Goal: Task Accomplishment & Management: Manage account settings

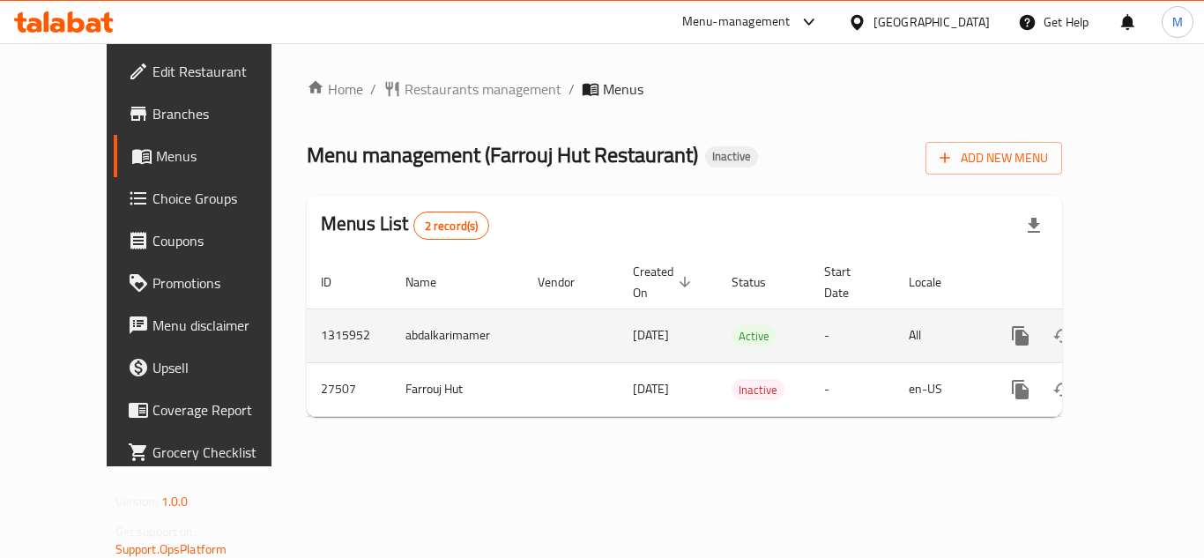
click at [1137, 325] on icon "enhanced table" at bounding box center [1147, 335] width 21 height 21
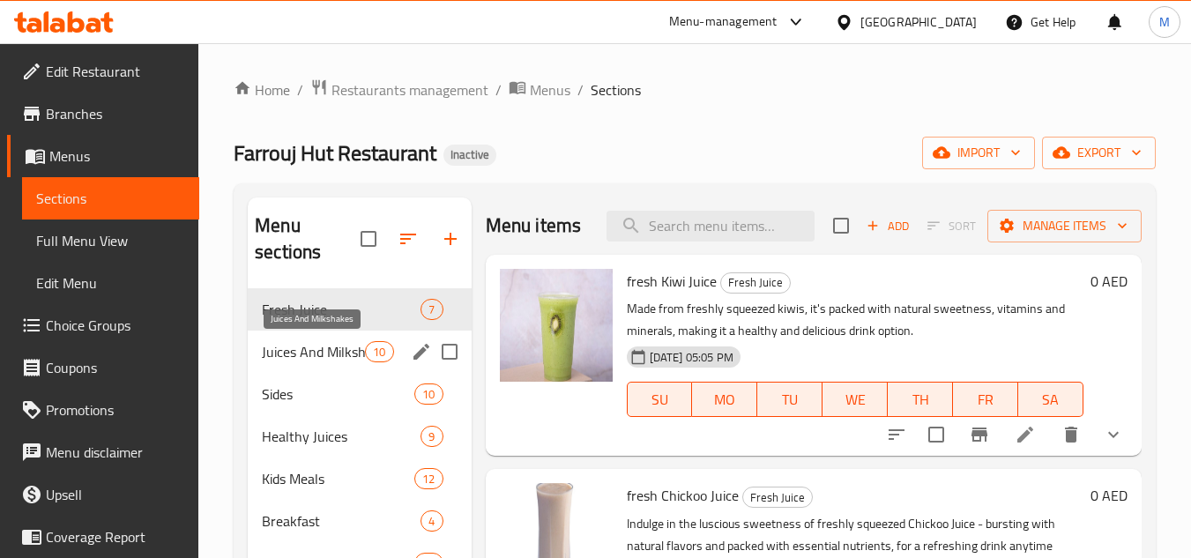
click at [325, 353] on span "Juices And Milkshakes" at bounding box center [313, 351] width 103 height 21
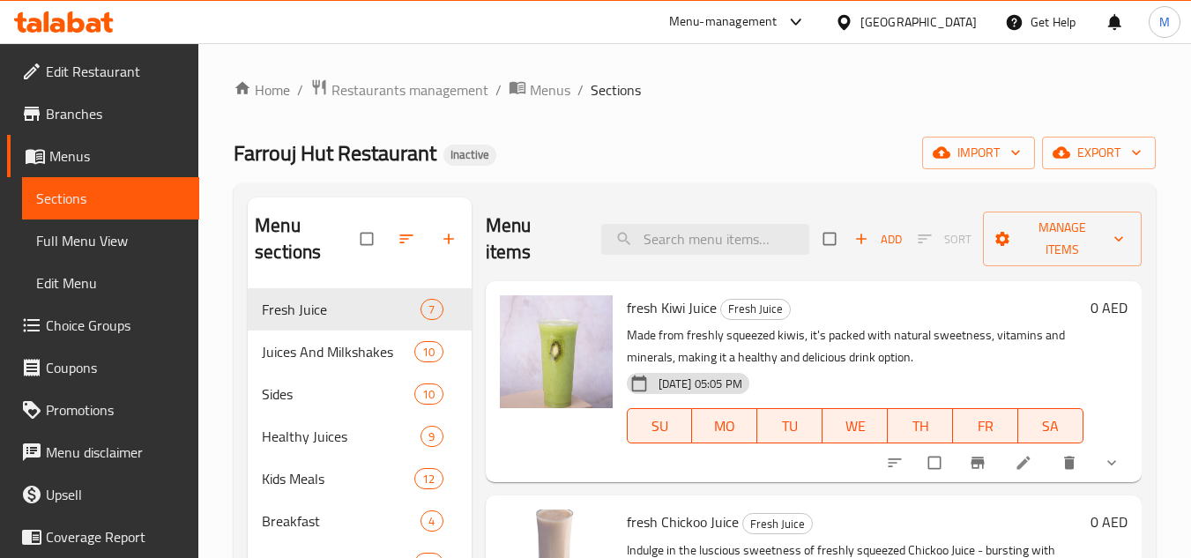
click at [92, 242] on span "Full Menu View" at bounding box center [110, 240] width 149 height 21
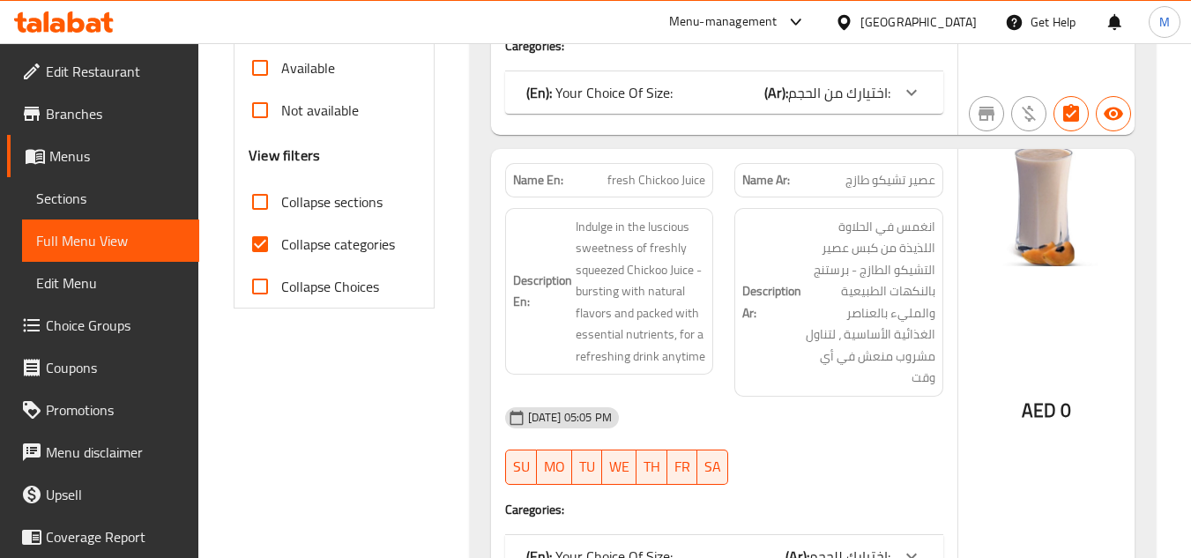
scroll to position [617, 0]
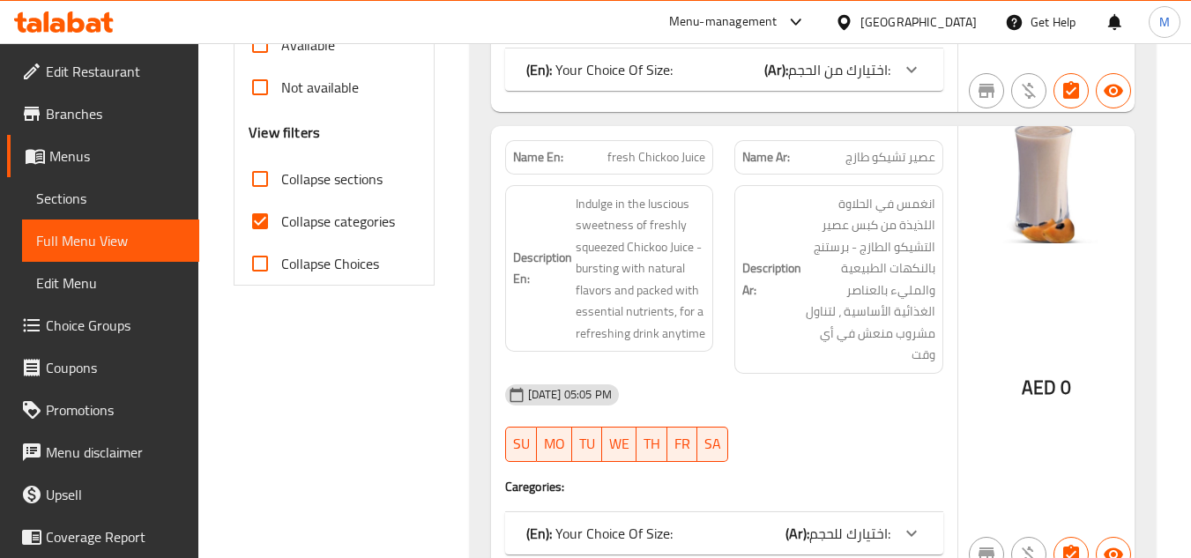
click at [264, 183] on input "Collapse sections" at bounding box center [260, 179] width 42 height 42
checkbox input "true"
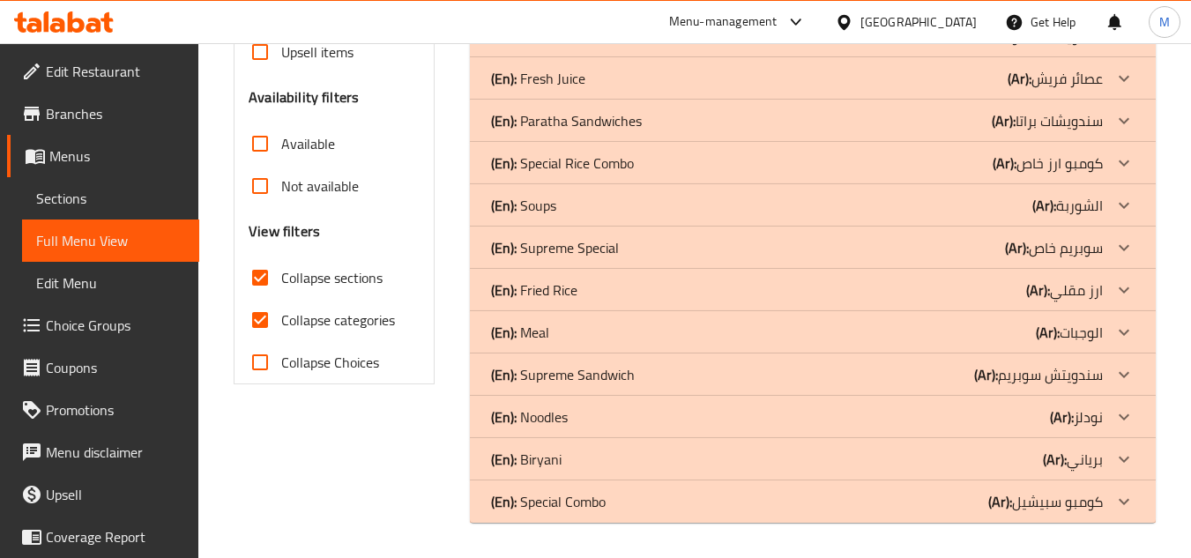
click at [260, 299] on input "Collapse categories" at bounding box center [260, 320] width 42 height 42
checkbox input "false"
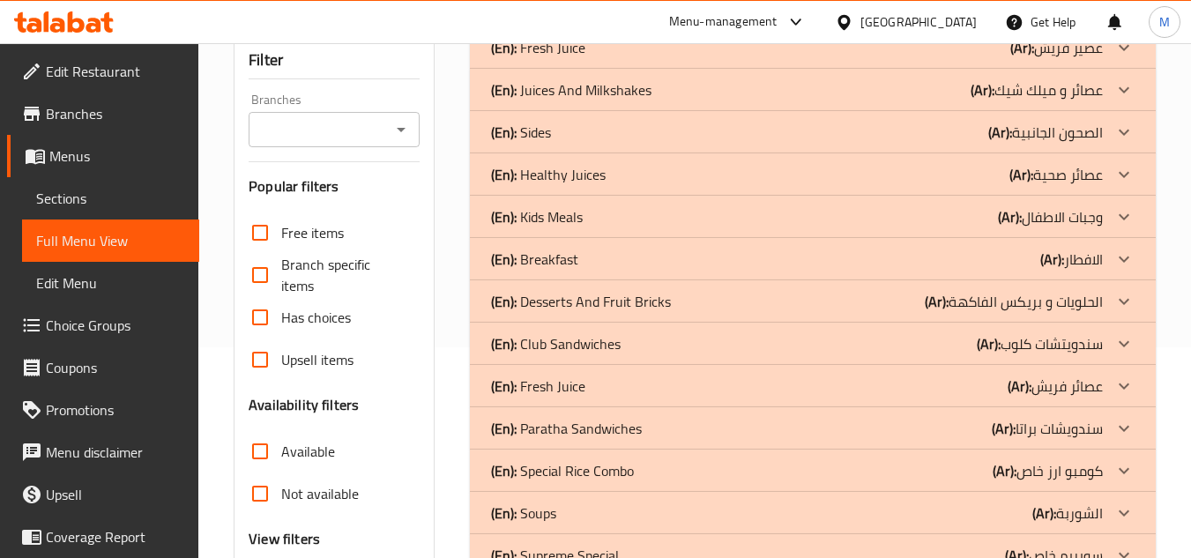
scroll to position [0, 0]
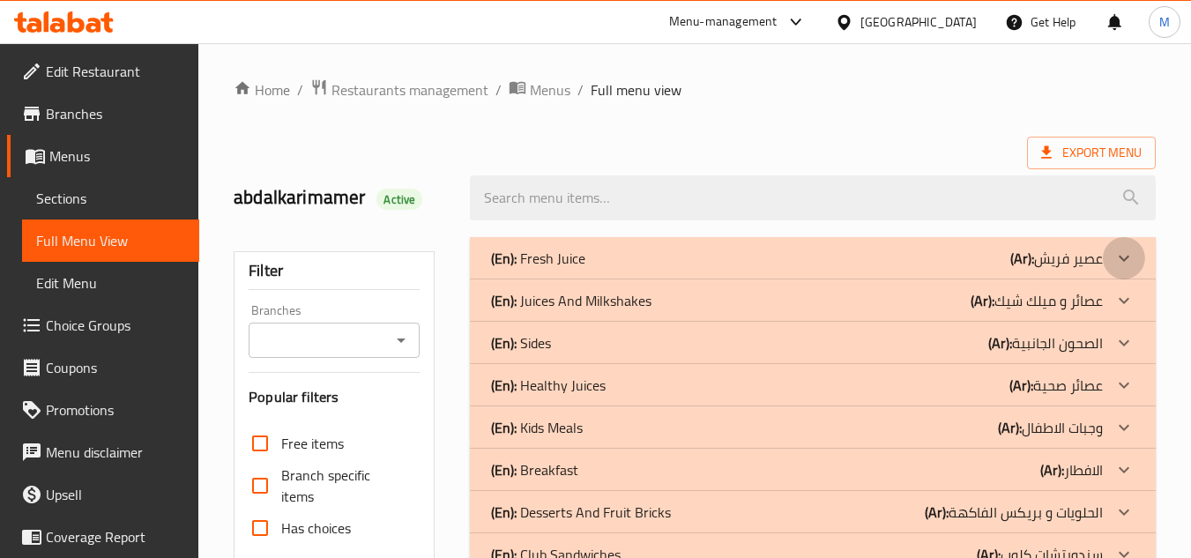
click at [1127, 255] on icon at bounding box center [1123, 258] width 21 height 21
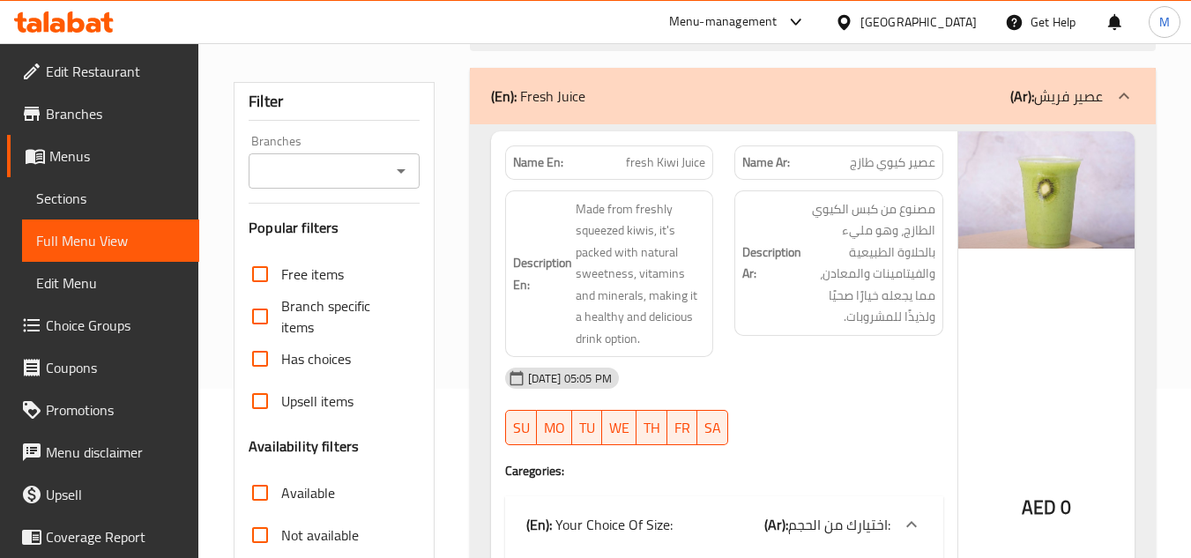
scroll to position [176, 0]
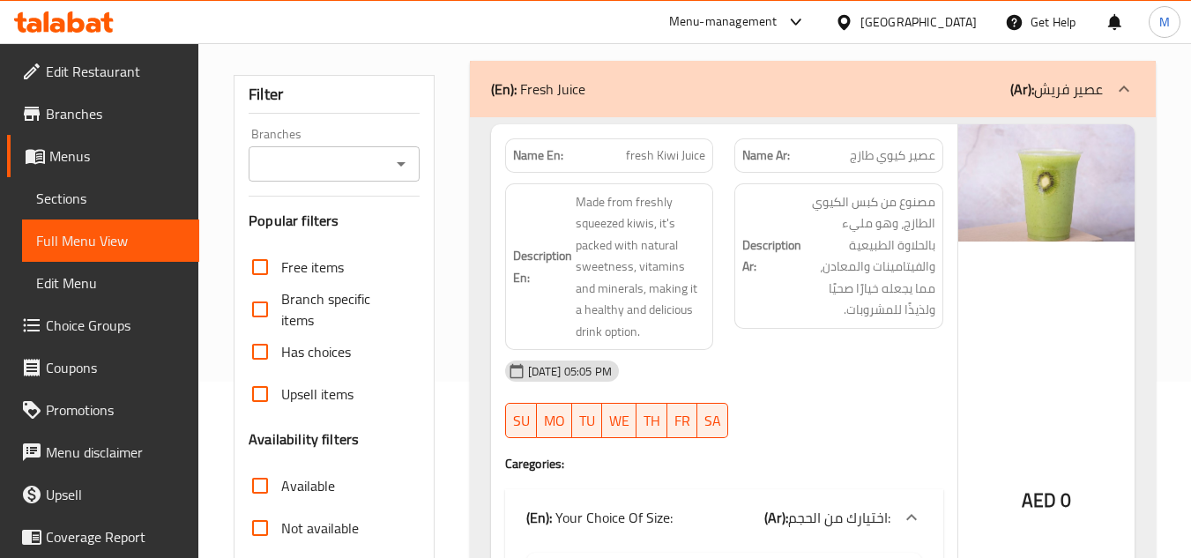
click at [790, 255] on strong "Description Ar:" at bounding box center [771, 255] width 59 height 43
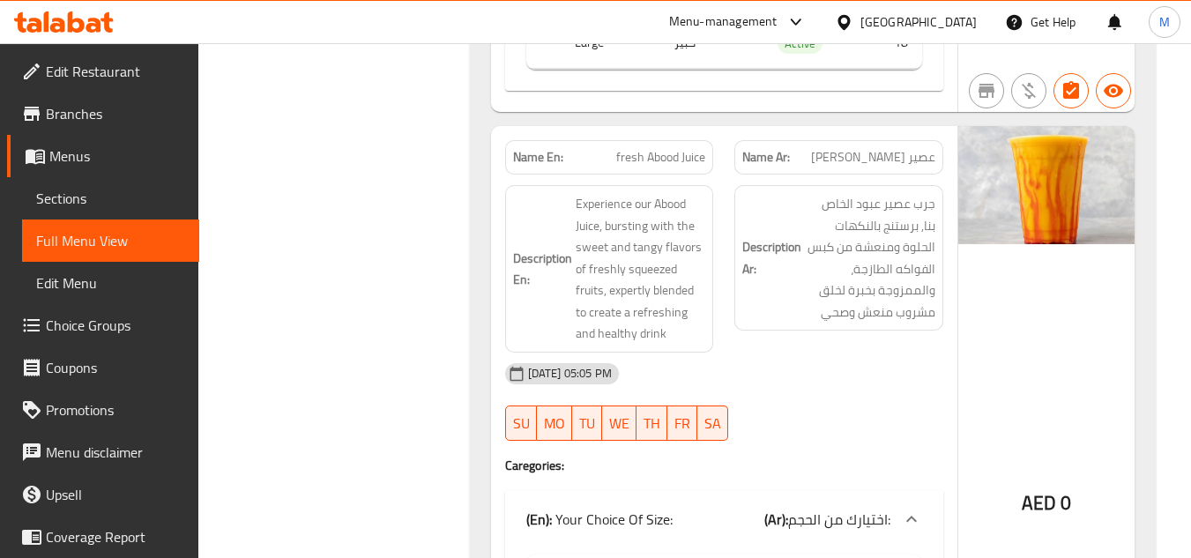
scroll to position [2556, 0]
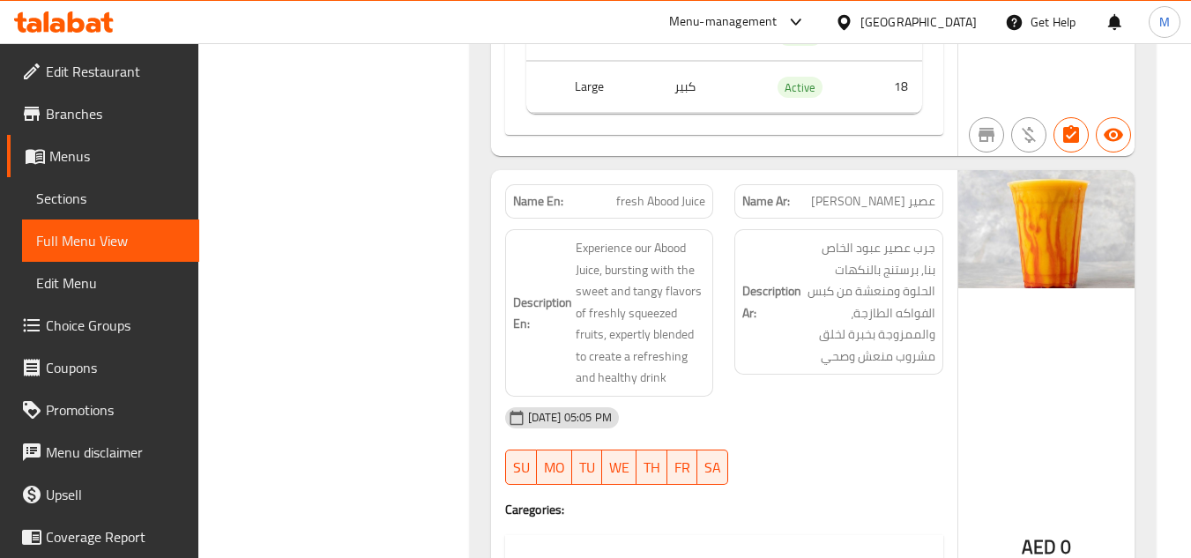
click at [672, 192] on span "fresh Abood Juice" at bounding box center [660, 201] width 89 height 19
copy span "Abood"
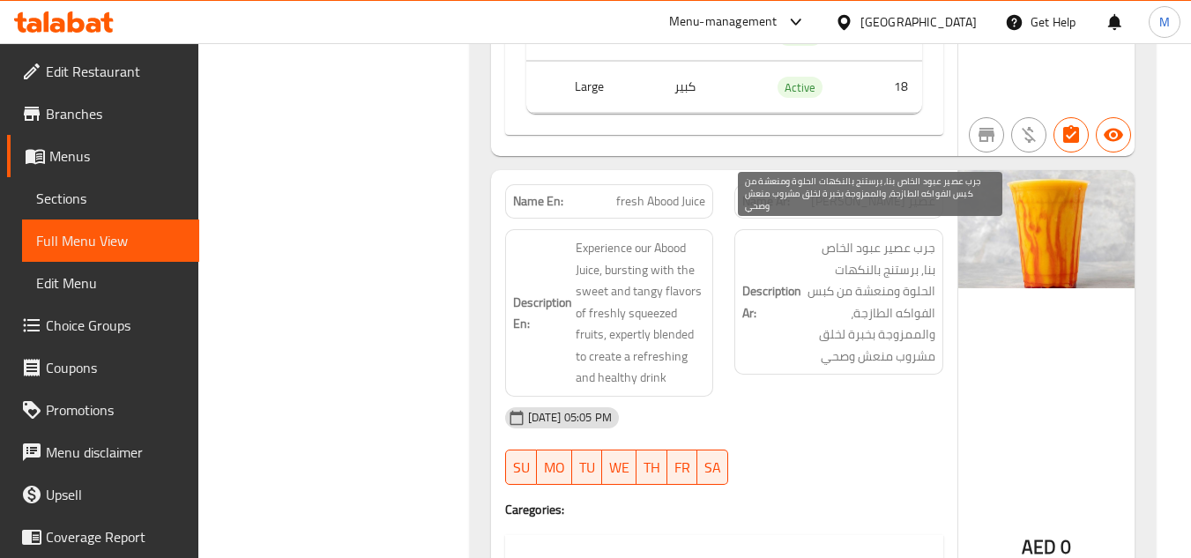
click at [859, 283] on span "جرب عصير عبود الخاص بنا, برستنج بالنكهات الحلوة ومنعشة من كبس الفواكه الطازجة، …" at bounding box center [870, 302] width 130 height 130
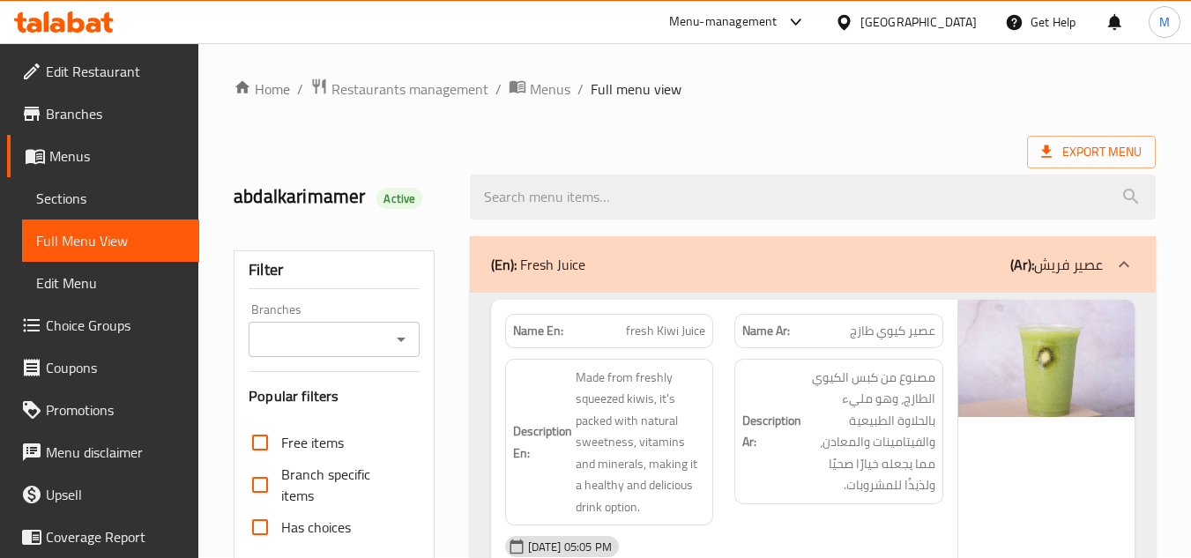
scroll to position [0, 0]
click at [1127, 261] on icon at bounding box center [1123, 265] width 21 height 21
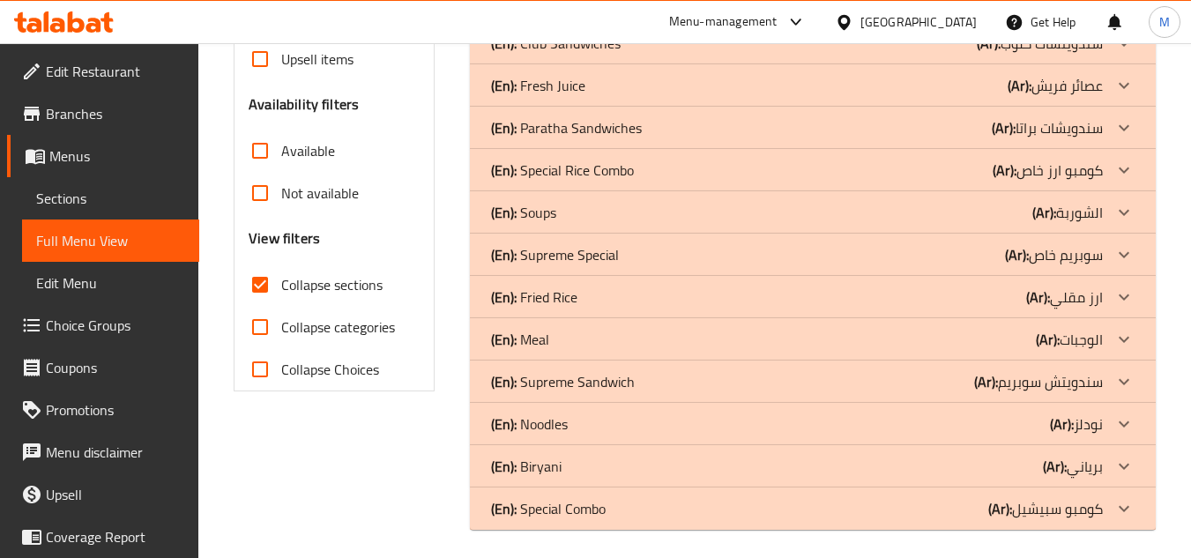
scroll to position [518, 0]
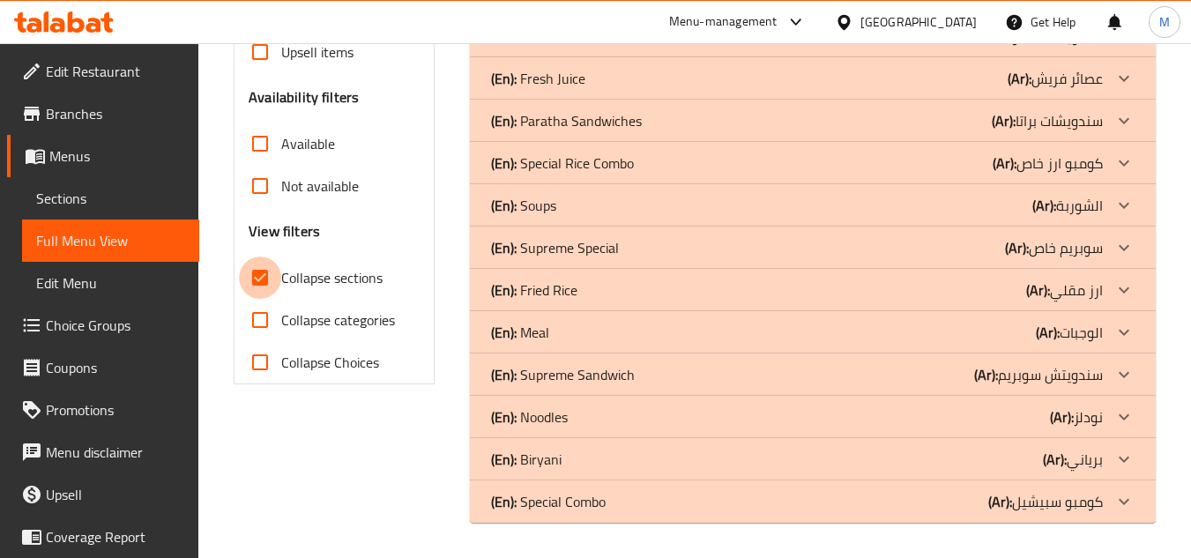
click at [267, 269] on input "Collapse sections" at bounding box center [260, 278] width 42 height 42
checkbox input "false"
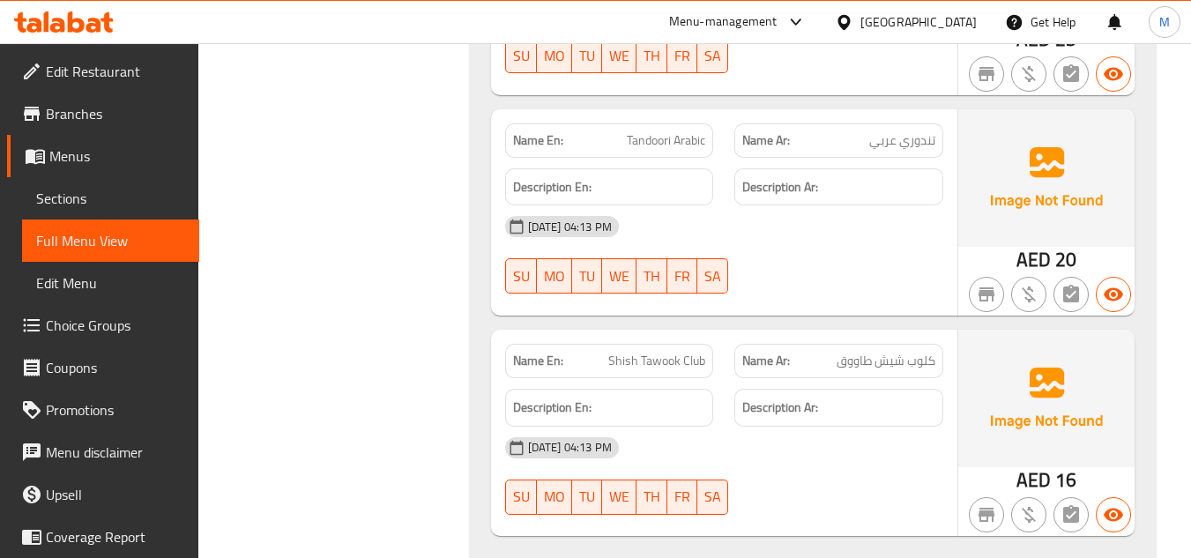
scroll to position [29362, 0]
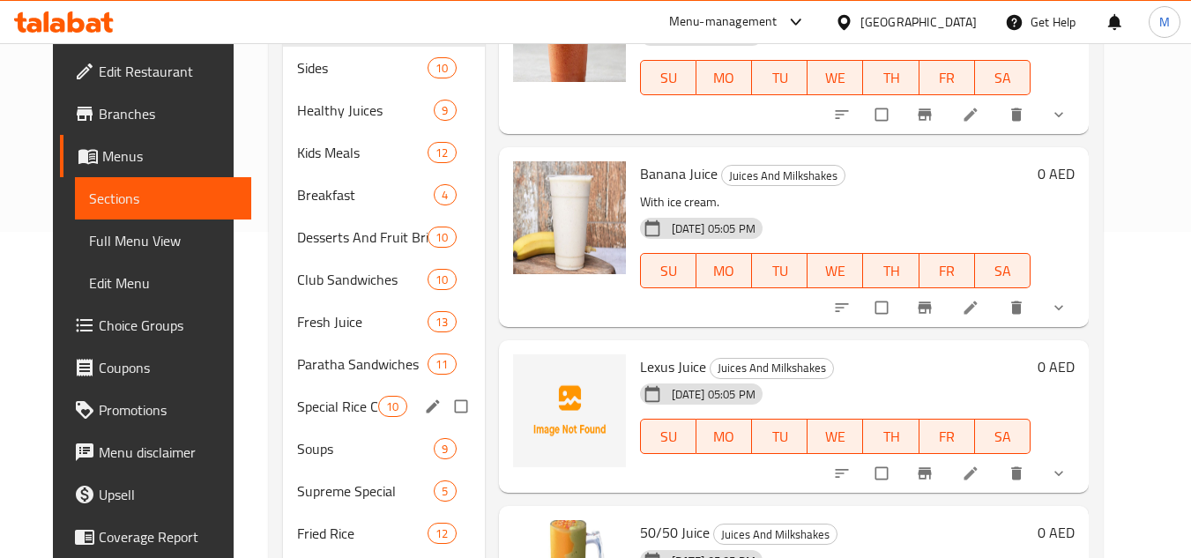
scroll to position [150, 0]
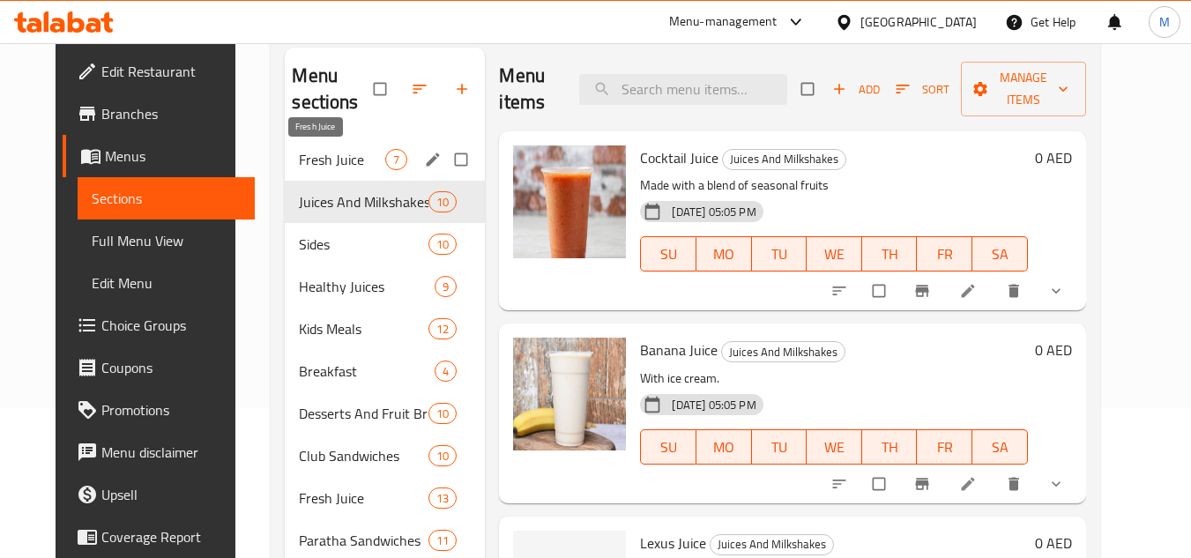
click at [331, 160] on span "Fresh Juice" at bounding box center [342, 159] width 86 height 21
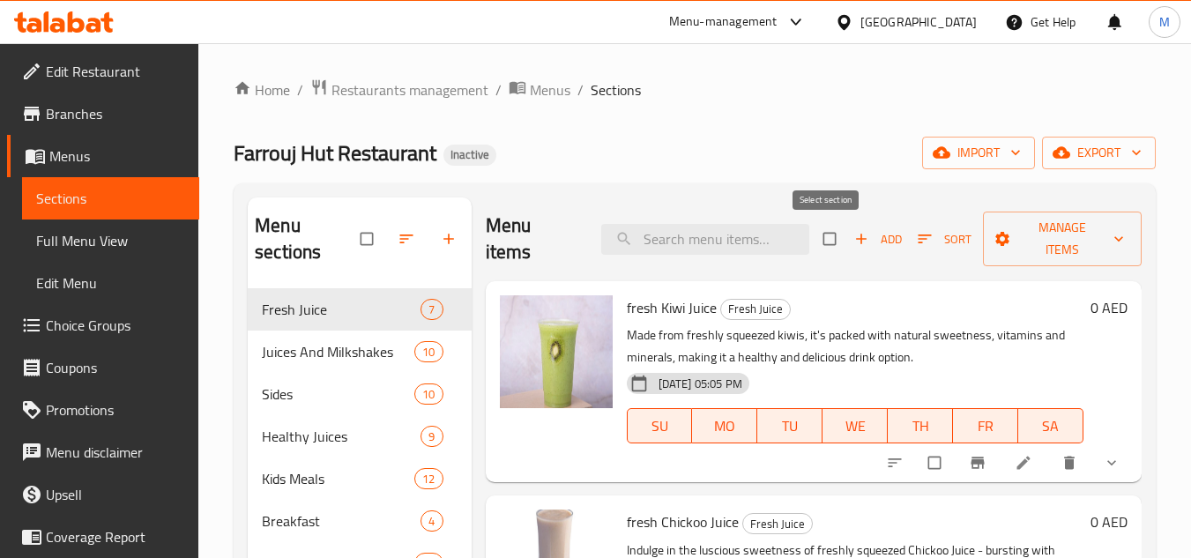
click at [833, 233] on input "checkbox" at bounding box center [831, 238] width 37 height 33
checkbox input "true"
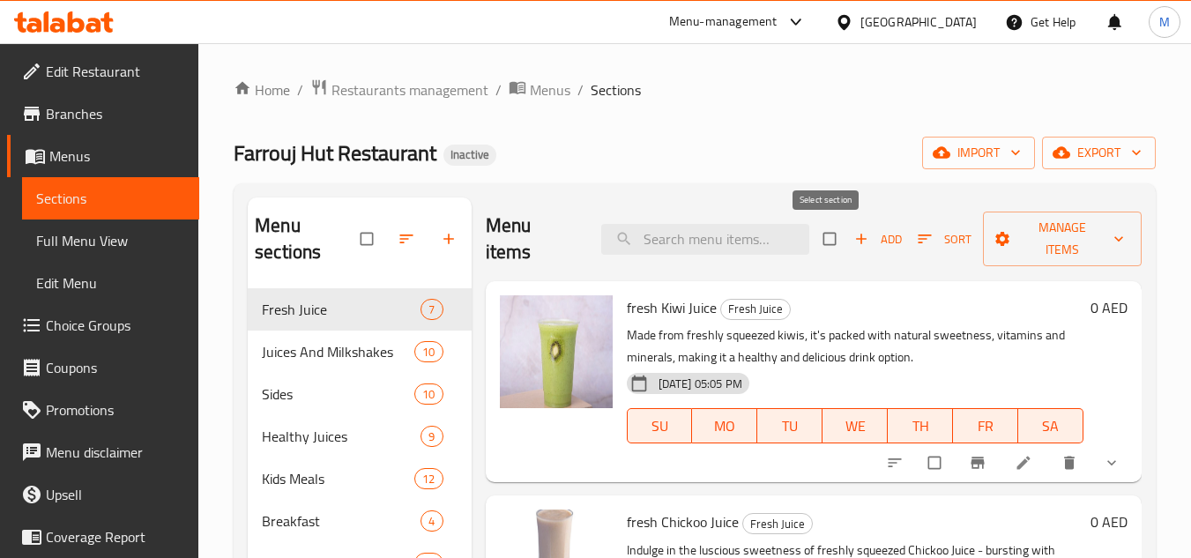
checkbox input "true"
click at [1030, 228] on span "Manage items" at bounding box center [1062, 239] width 130 height 44
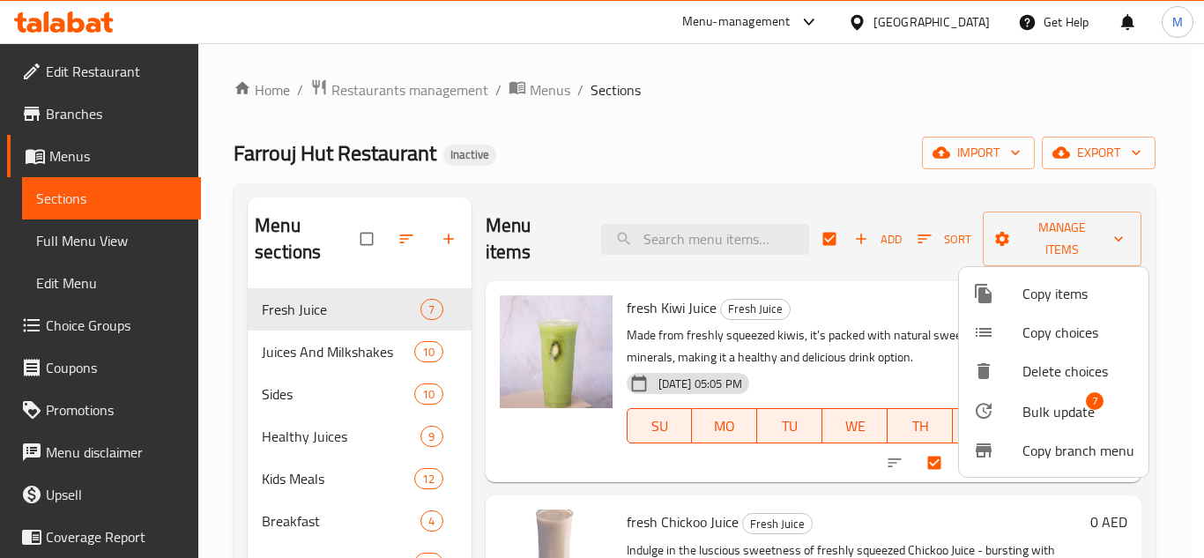
click at [1060, 419] on span "Bulk update" at bounding box center [1059, 411] width 72 height 21
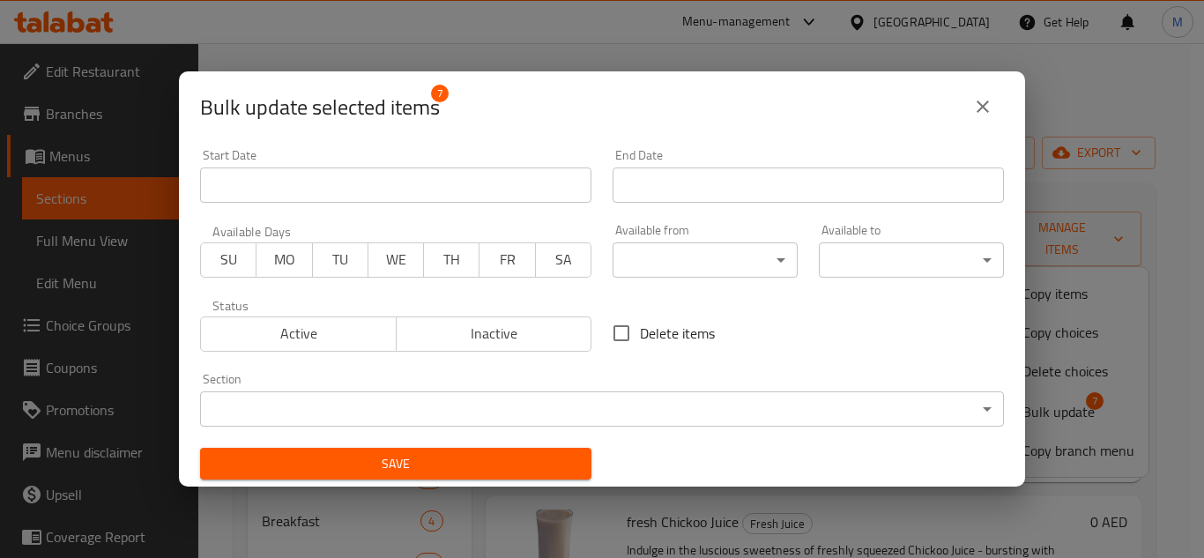
click at [506, 406] on body "​ Menu-management United Arab Emirates Get Help M Edit Restaurant Branches Menu…" at bounding box center [602, 300] width 1204 height 515
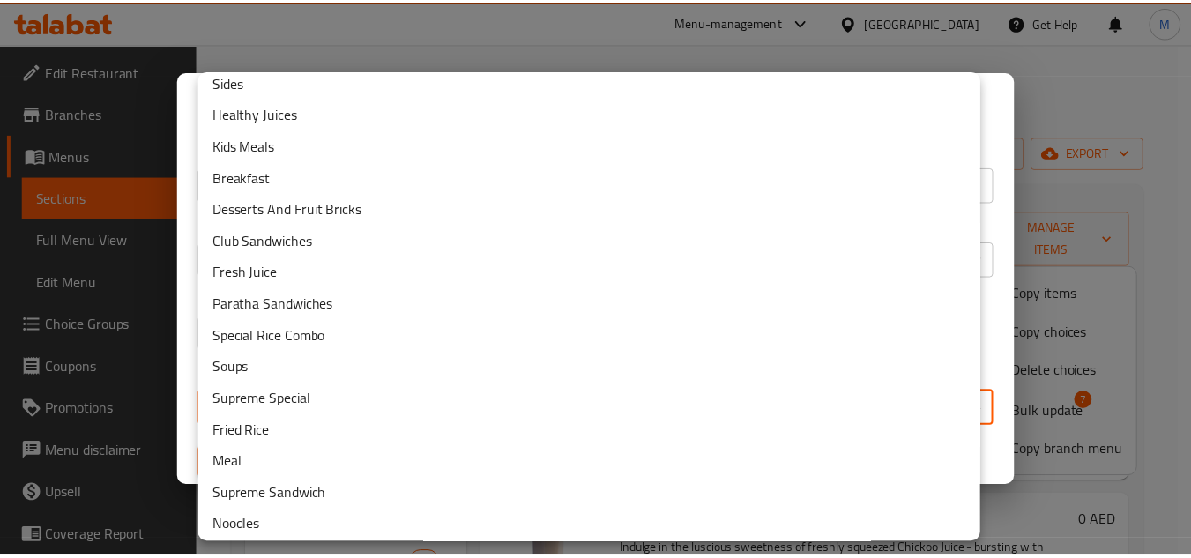
scroll to position [144, 0]
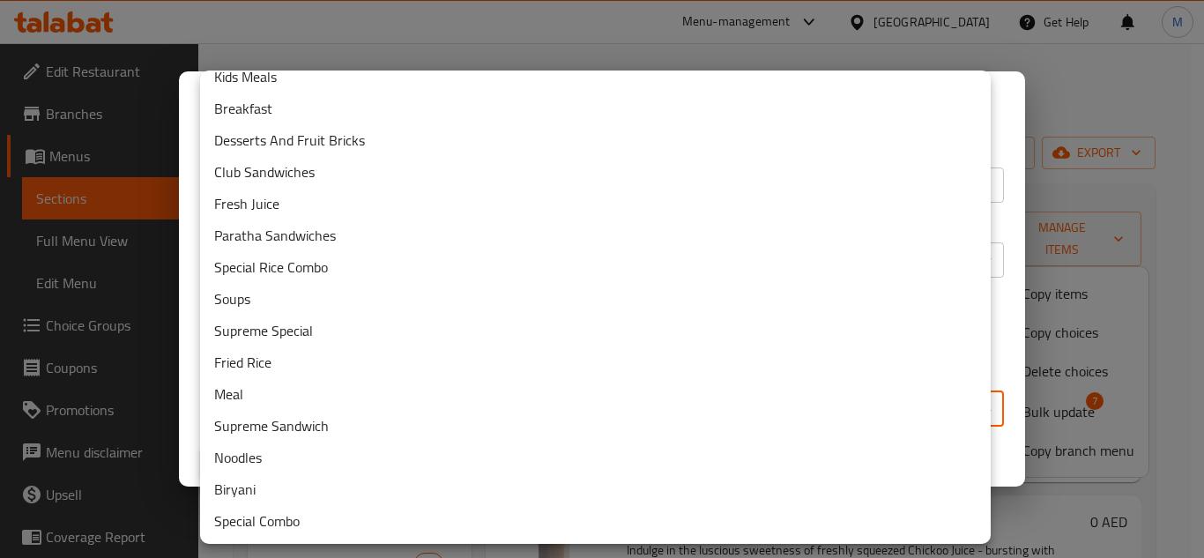
click at [274, 210] on li "Fresh Juice" at bounding box center [595, 204] width 791 height 32
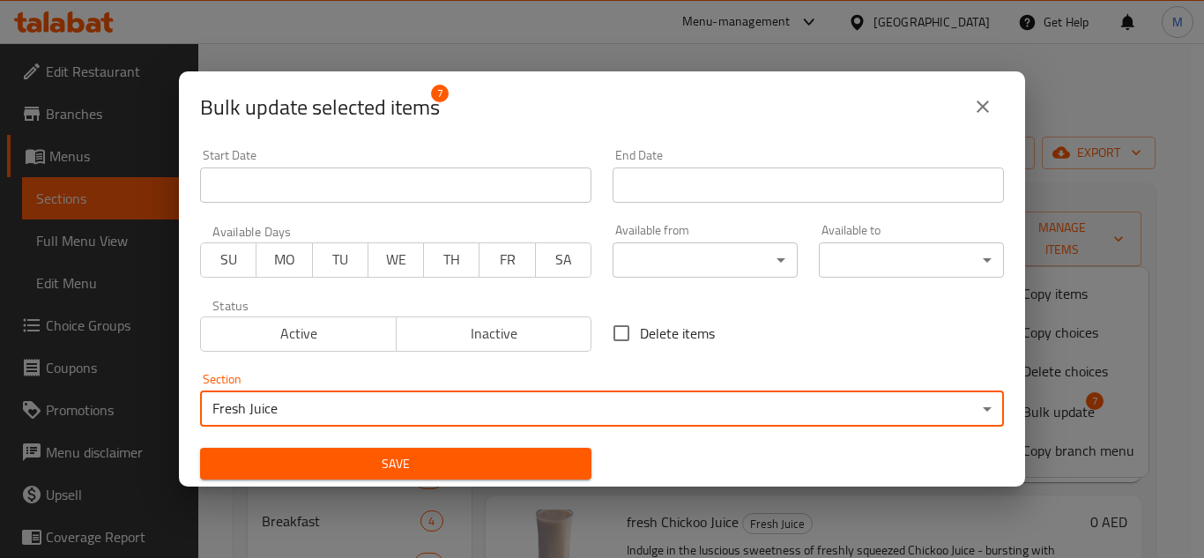
click at [542, 464] on span "Save" at bounding box center [395, 464] width 363 height 22
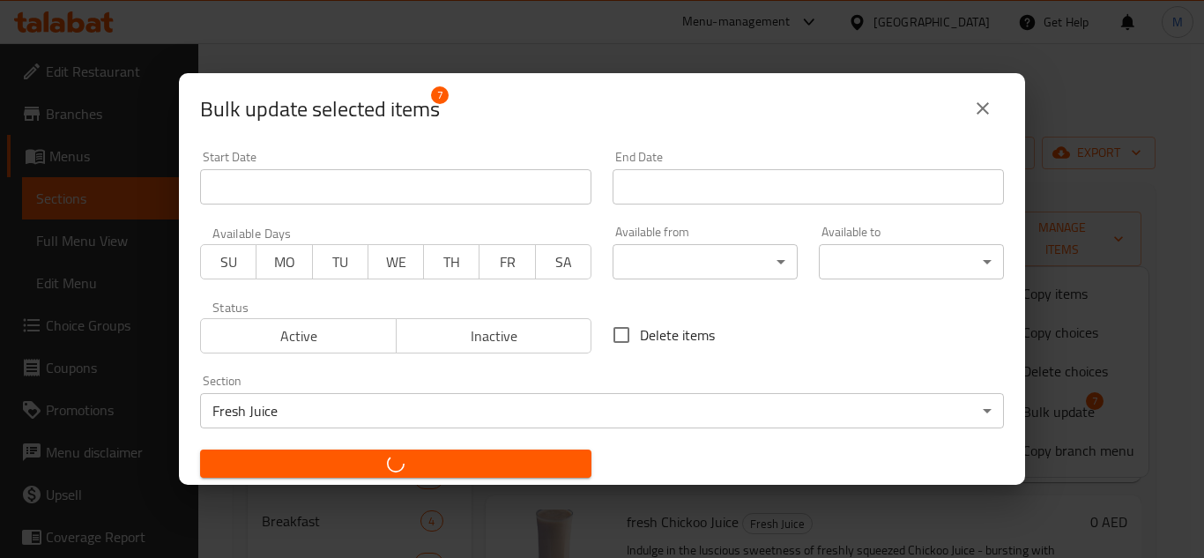
checkbox input "false"
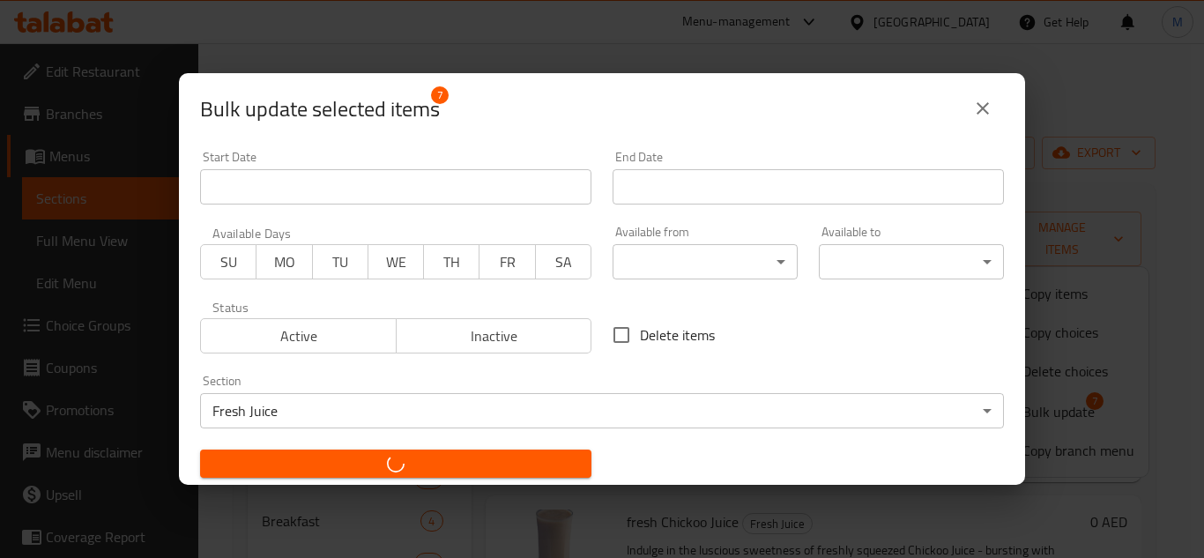
checkbox input "false"
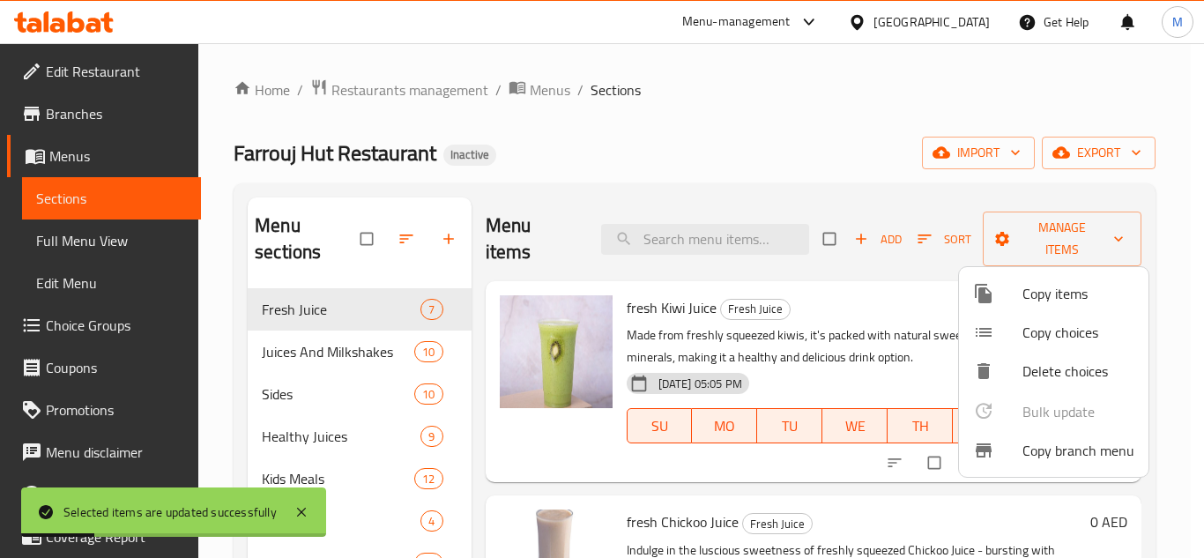
click at [359, 352] on div at bounding box center [602, 279] width 1204 height 558
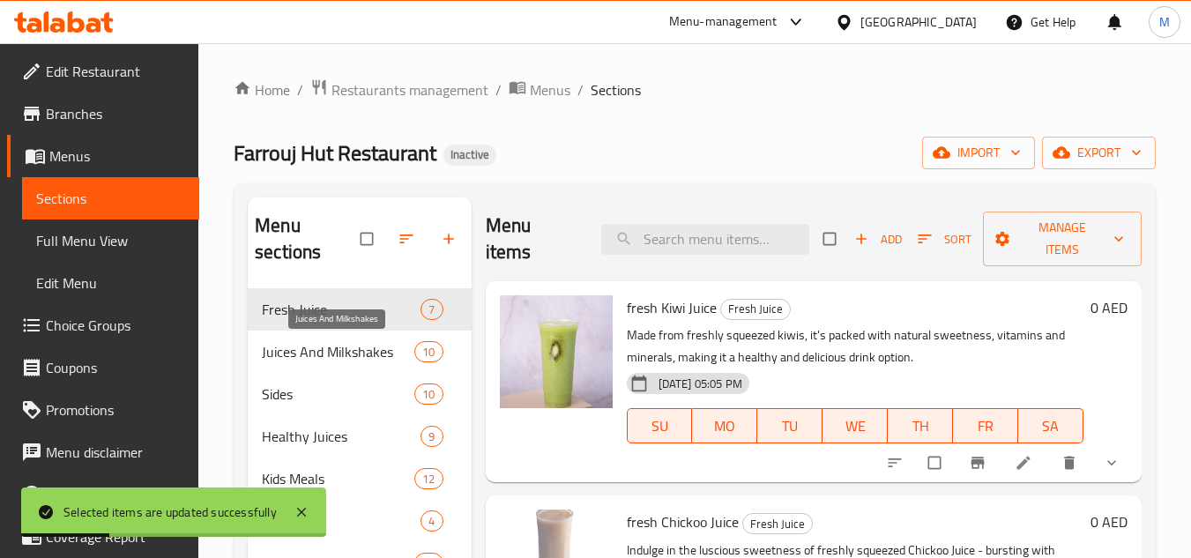
click at [359, 352] on span "Juices And Milkshakes" at bounding box center [338, 351] width 153 height 21
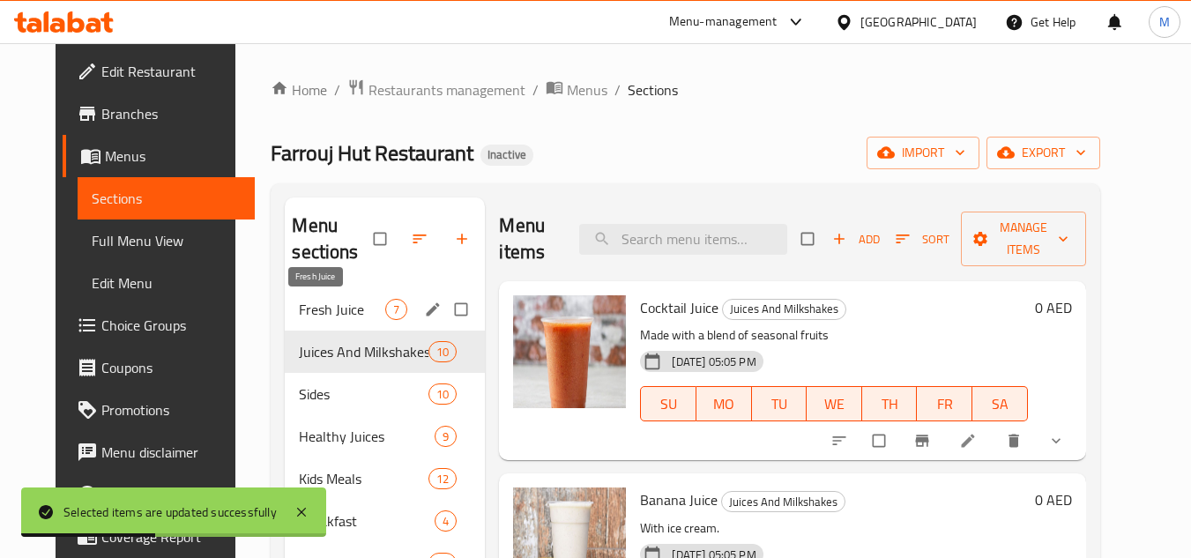
click at [361, 311] on span "Fresh Juice" at bounding box center [342, 309] width 86 height 21
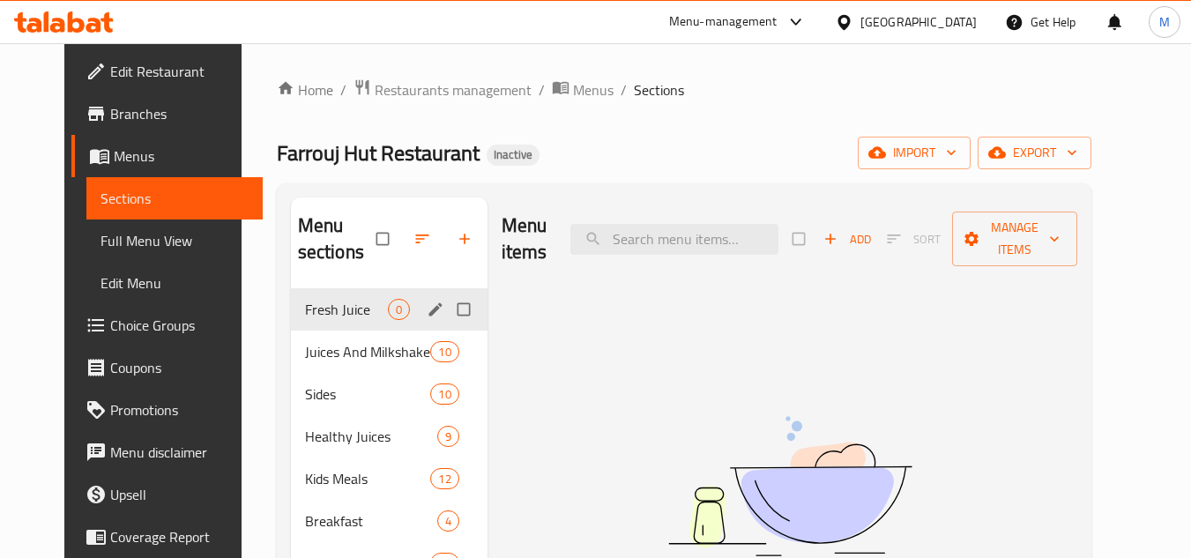
click at [451, 316] on input "Menu sections" at bounding box center [465, 309] width 37 height 33
checkbox input "true"
click at [401, 238] on icon "button" at bounding box center [410, 239] width 18 height 18
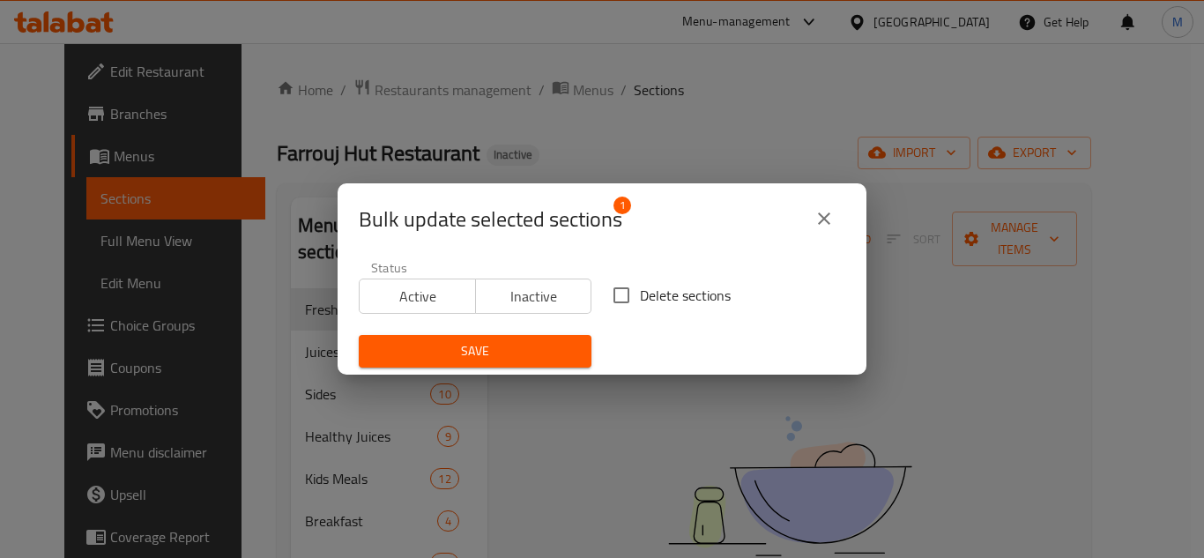
drag, startPoint x: 615, startPoint y: 298, endPoint x: 607, endPoint y: 303, distance: 9.5
click at [612, 300] on input "Delete sections" at bounding box center [621, 295] width 37 height 37
checkbox input "true"
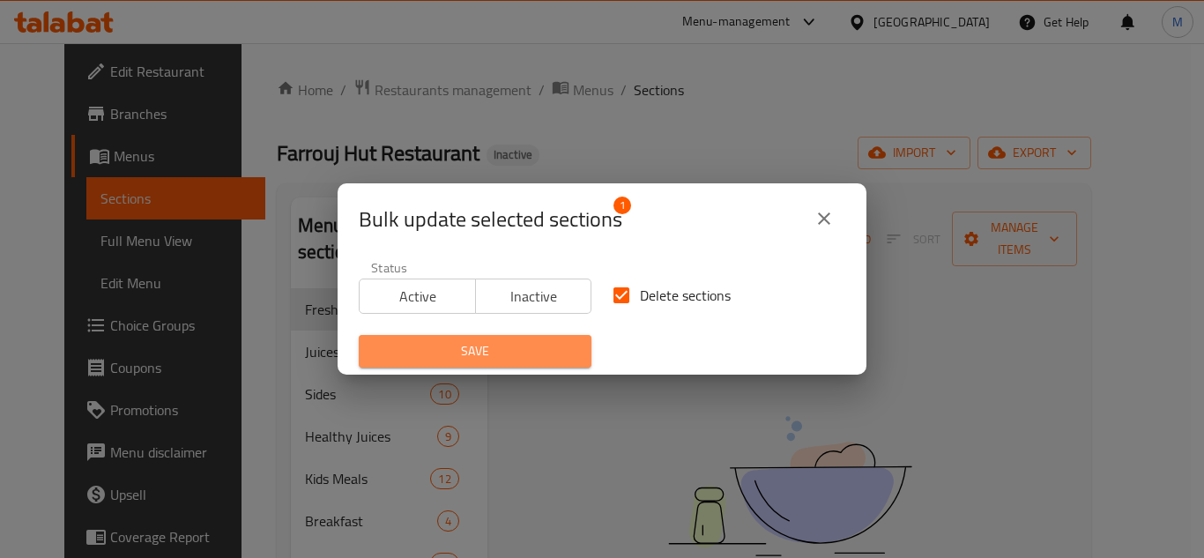
click at [554, 345] on span "Save" at bounding box center [475, 351] width 205 height 22
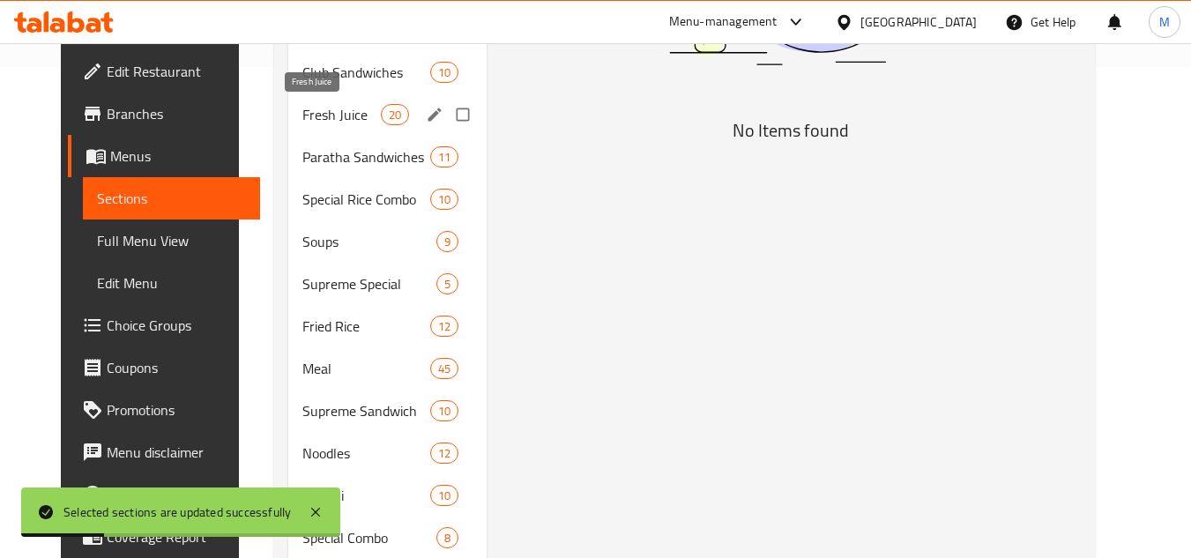
scroll to position [460, 0]
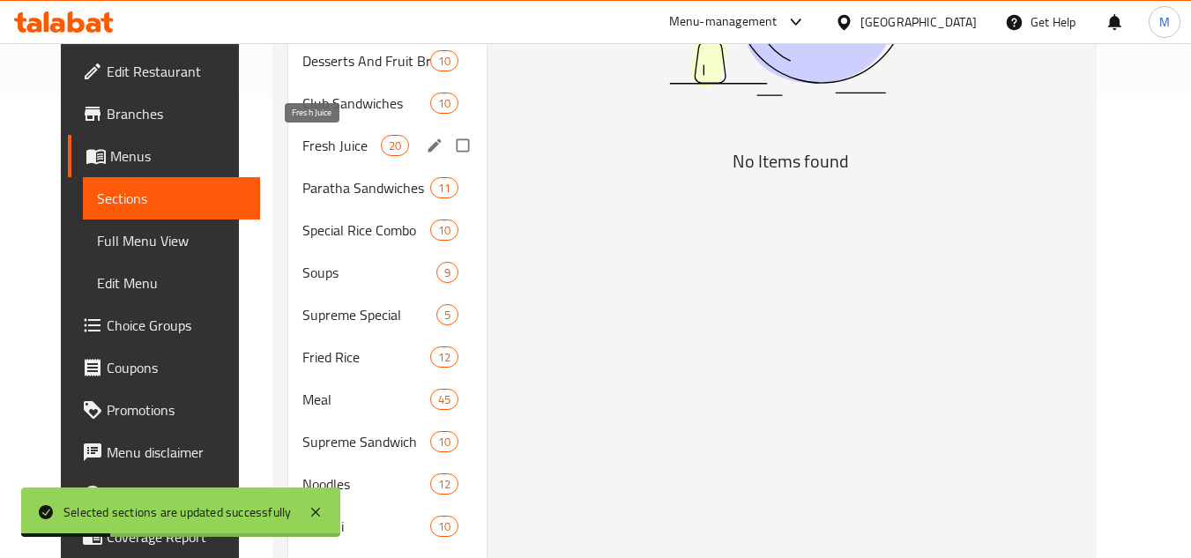
click at [330, 145] on span "Fresh Juice" at bounding box center [341, 145] width 78 height 21
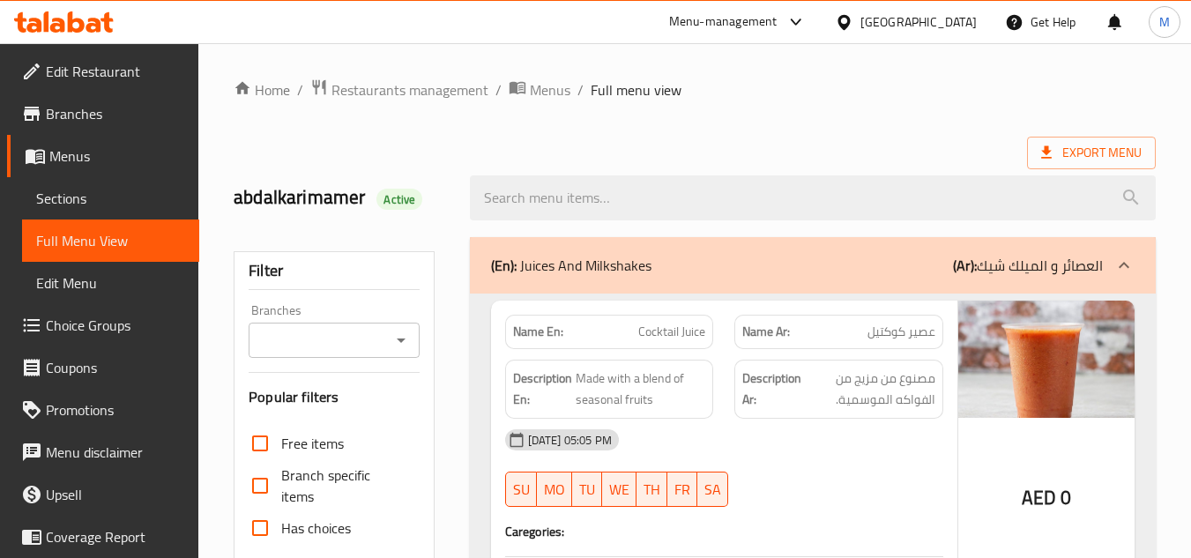
scroll to position [617, 0]
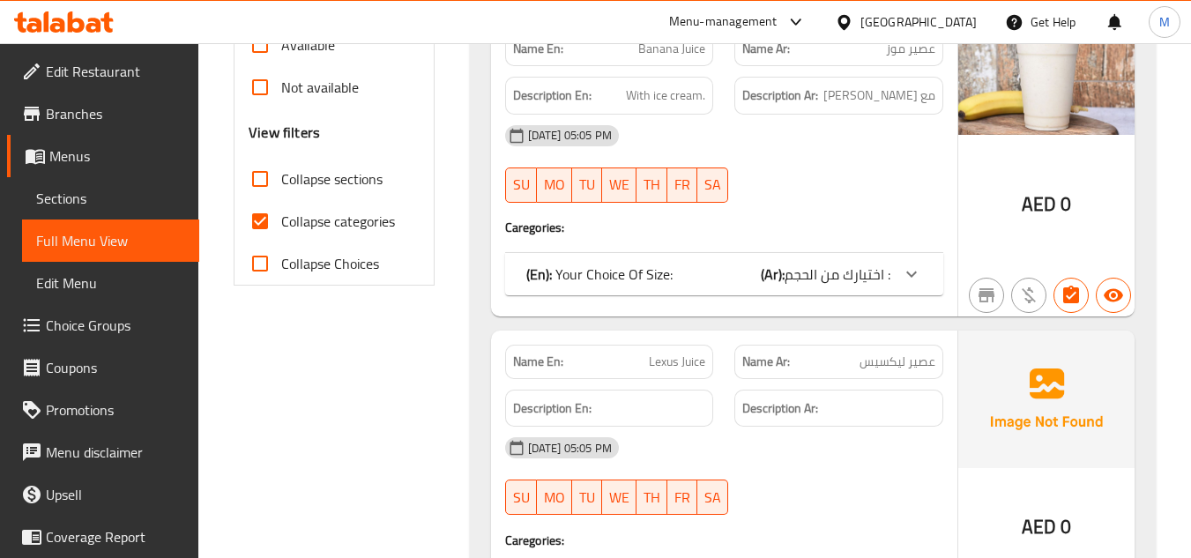
click at [265, 185] on input "Collapse sections" at bounding box center [260, 179] width 42 height 42
checkbox input "true"
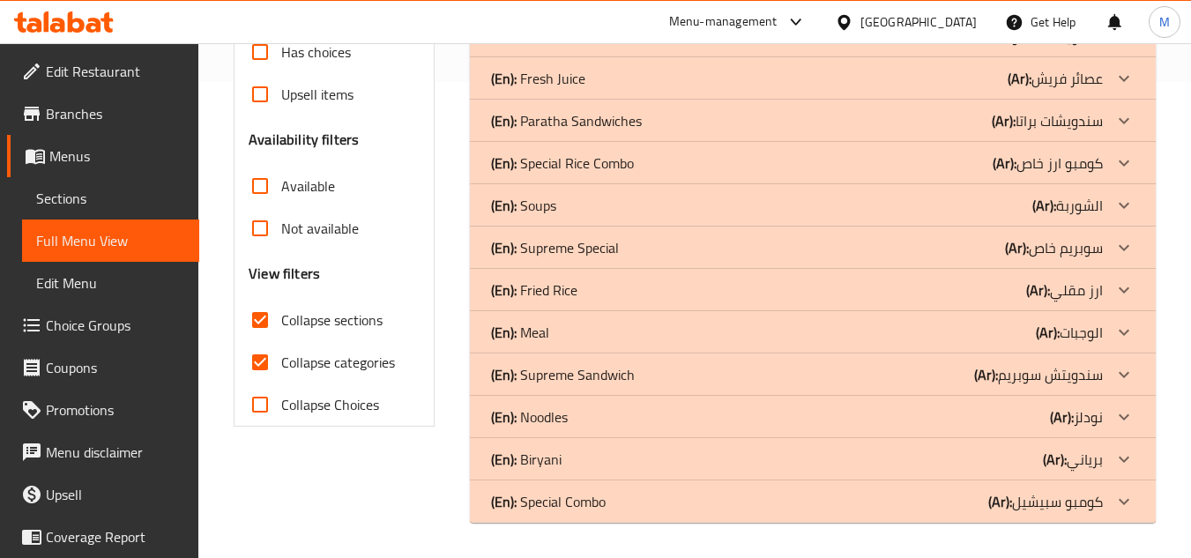
click at [260, 341] on input "Collapse categories" at bounding box center [260, 362] width 42 height 42
checkbox input "false"
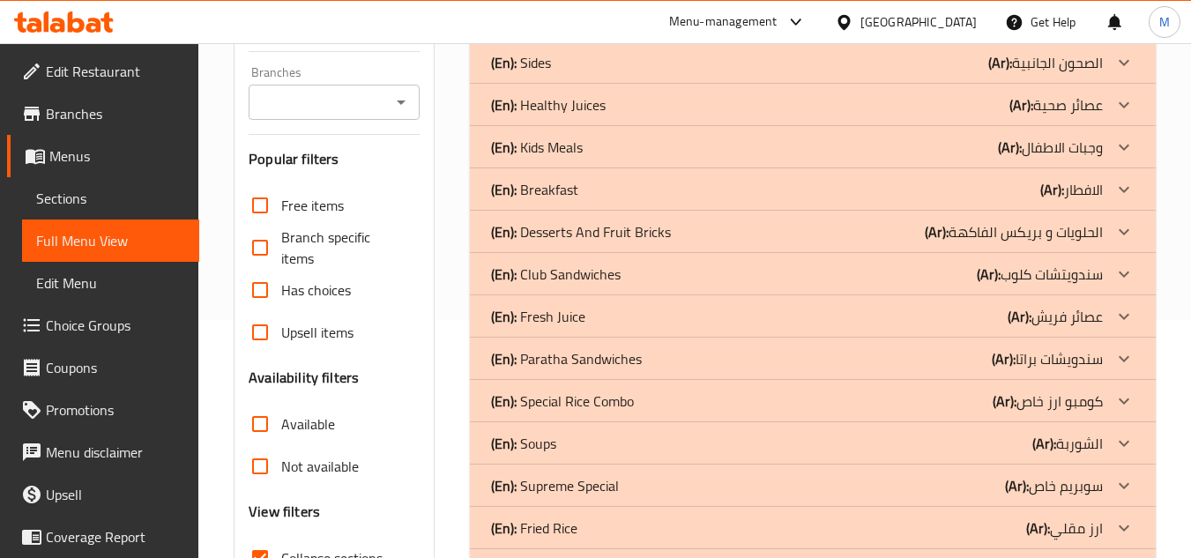
scroll to position [212, 0]
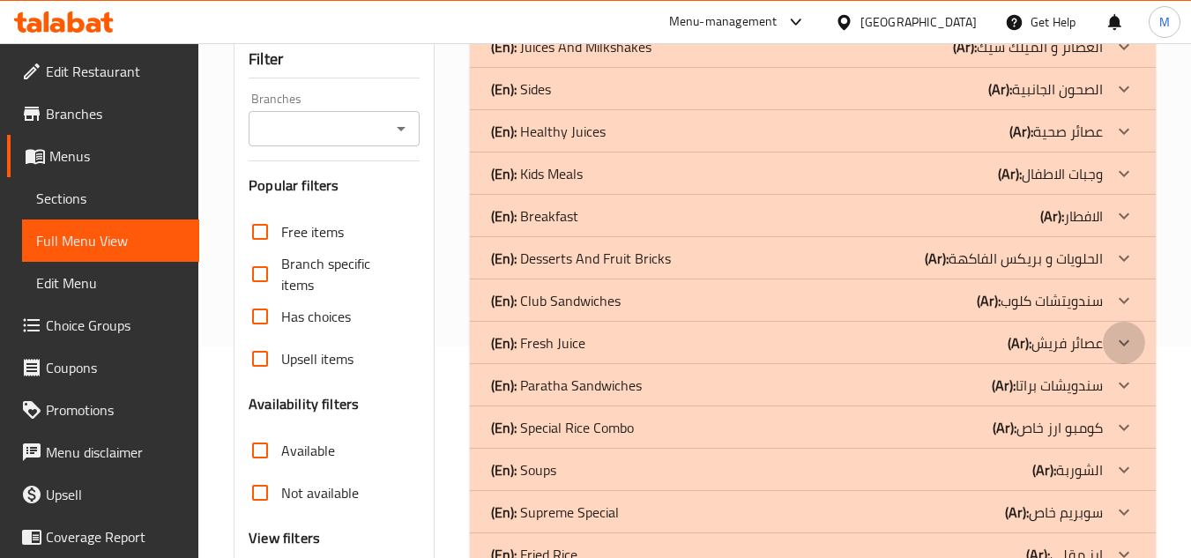
click at [1122, 340] on icon at bounding box center [1123, 342] width 21 height 21
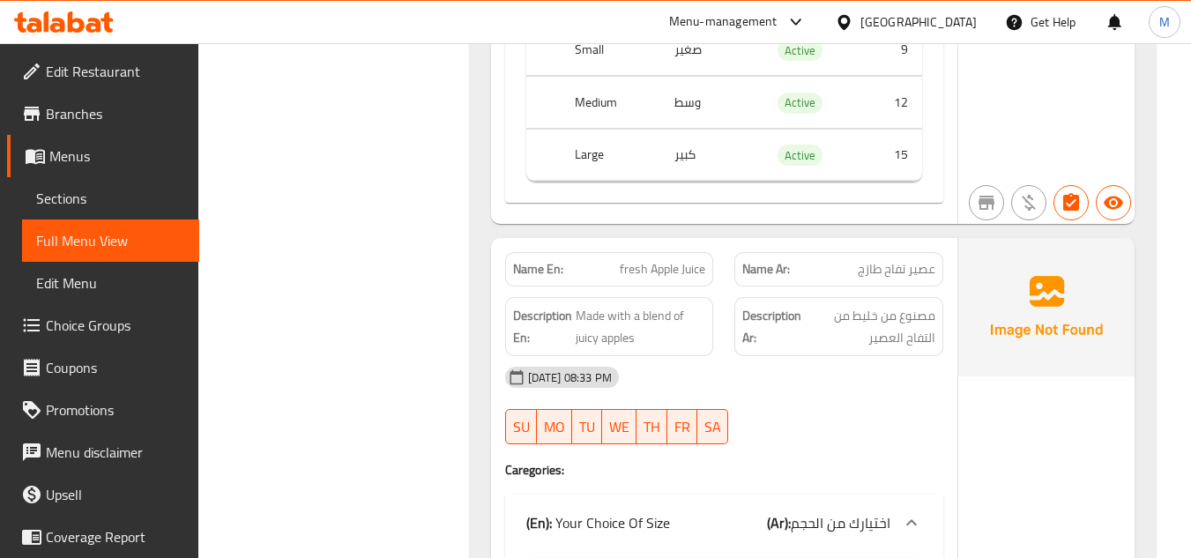
scroll to position [4531, 0]
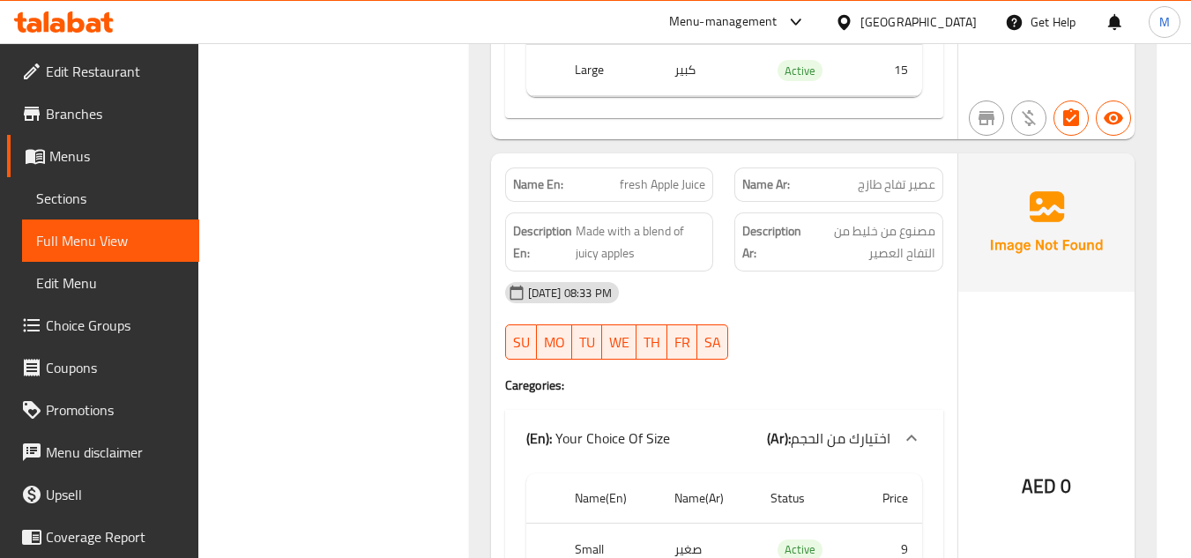
click at [644, 175] on span "fresh Apple Juice" at bounding box center [663, 184] width 86 height 19
copy span "fresh Apple Juice"
click at [580, 229] on span "Made with a blend of juicy apples" at bounding box center [641, 241] width 130 height 43
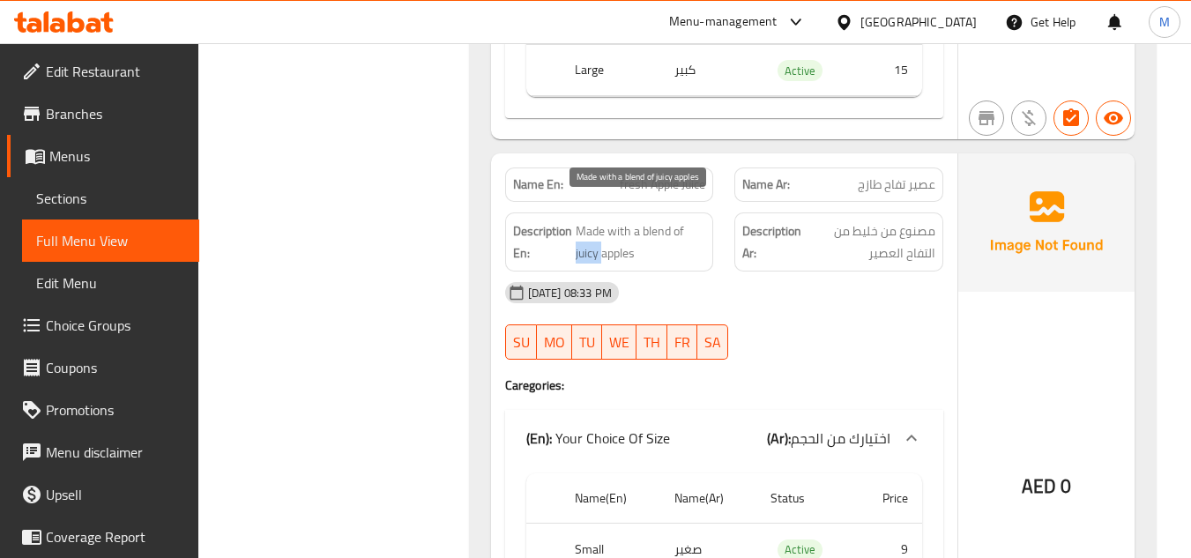
click at [580, 229] on span "Made with a blend of juicy apples" at bounding box center [641, 241] width 130 height 43
copy span "juicy"
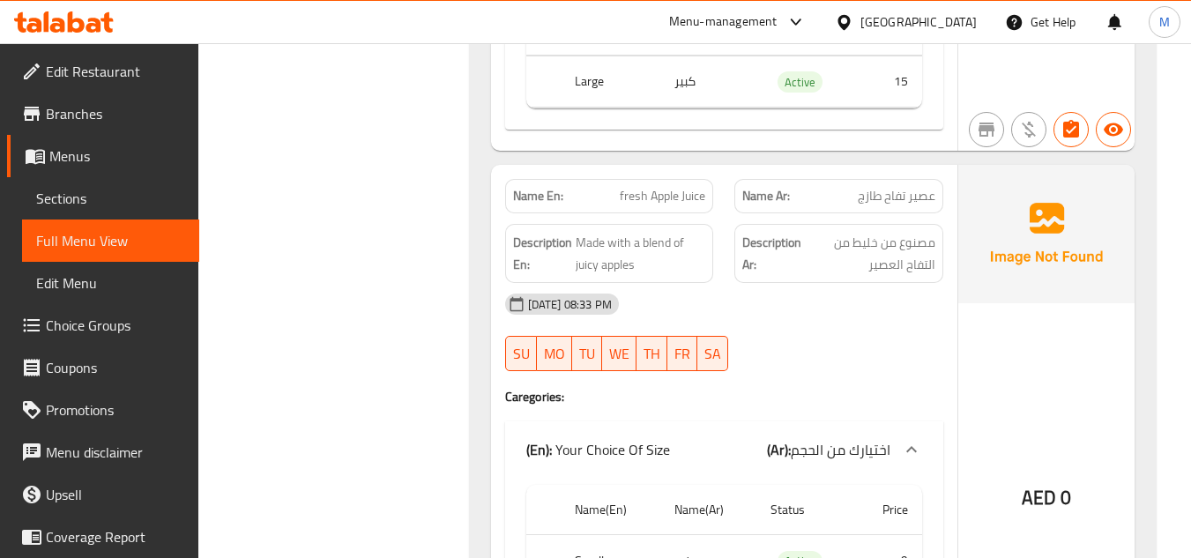
click at [874, 271] on div "Name En: fresh Apple Juice Name Ar: عصير تفاح طازج Description En: Made with a …" at bounding box center [724, 450] width 466 height 570
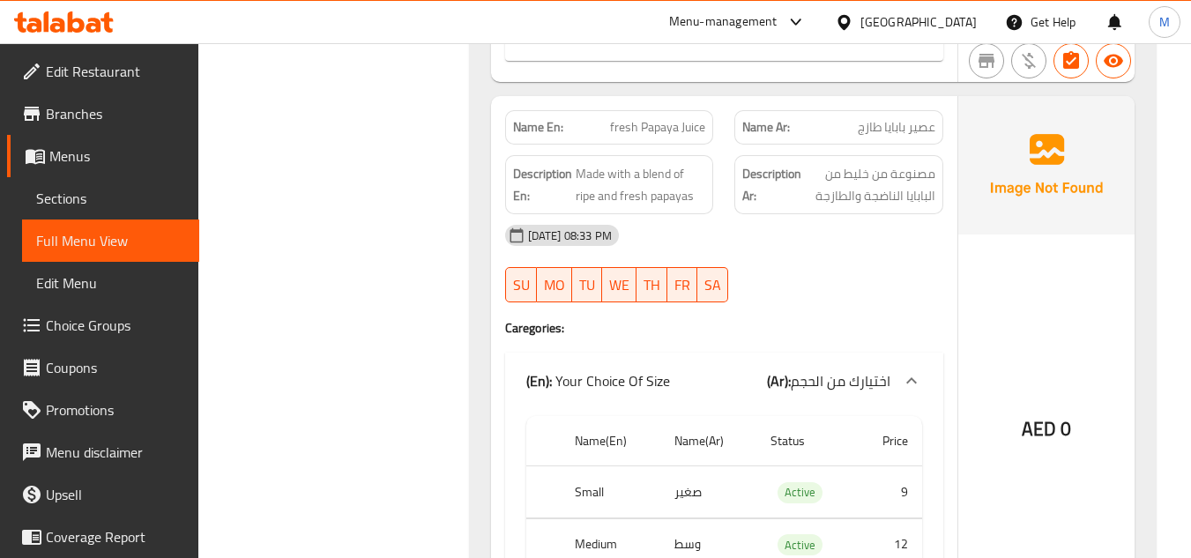
scroll to position [7087, 0]
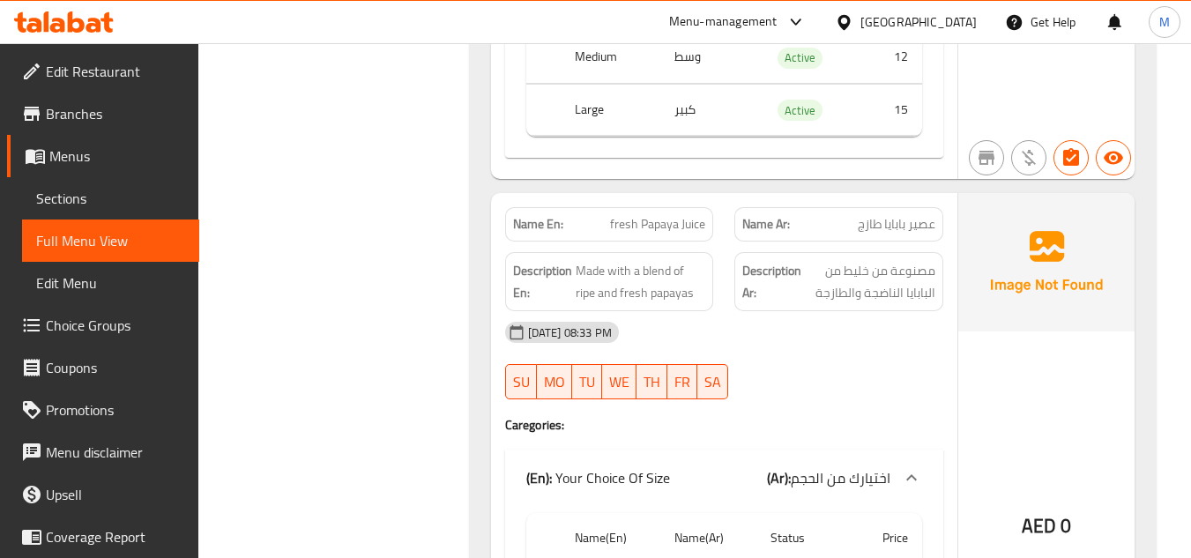
click at [644, 215] on span "fresh Papaya Juice" at bounding box center [657, 224] width 95 height 19
copy span "fresh Papaya Juice"
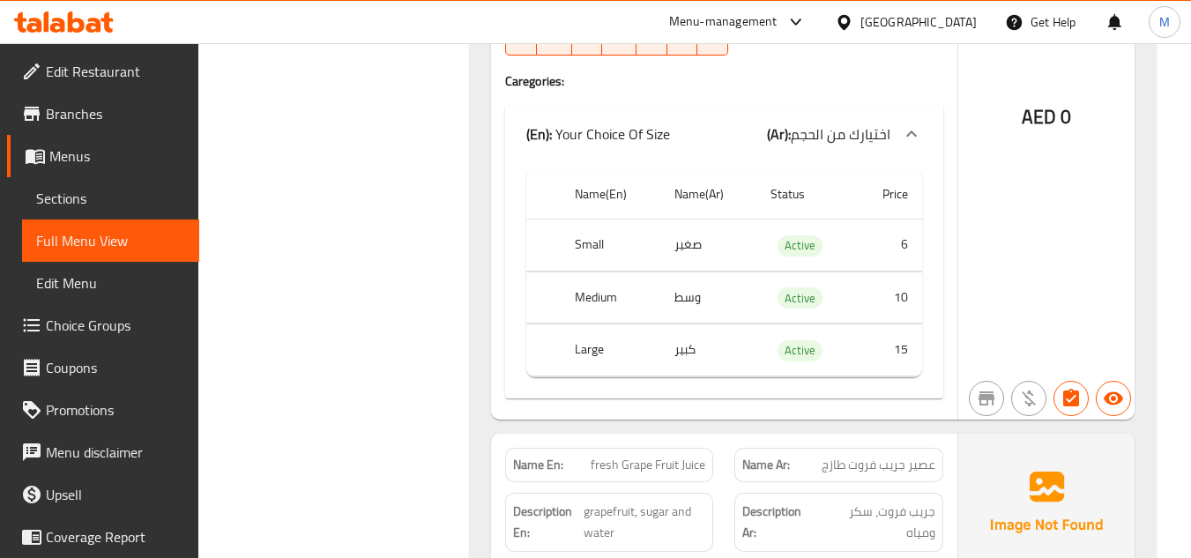
scroll to position [8410, 0]
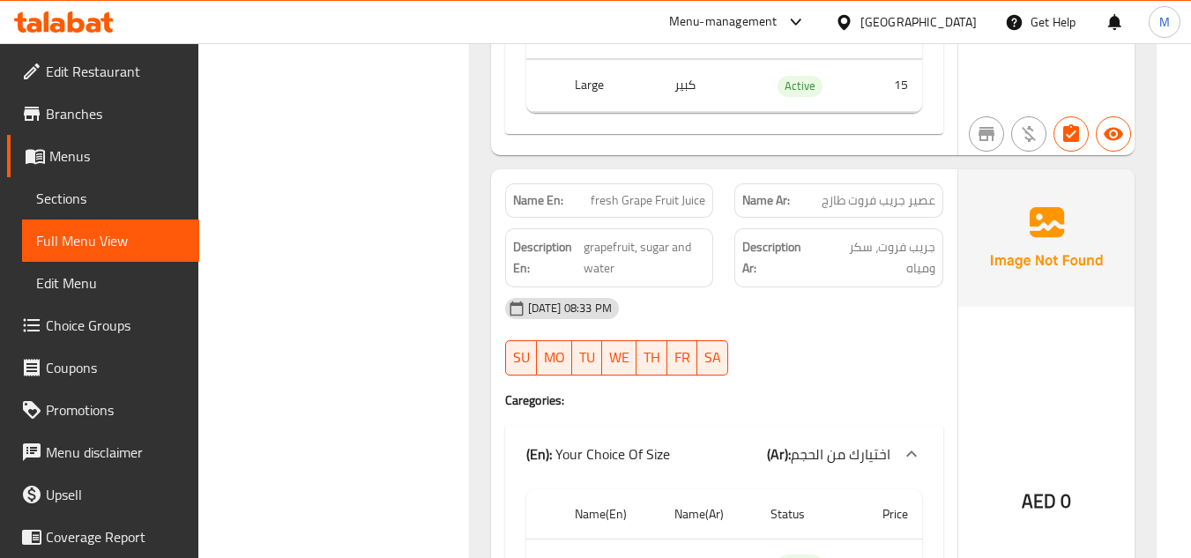
click at [630, 191] on span "fresh Grape Fruit Juice" at bounding box center [648, 200] width 115 height 19
drag, startPoint x: 630, startPoint y: 180, endPoint x: 661, endPoint y: 177, distance: 31.0
click at [661, 191] on span "fresh Grape Fruit Juice" at bounding box center [648, 200] width 115 height 19
copy span "Grape Fruit"
click at [871, 236] on span "جريب فروت، سكر ومياه" at bounding box center [877, 257] width 115 height 43
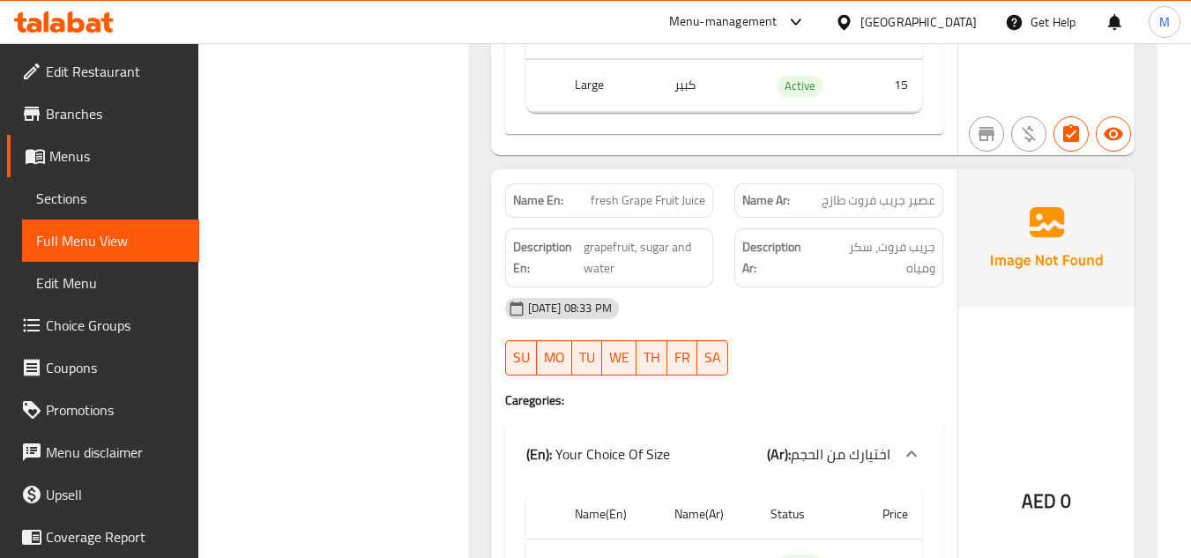
click at [660, 191] on span "fresh Grape Fruit Juice" at bounding box center [648, 200] width 115 height 19
copy span "fresh Grape Fruit Juice"
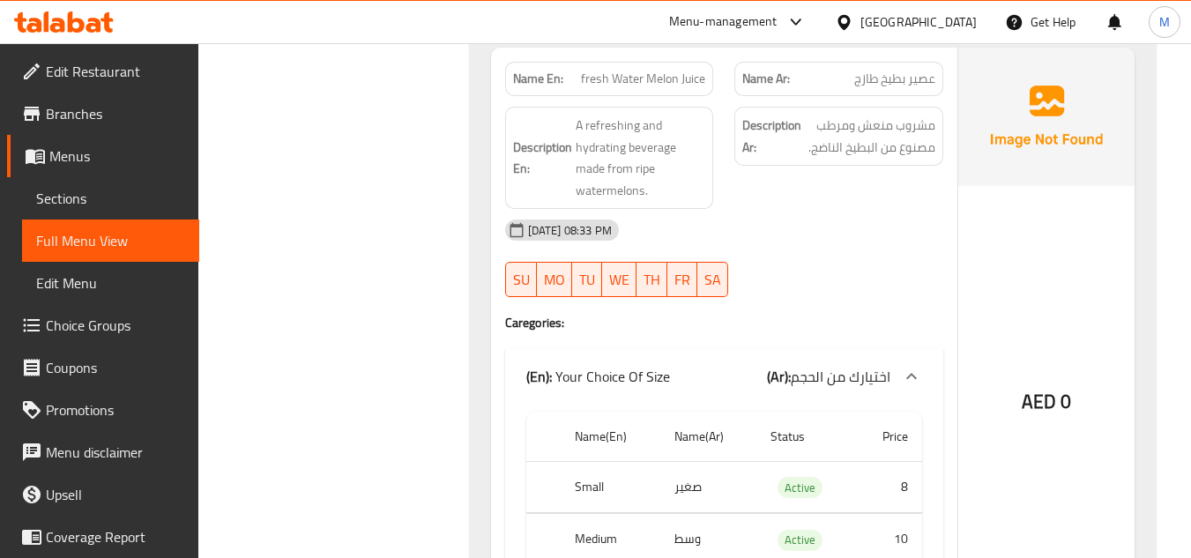
scroll to position [9027, 0]
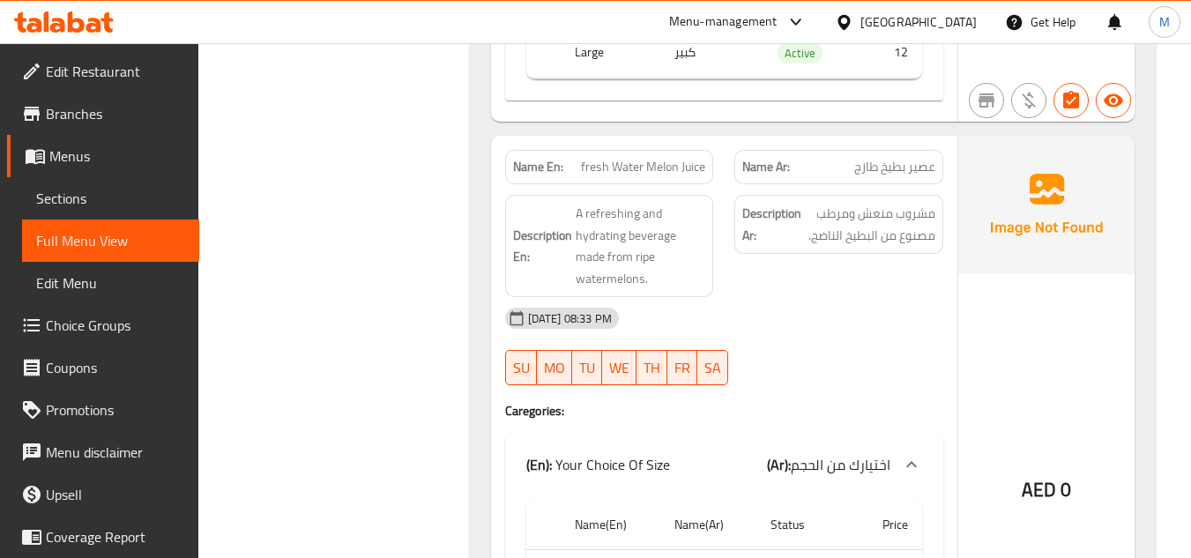
click at [857, 322] on div "06-10-2025 08:33 PM SU MO TU WE TH FR SA" at bounding box center [724, 346] width 459 height 99
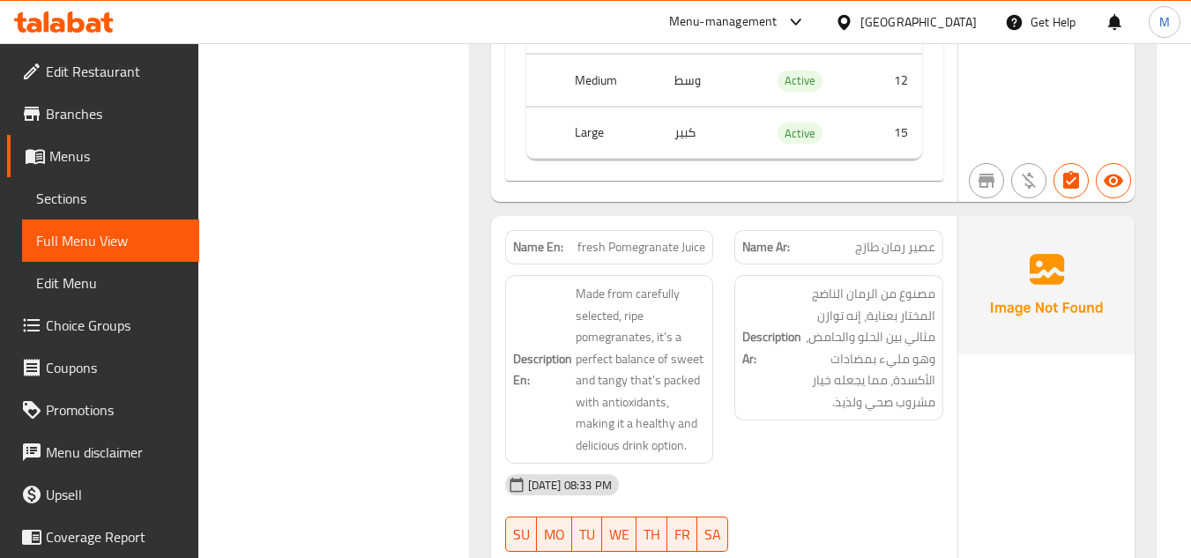
scroll to position [10261, 0]
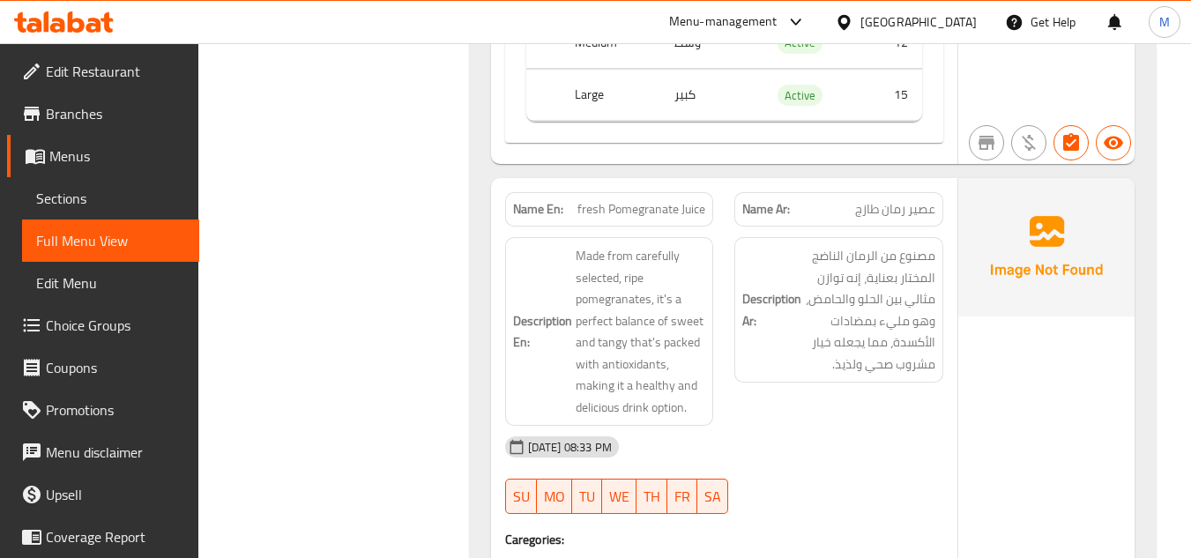
click at [623, 200] on span "fresh Pomegranate Juice" at bounding box center [641, 209] width 128 height 19
copy span "fresh Pomegranate Juice"
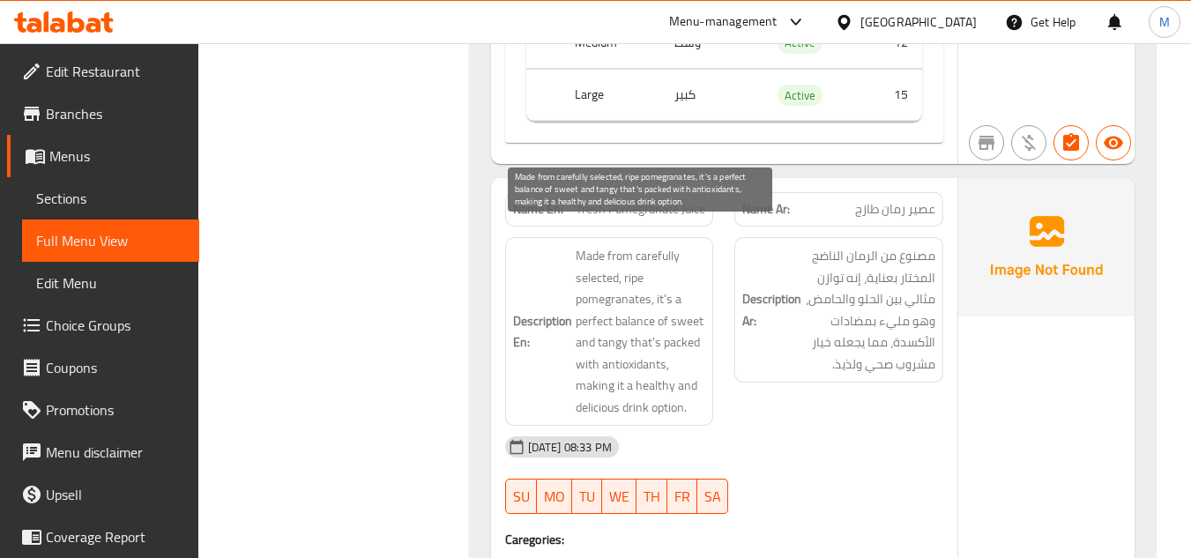
click at [607, 322] on span "Made from carefully selected, ripe pomegranates, it's a perfect balance of swee…" at bounding box center [641, 331] width 130 height 173
copy span "tangy"
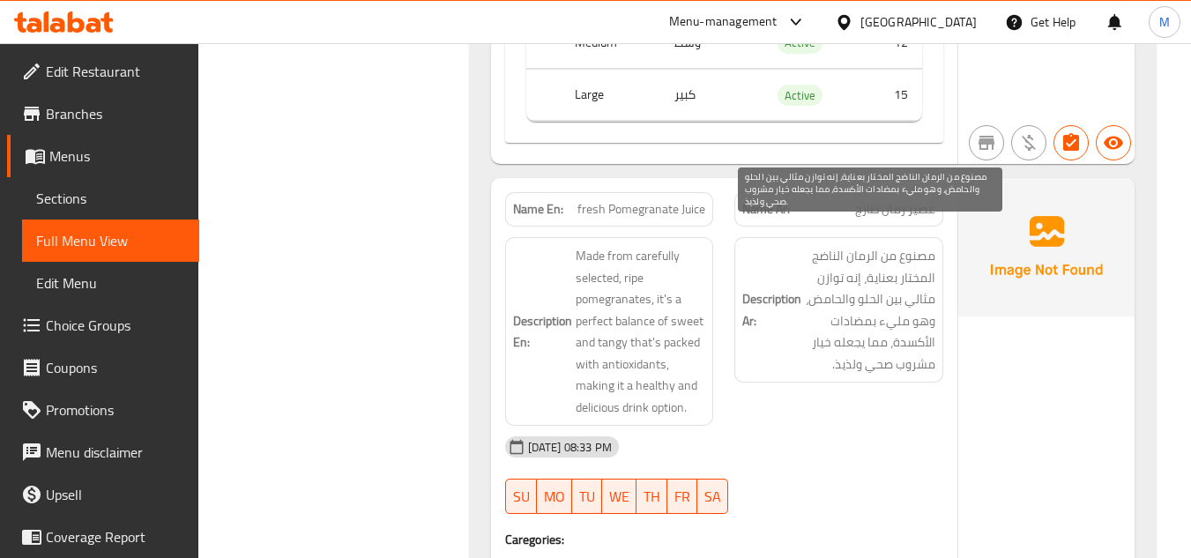
click at [824, 342] on span "مصنوع من الرمان الناضج المختار بعناية، إنه توازن مثالي بين الحلو والحامض، وهو م…" at bounding box center [870, 310] width 130 height 130
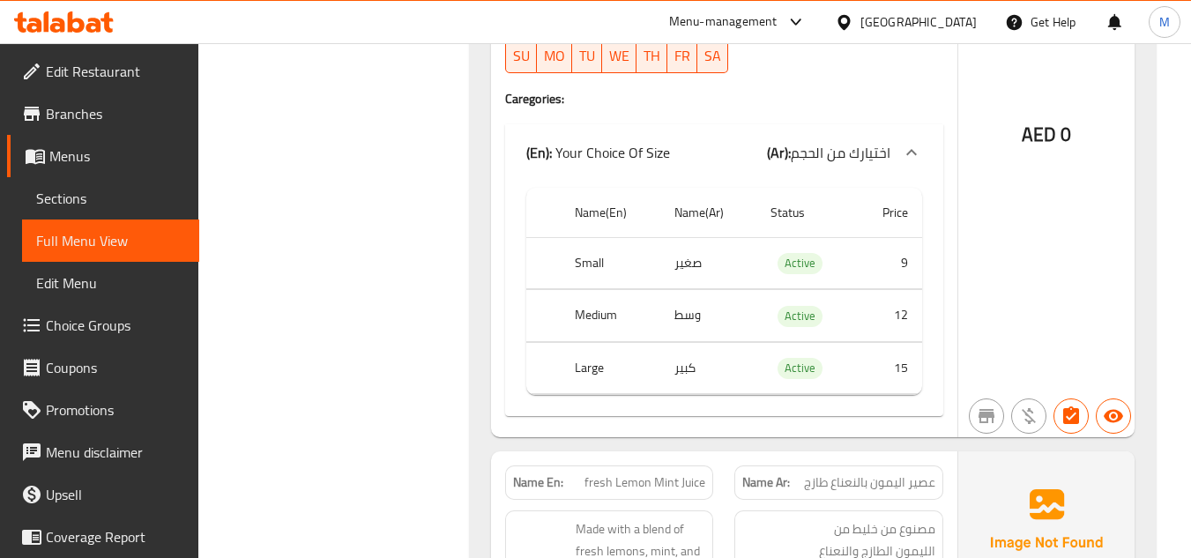
scroll to position [10966, 0]
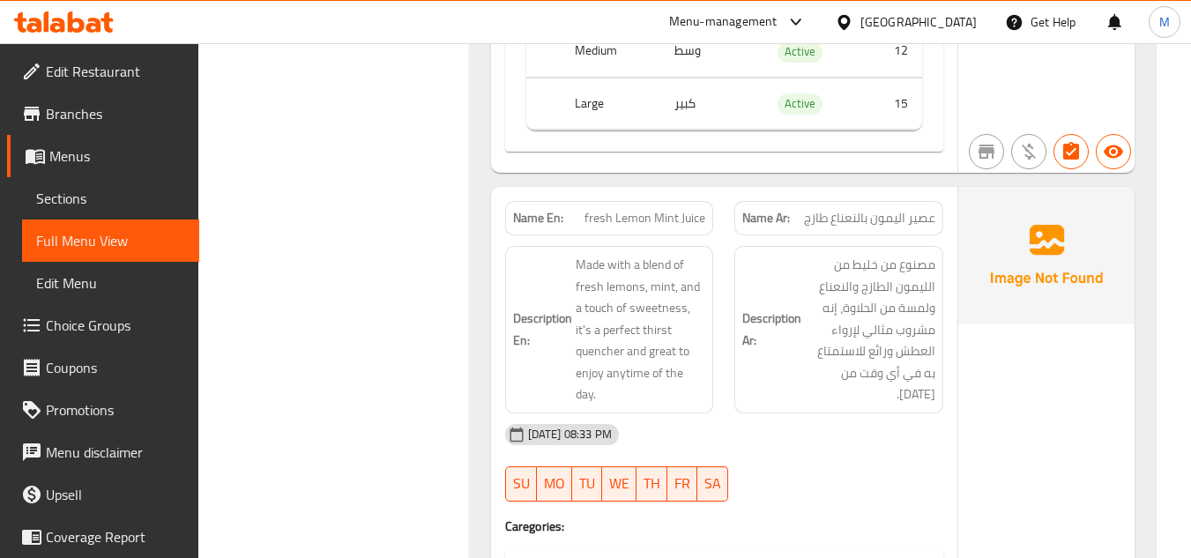
click at [631, 209] on span "fresh Lemon Mint Juice" at bounding box center [644, 218] width 121 height 19
copy span "fresh Lemon Mint Juice"
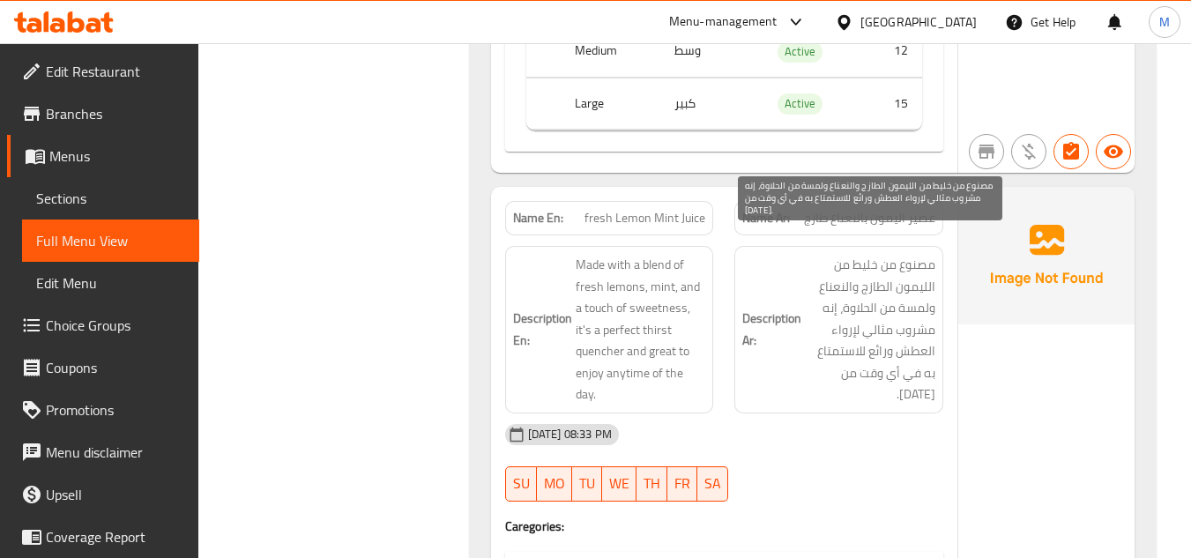
click at [920, 310] on span "مصنوع من خليط من الليمون الطازج والنعناع ولمسة من الحلاوة، إنه مشروب مثالي لإرو…" at bounding box center [870, 330] width 130 height 152
copy span "مشروب"
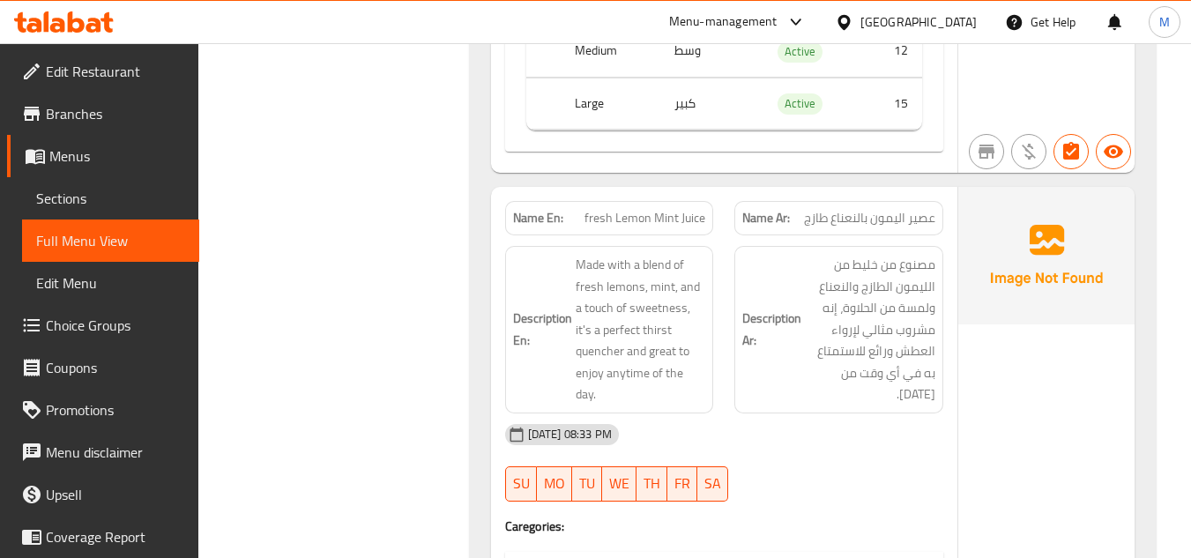
click at [832, 413] on div "06-10-2025 08:33 PM" at bounding box center [724, 434] width 459 height 42
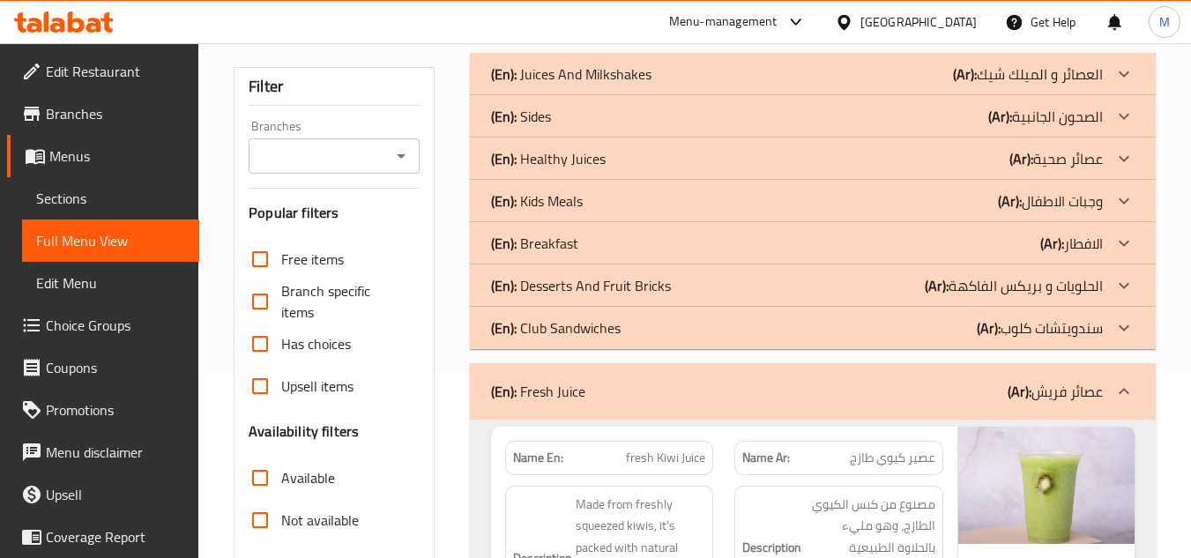
scroll to position [441, 0]
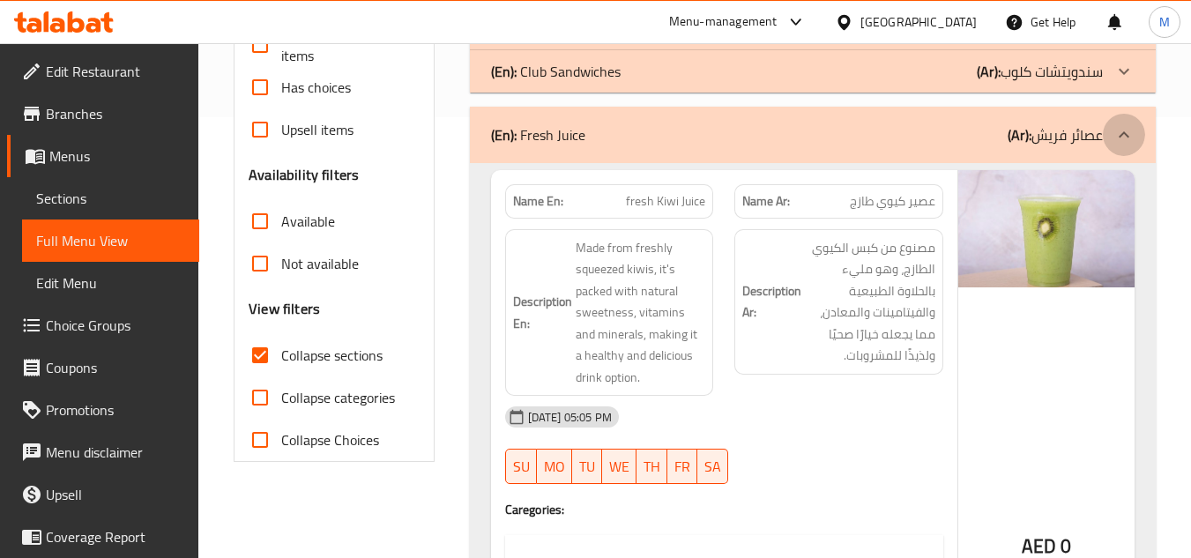
click at [1127, 139] on icon at bounding box center [1123, 134] width 21 height 21
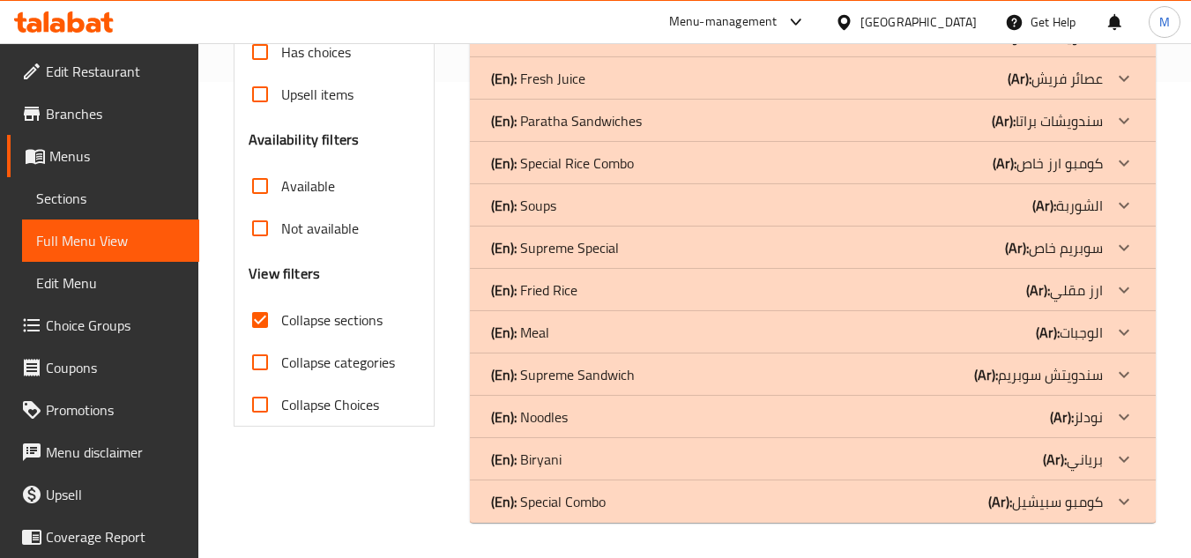
scroll to position [300, 0]
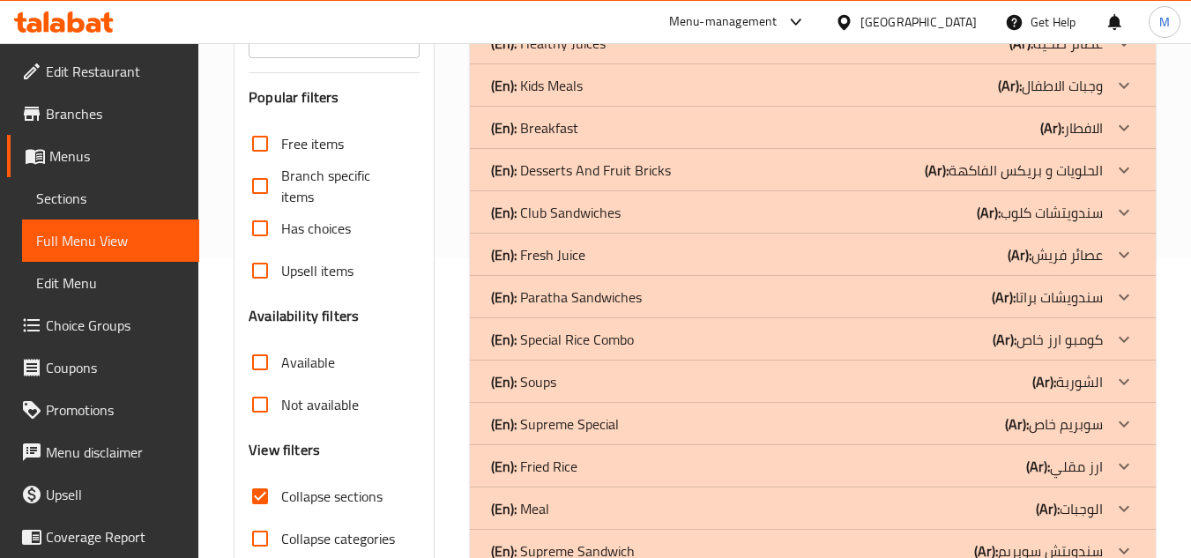
click at [1126, 169] on icon at bounding box center [1124, 170] width 11 height 6
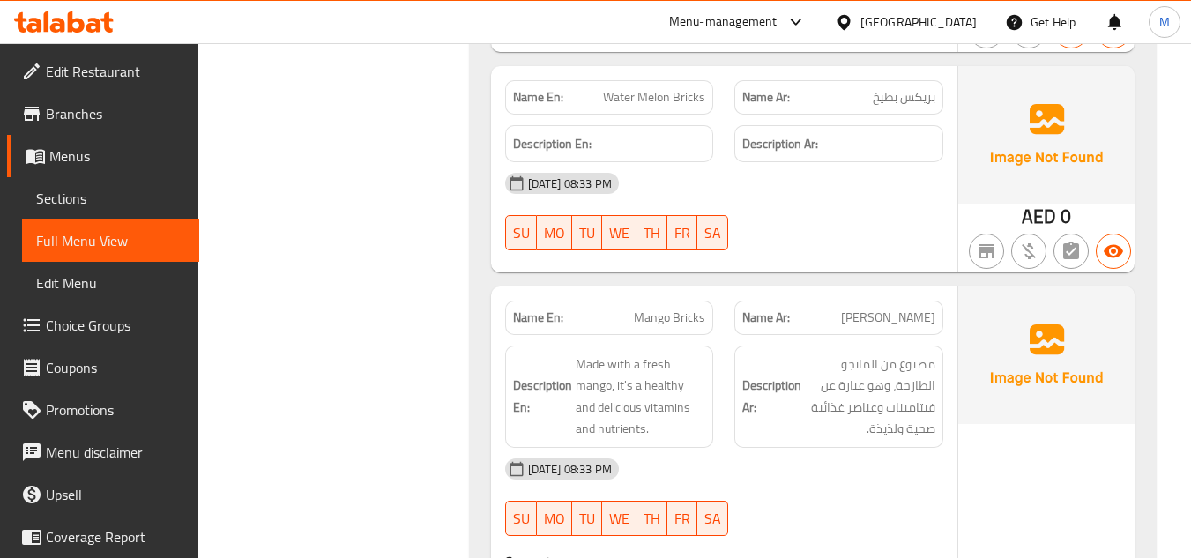
scroll to position [829, 0]
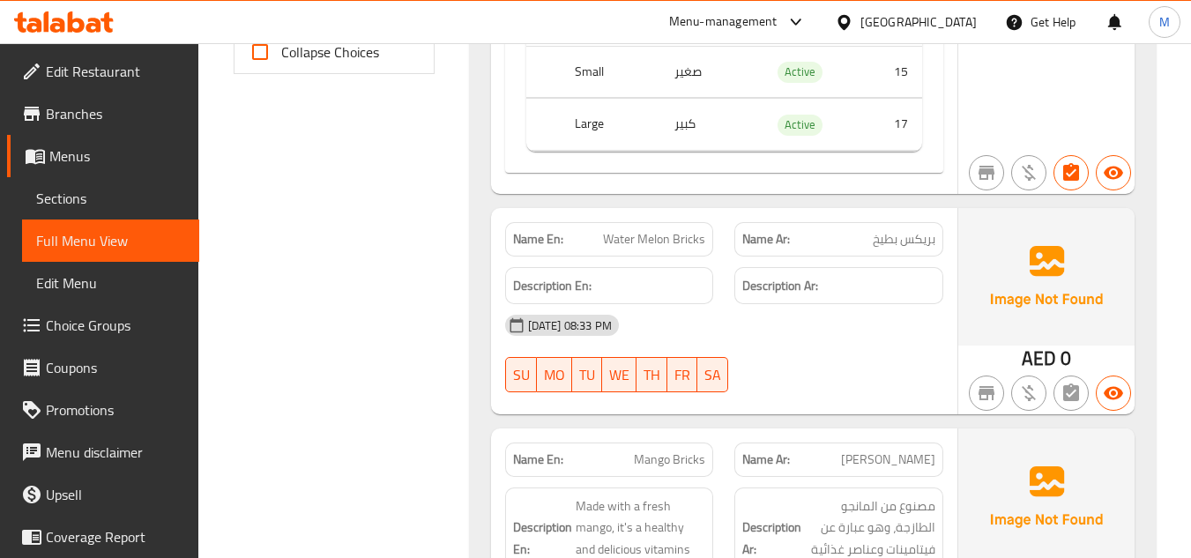
click at [675, 243] on span "Water Melon Bricks" at bounding box center [654, 239] width 102 height 19
click at [676, 243] on span "Water Melon Bricks" at bounding box center [654, 239] width 102 height 19
copy span "Bricks"
click at [676, 233] on span "Water Melon Bricks" at bounding box center [654, 239] width 102 height 19
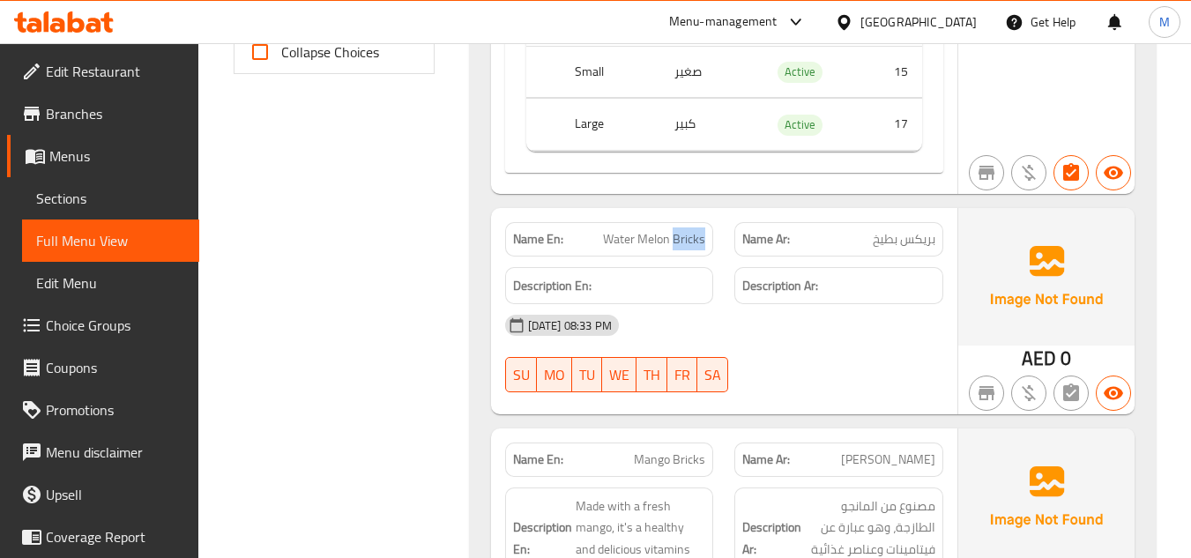
click at [676, 233] on span "Water Melon Bricks" at bounding box center [654, 239] width 102 height 19
click at [832, 357] on div "06-10-2025 08:33 PM SU MO TU WE TH FR SA" at bounding box center [724, 353] width 459 height 99
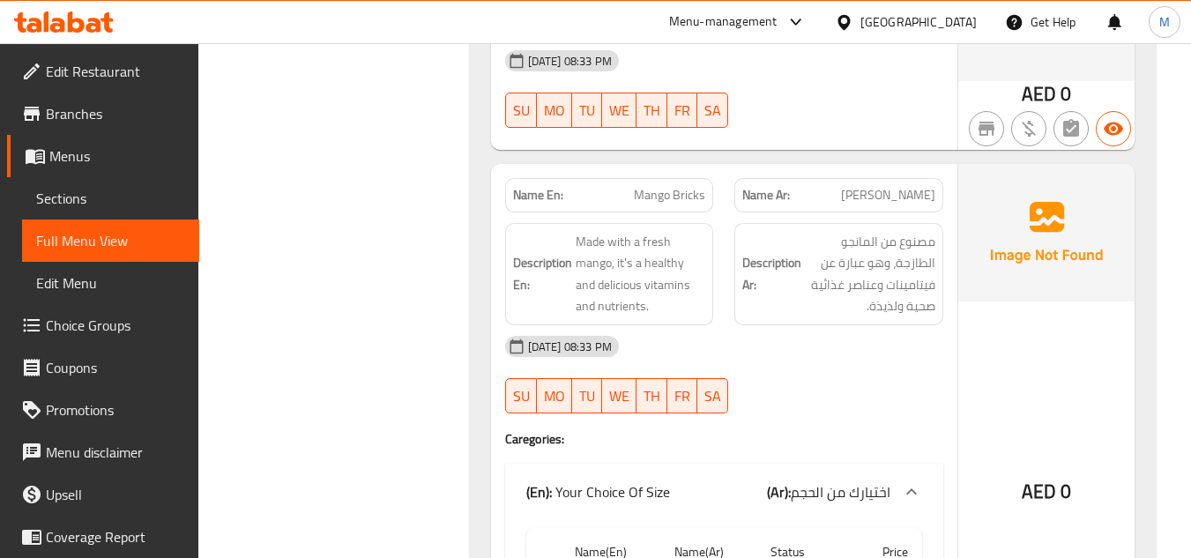
scroll to position [1181, 0]
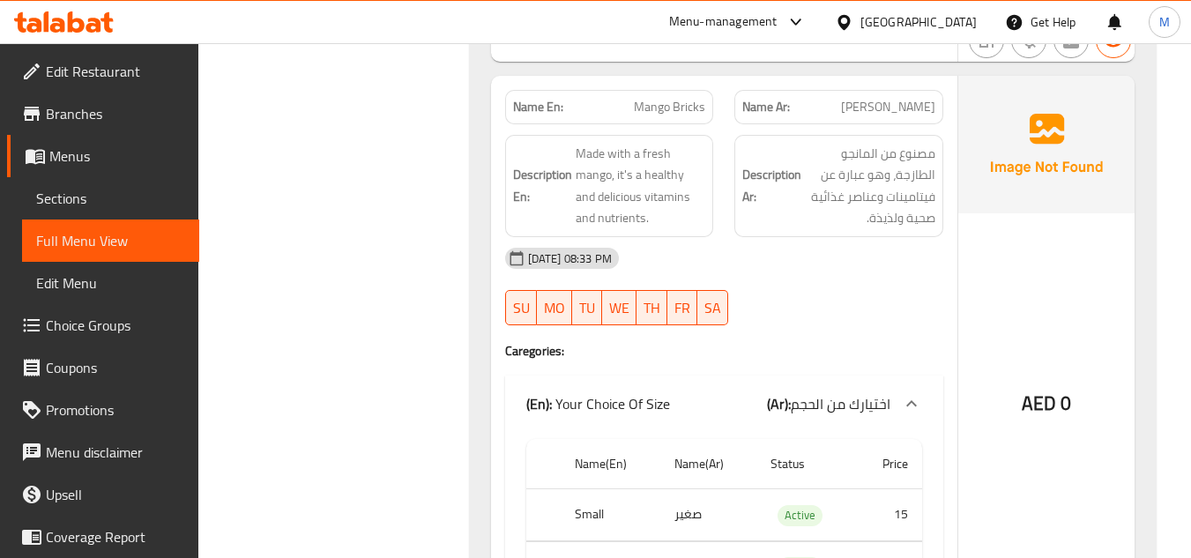
click at [665, 103] on span "Mango Bricks" at bounding box center [669, 107] width 71 height 19
click at [686, 101] on span "Mango Bricks" at bounding box center [669, 107] width 71 height 19
click at [685, 101] on span "Mango Bricks" at bounding box center [669, 107] width 71 height 19
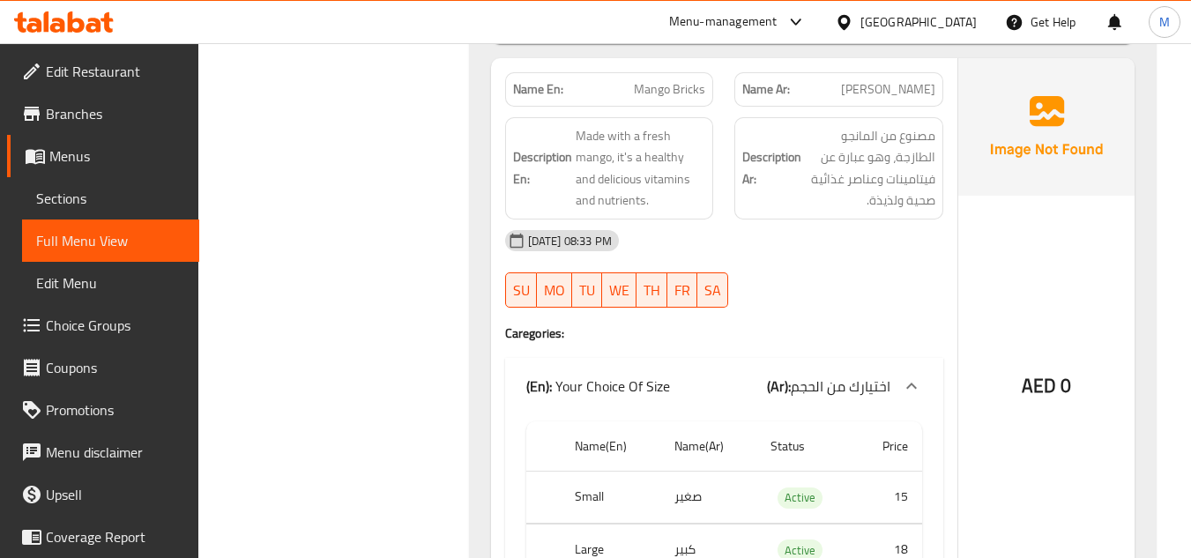
scroll to position [1124, 0]
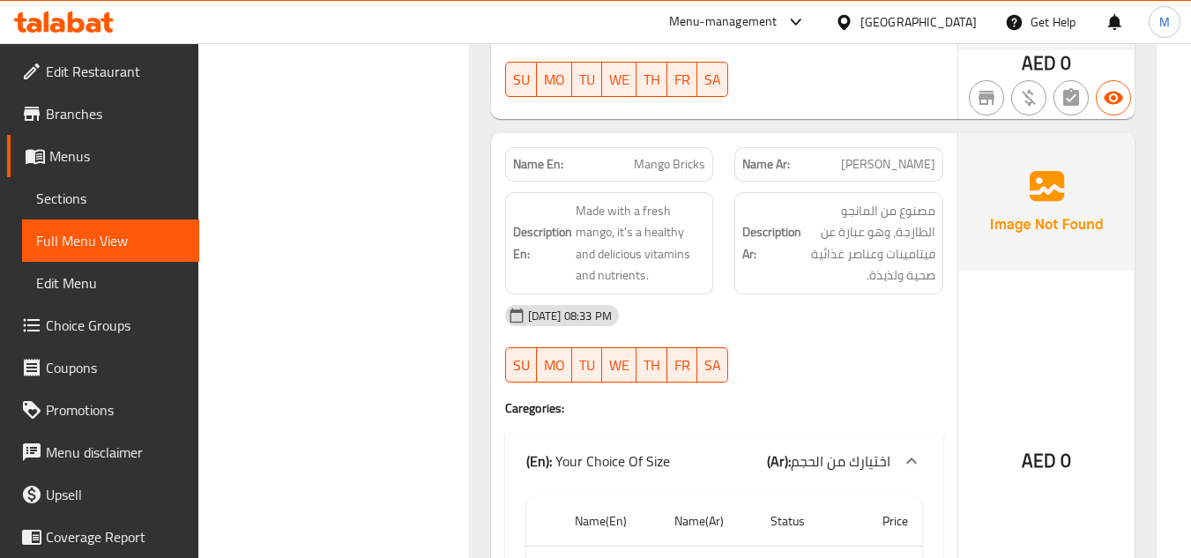
click at [652, 163] on span "Mango Bricks" at bounding box center [669, 164] width 71 height 19
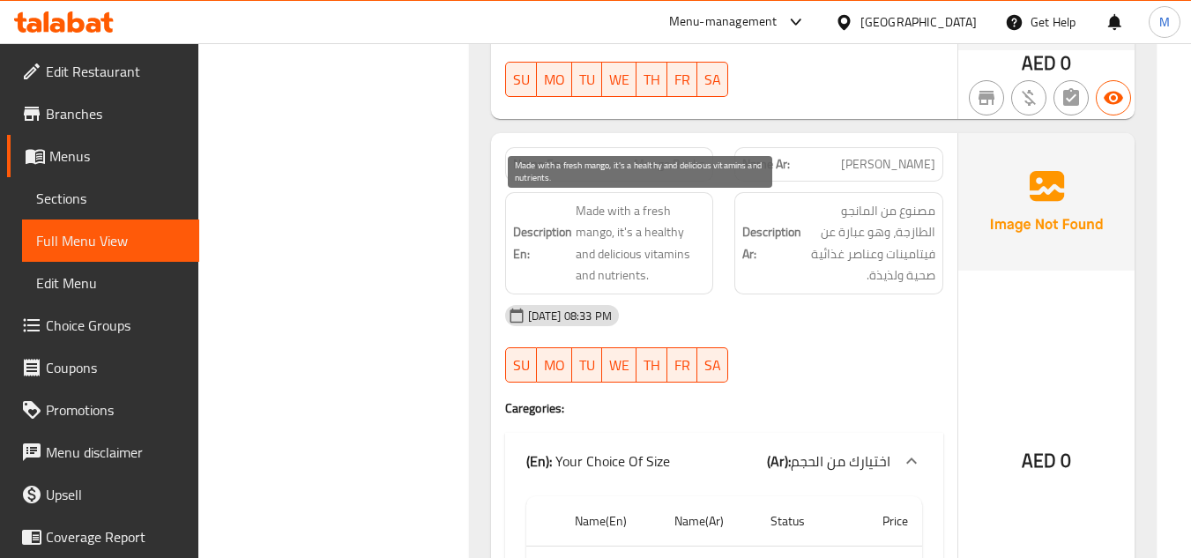
click at [613, 215] on span "Made with a fresh mango, it's a healthy and delicious vitamins and nutrients." at bounding box center [641, 243] width 130 height 86
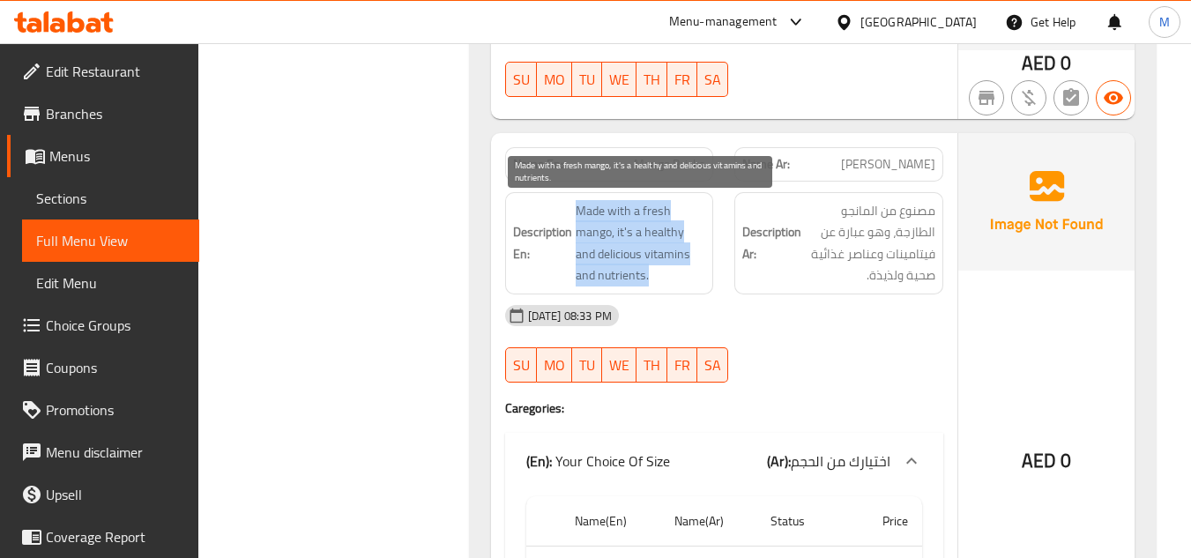
click at [613, 215] on span "Made with a fresh mango, it's a healthy and delicious vitamins and nutrients." at bounding box center [641, 243] width 130 height 86
click at [660, 255] on span "Made with a fresh mango, it's a healthy and delicious vitamins and nutrients." at bounding box center [641, 243] width 130 height 86
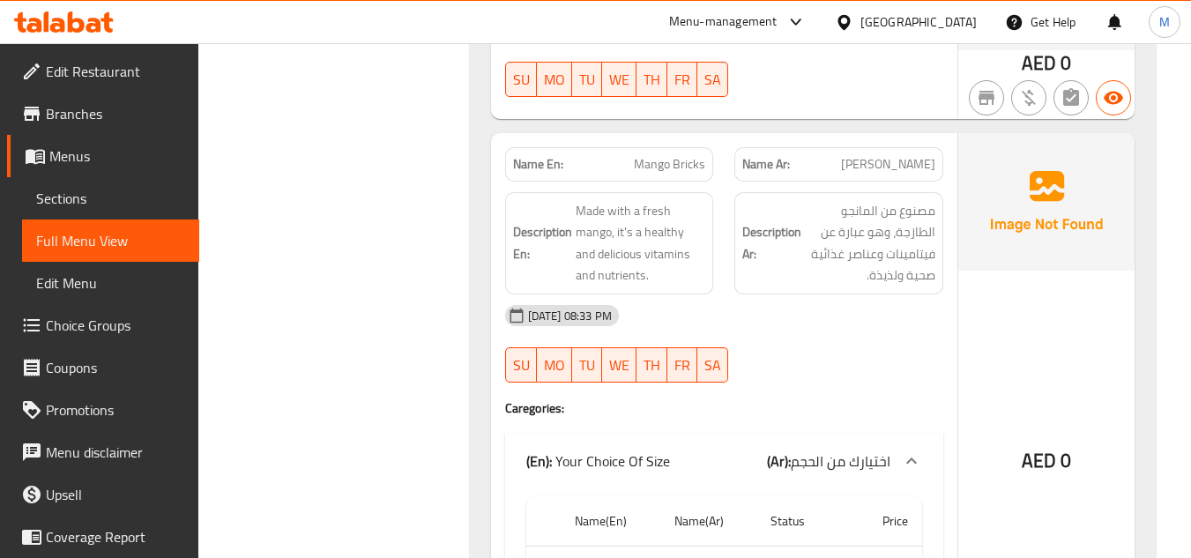
click at [650, 160] on span "Mango Bricks" at bounding box center [669, 164] width 71 height 19
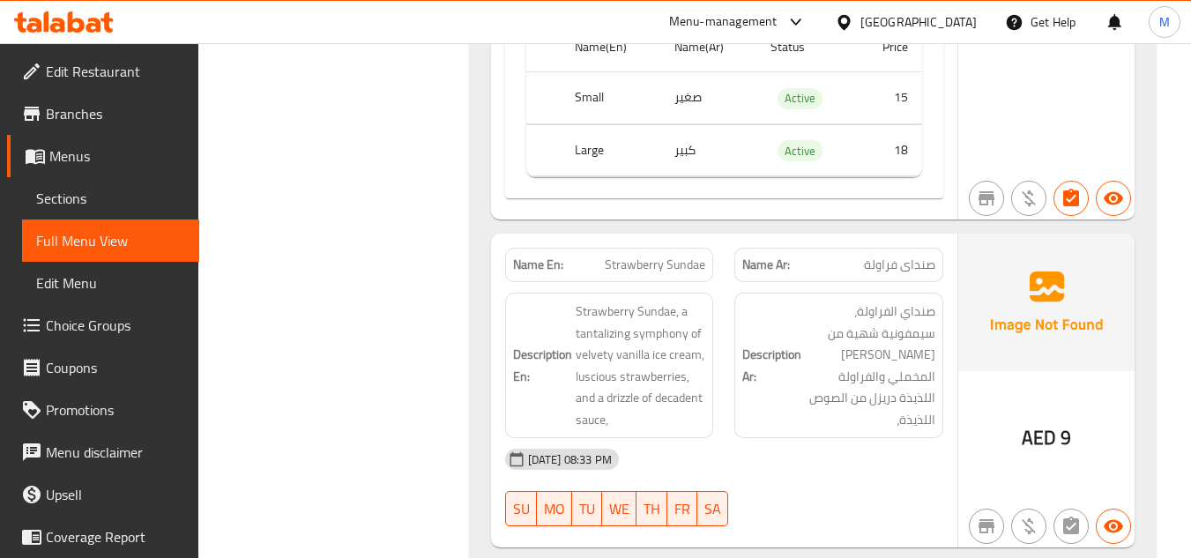
scroll to position [2711, 0]
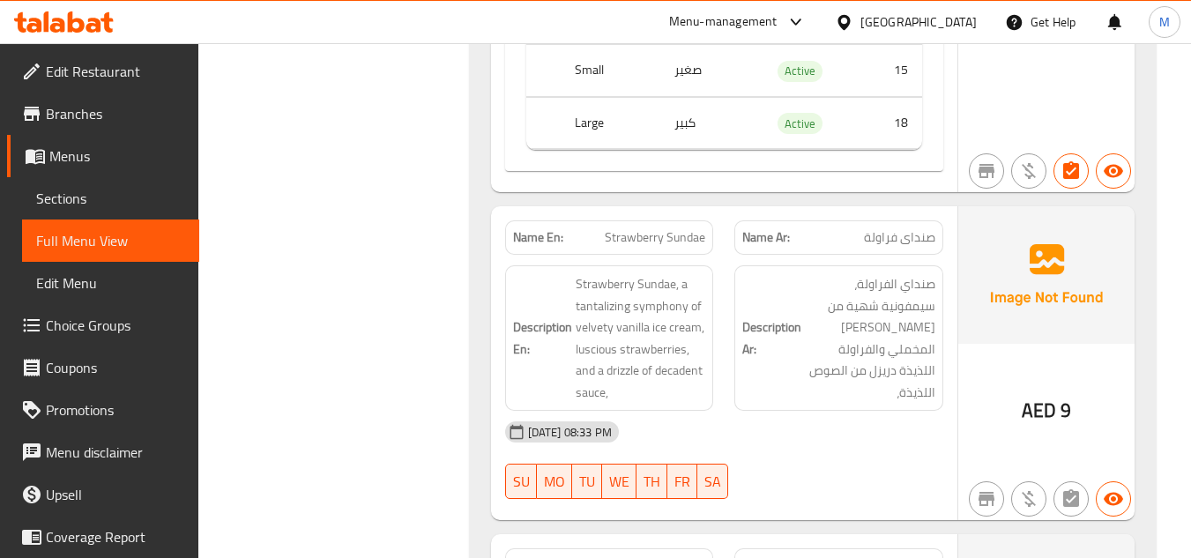
click at [656, 235] on span "Strawberry Sundae" at bounding box center [655, 237] width 100 height 19
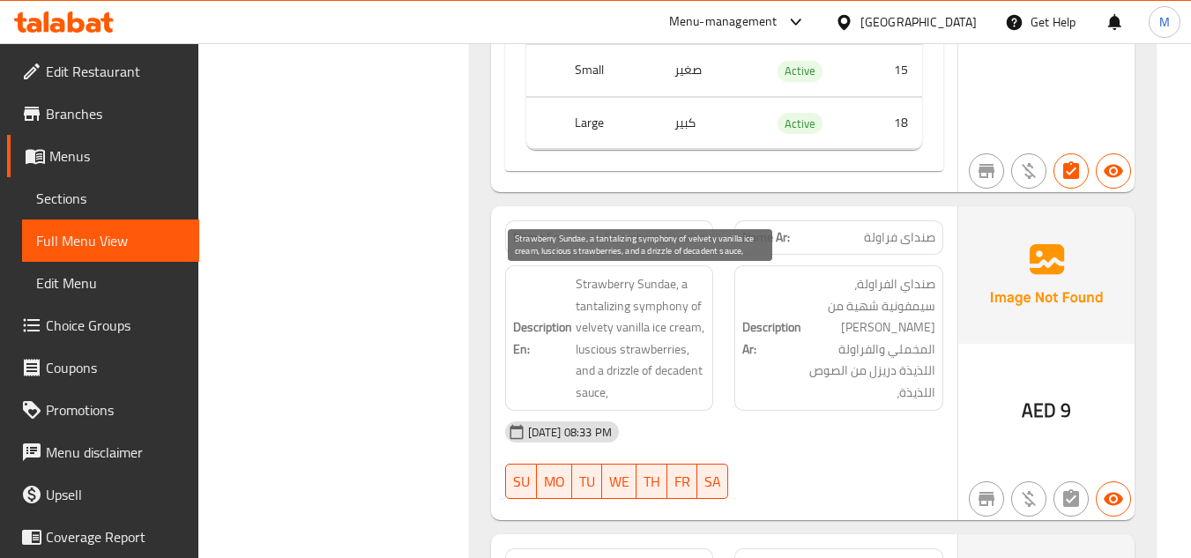
click at [677, 368] on span "Strawberry Sundae, a tantalizing symphony of velvety vanilla ice cream, lusciou…" at bounding box center [641, 338] width 130 height 130
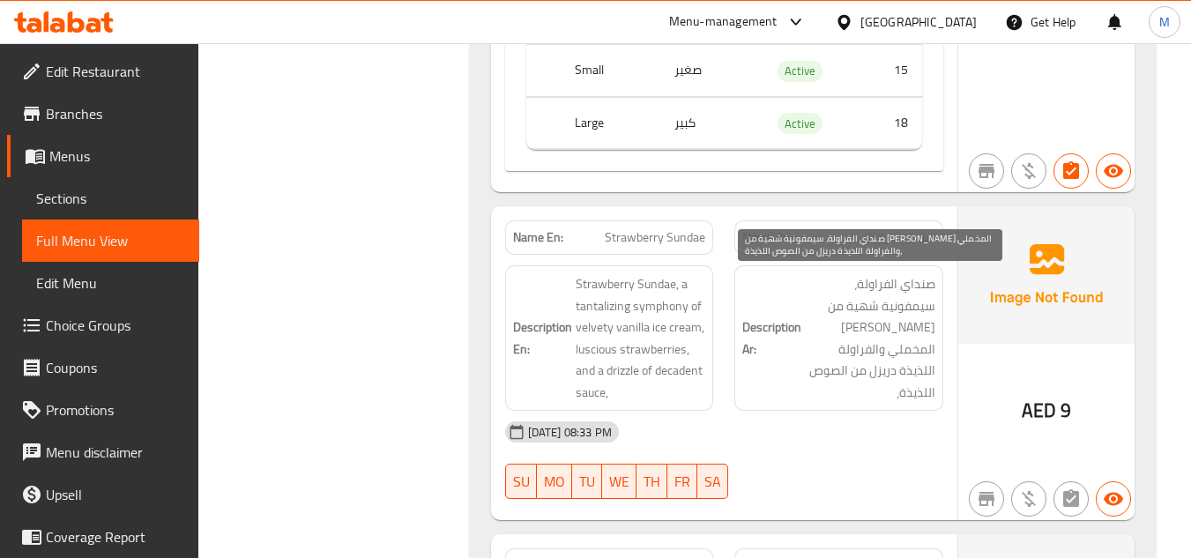
click at [919, 332] on span "صنداي الفراولة، سيمفونية شهية من آيس كريم الفانيليا المخملي والفراولة اللذيذة د…" at bounding box center [870, 338] width 130 height 130
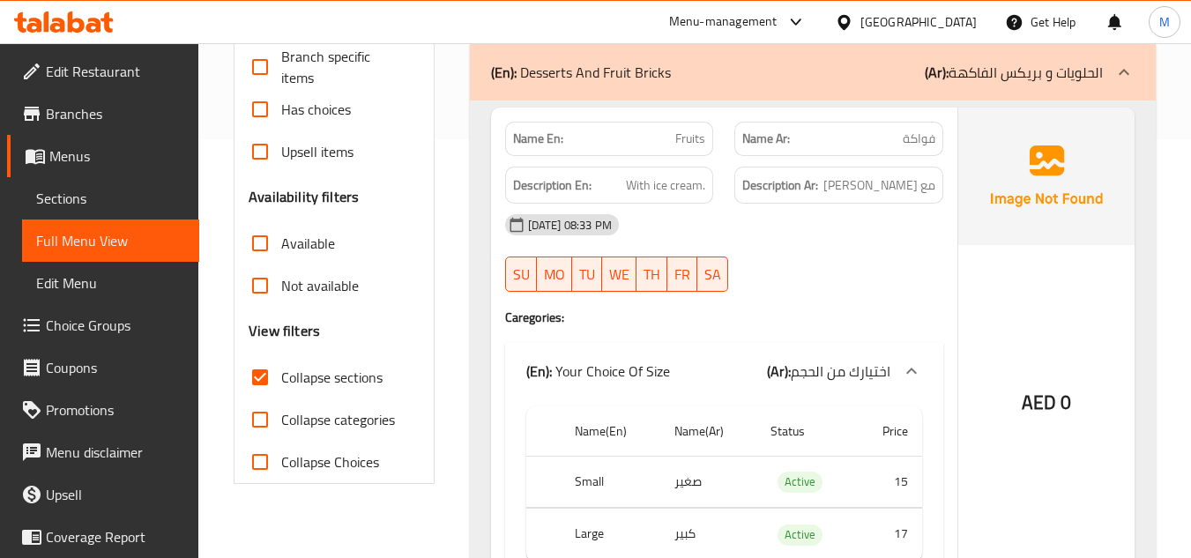
scroll to position [0, 0]
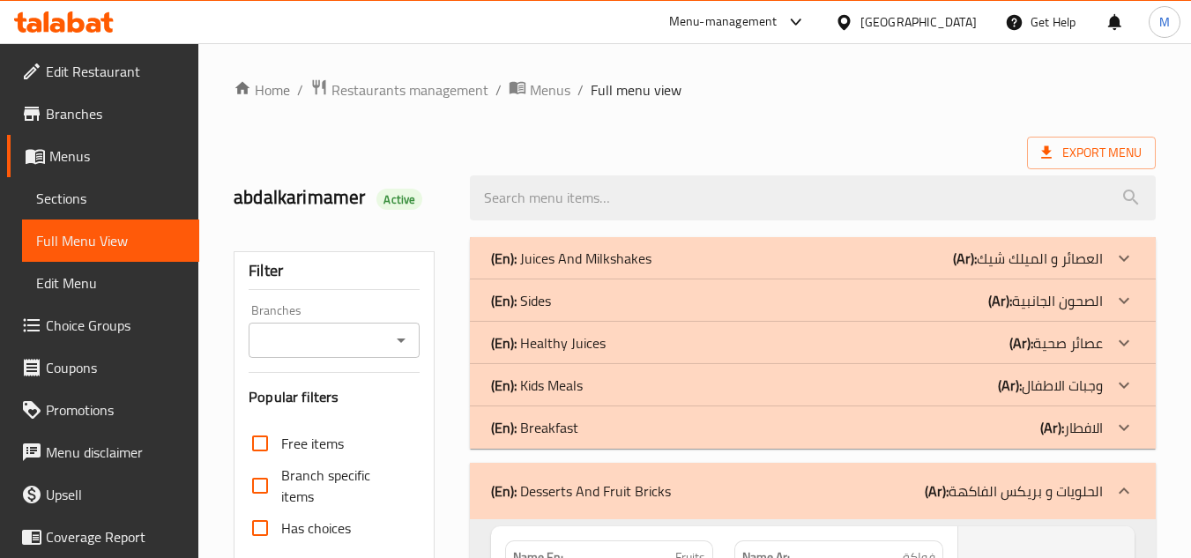
click at [1129, 488] on icon at bounding box center [1123, 490] width 21 height 21
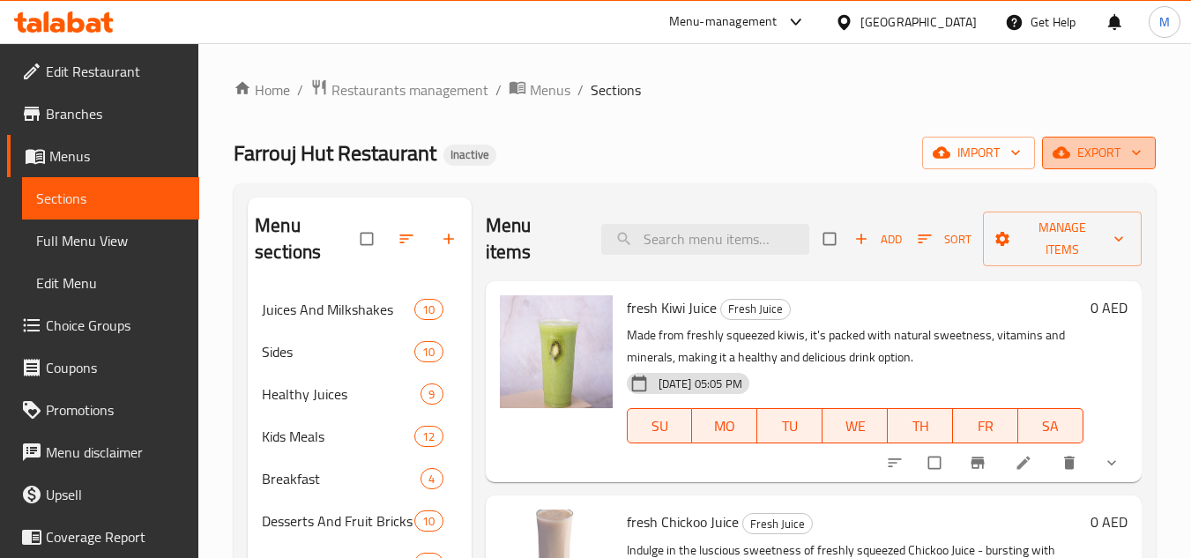
click at [1105, 163] on span "export" at bounding box center [1099, 153] width 86 height 22
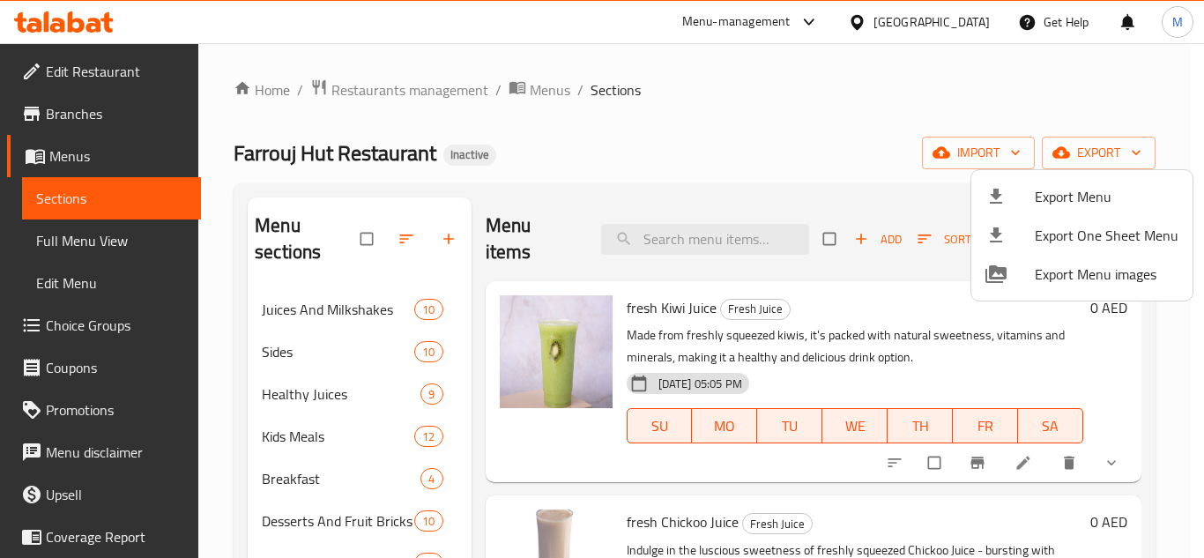
click at [1093, 190] on span "Export Menu" at bounding box center [1107, 196] width 144 height 21
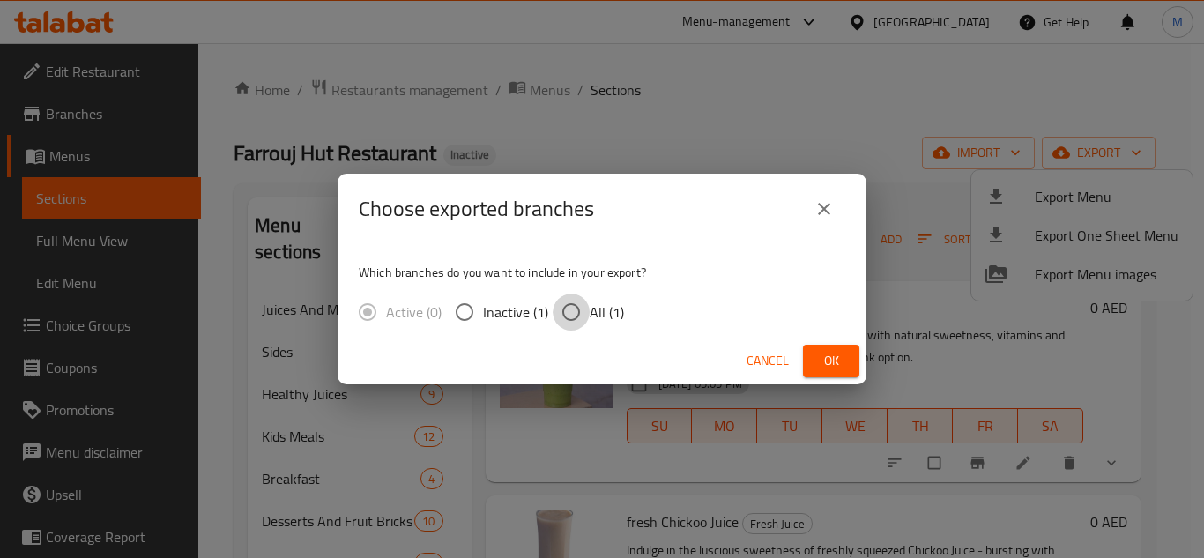
click at [566, 316] on input "All (1)" at bounding box center [571, 312] width 37 height 37
radio input "true"
click at [822, 362] on span "Ok" at bounding box center [831, 361] width 28 height 22
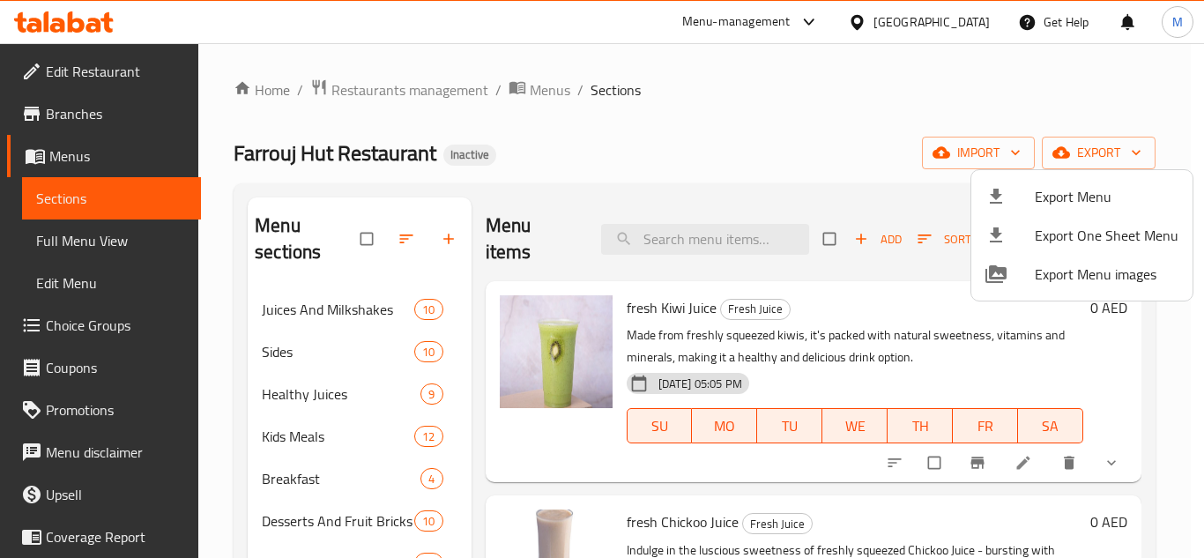
click at [304, 304] on div at bounding box center [602, 279] width 1204 height 558
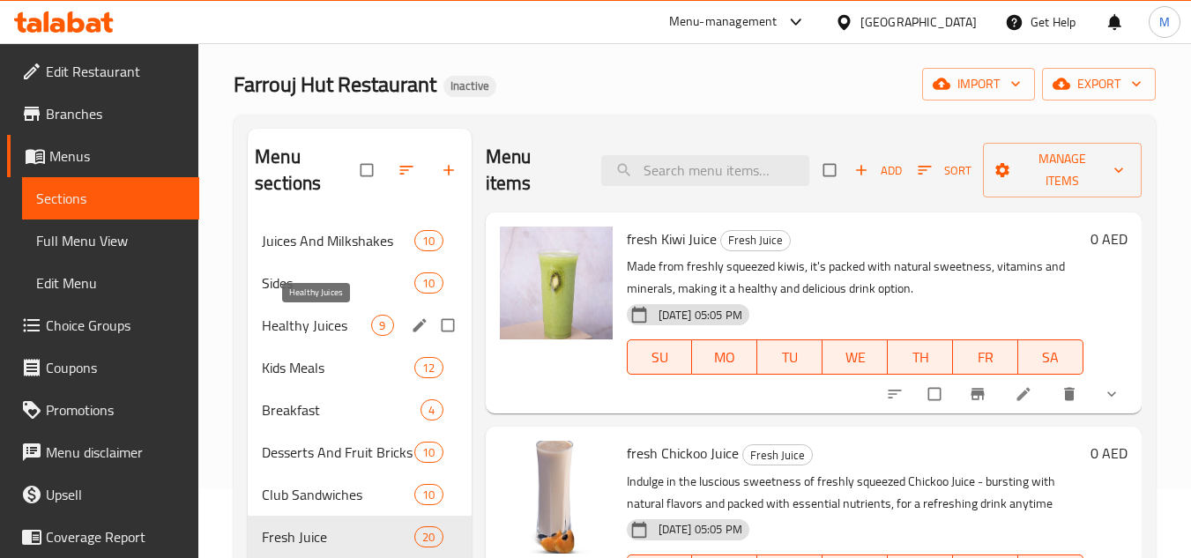
scroll to position [88, 0]
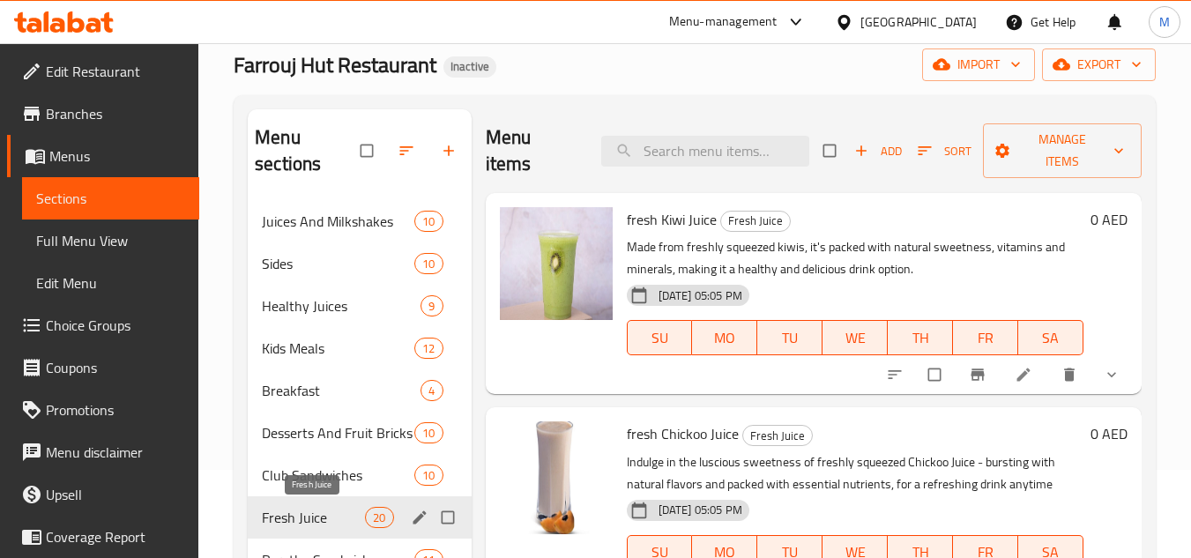
drag, startPoint x: 329, startPoint y: 523, endPoint x: 341, endPoint y: 516, distance: 14.2
click at [329, 523] on span "Fresh Juice" at bounding box center [313, 517] width 103 height 21
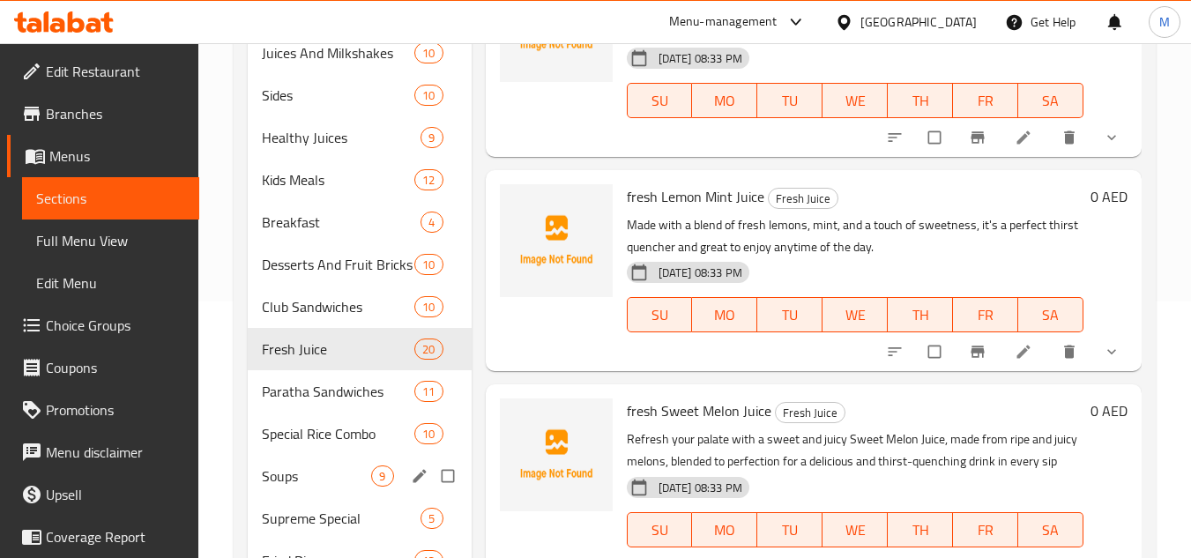
scroll to position [196, 0]
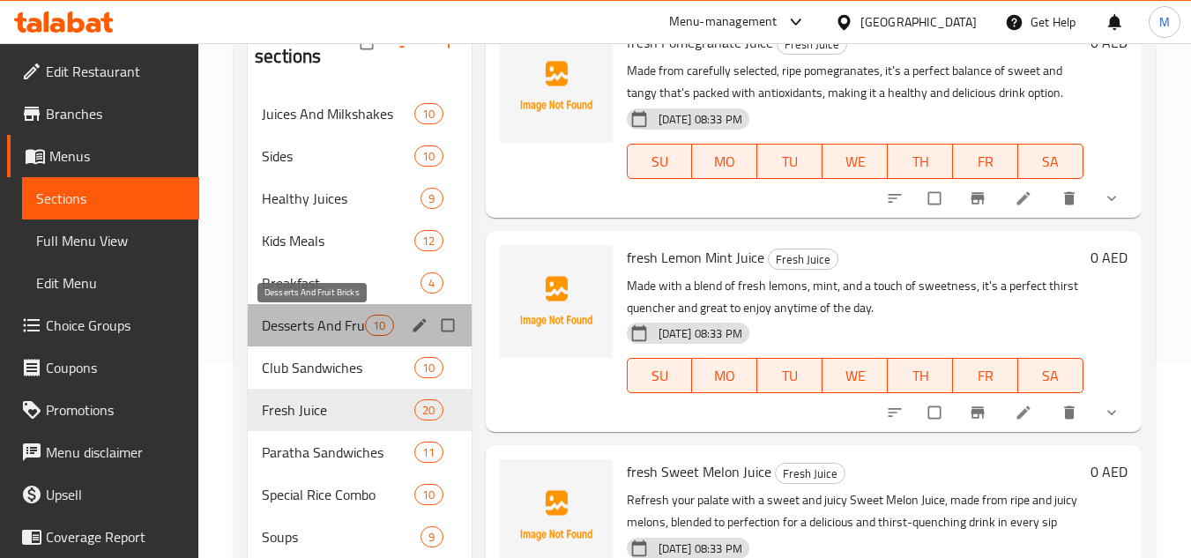
click at [324, 326] on span "Desserts And Fruit Bricks" at bounding box center [313, 325] width 103 height 21
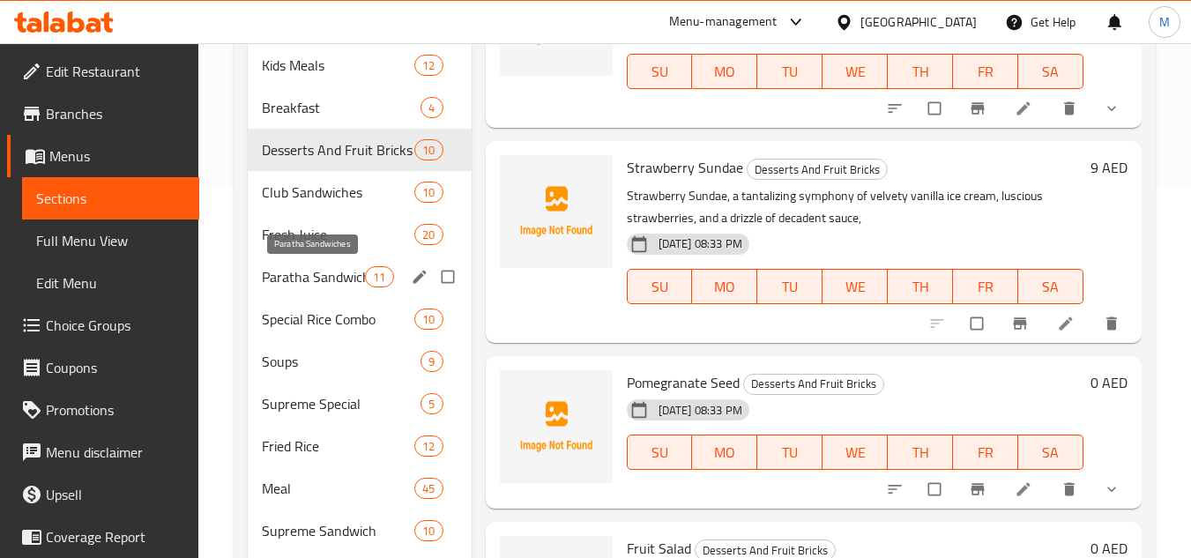
scroll to position [372, 0]
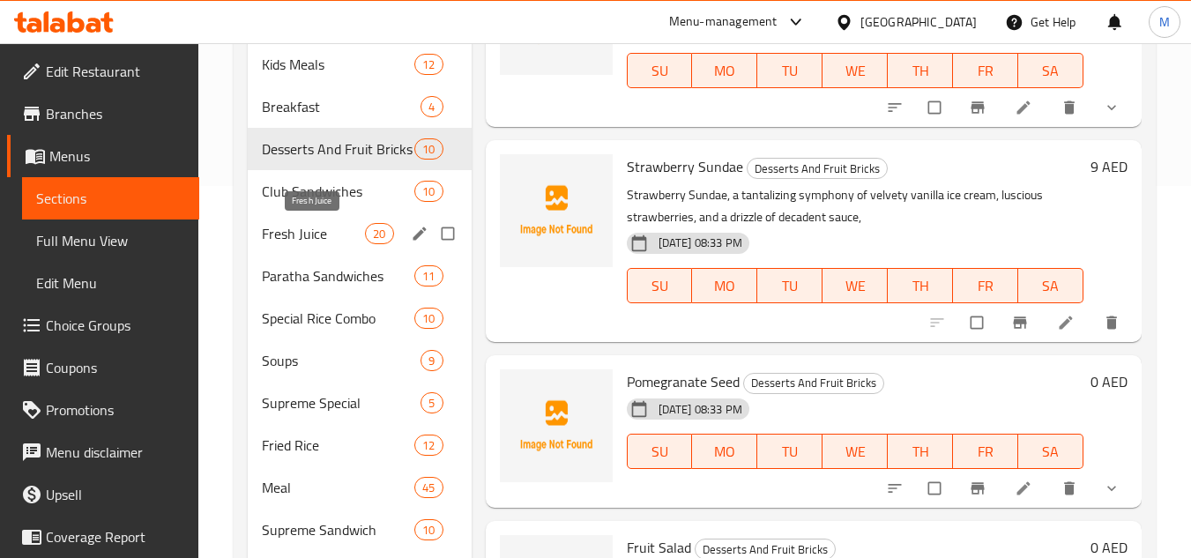
click at [334, 228] on span "Fresh Juice" at bounding box center [313, 233] width 103 height 21
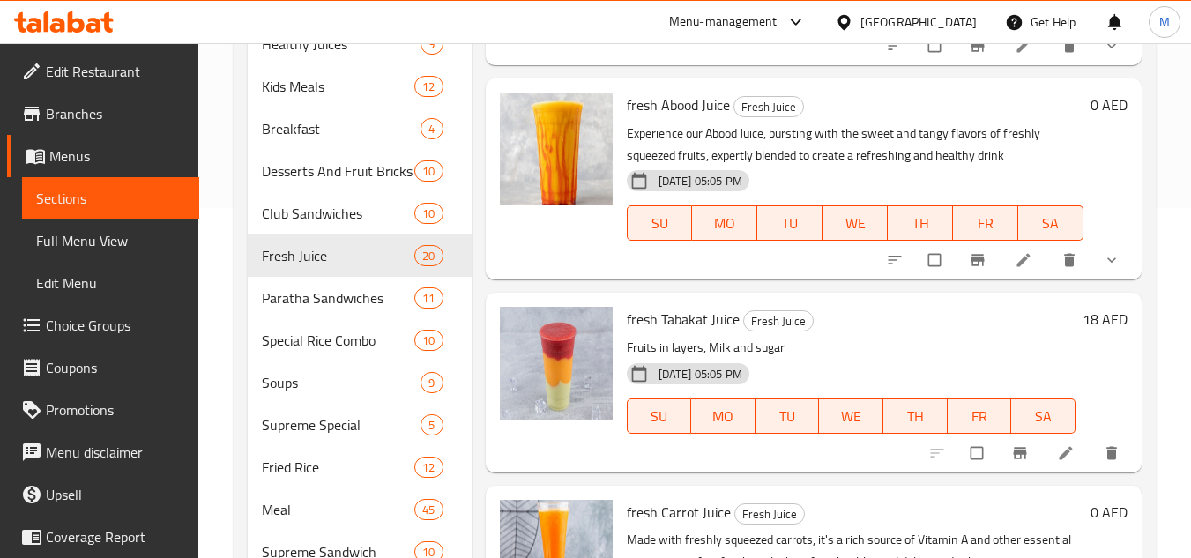
scroll to position [529, 0]
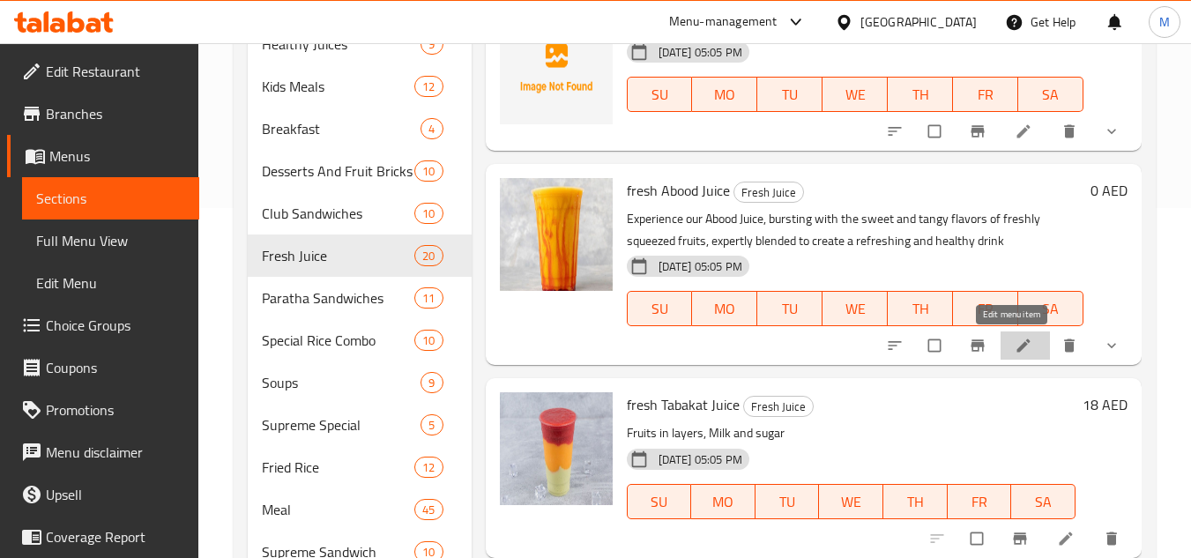
click at [1015, 350] on icon at bounding box center [1024, 346] width 18 height 18
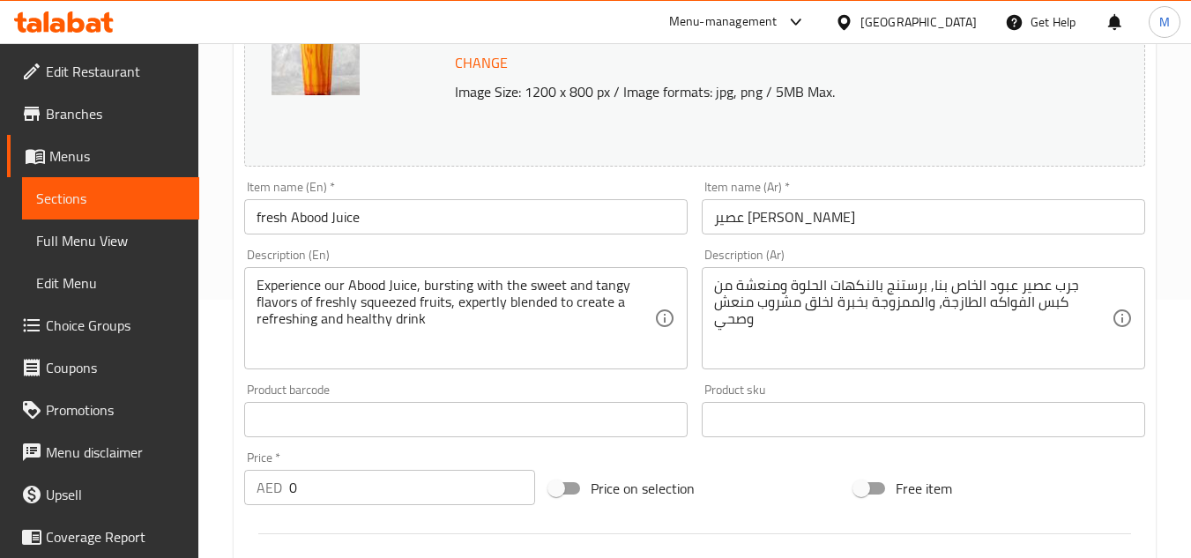
scroll to position [264, 0]
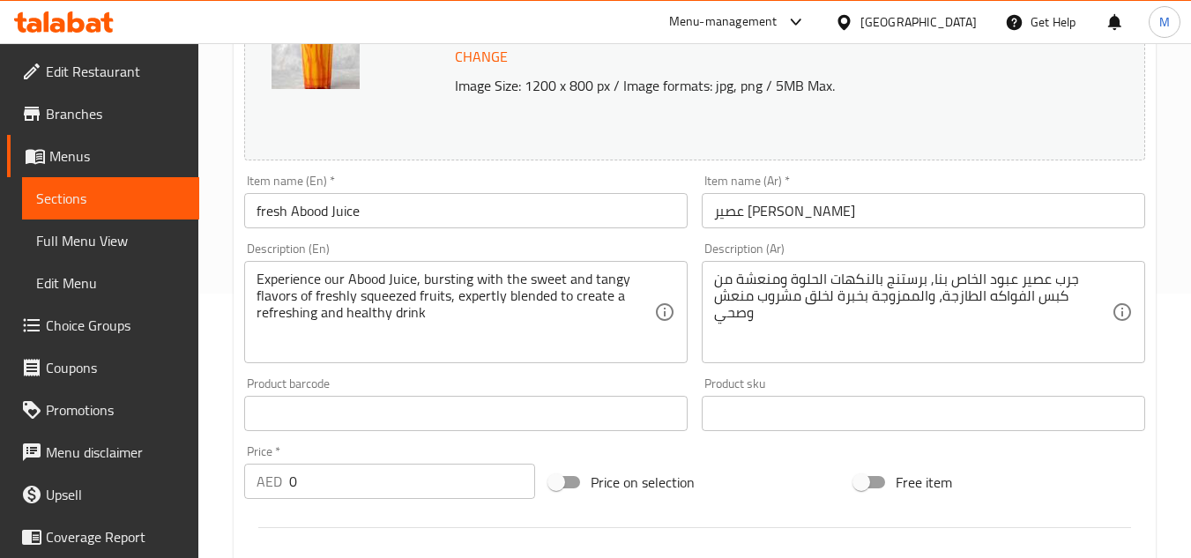
click at [755, 212] on input "عصير ابود طازج" at bounding box center [923, 210] width 443 height 35
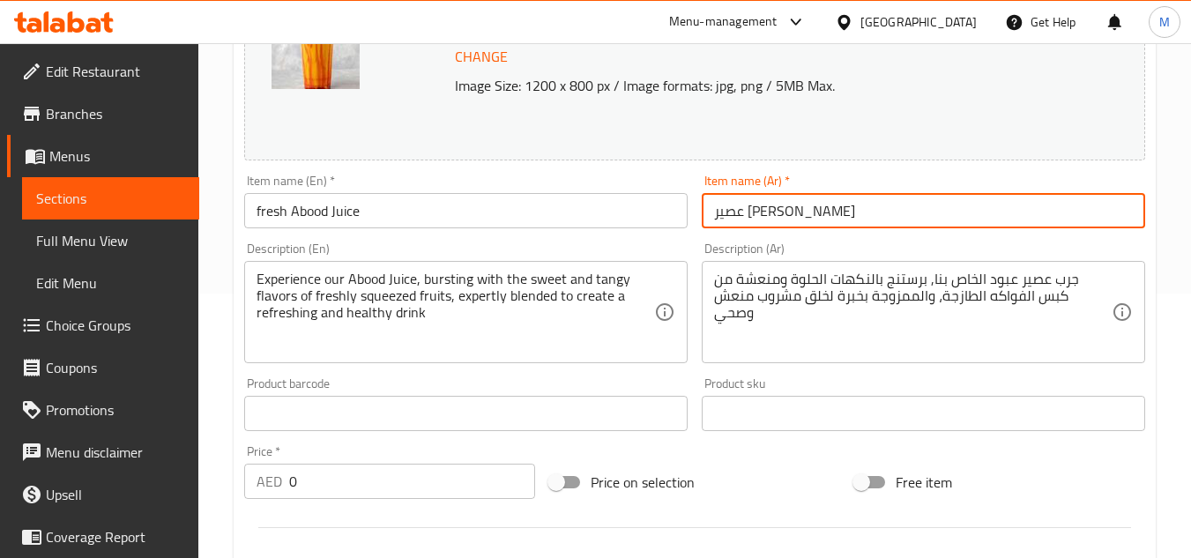
click at [755, 212] on input "عصير ابود طازج" at bounding box center [923, 210] width 443 height 35
paste input "بود"
type input "عصير عبود طازج"
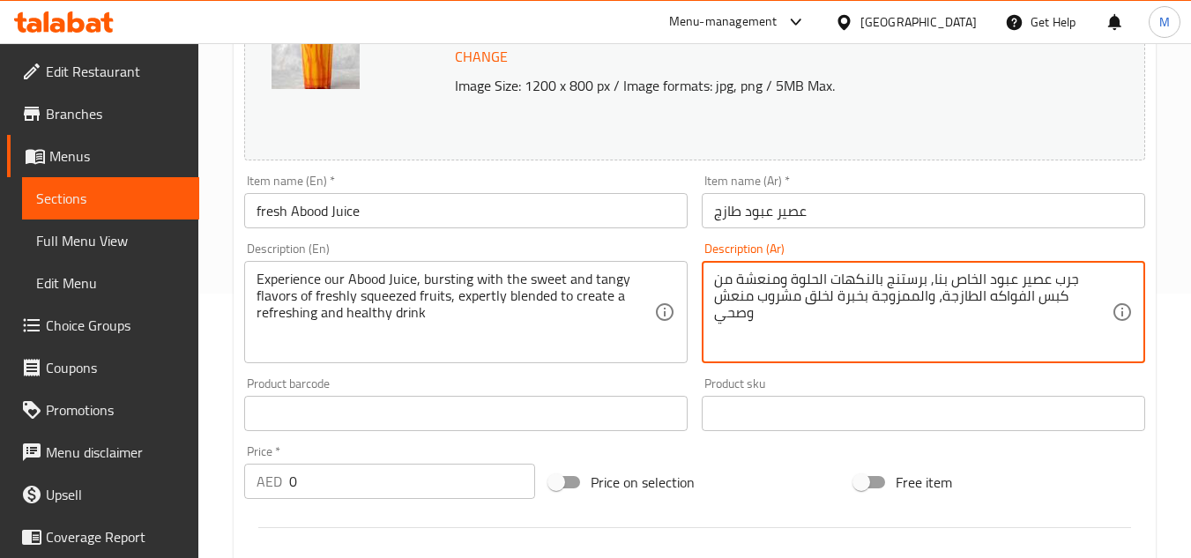
click at [1033, 281] on textarea "جرب عصير عبود الخاص بنا, برستنج بالنكهات الحلوة ومنعشة من كبس الفواكه الطازجة، …" at bounding box center [913, 313] width 398 height 84
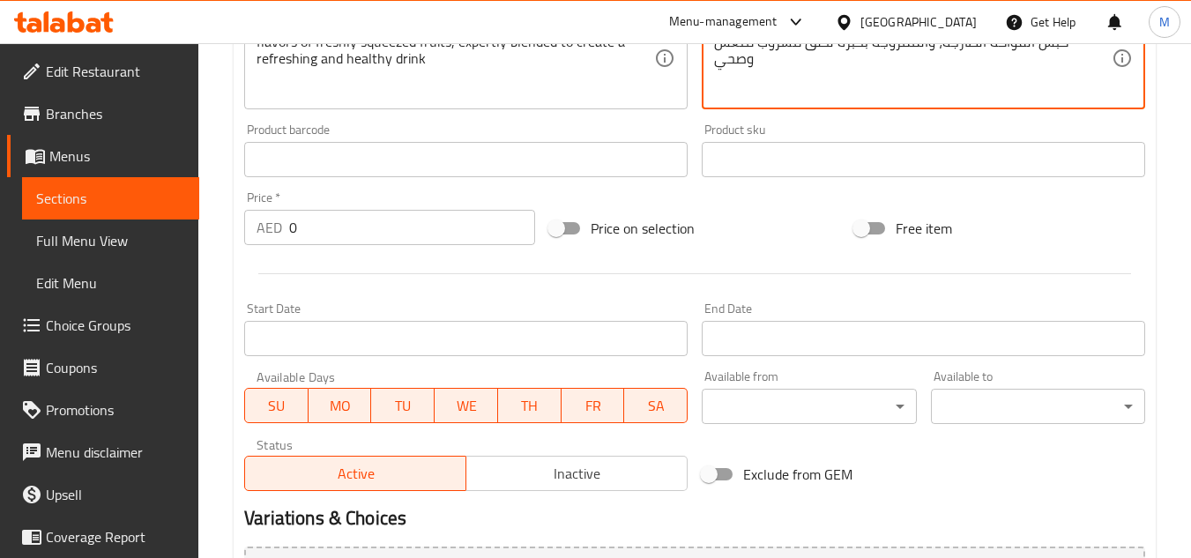
scroll to position [815, 0]
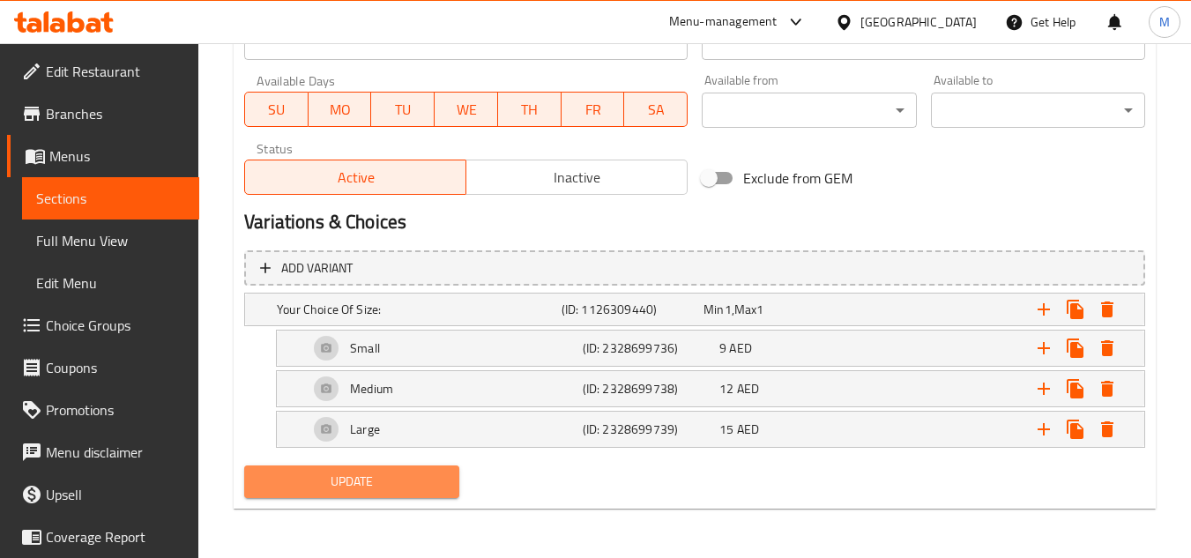
click at [397, 484] on span "Update" at bounding box center [351, 482] width 186 height 22
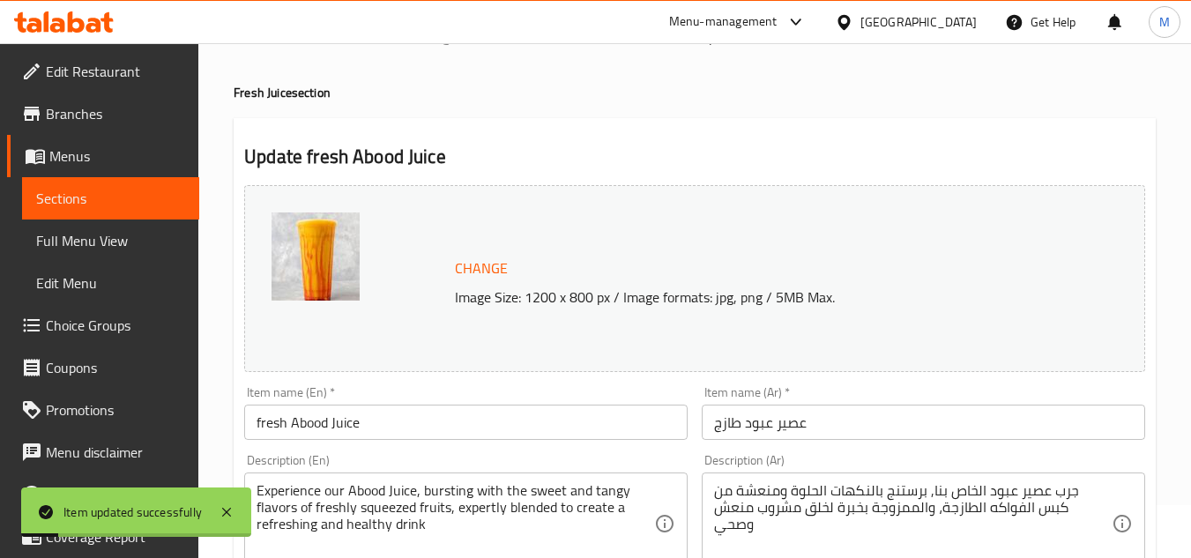
scroll to position [0, 0]
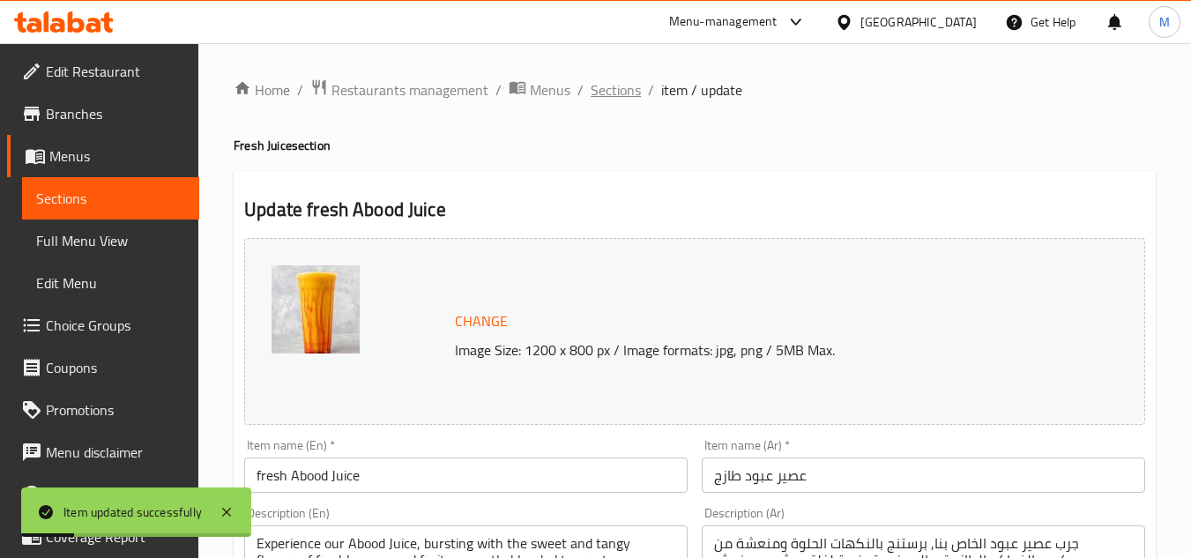
click at [608, 94] on span "Sections" at bounding box center [616, 89] width 50 height 21
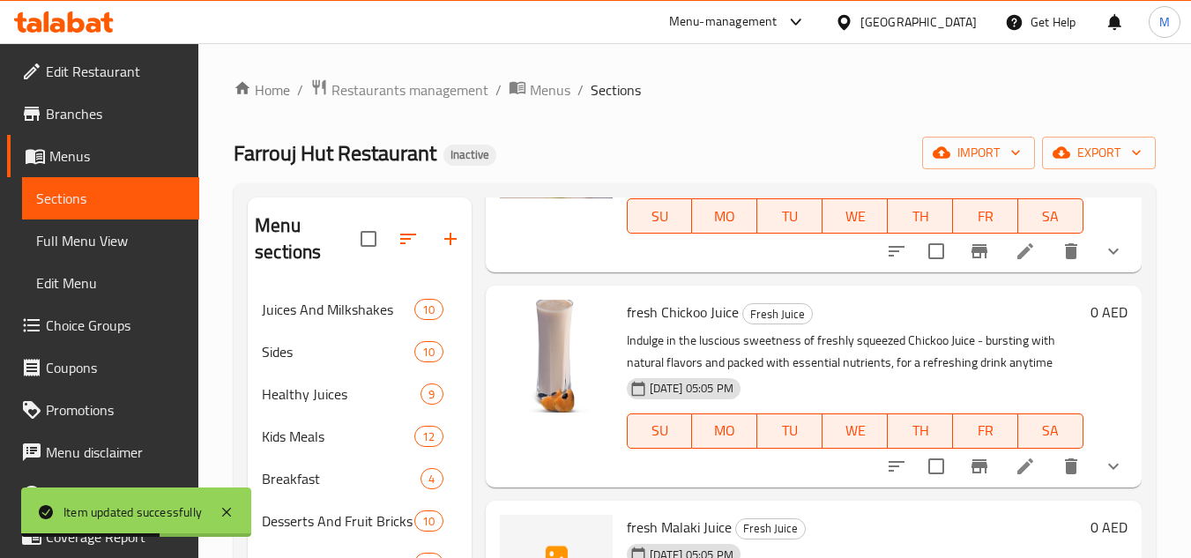
scroll to position [264, 0]
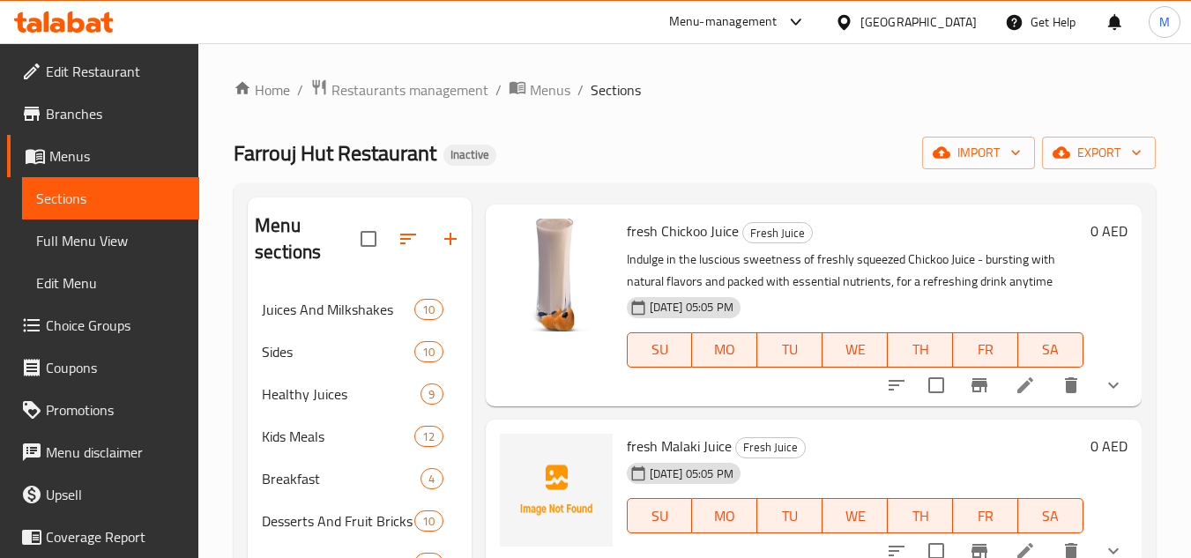
click at [955, 293] on p "Indulge in the luscious sweetness of freshly squeezed Chickoo Juice - bursting …" at bounding box center [855, 271] width 457 height 44
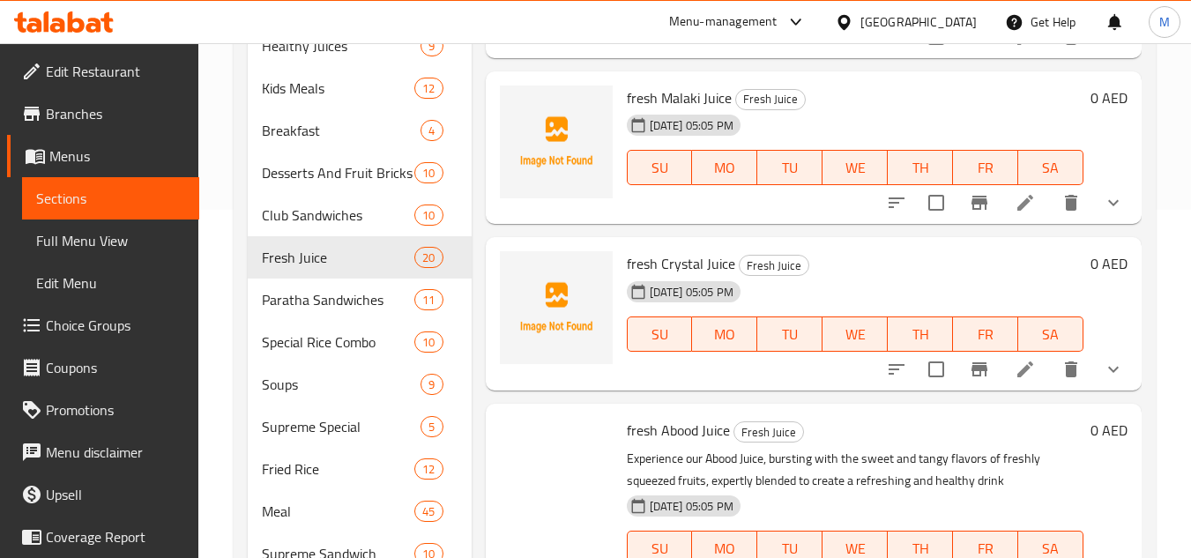
scroll to position [1064, 0]
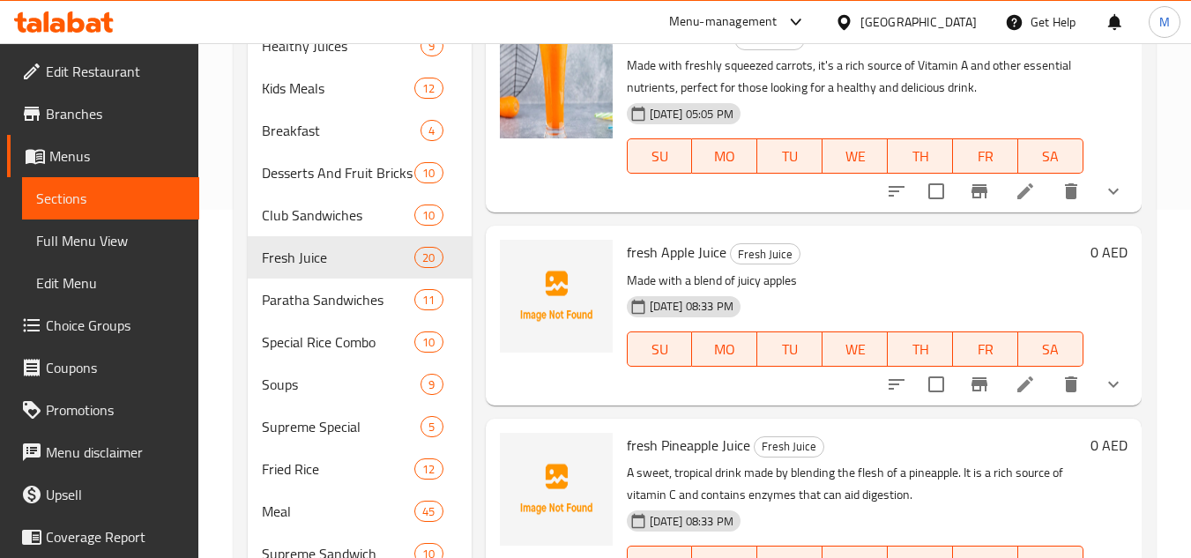
click at [1017, 392] on icon at bounding box center [1025, 384] width 16 height 16
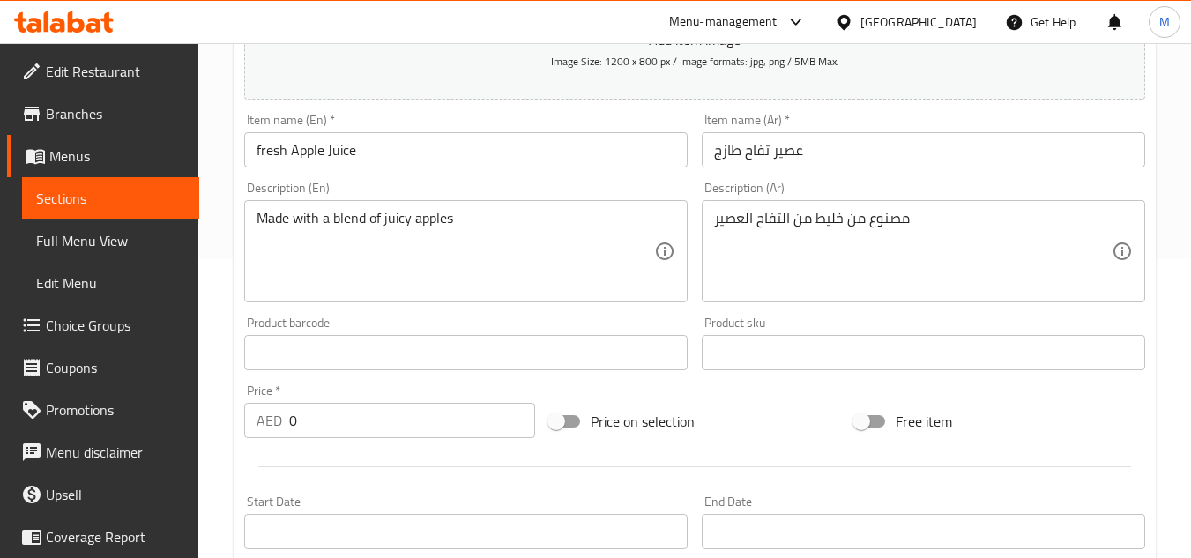
scroll to position [353, 0]
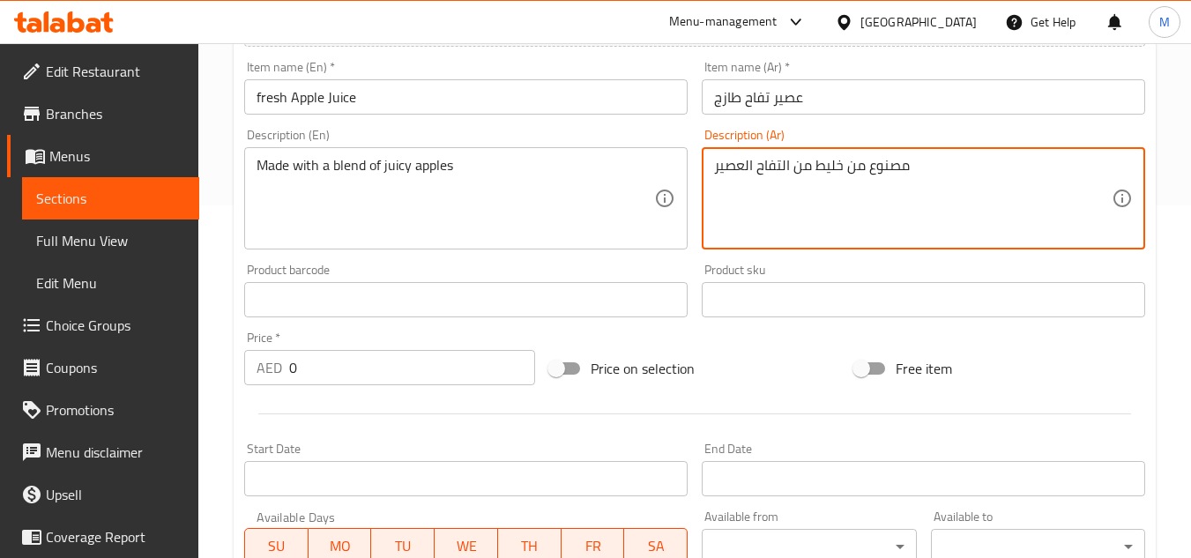
click at [734, 167] on textarea "مصنوع من خليط من التفاح العصير" at bounding box center [913, 199] width 398 height 84
paste textarea "وسي"
click at [755, 174] on textarea "مصنوع من خليط من التفاح جوسي" at bounding box center [913, 199] width 398 height 84
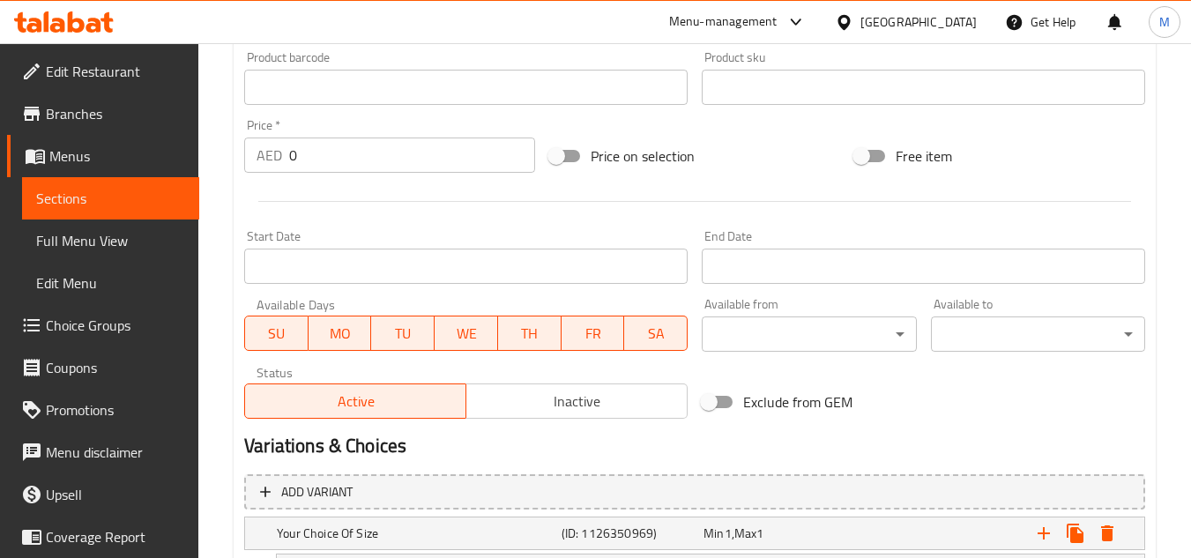
scroll to position [789, 0]
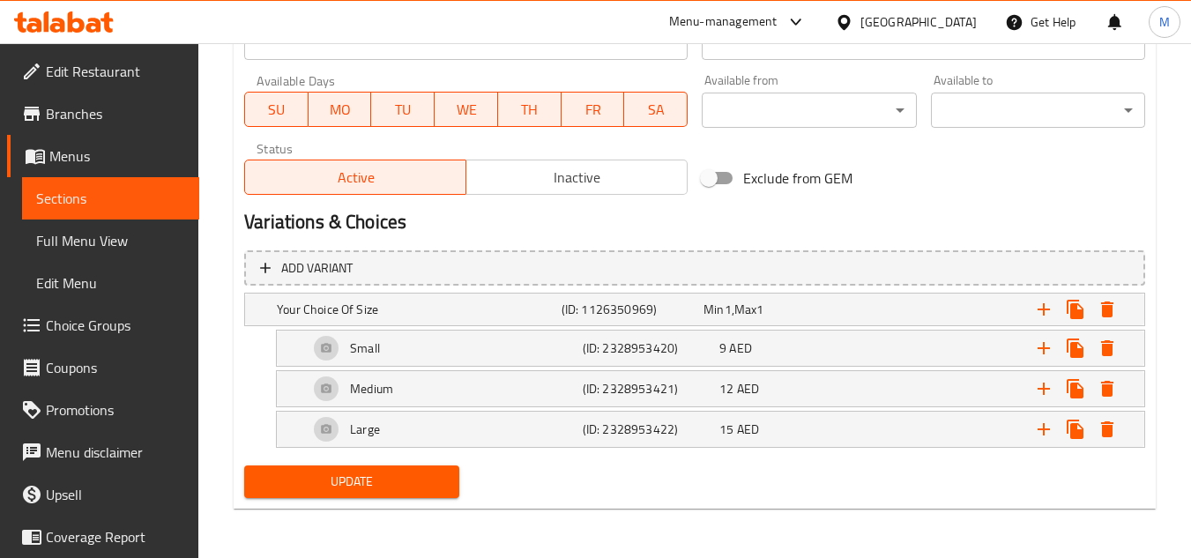
type textarea "مصنوع من خليط من التفاح الجوسي"
click at [434, 491] on span "Update" at bounding box center [351, 482] width 186 height 22
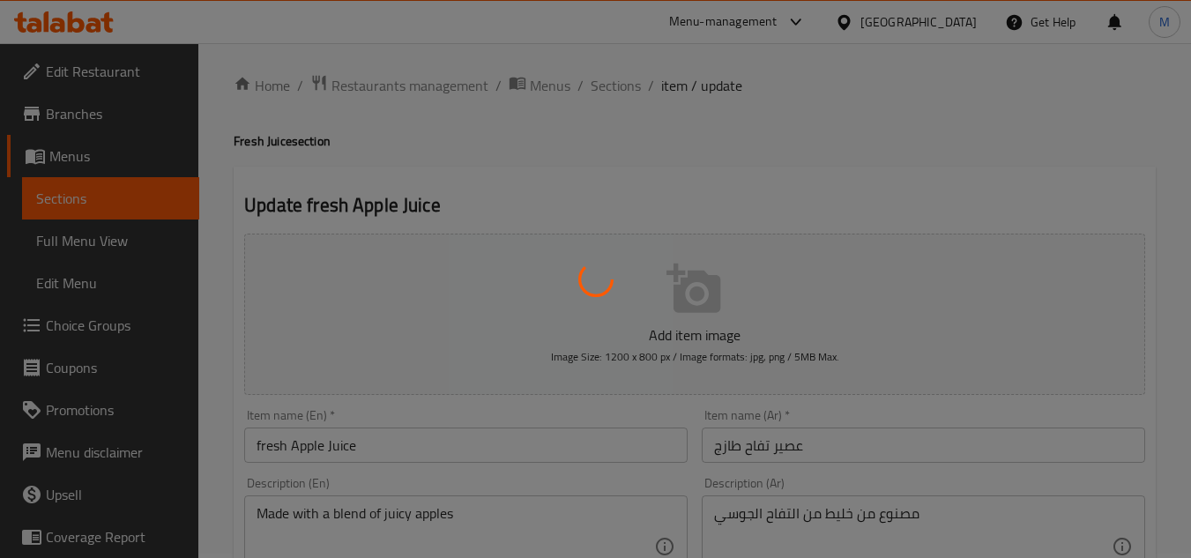
scroll to position [0, 0]
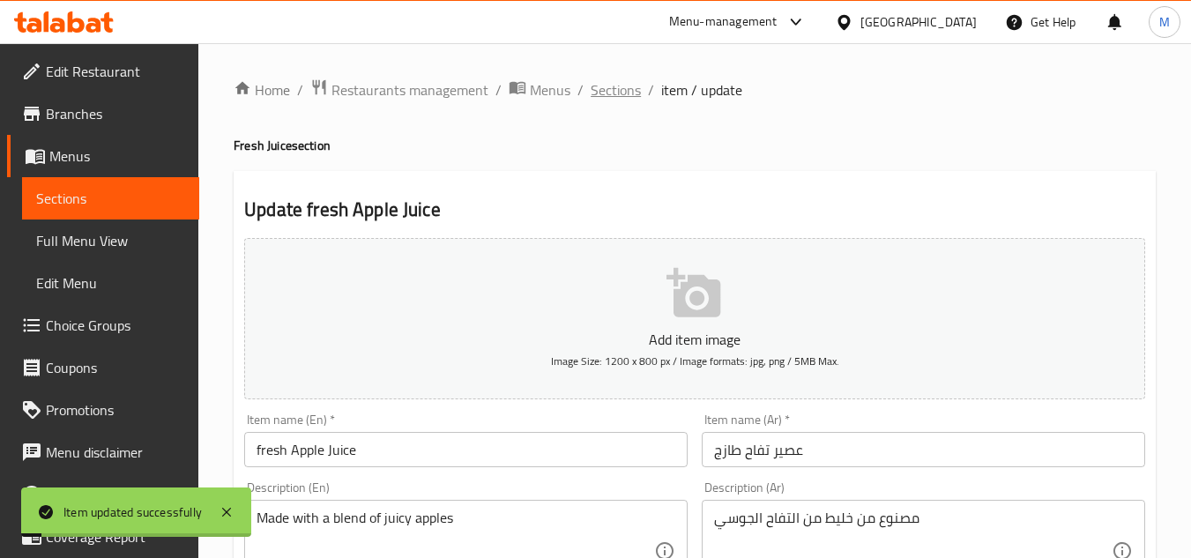
click at [610, 92] on span "Sections" at bounding box center [616, 89] width 50 height 21
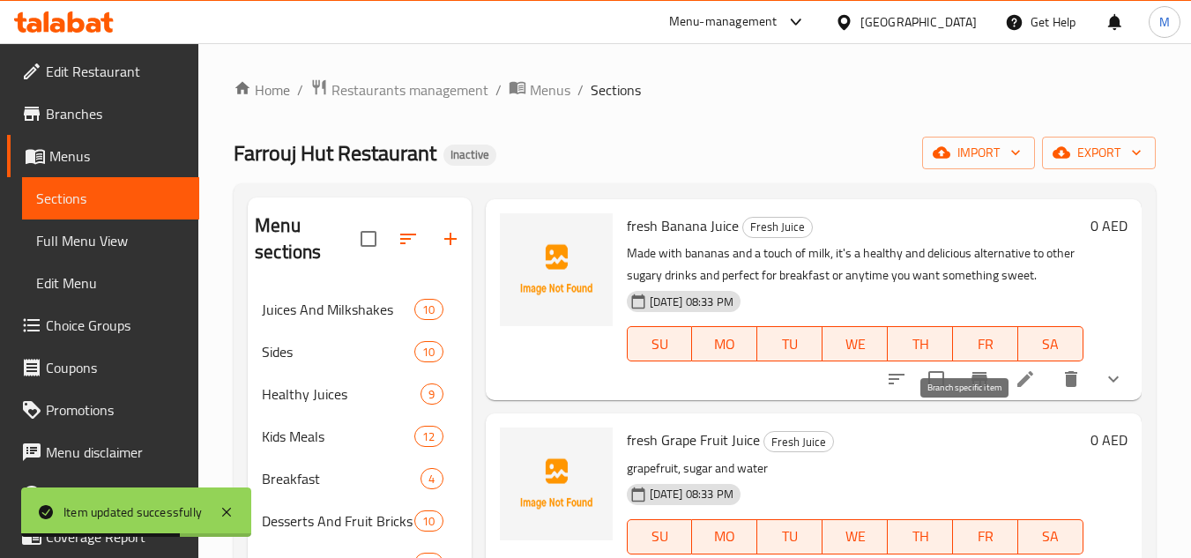
scroll to position [2204, 0]
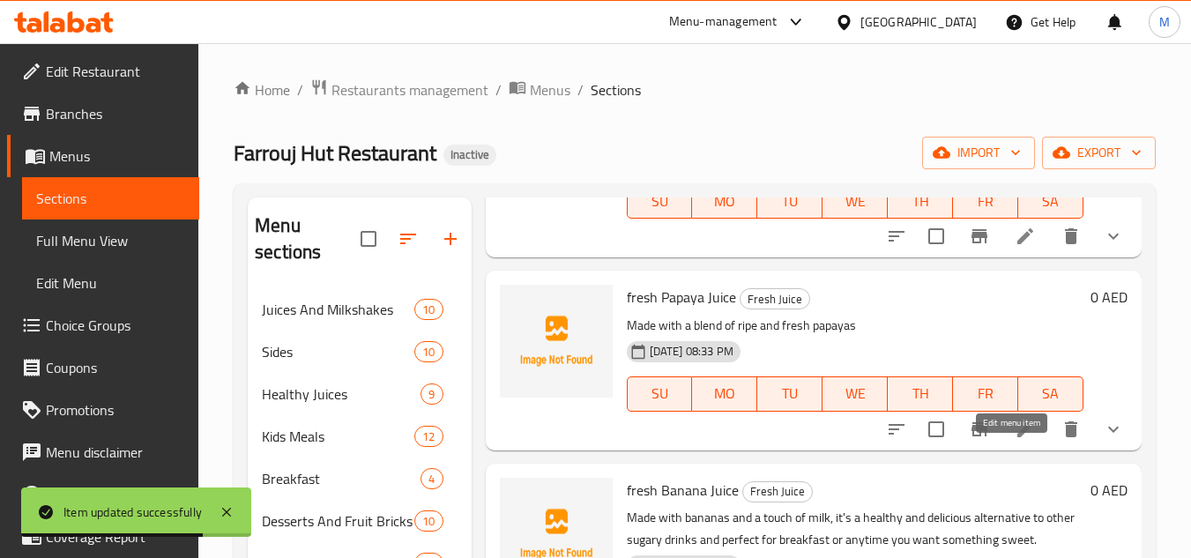
click at [1017, 437] on icon at bounding box center [1025, 429] width 16 height 16
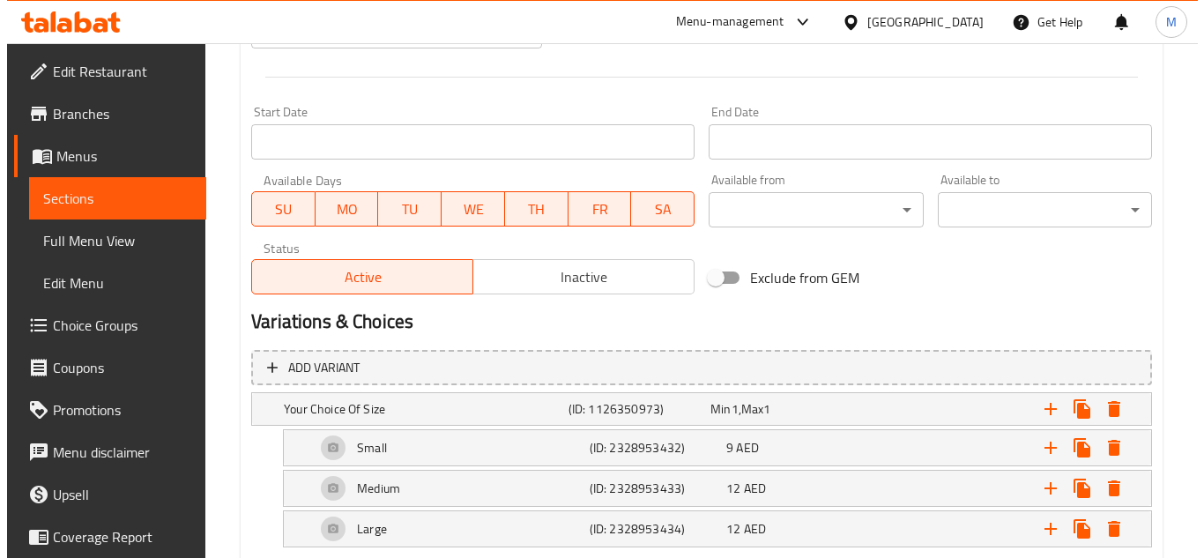
scroll to position [789, 0]
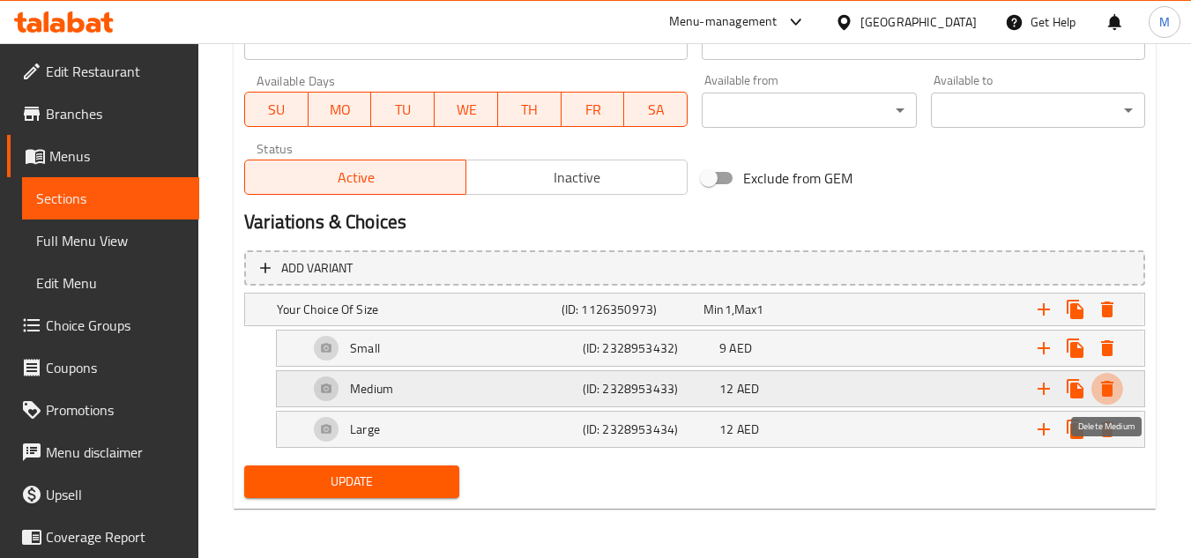
click at [1105, 396] on icon "Expand" at bounding box center [1107, 389] width 12 height 16
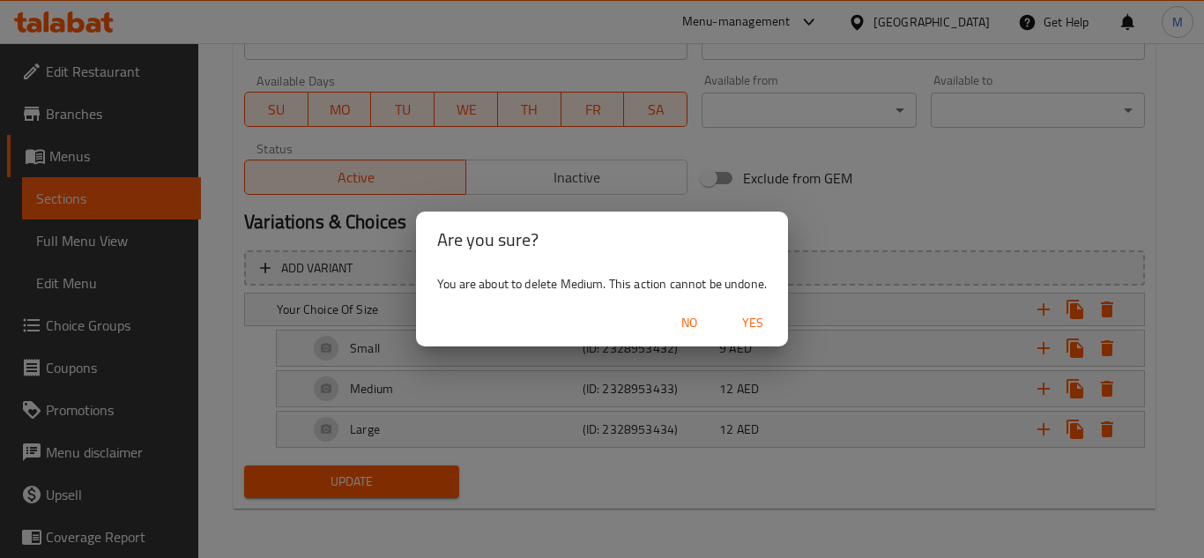
click at [740, 315] on span "Yes" at bounding box center [753, 323] width 42 height 22
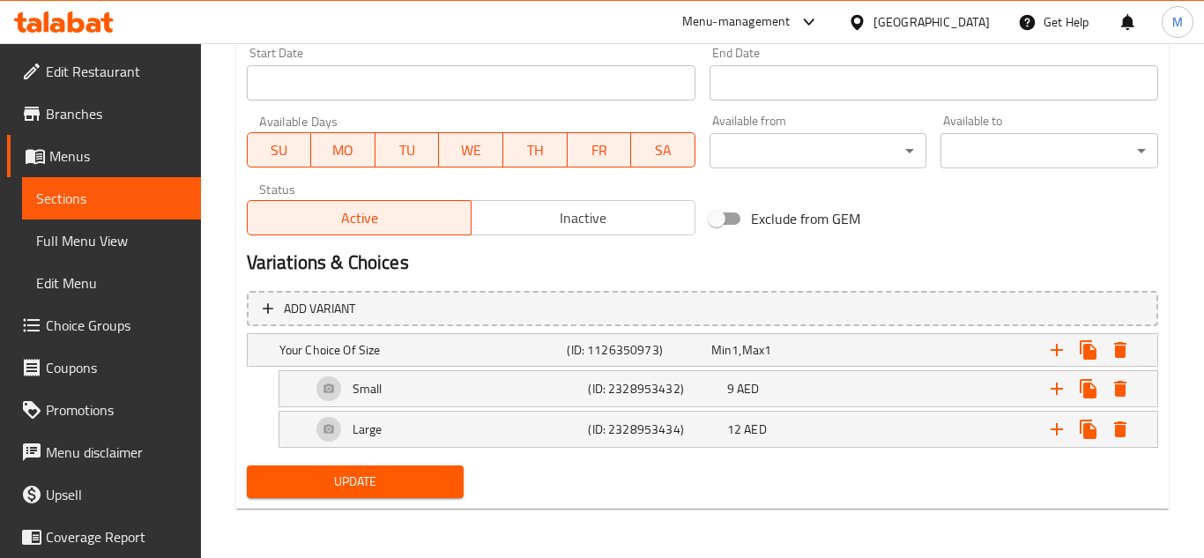
scroll to position [748, 0]
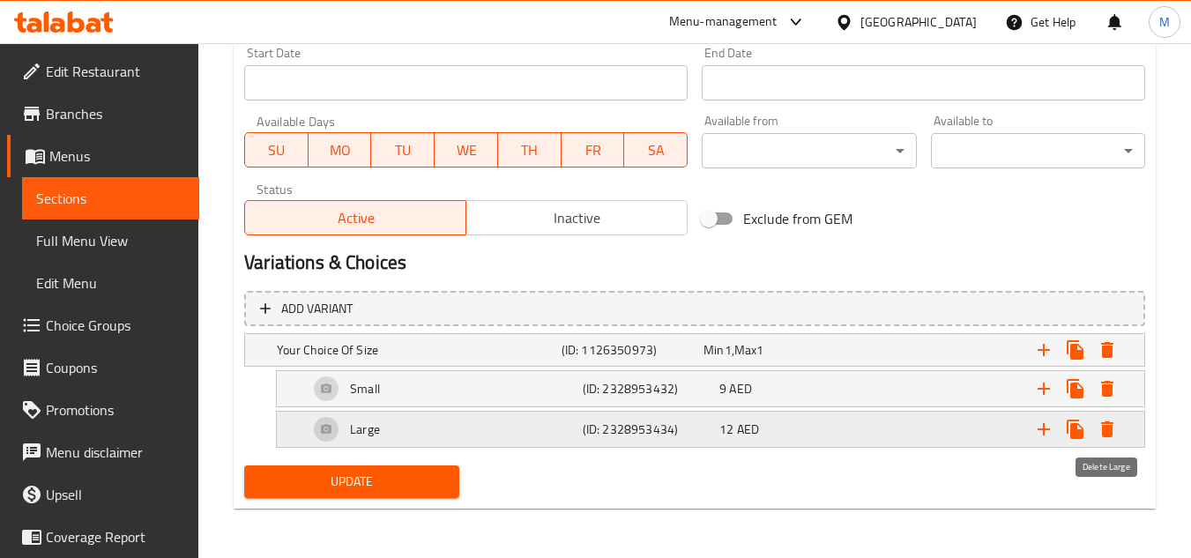
click at [1110, 427] on icon "Expand" at bounding box center [1107, 429] width 12 height 16
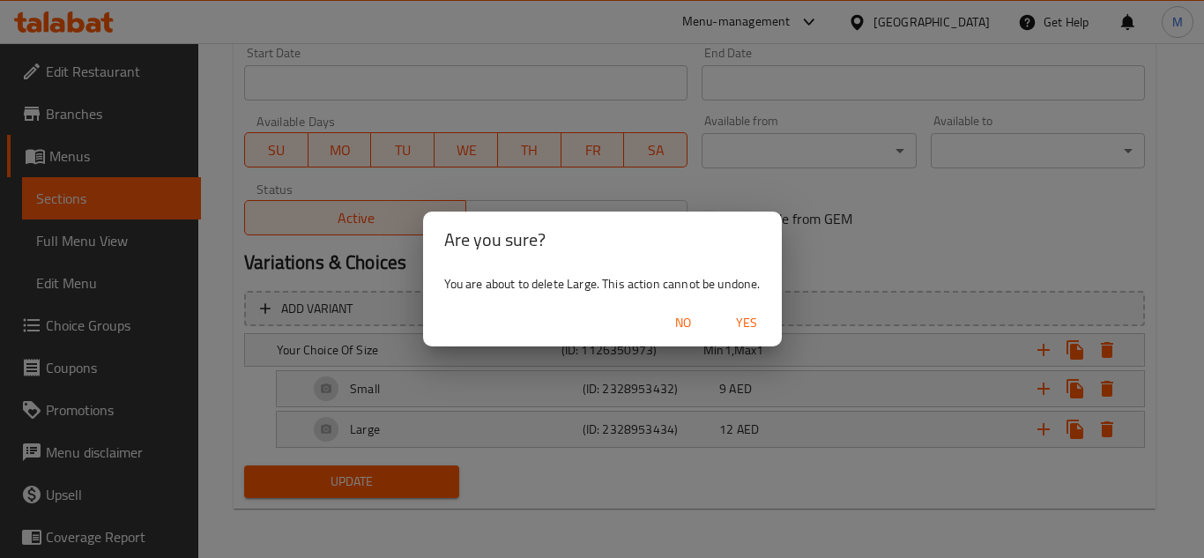
click at [751, 320] on span "Yes" at bounding box center [746, 323] width 42 height 22
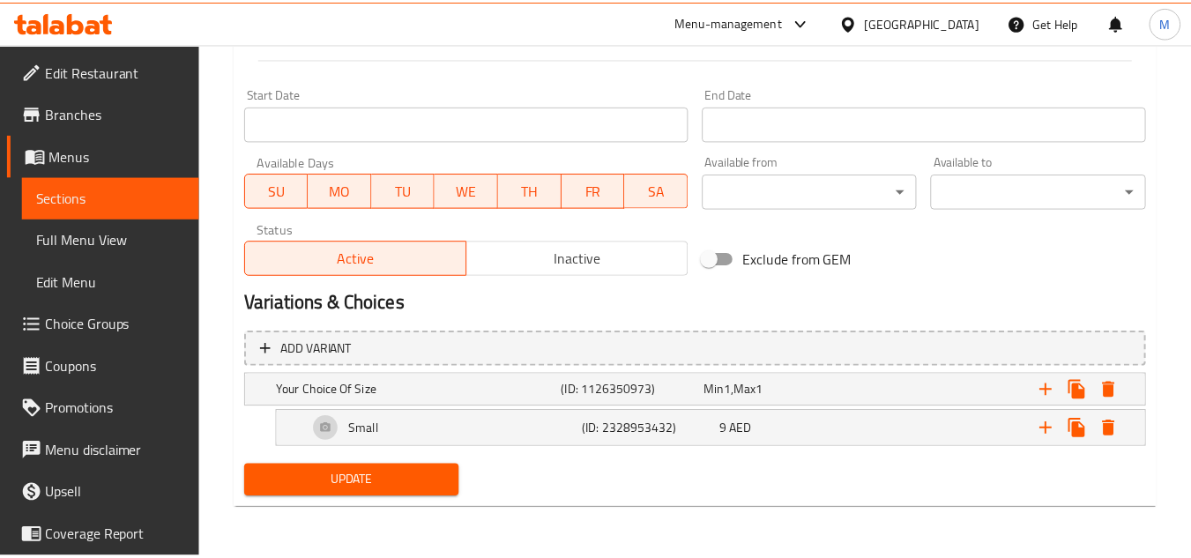
scroll to position [708, 0]
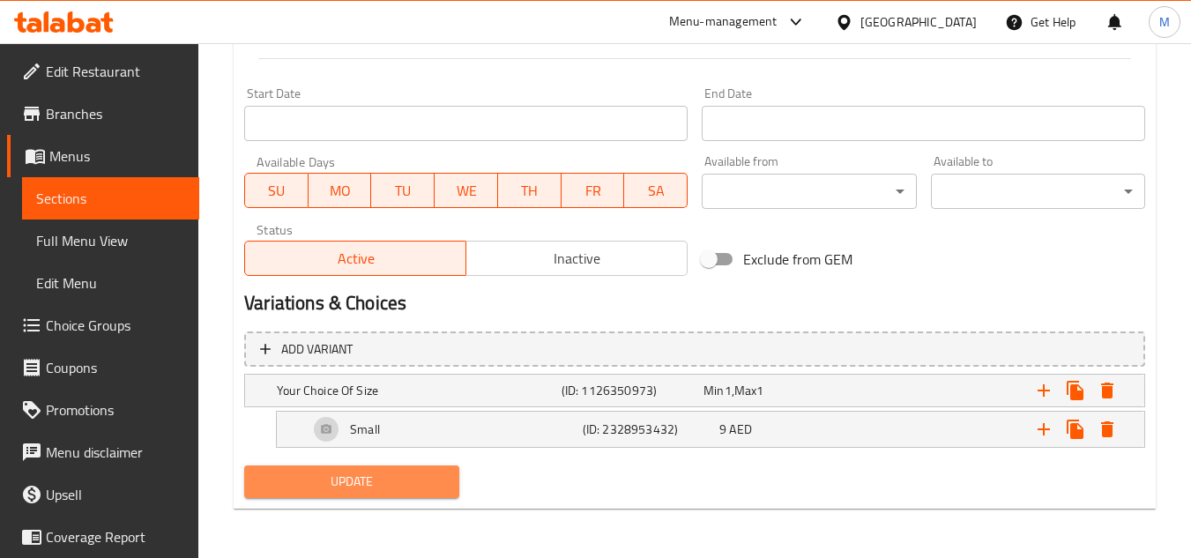
click at [420, 483] on span "Update" at bounding box center [351, 482] width 186 height 22
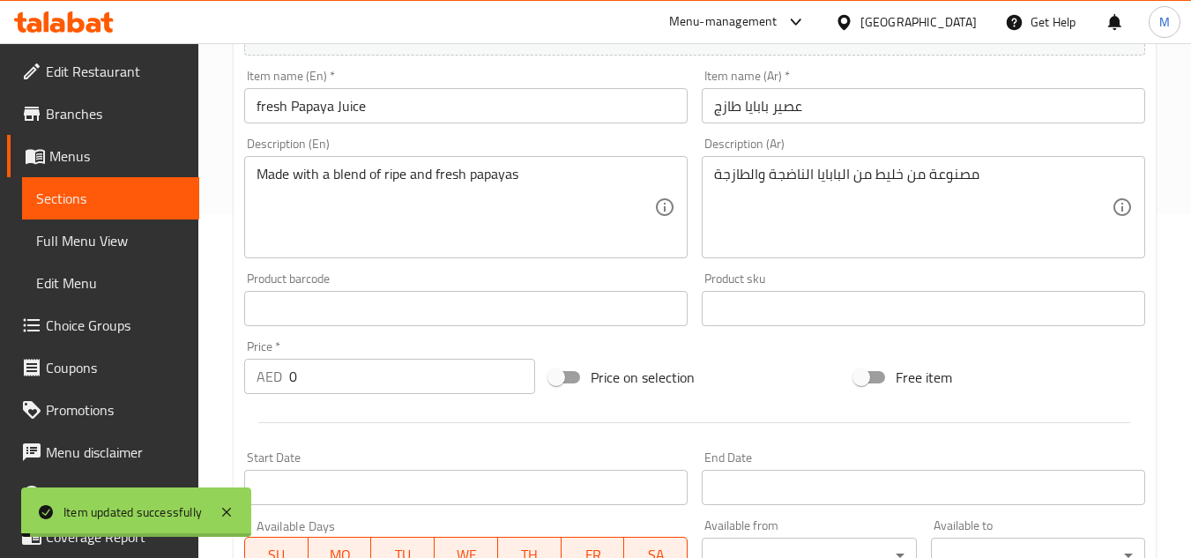
scroll to position [0, 0]
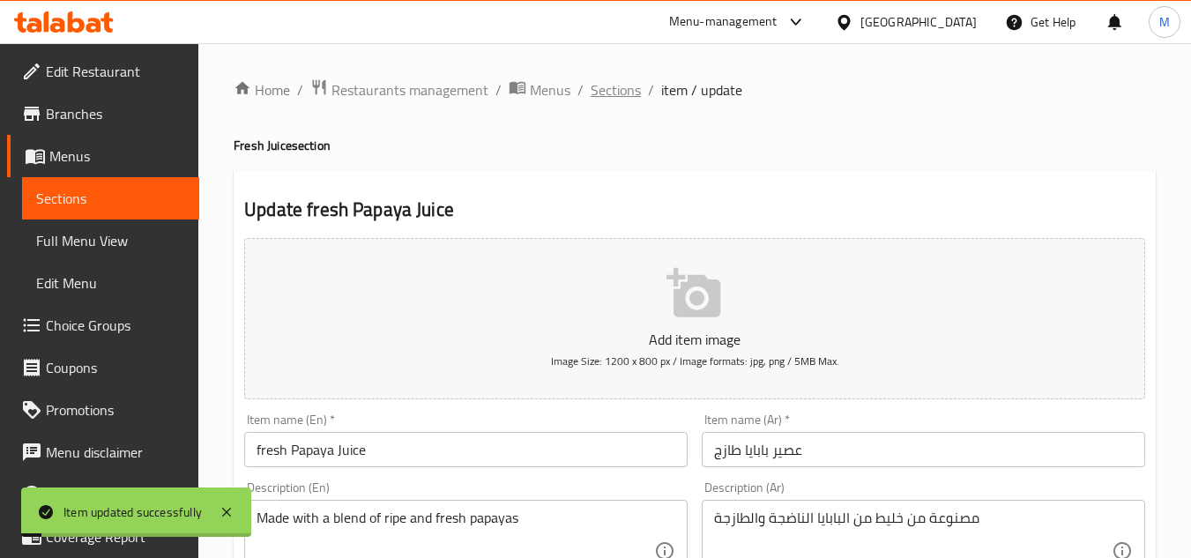
click at [627, 93] on span "Sections" at bounding box center [616, 89] width 50 height 21
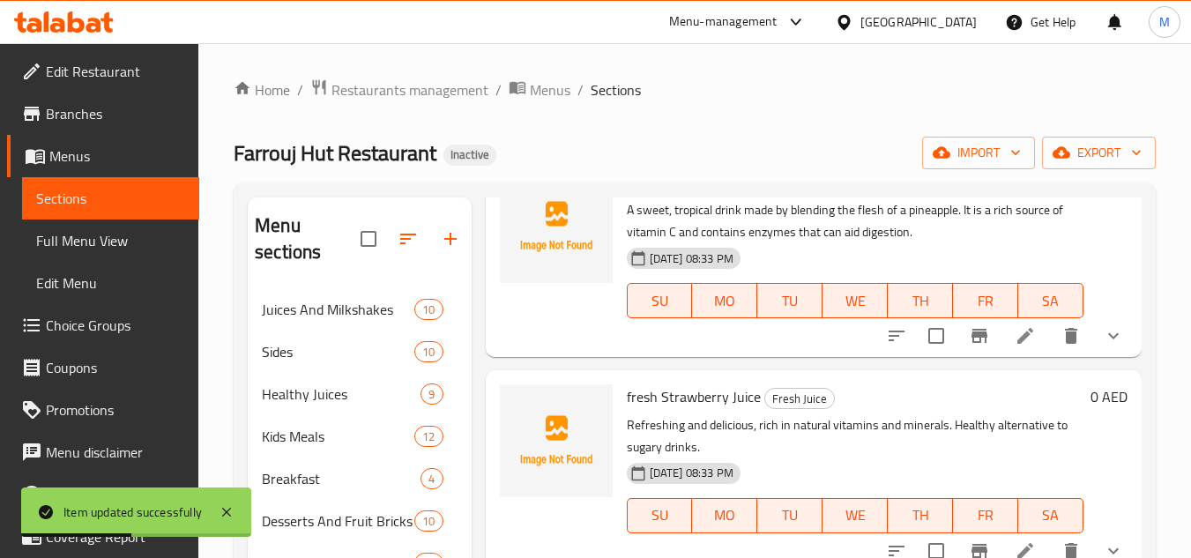
drag, startPoint x: 894, startPoint y: 341, endPoint x: 910, endPoint y: 363, distance: 27.2
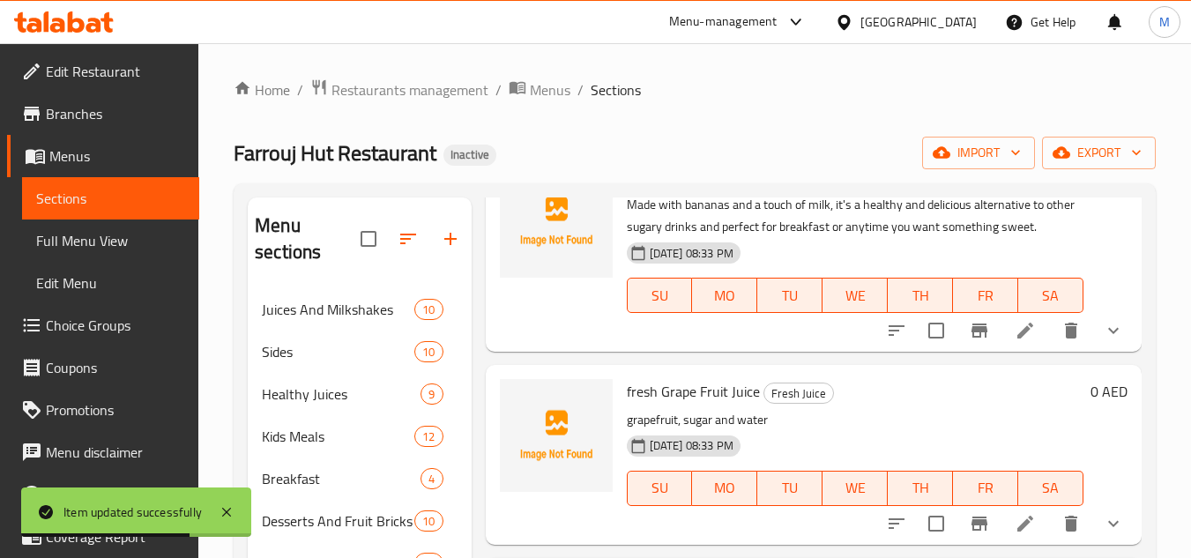
scroll to position [2578, 0]
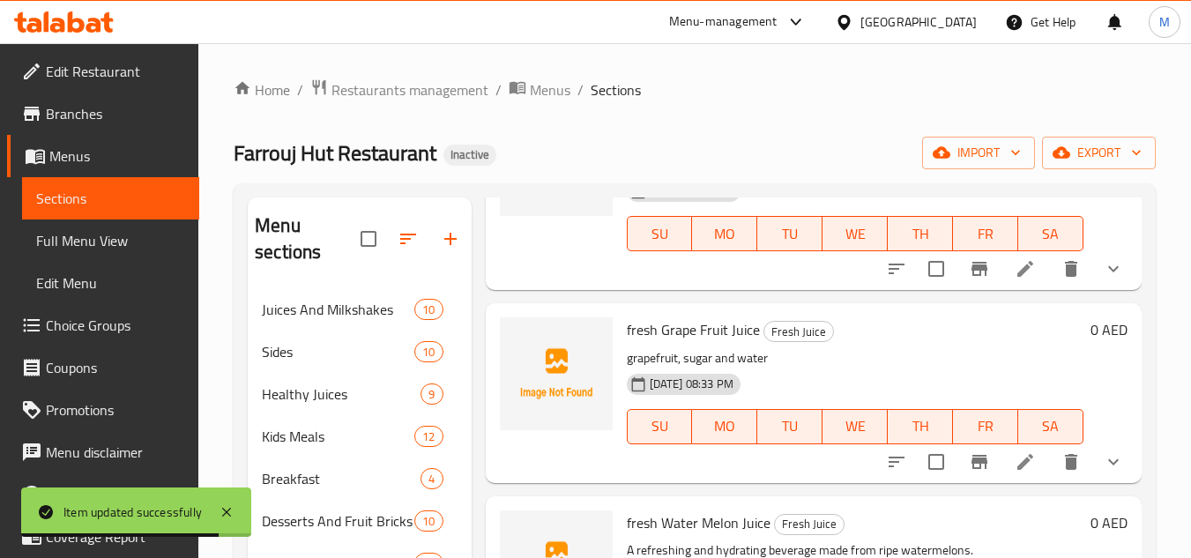
click at [1023, 478] on li at bounding box center [1025, 462] width 49 height 32
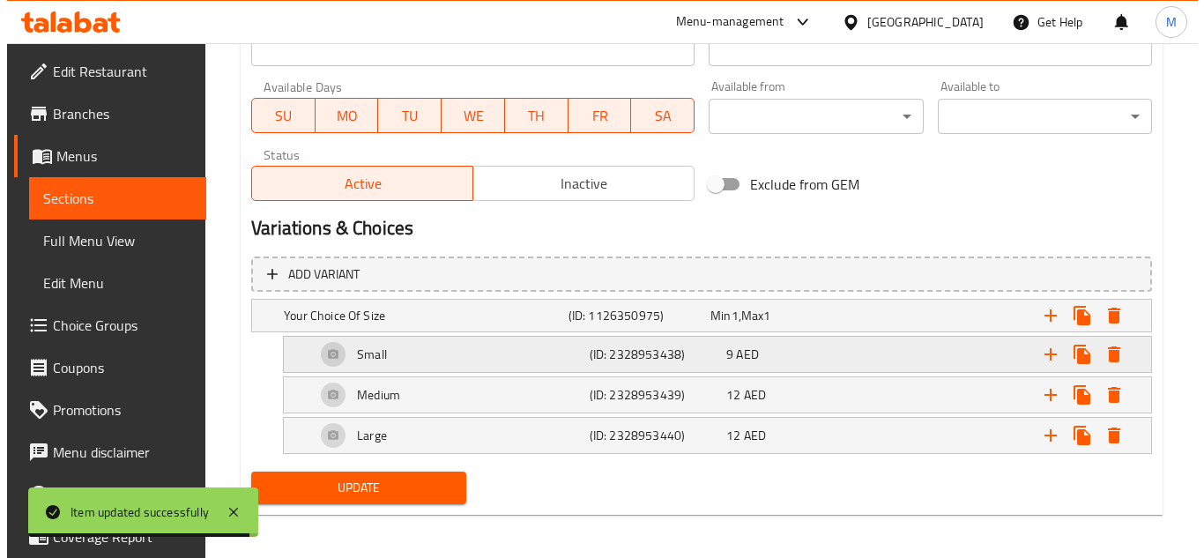
scroll to position [789, 0]
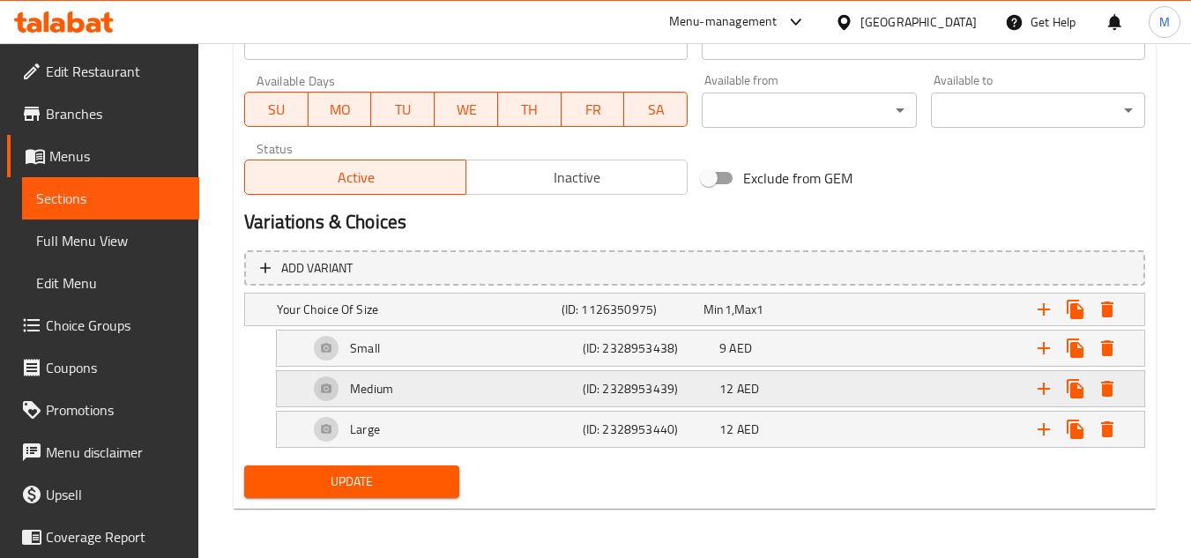
click at [1100, 388] on icon "Expand" at bounding box center [1107, 388] width 21 height 21
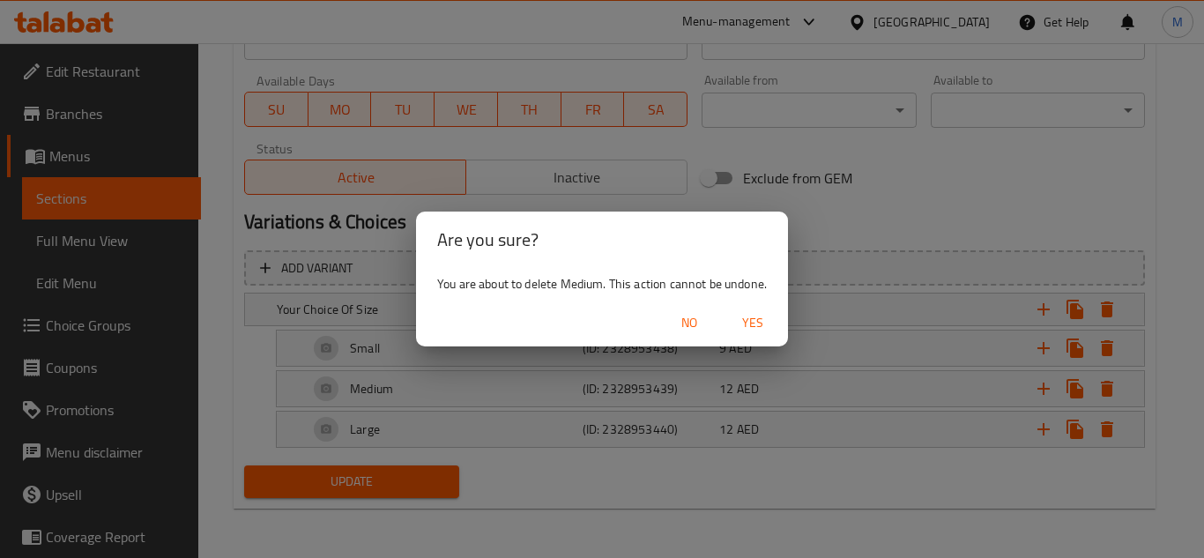
click at [755, 322] on span "Yes" at bounding box center [753, 323] width 42 height 22
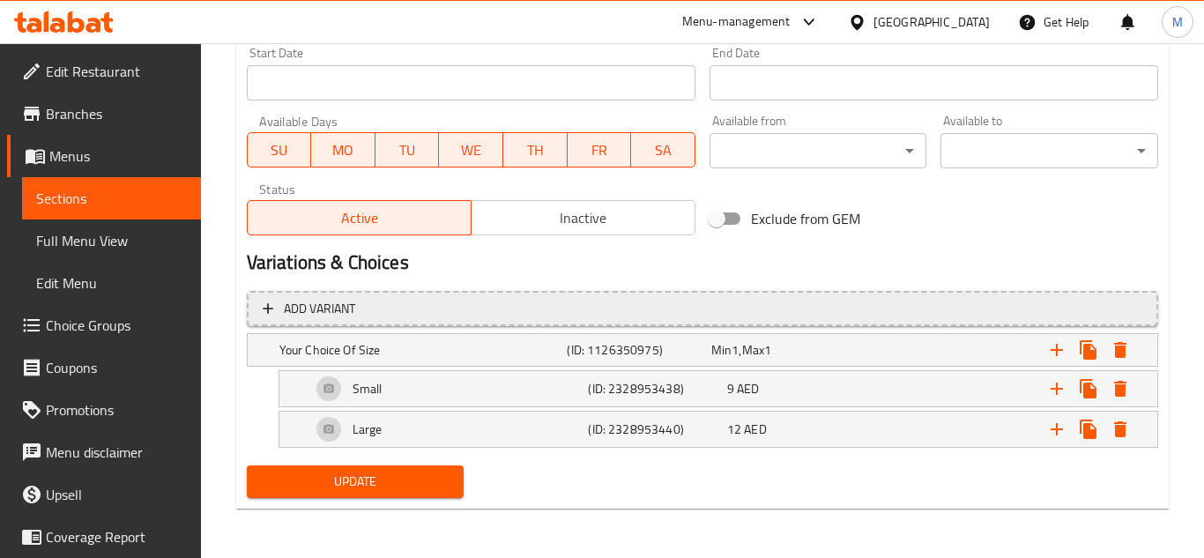
scroll to position [748, 0]
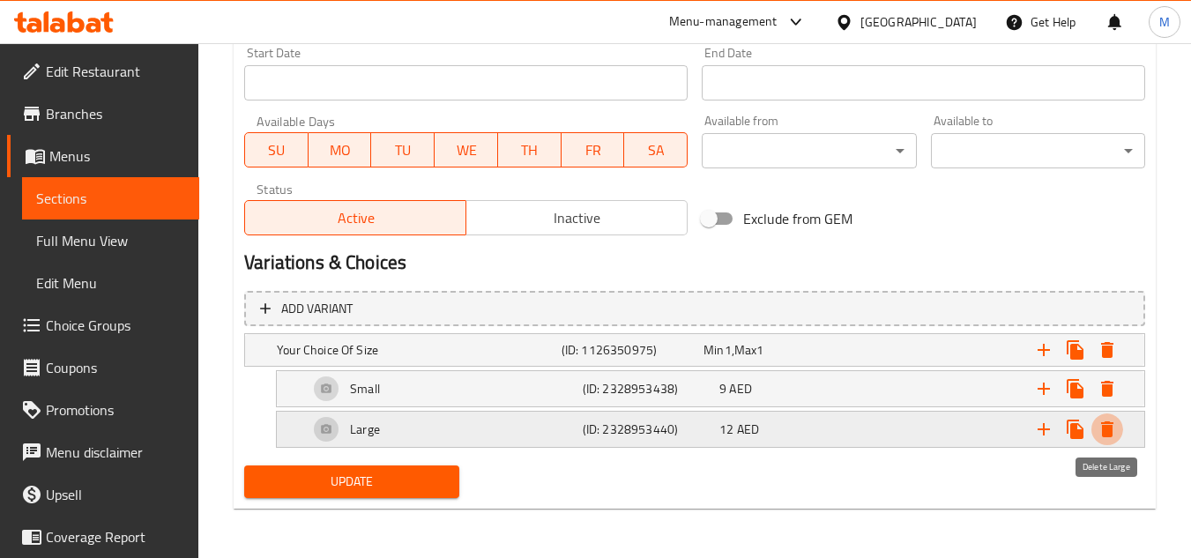
click at [1105, 428] on icon "Expand" at bounding box center [1107, 429] width 12 height 16
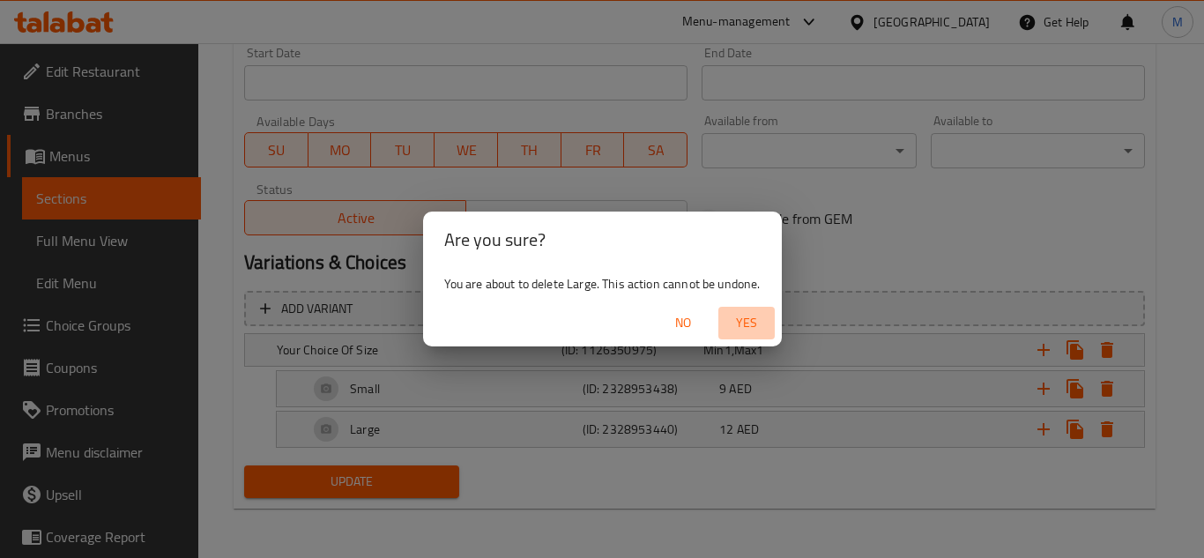
click at [747, 316] on span "Yes" at bounding box center [746, 323] width 42 height 22
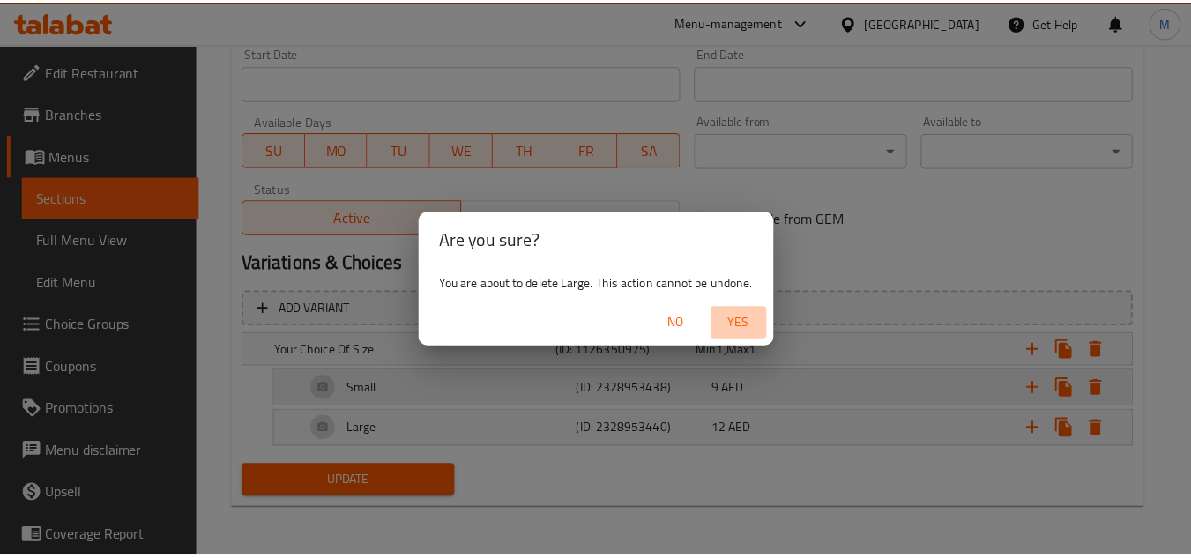
scroll to position [708, 0]
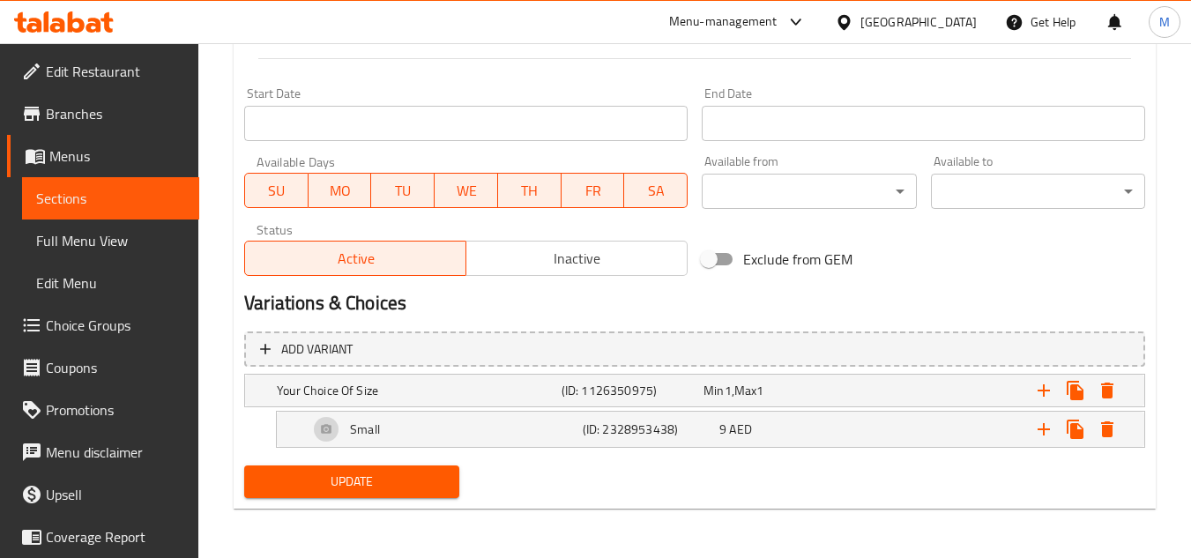
click at [435, 479] on span "Update" at bounding box center [351, 482] width 186 height 22
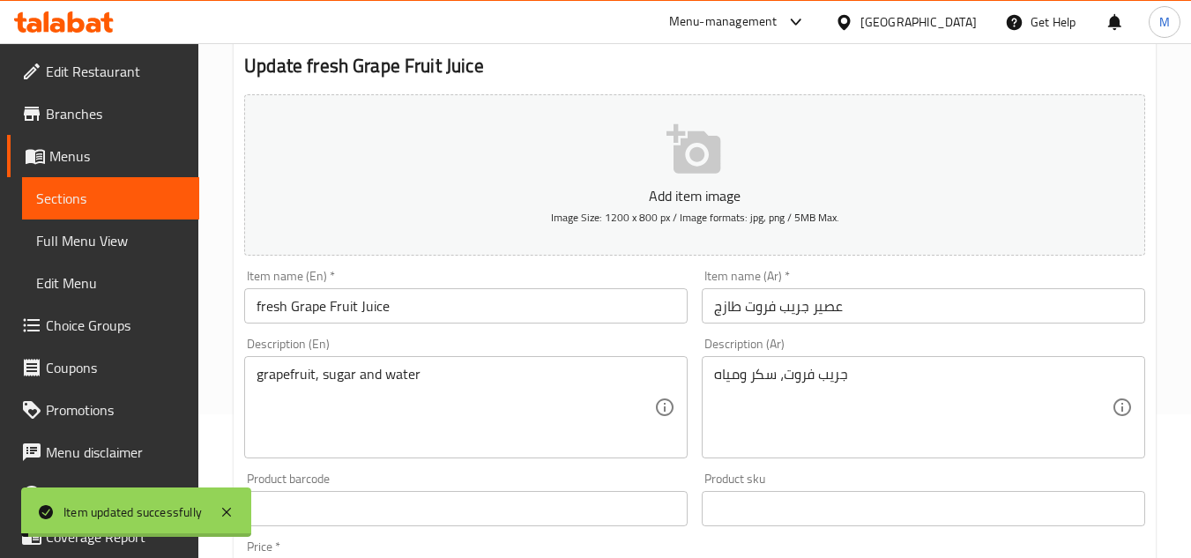
scroll to position [0, 0]
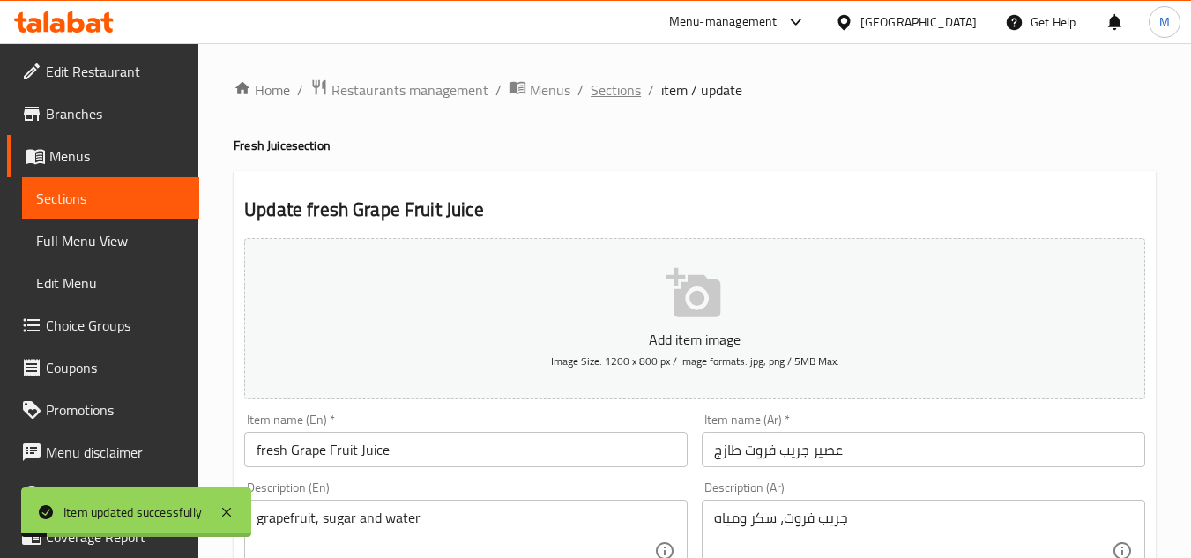
click at [618, 95] on span "Sections" at bounding box center [616, 89] width 50 height 21
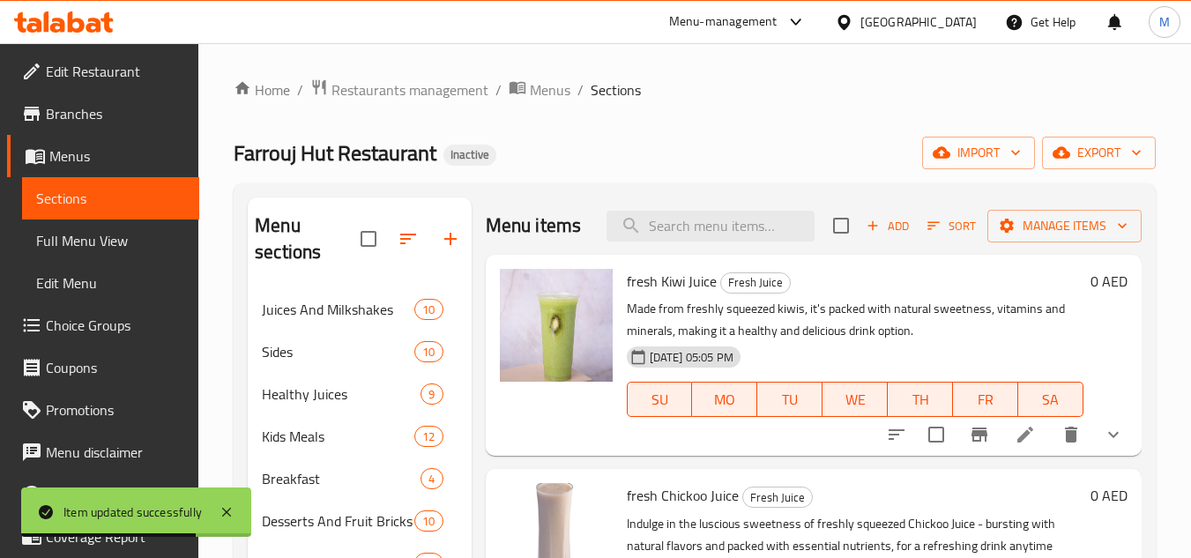
click at [841, 294] on h6 "fresh Kiwi Juice Fresh Juice" at bounding box center [855, 281] width 457 height 25
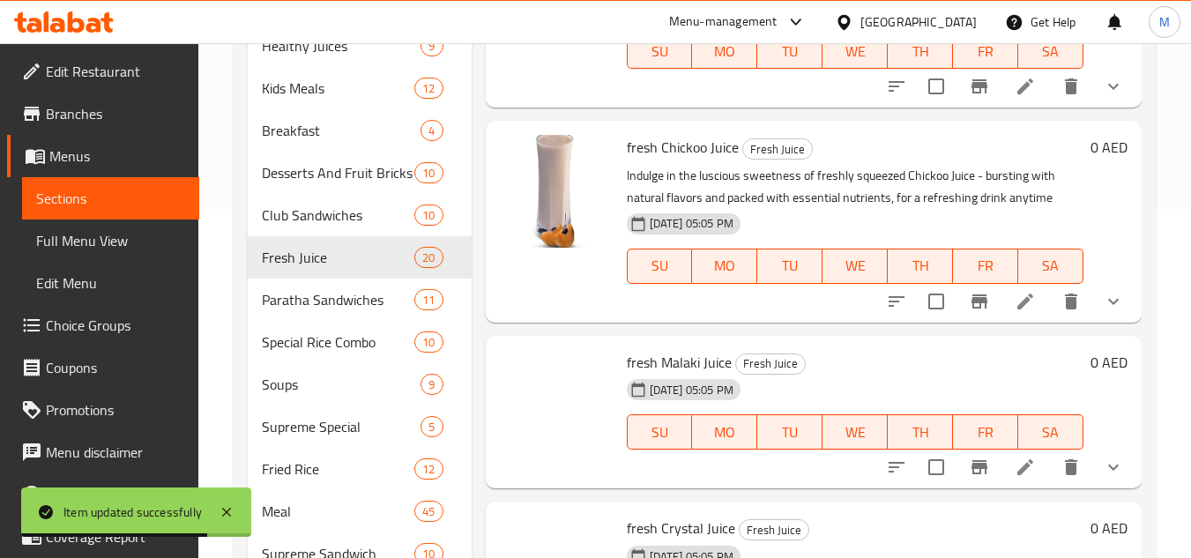
scroll to position [2907, 0]
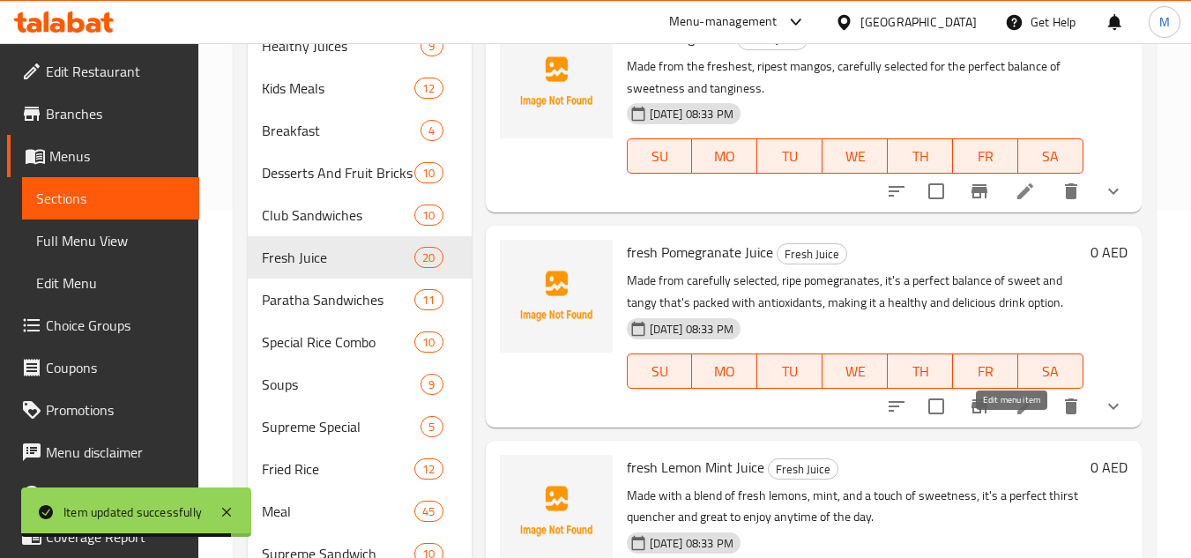
click at [1017, 414] on icon at bounding box center [1025, 406] width 16 height 16
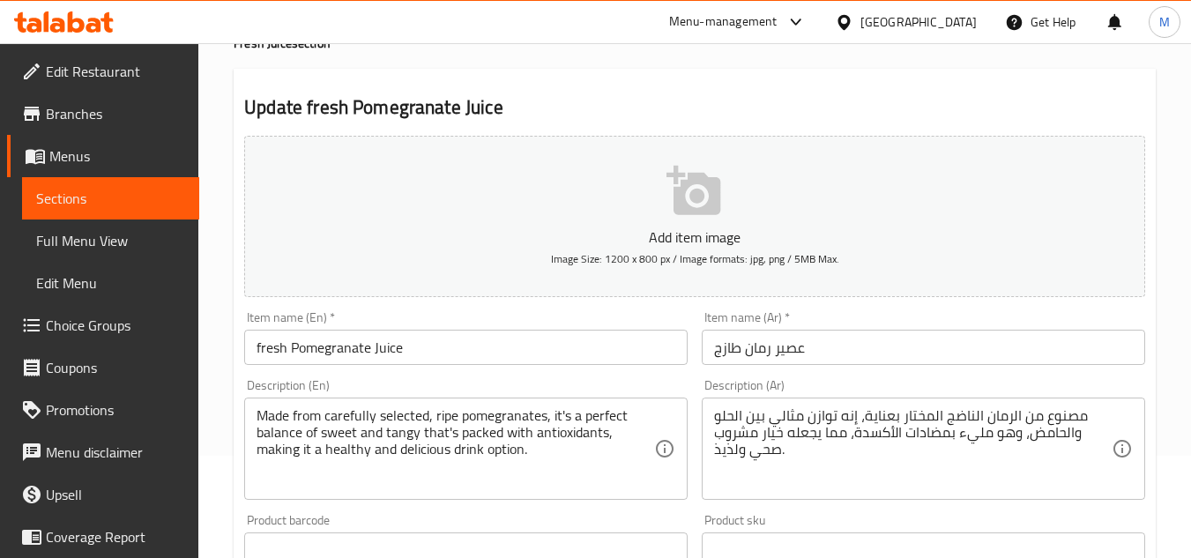
scroll to position [353, 0]
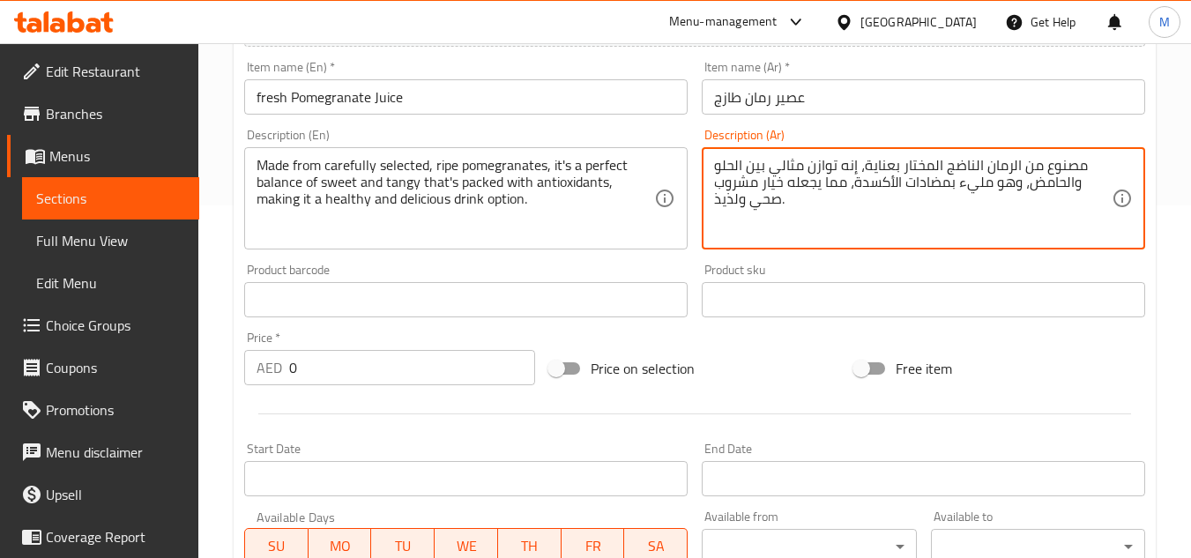
click at [1054, 187] on textarea "مصنوع من الرمان الناضج المختار بعناية، إنه توازن مثالي بين الحلو والحامض، وهو م…" at bounding box center [913, 199] width 398 height 84
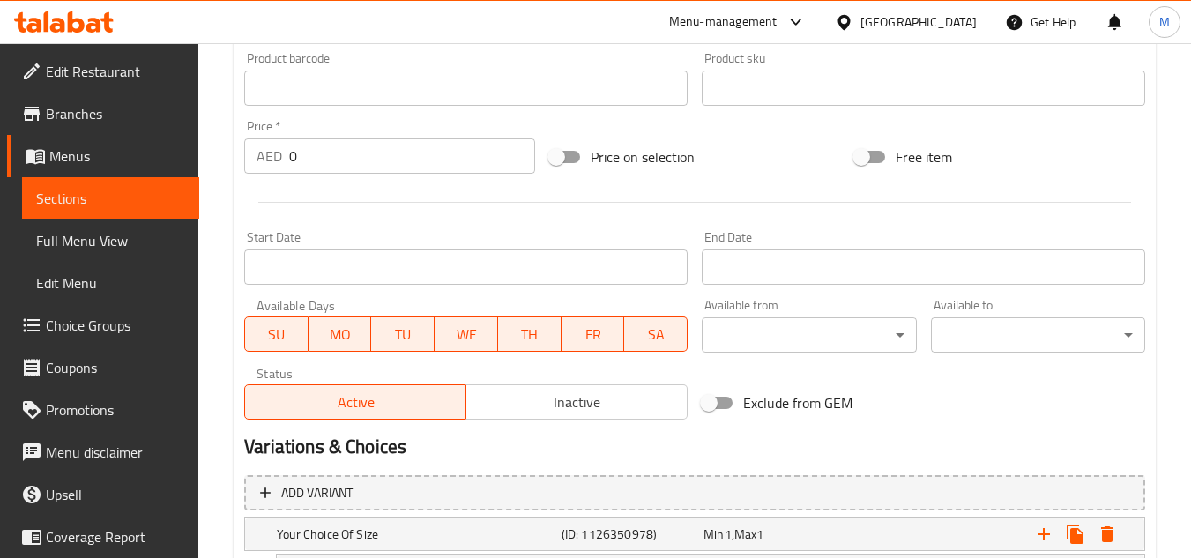
scroll to position [789, 0]
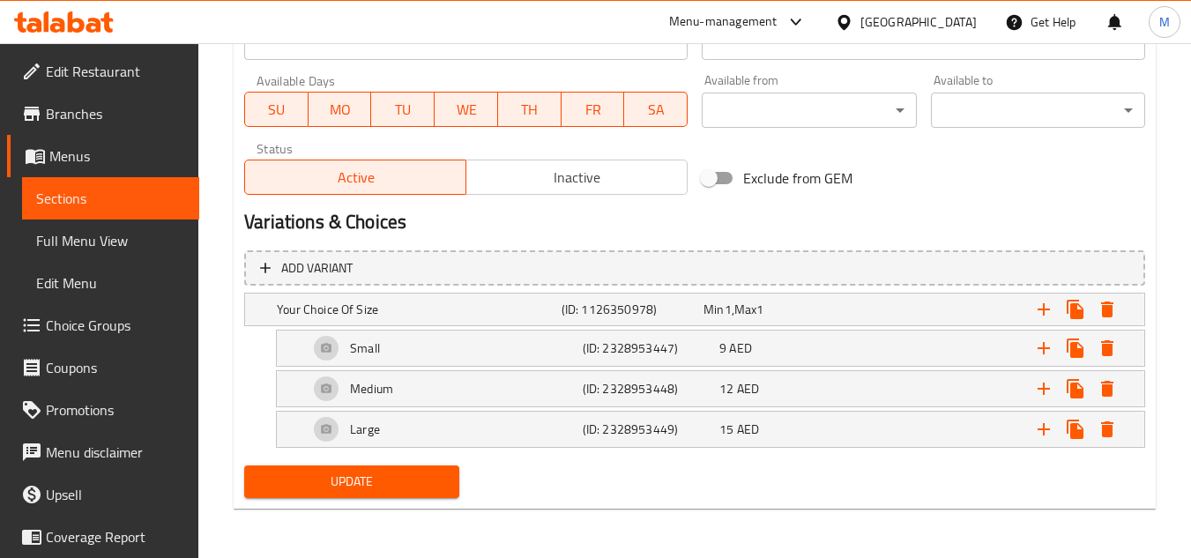
type textarea "مصنوع من الرمان الناضج المختار بعناية، إنه توازن مثالي بين الحلو و المنعش، وهو …"
click at [411, 479] on span "Update" at bounding box center [351, 482] width 186 height 22
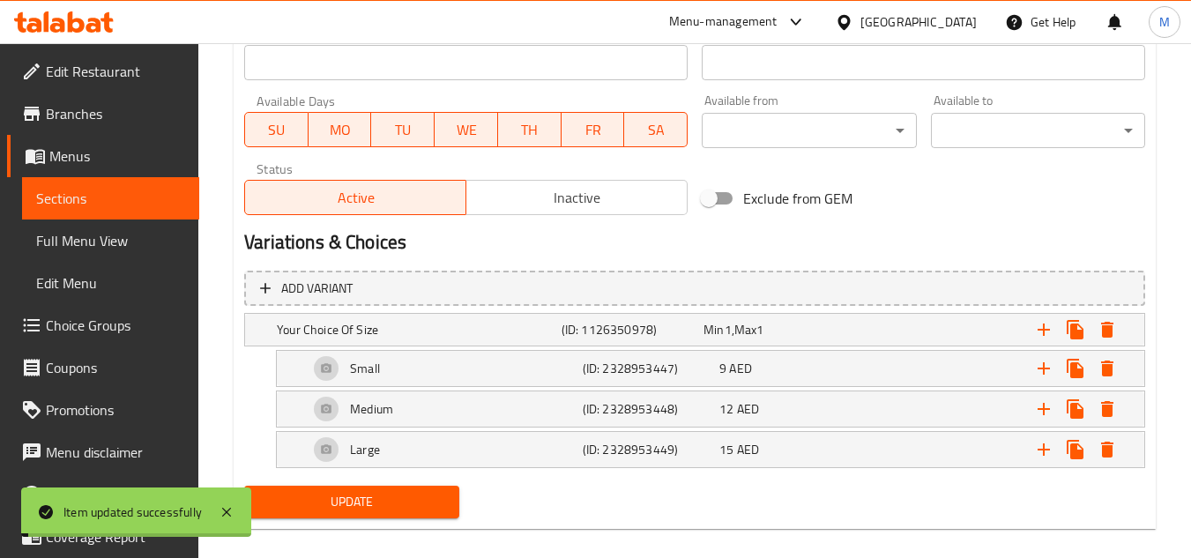
scroll to position [0, 0]
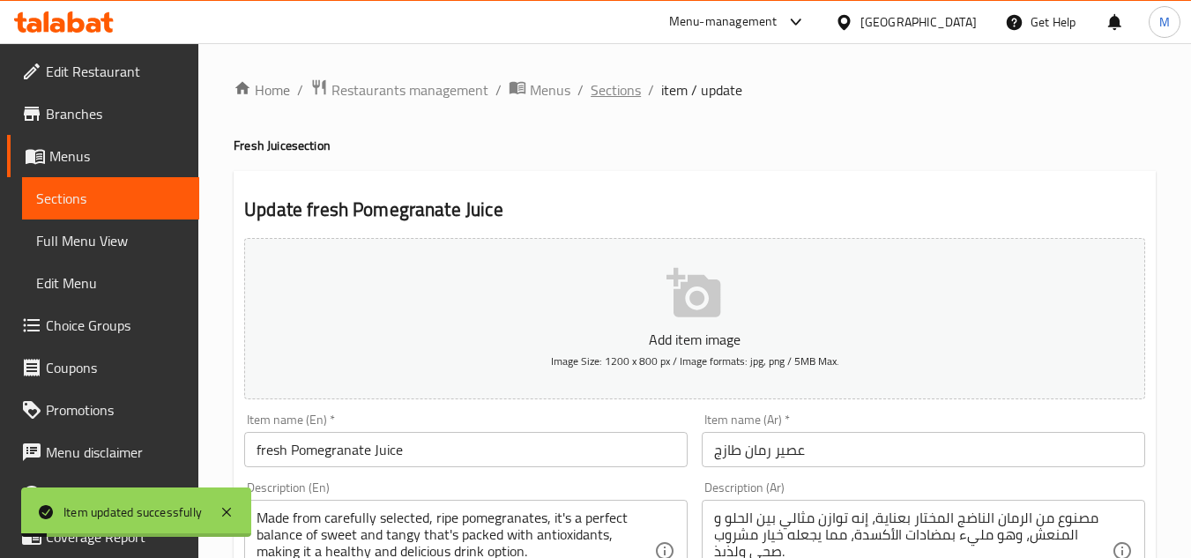
click at [620, 100] on span "Sections" at bounding box center [616, 89] width 50 height 21
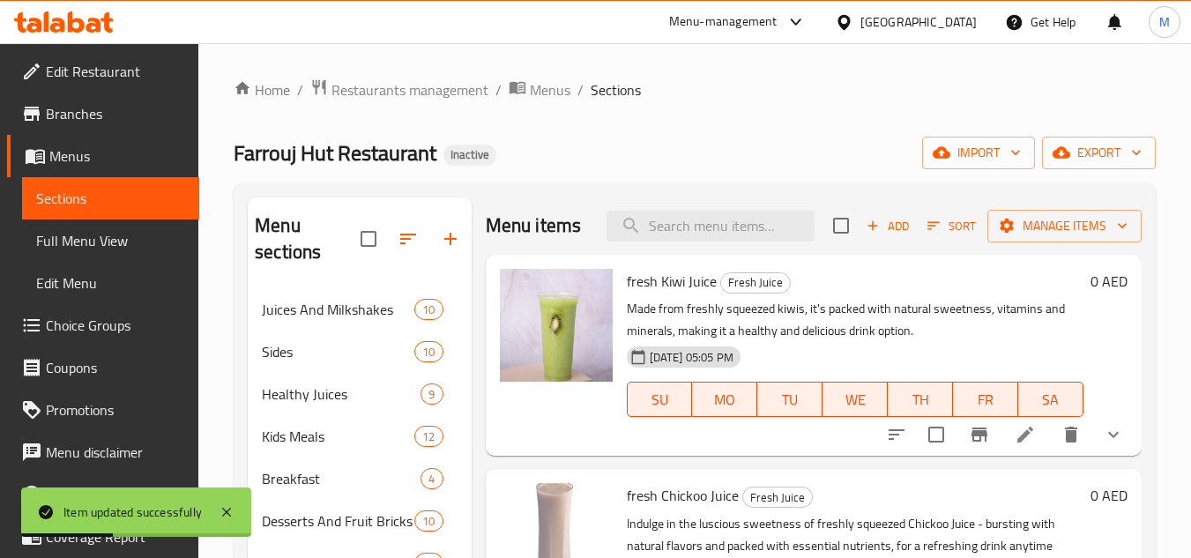
click at [869, 294] on h6 "fresh Kiwi Juice Fresh Juice" at bounding box center [855, 281] width 457 height 25
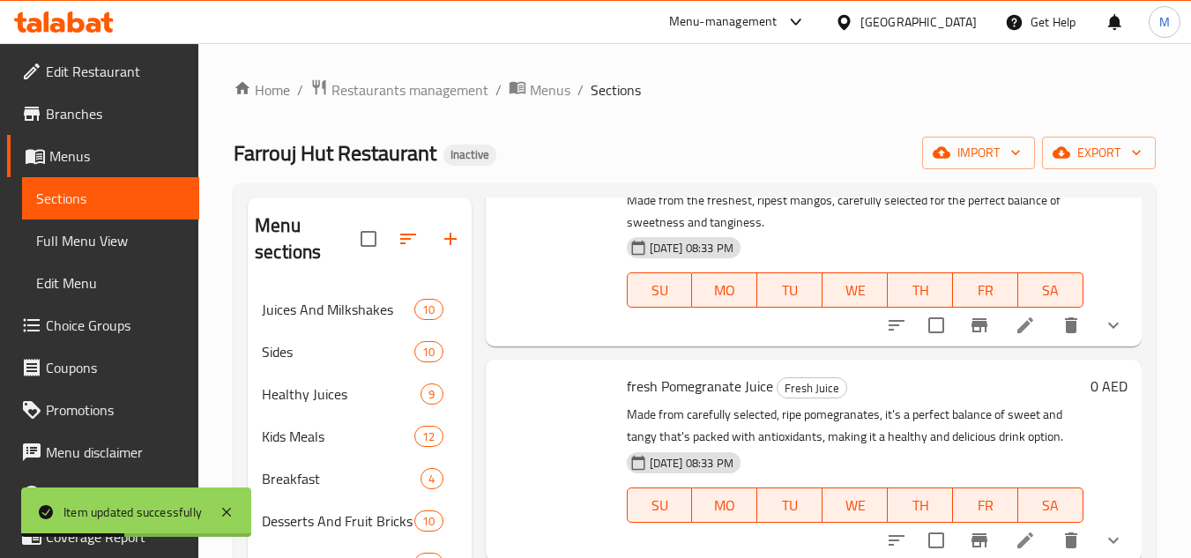
scroll to position [348, 0]
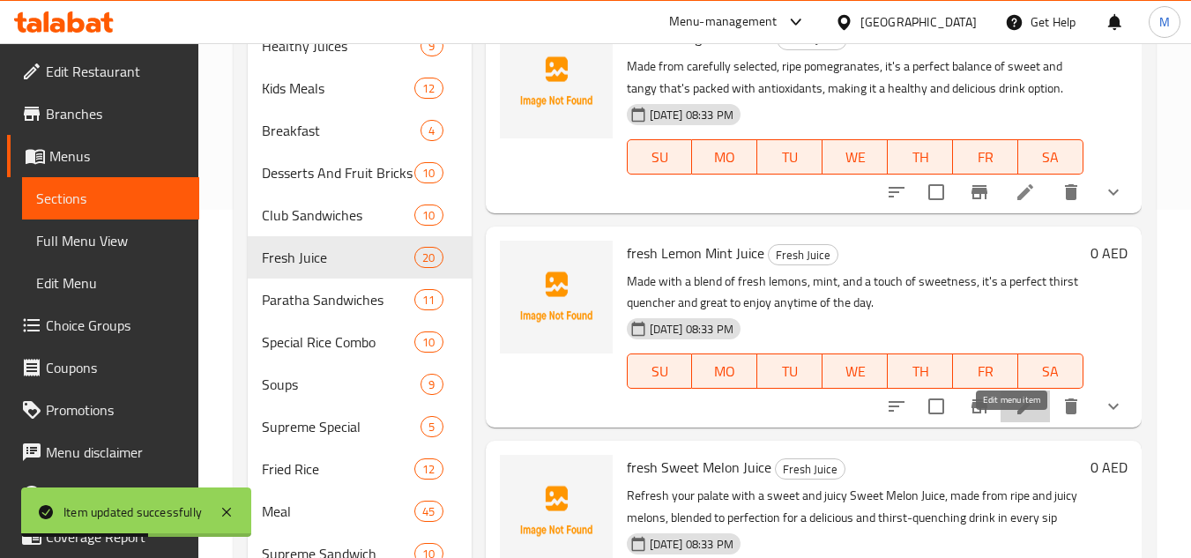
click at [1017, 414] on icon at bounding box center [1025, 406] width 16 height 16
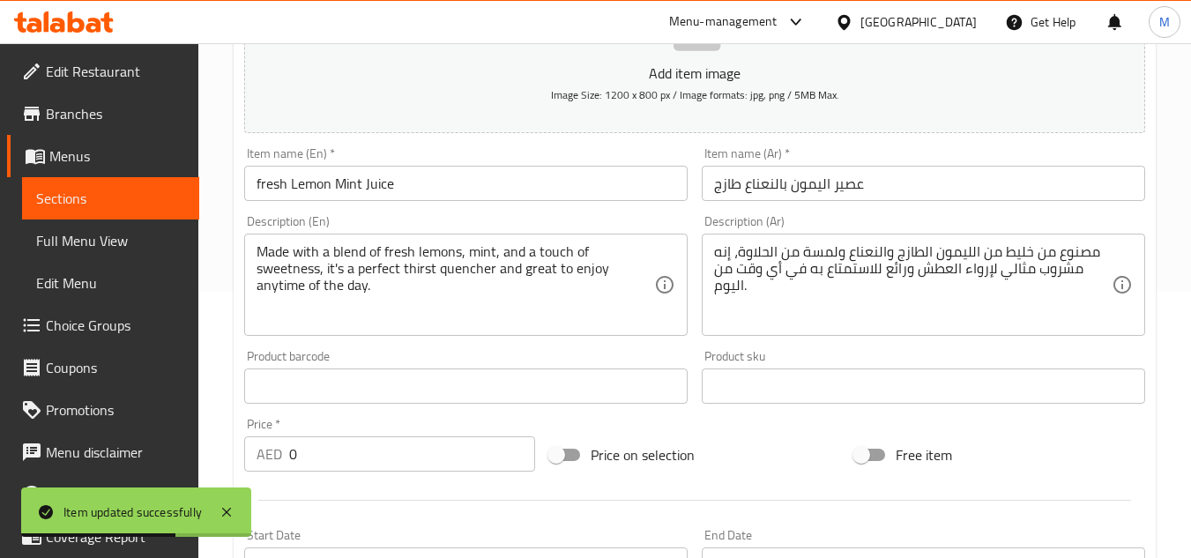
scroll to position [353, 0]
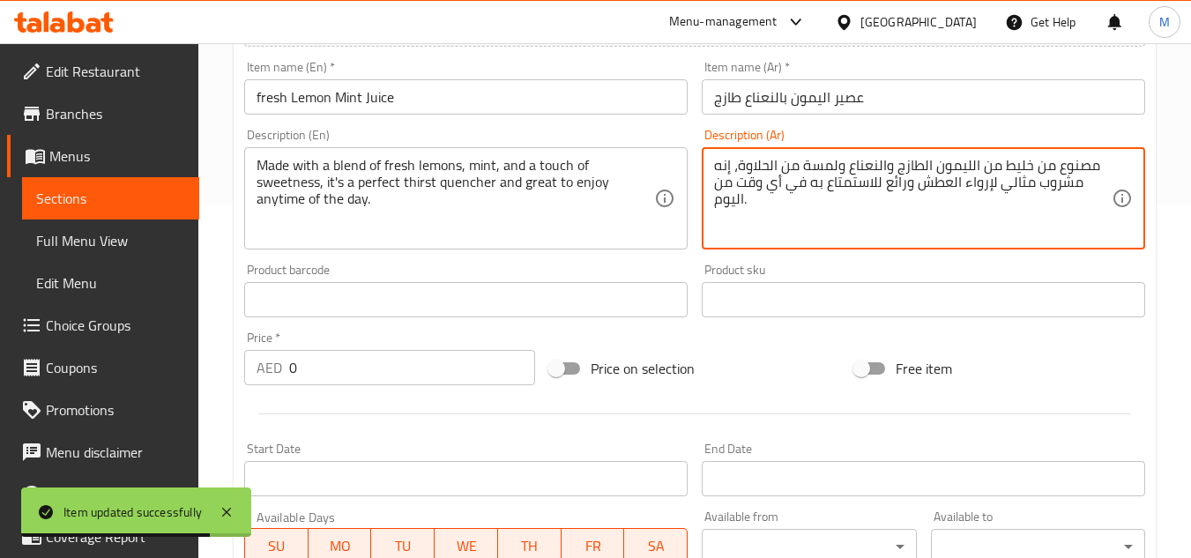
click at [1056, 188] on textarea "مصنوع من خليط من الليمون الطازج والنعناع ولمسة من الحلاوة، إنه مشروب مثالي لإرو…" at bounding box center [913, 199] width 398 height 84
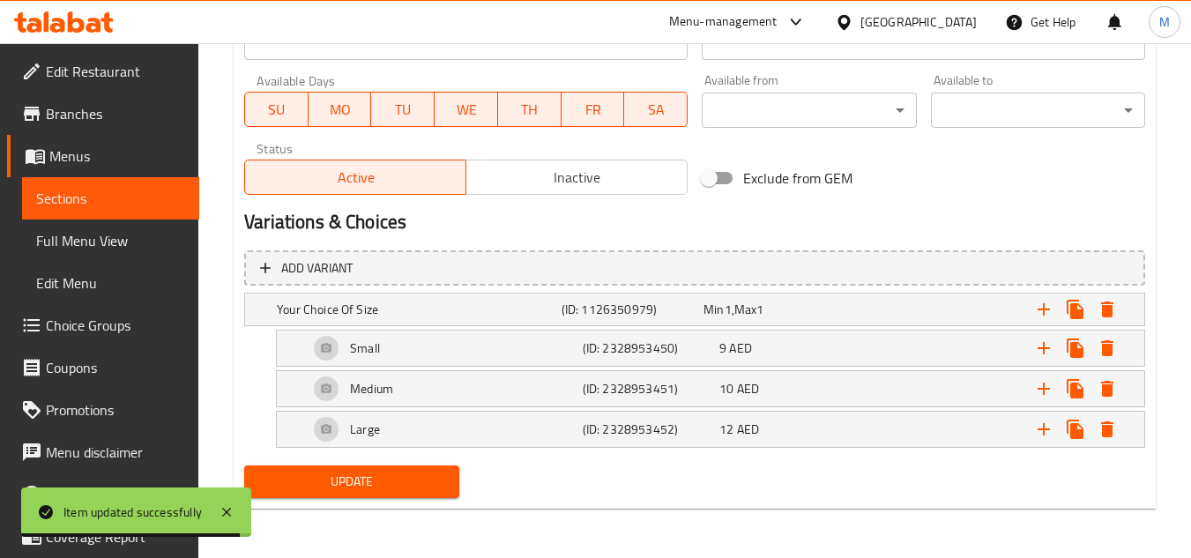
type textarea "مصنوع من خليط من الليمون الطازج والنعناع ولمسة من الحلاوة، إنه مثالي لإرواء الع…"
click at [426, 492] on span "Update" at bounding box center [351, 482] width 186 height 22
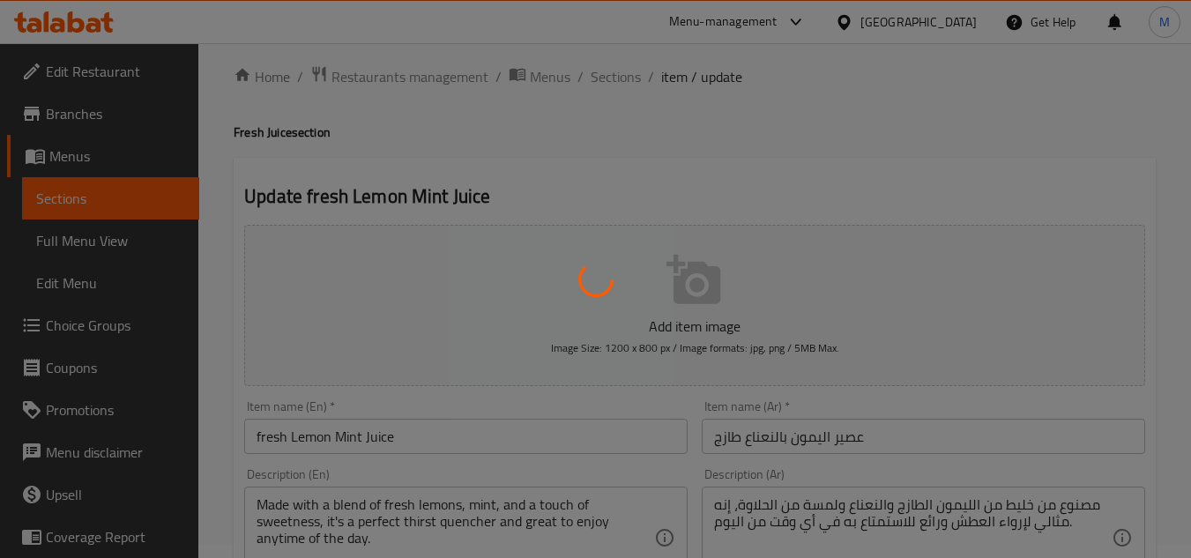
scroll to position [0, 0]
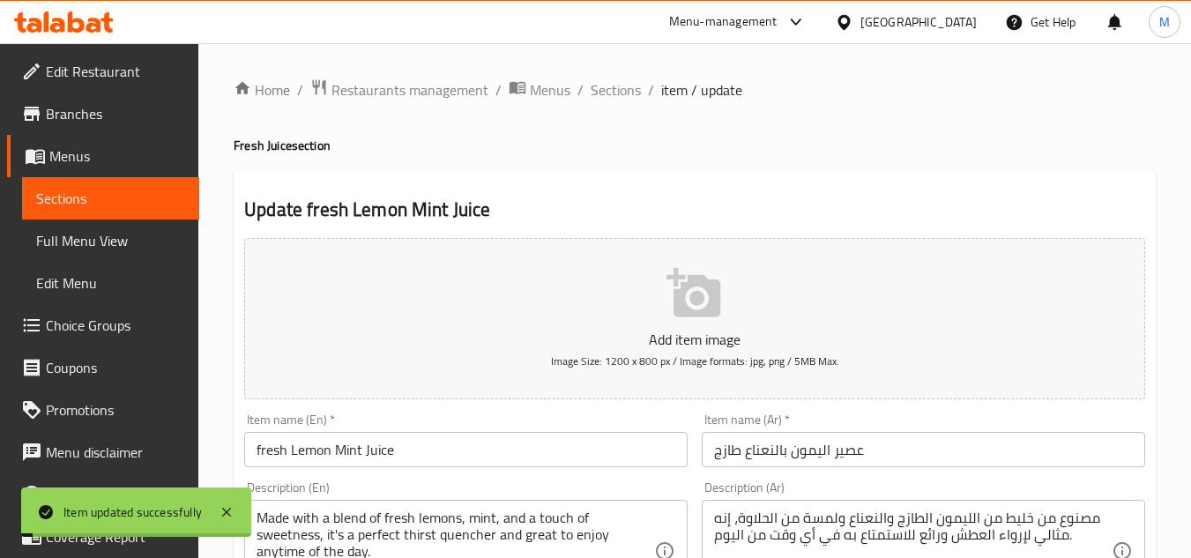
click at [626, 91] on span "Sections" at bounding box center [616, 89] width 50 height 21
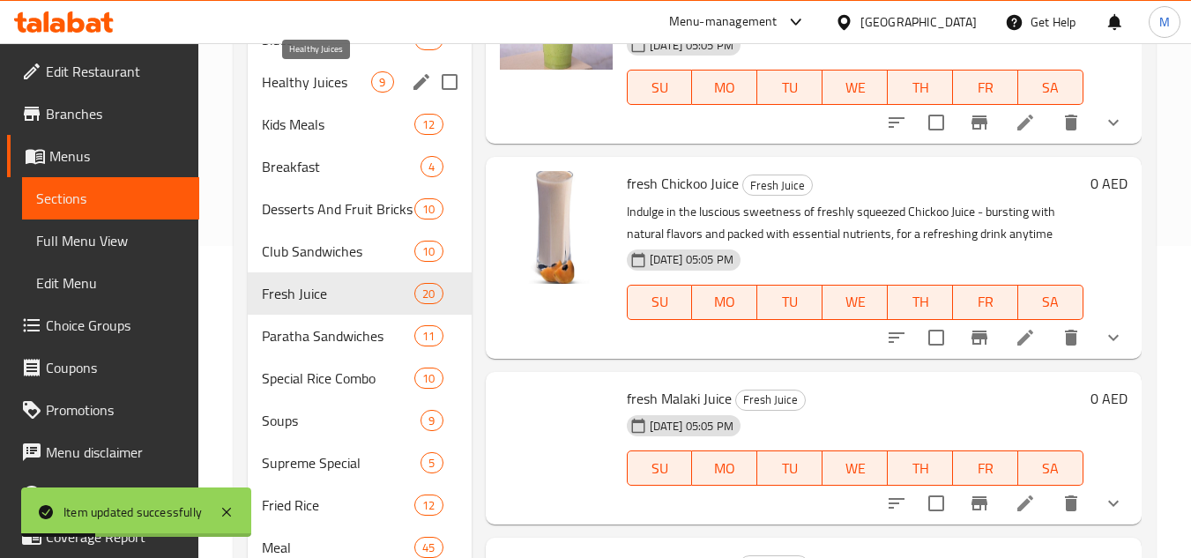
scroll to position [353, 0]
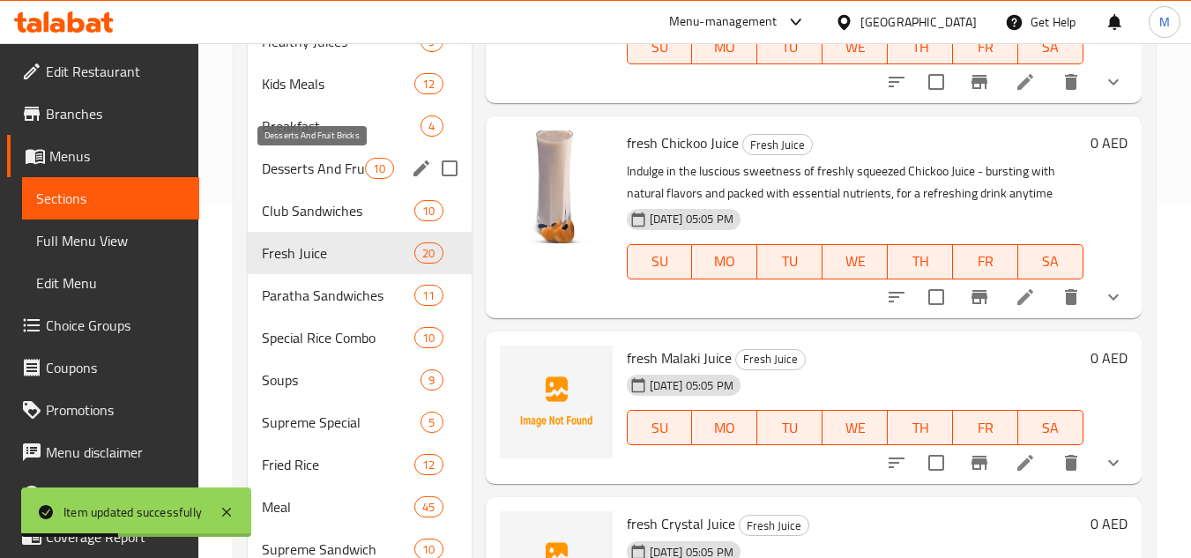
click at [330, 160] on span "Desserts And Fruit Bricks" at bounding box center [313, 168] width 103 height 21
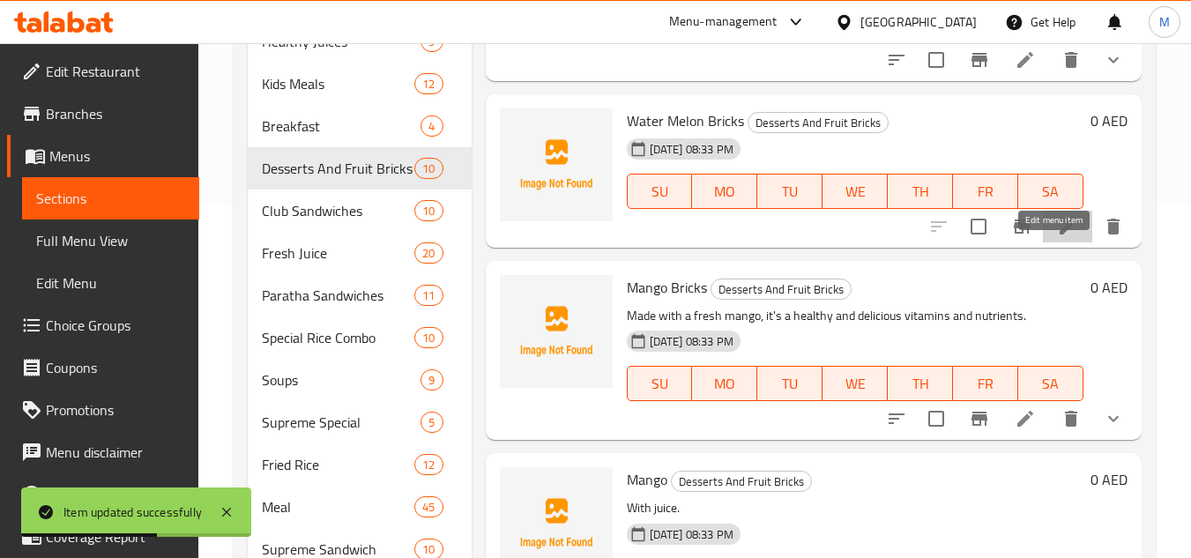
click at [1057, 237] on icon at bounding box center [1067, 226] width 21 height 21
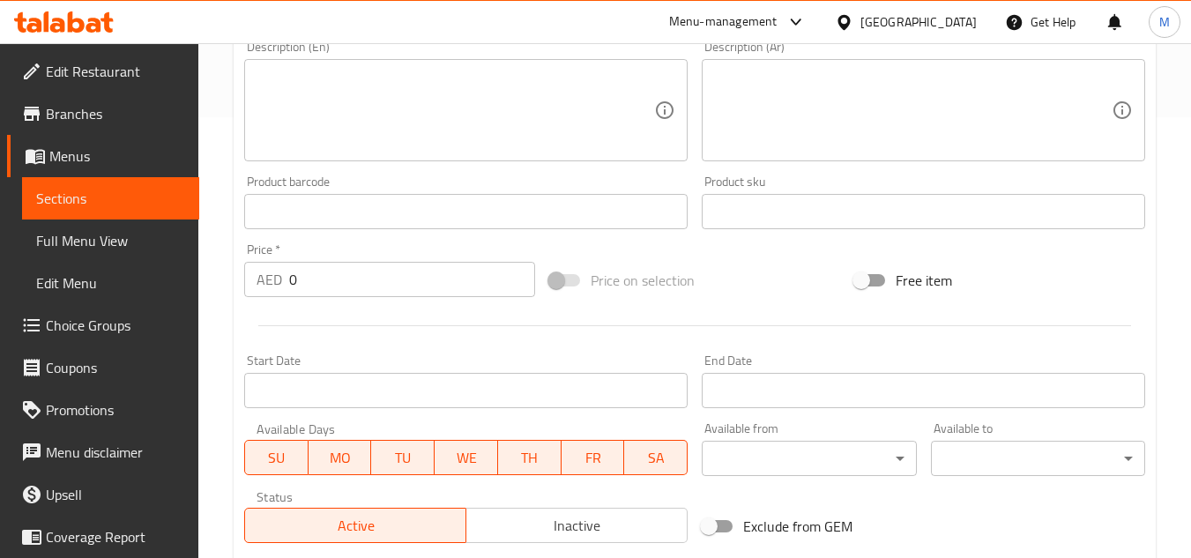
scroll to position [673, 0]
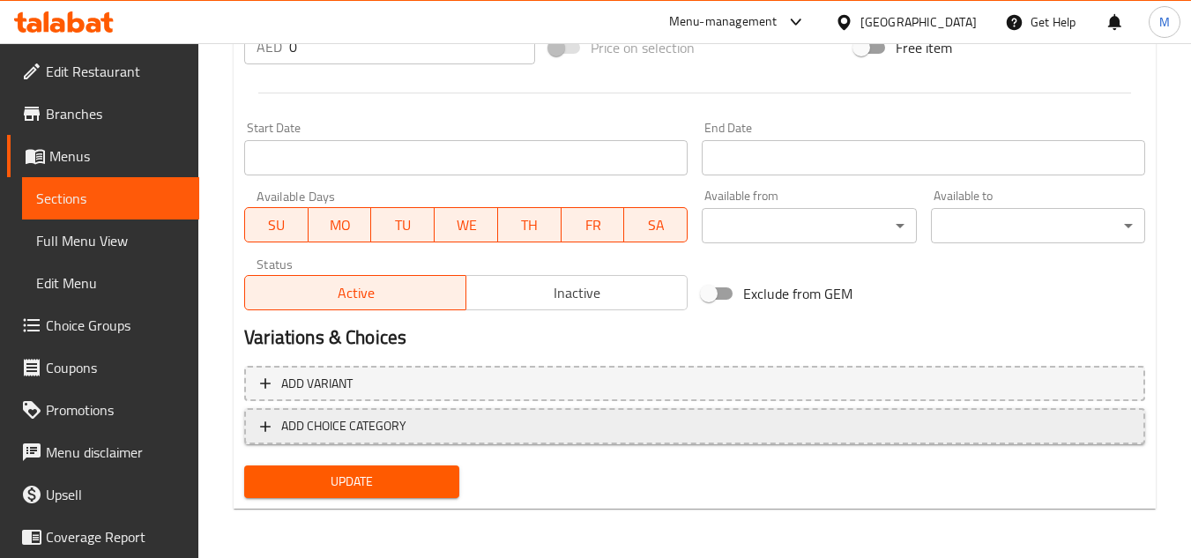
click at [381, 431] on span "ADD CHOICE CATEGORY" at bounding box center [343, 426] width 125 height 22
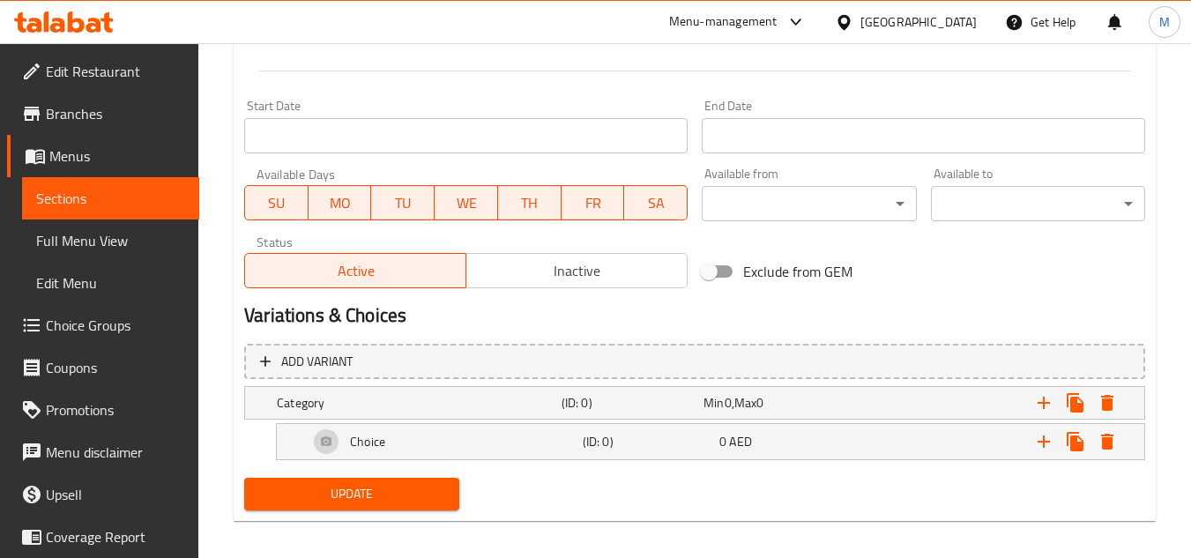
scroll to position [708, 0]
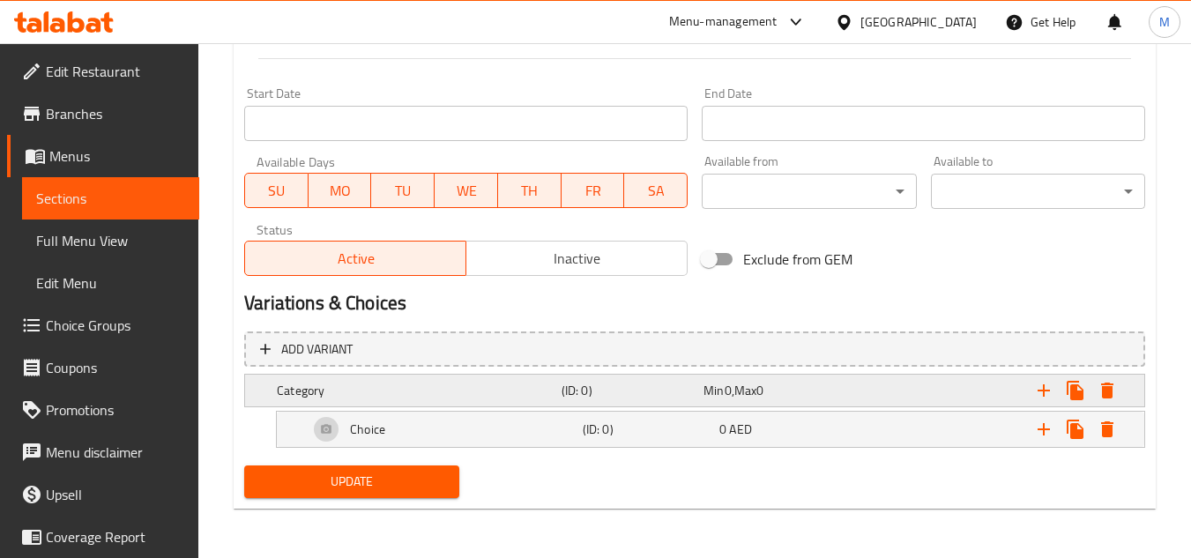
click at [621, 383] on h5 "(ID: 0)" at bounding box center [629, 391] width 135 height 18
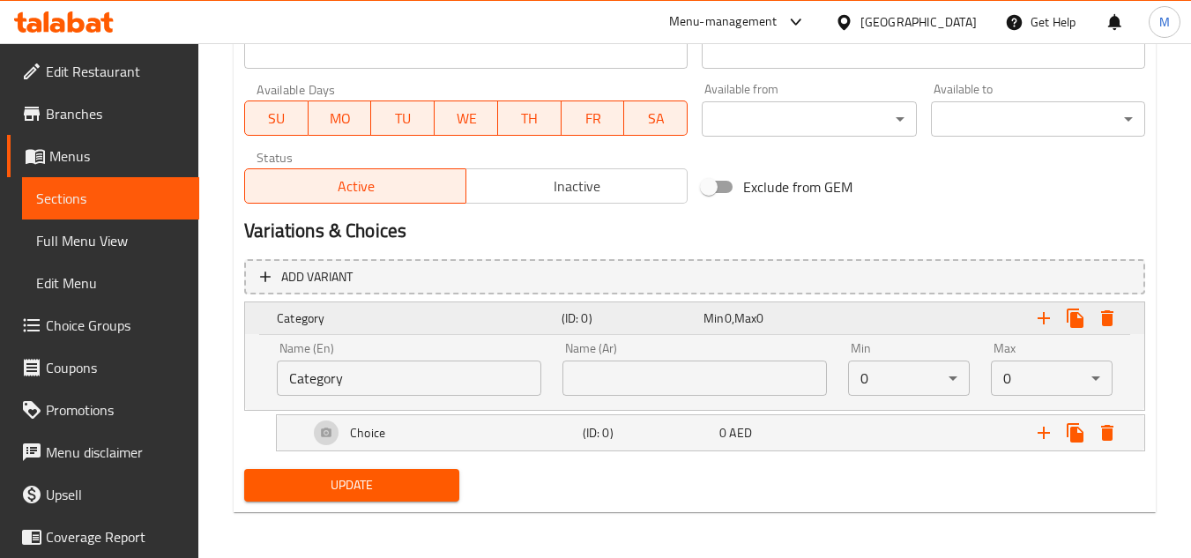
scroll to position [784, 0]
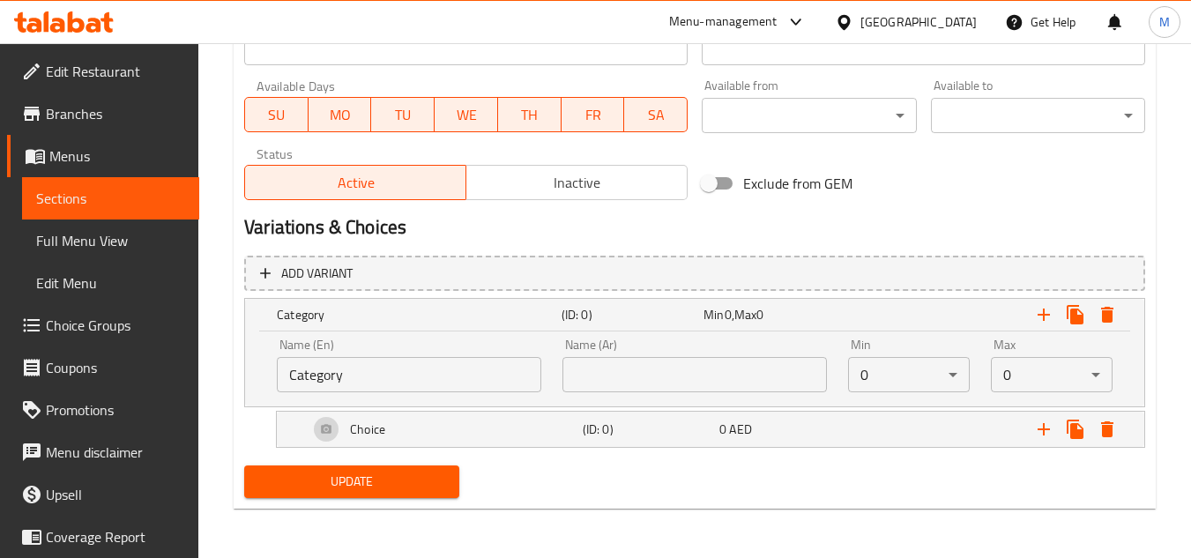
click at [338, 378] on input "Category" at bounding box center [409, 374] width 264 height 35
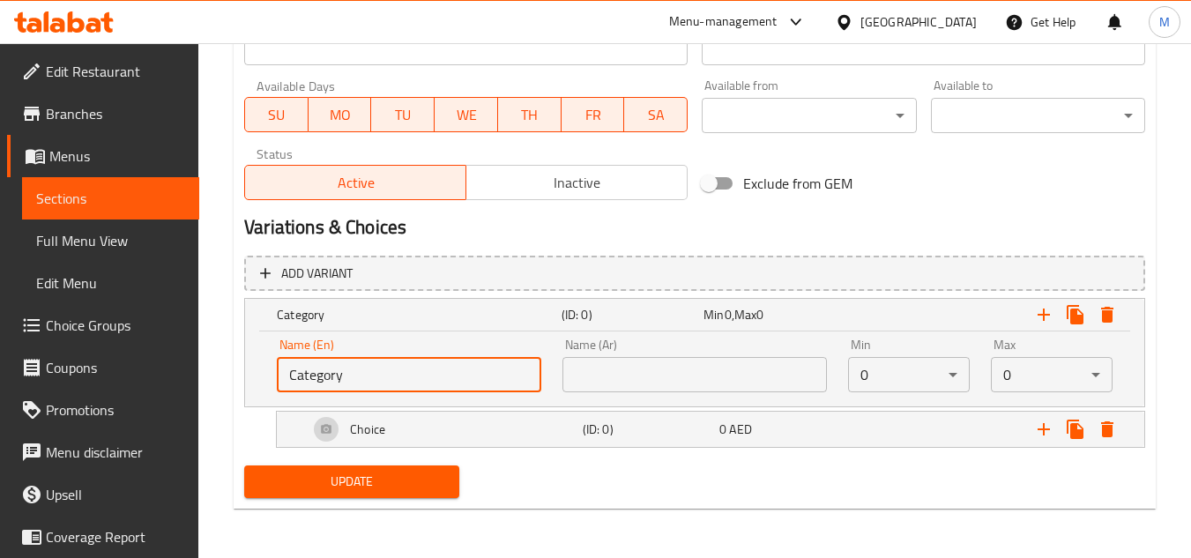
click at [338, 378] on input "Category" at bounding box center [409, 374] width 264 height 35
type input "إ"
type input "Your choice of:"
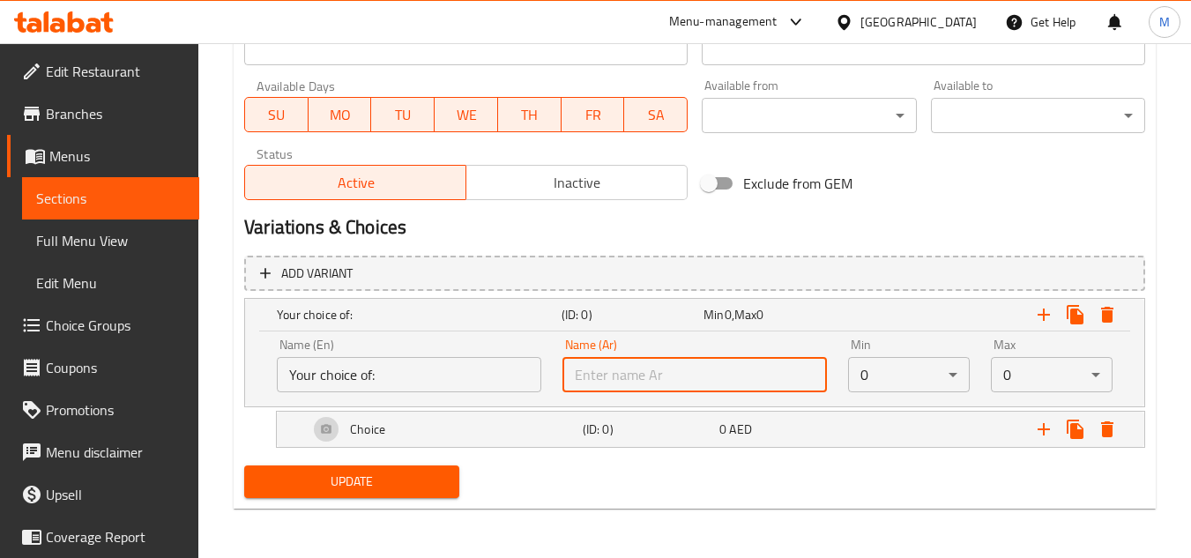
click at [621, 383] on input "text" at bounding box center [694, 374] width 264 height 35
type input "إختيارك من:"
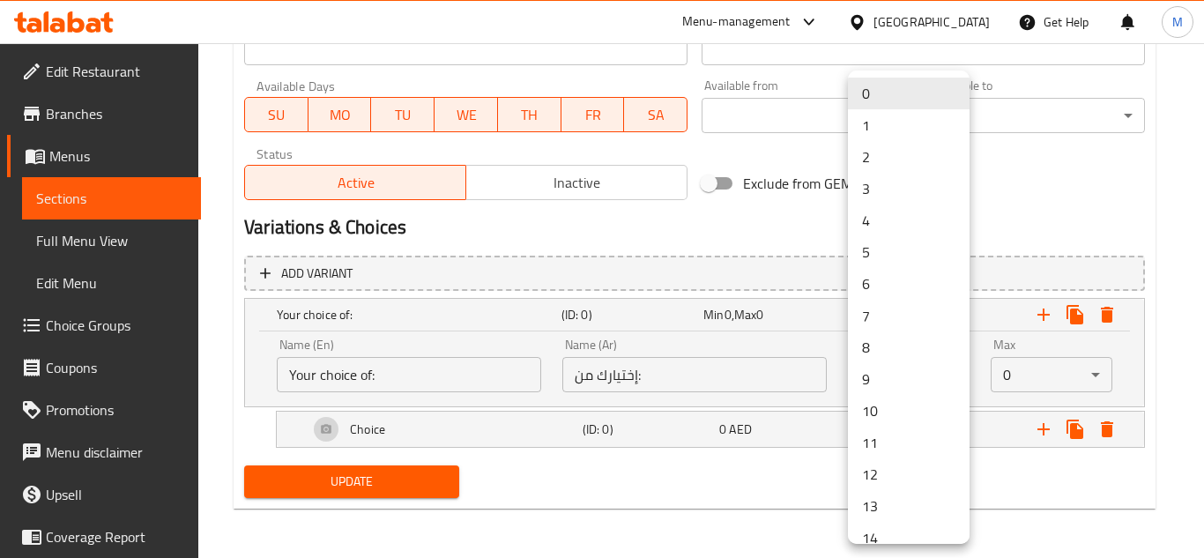
click at [888, 122] on li "1" at bounding box center [909, 125] width 122 height 32
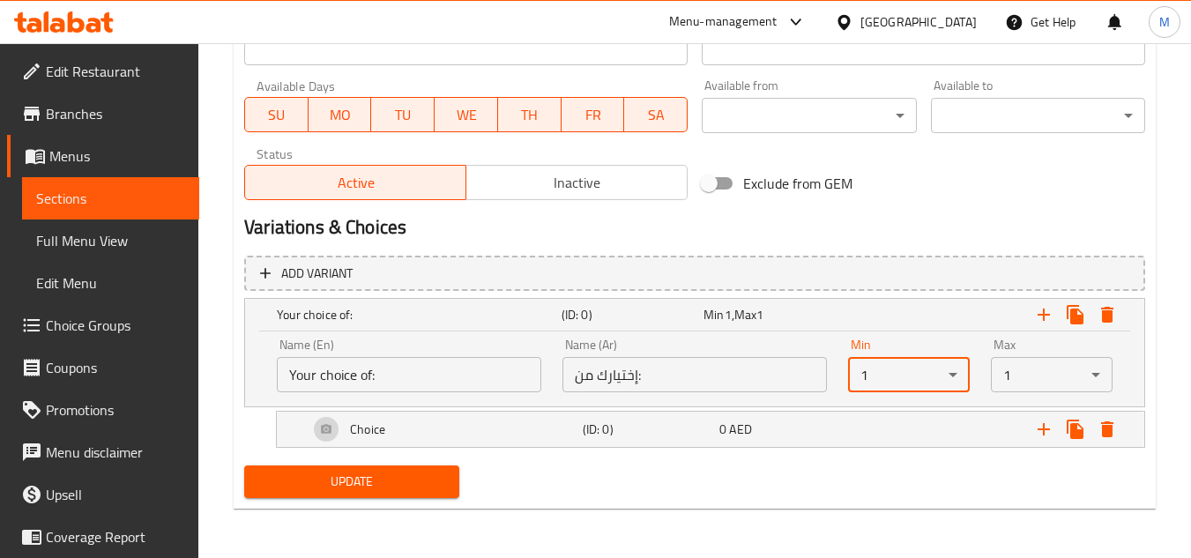
click at [928, 488] on div "Update" at bounding box center [694, 481] width 915 height 47
click at [646, 428] on h5 "(ID: 0)" at bounding box center [648, 429] width 130 height 18
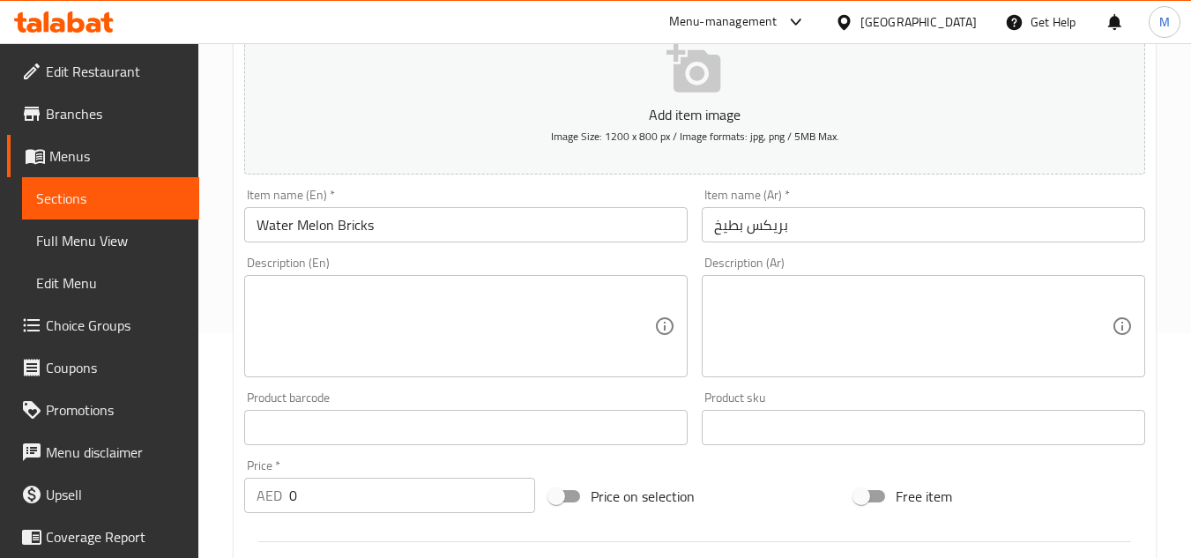
scroll to position [125, 0]
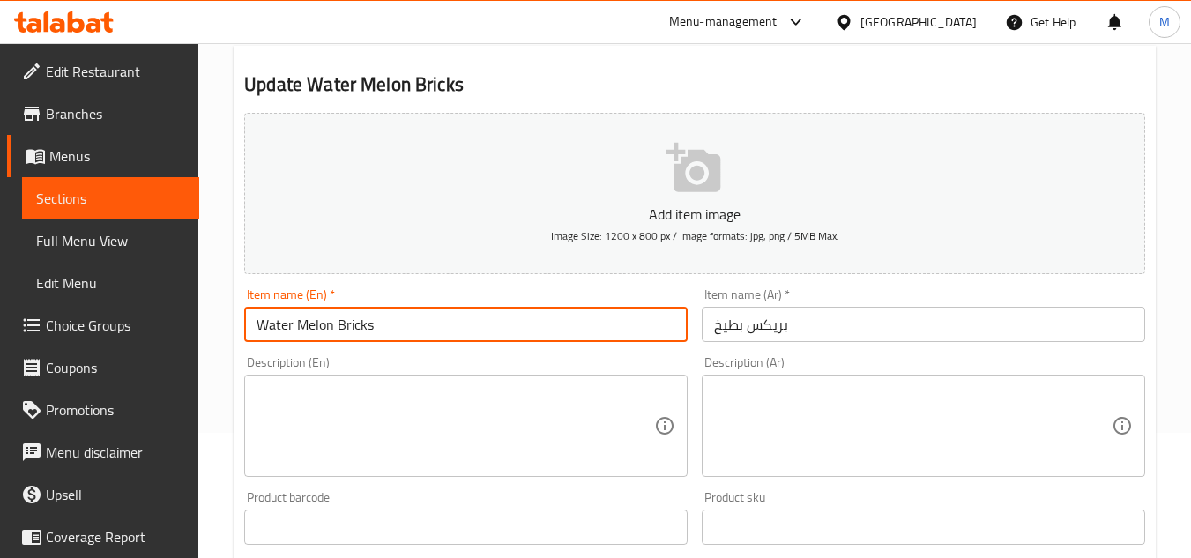
click at [281, 328] on input "Water Melon Bricks" at bounding box center [465, 324] width 443 height 35
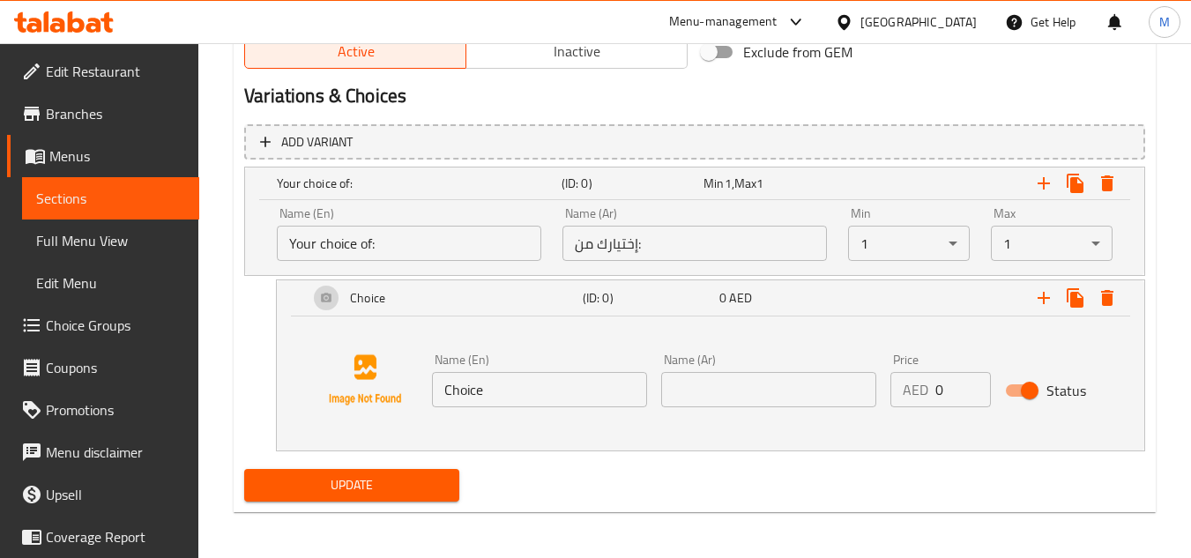
scroll to position [919, 0]
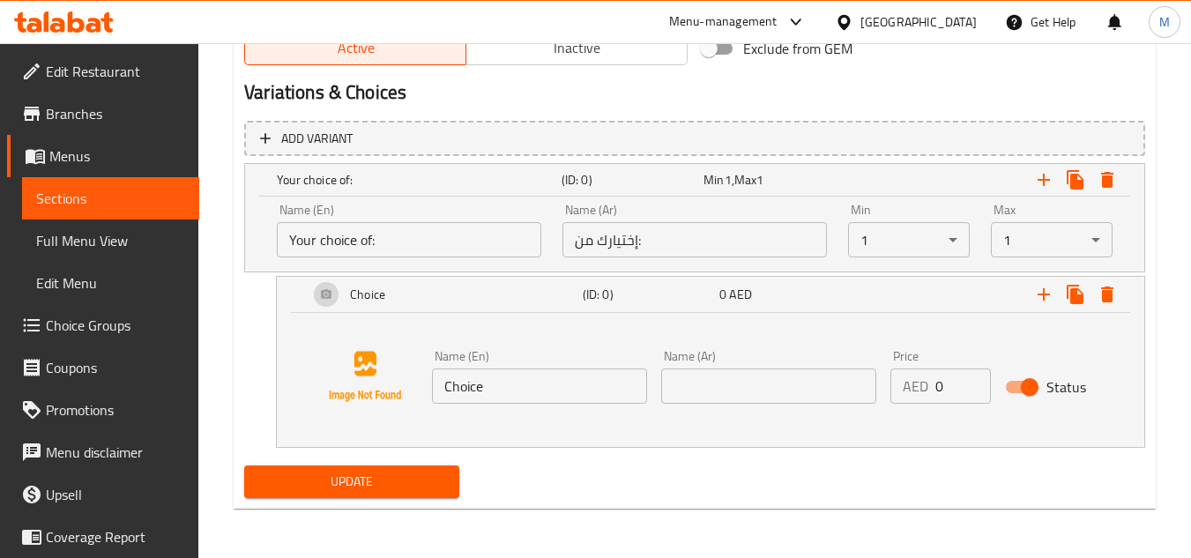
click at [458, 383] on input "Choice" at bounding box center [539, 385] width 215 height 35
paste input "Small"
type input "Small"
click at [740, 392] on input "text" at bounding box center [768, 385] width 215 height 35
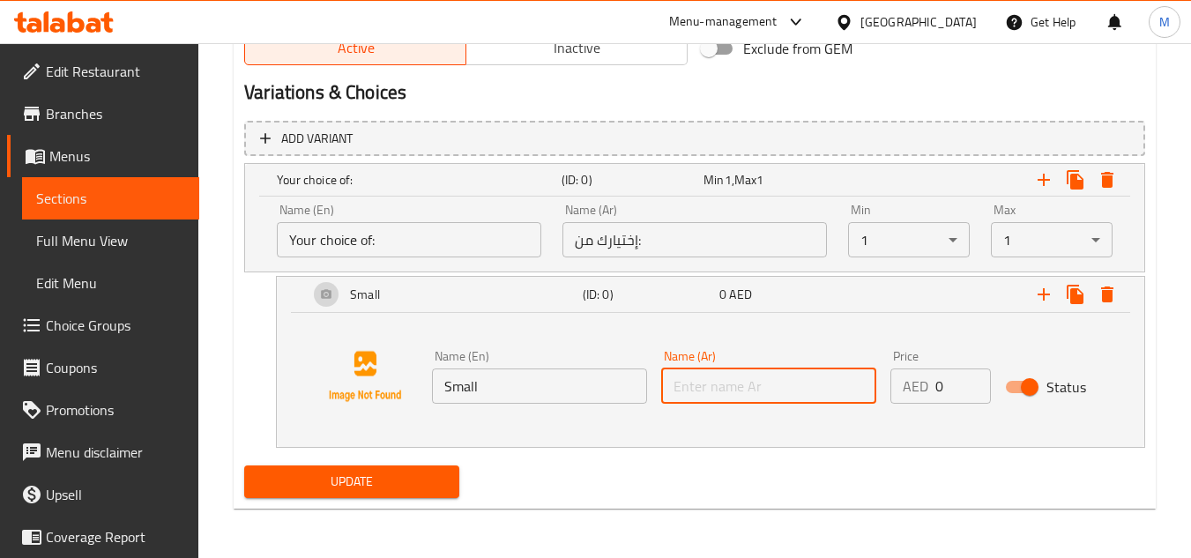
paste input "صغير"
type input "صغير"
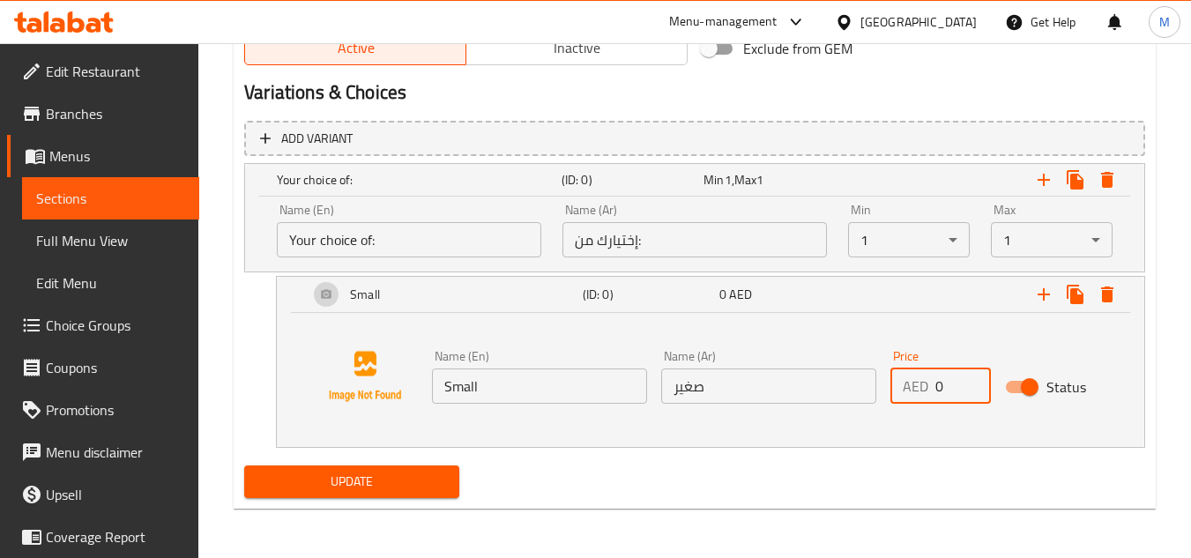
drag, startPoint x: 917, startPoint y: 391, endPoint x: 904, endPoint y: 392, distance: 12.4
click at [904, 392] on div "AED 0 Price" at bounding box center [940, 385] width 100 height 35
type input "12"
click at [930, 430] on div "Name (En) Small Name (En) Name (Ar) صغير Name (Ar) Price AED 12 Price Status" at bounding box center [710, 376] width 825 height 134
click at [1045, 295] on icon "Expand" at bounding box center [1044, 294] width 12 height 12
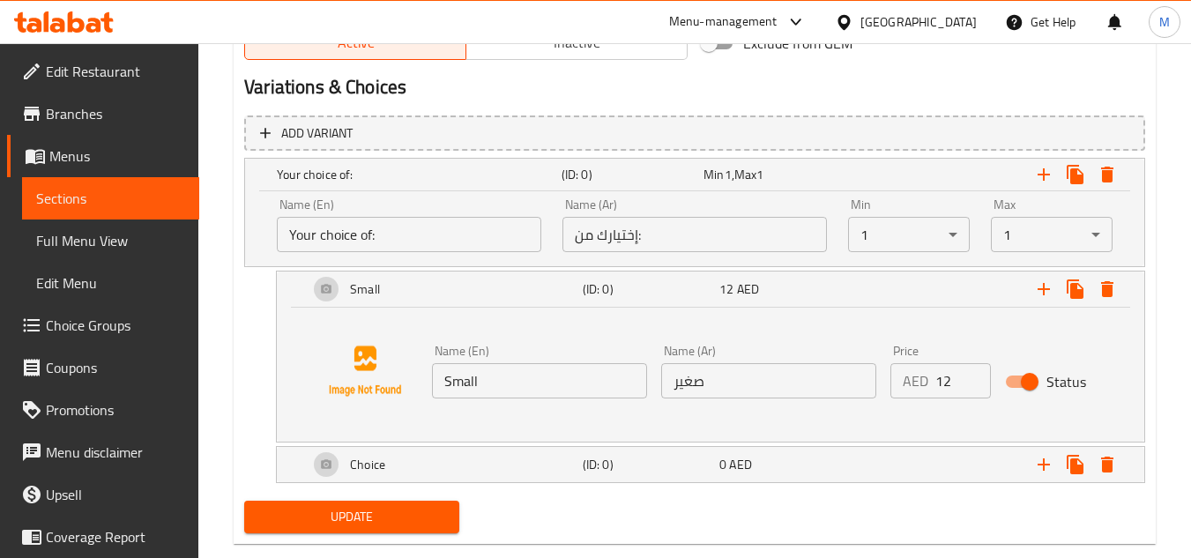
scroll to position [959, 0]
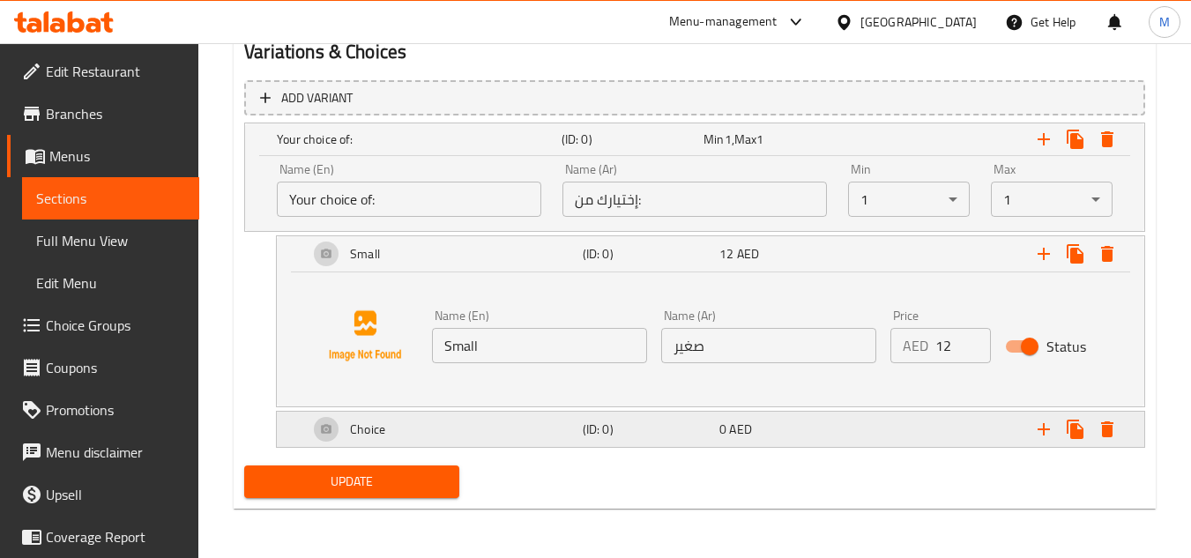
click at [660, 428] on h5 "(ID: 0)" at bounding box center [648, 429] width 130 height 18
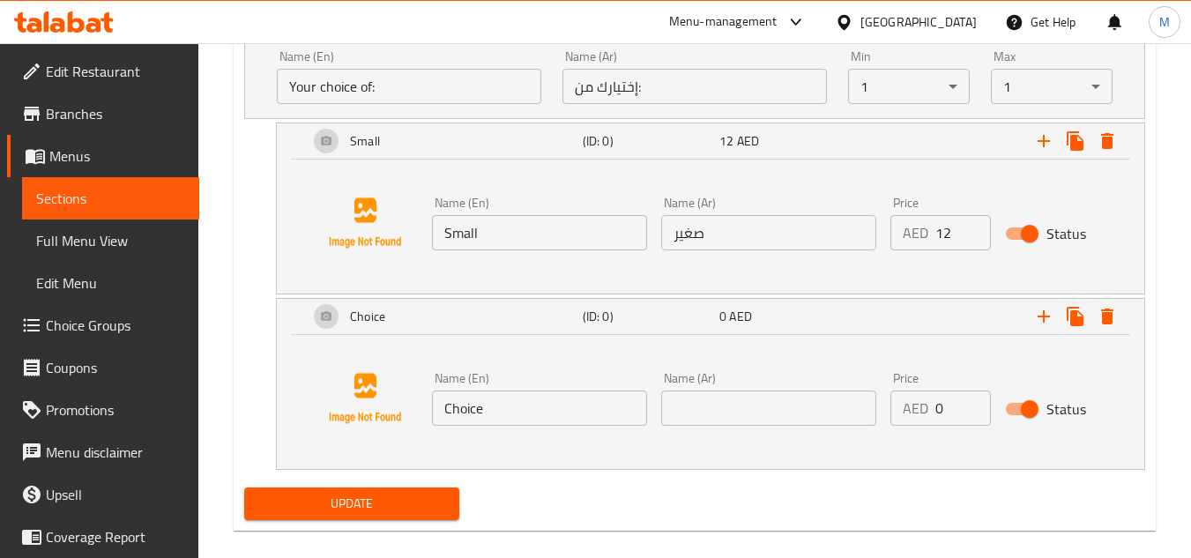
scroll to position [1094, 0]
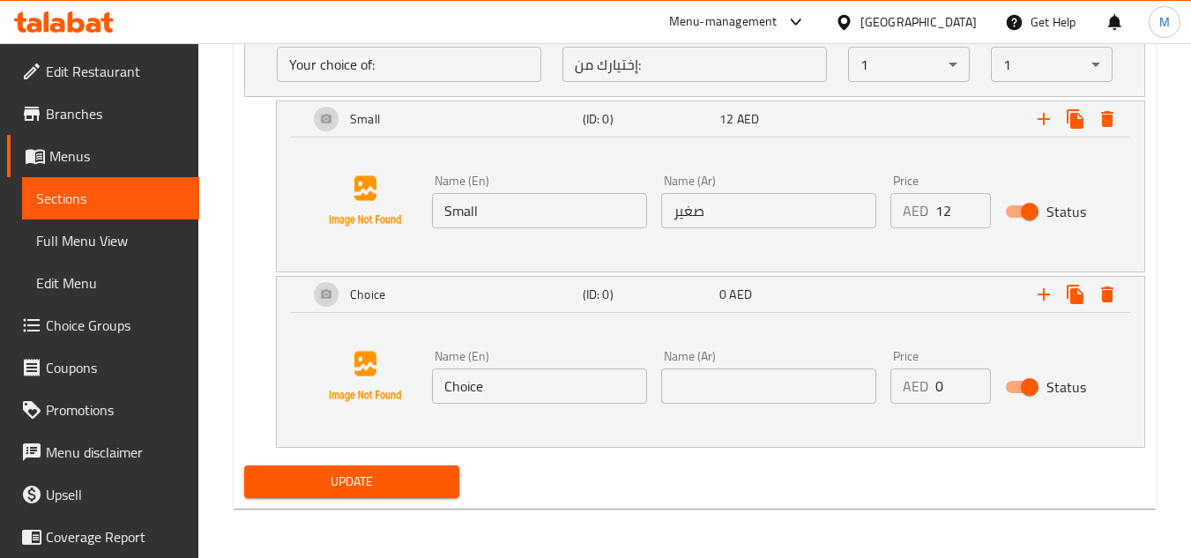
click at [480, 395] on input "Choice" at bounding box center [539, 385] width 215 height 35
paste input "Larg"
type input "Large"
click at [777, 405] on div "Name (Ar) Name (Ar)" at bounding box center [768, 377] width 229 height 68
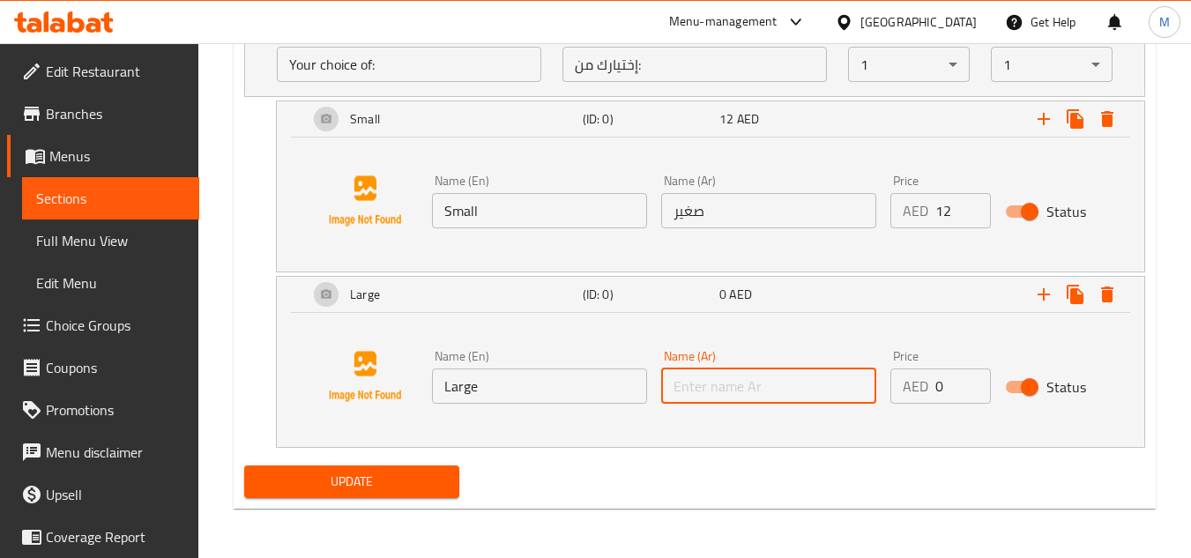
click at [768, 379] on input "text" at bounding box center [768, 385] width 215 height 35
paste input "كبير"
type input "كبير"
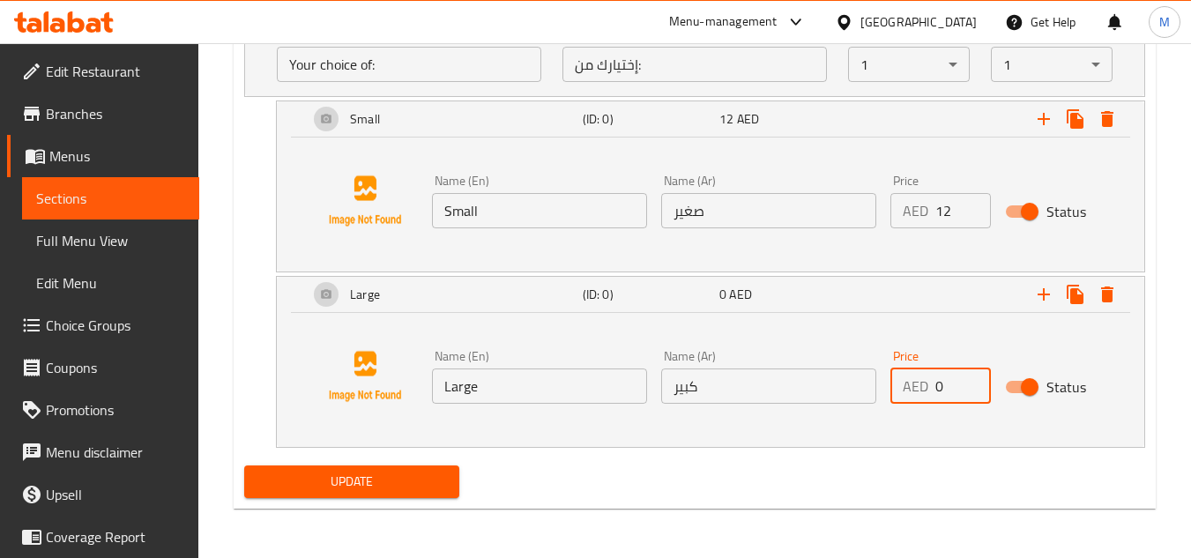
drag, startPoint x: 946, startPoint y: 389, endPoint x: 927, endPoint y: 395, distance: 19.5
click at [927, 395] on div "AED 0 Price" at bounding box center [940, 385] width 100 height 35
type input "15"
click at [879, 428] on div "Name (En) Large Name (En) Name (Ar) كبير Name (Ar) Price AED 15 Price Status" at bounding box center [710, 376] width 825 height 134
click at [423, 488] on span "Update" at bounding box center [351, 482] width 186 height 22
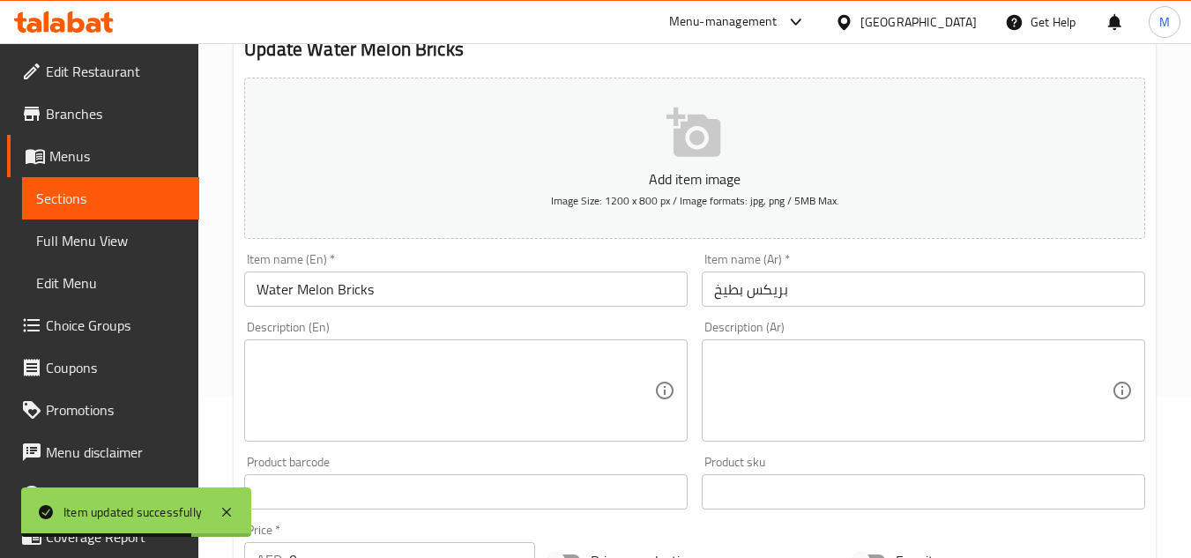
scroll to position [36, 0]
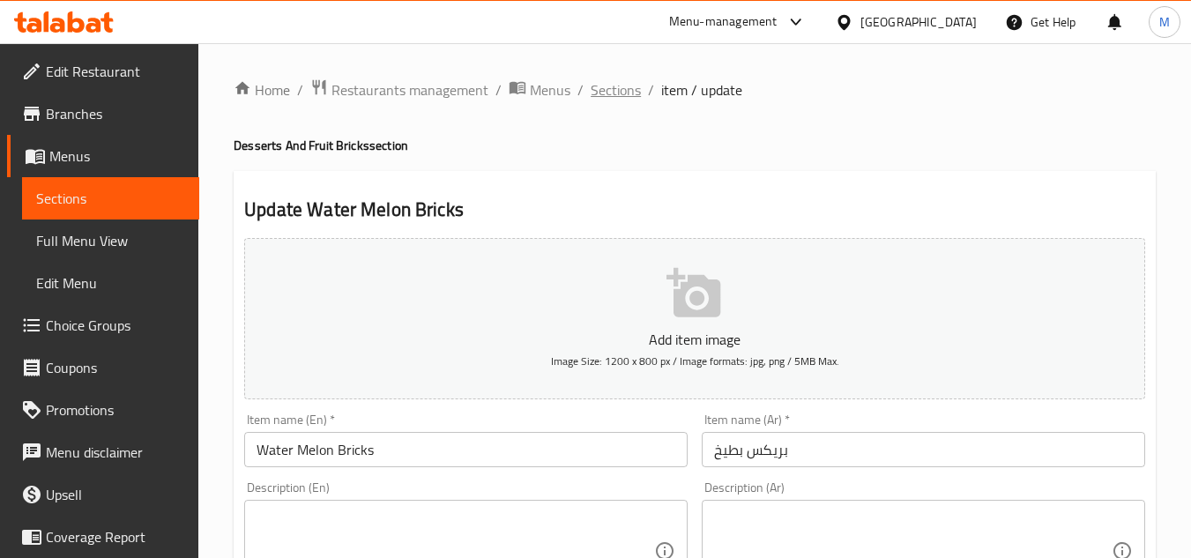
click at [629, 92] on span "Sections" at bounding box center [616, 89] width 50 height 21
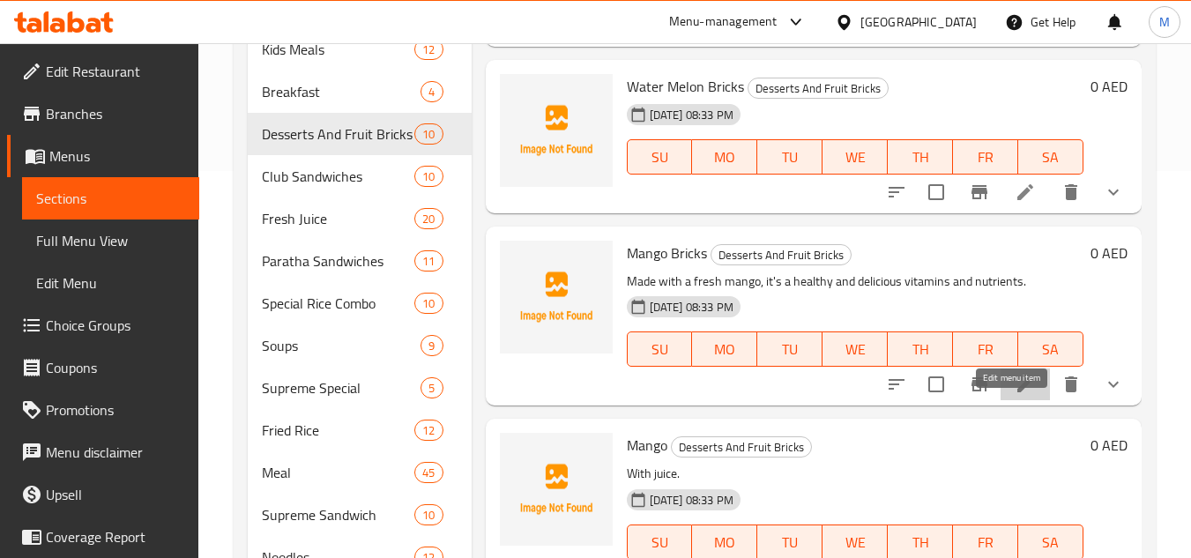
click at [1016, 395] on icon at bounding box center [1025, 384] width 21 height 21
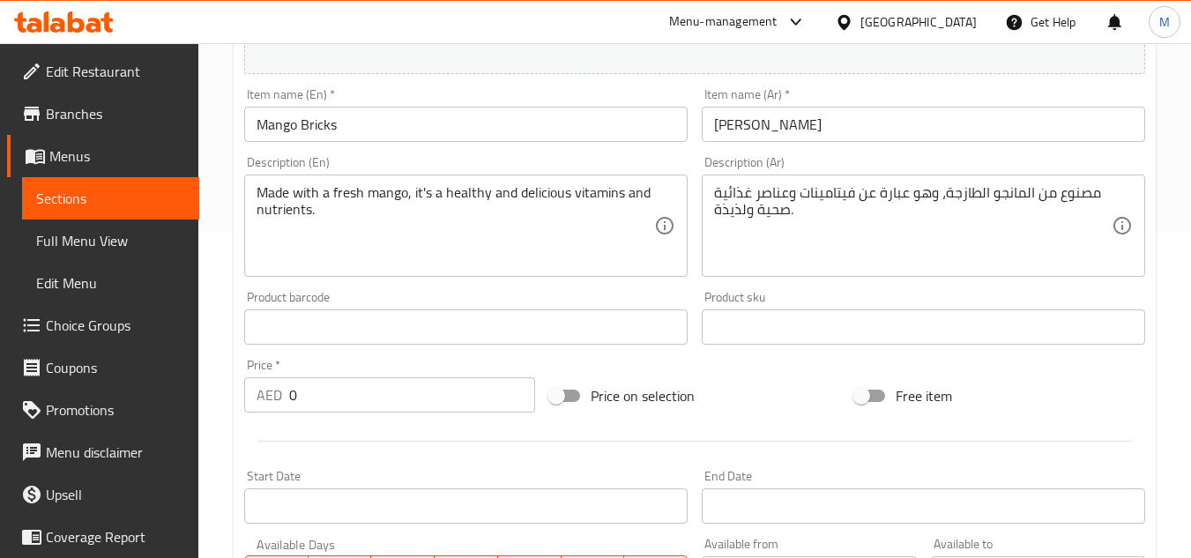
scroll to position [353, 0]
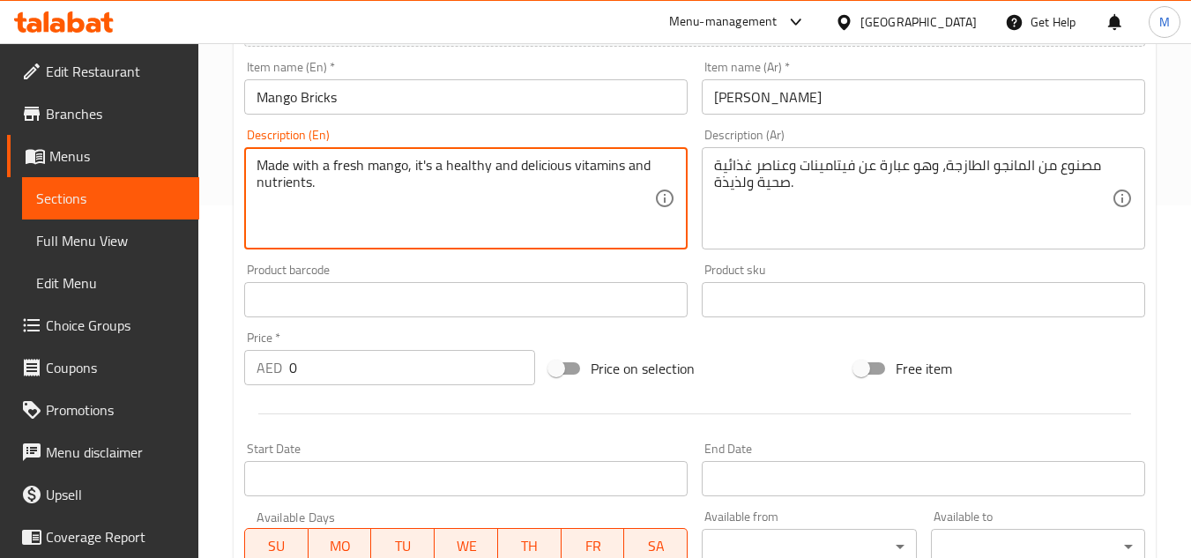
click at [360, 169] on textarea "Made with a fresh mango, it's a healthy and delicious vitamins and nutrients." at bounding box center [456, 199] width 398 height 84
paste textarea "option for breakfast, lunch, or a snack and a great way to get your daily dose …"
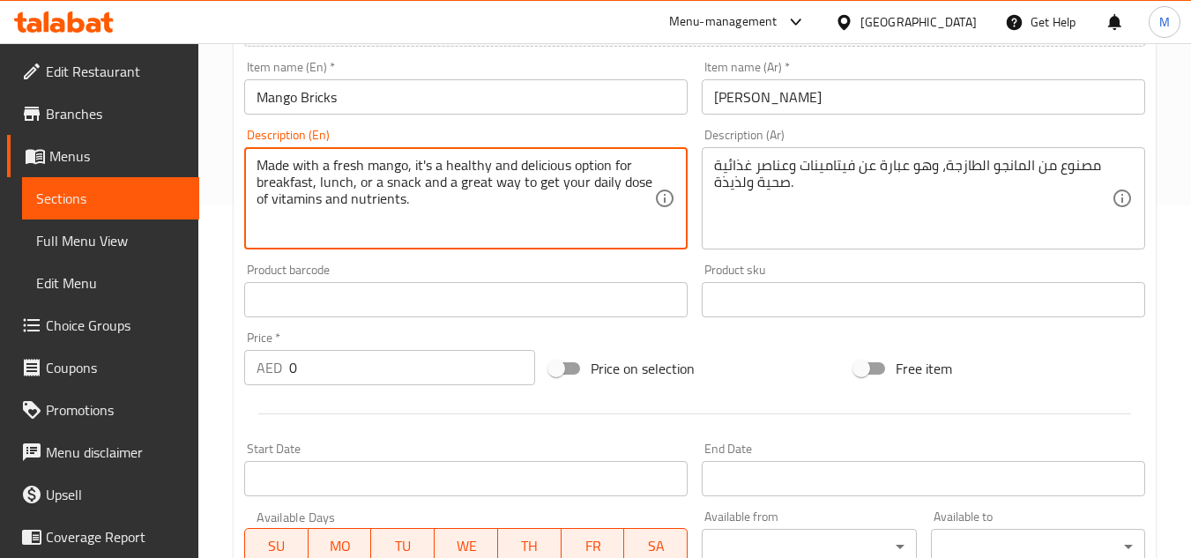
drag, startPoint x: 414, startPoint y: 162, endPoint x: 443, endPoint y: 163, distance: 29.1
click at [443, 163] on textarea "Made with a fresh mango, it's a healthy and delicious option for breakfast, lun…" at bounding box center [456, 199] width 398 height 84
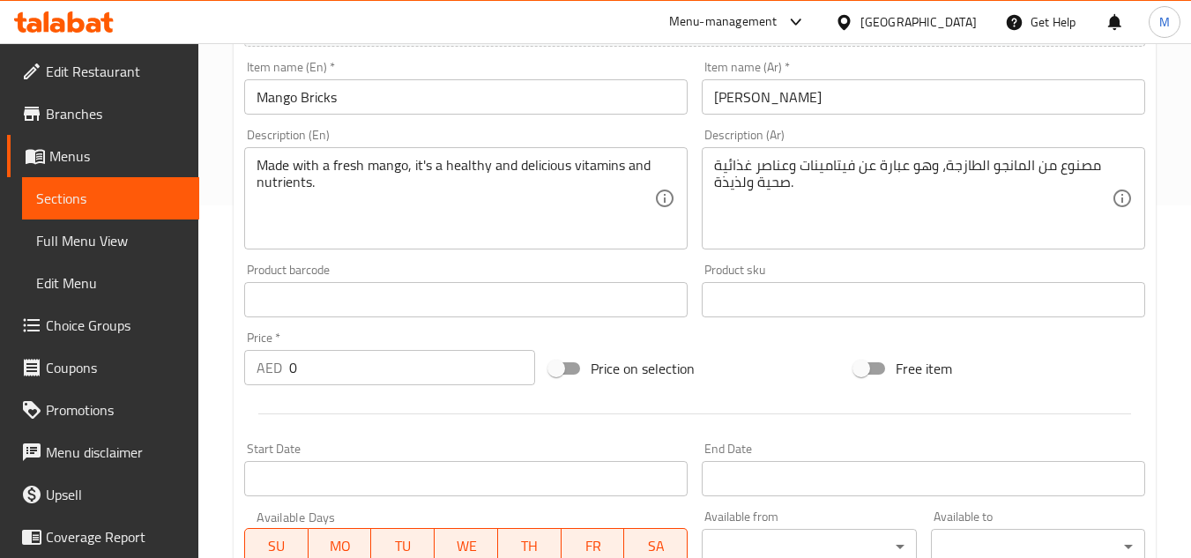
click at [500, 216] on textarea "Made with a fresh mango, it's a healthy and delicious vitamins and nutrients." at bounding box center [456, 199] width 398 height 84
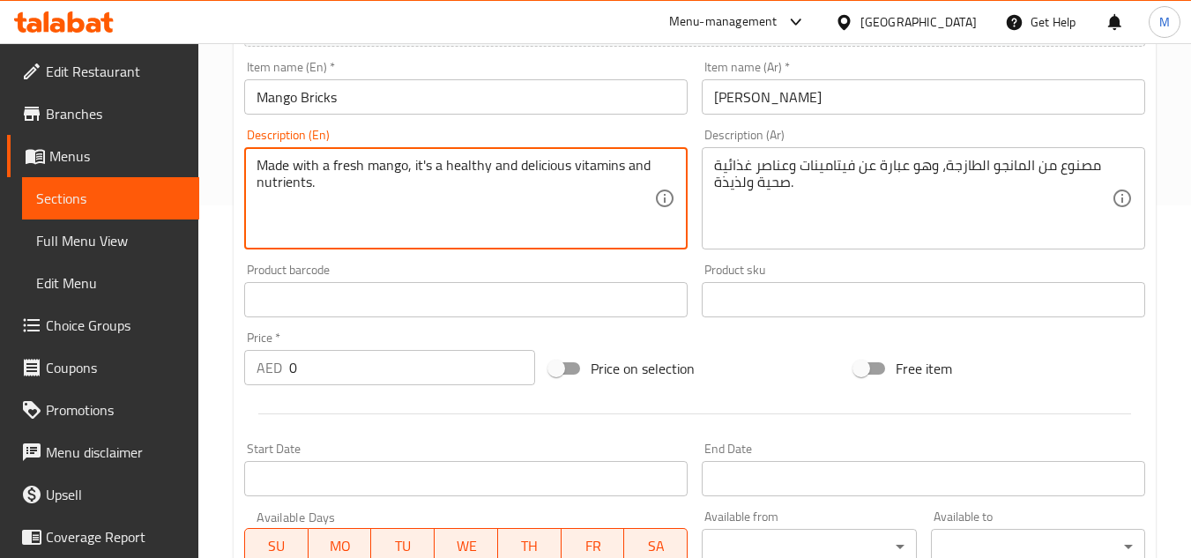
click at [566, 168] on textarea "Made with a fresh mango, it's a healthy and delicious vitamins and nutrients." at bounding box center [456, 199] width 398 height 84
click at [578, 158] on textarea "Made with a fresh mango, it's a healthy and delicious. vitamins and nutrients." at bounding box center [456, 199] width 398 height 84
click at [582, 162] on textarea "Made with a fresh mango, it's a healthy and delicious. vitamins and nutrients." at bounding box center [456, 199] width 398 height 84
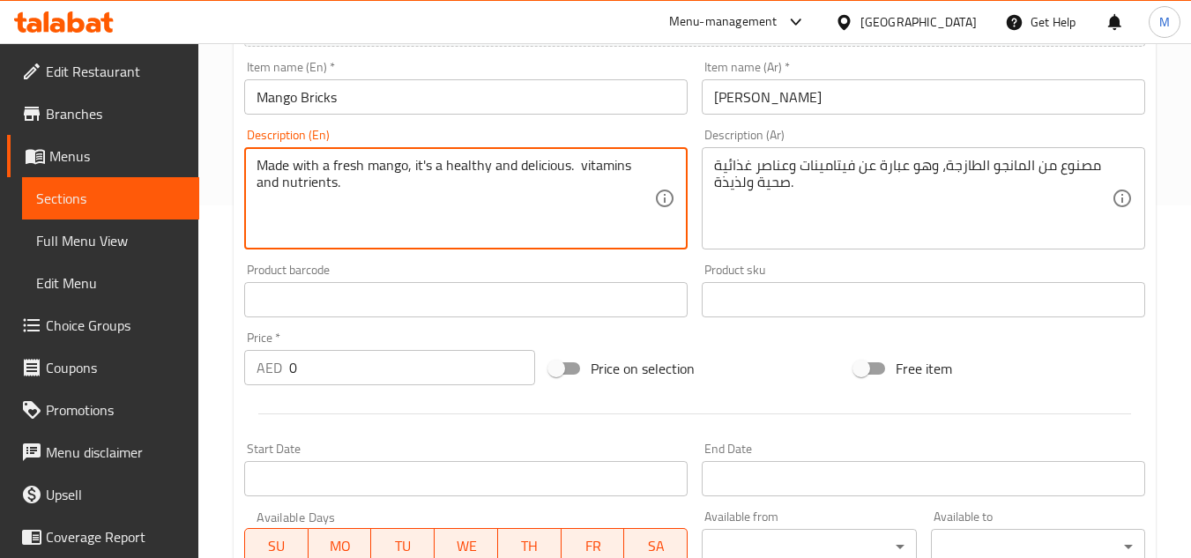
drag, startPoint x: 574, startPoint y: 165, endPoint x: 605, endPoint y: 191, distance: 40.6
click at [605, 191] on textarea "Made with a fresh mango, it's a healthy and delicious. vitamins and nutrients." at bounding box center [456, 199] width 398 height 84
paste textarea "a great way to get your daily dose of"
type textarea "Made with a fresh mango, it's a healthy and delicious. a great way to get your …"
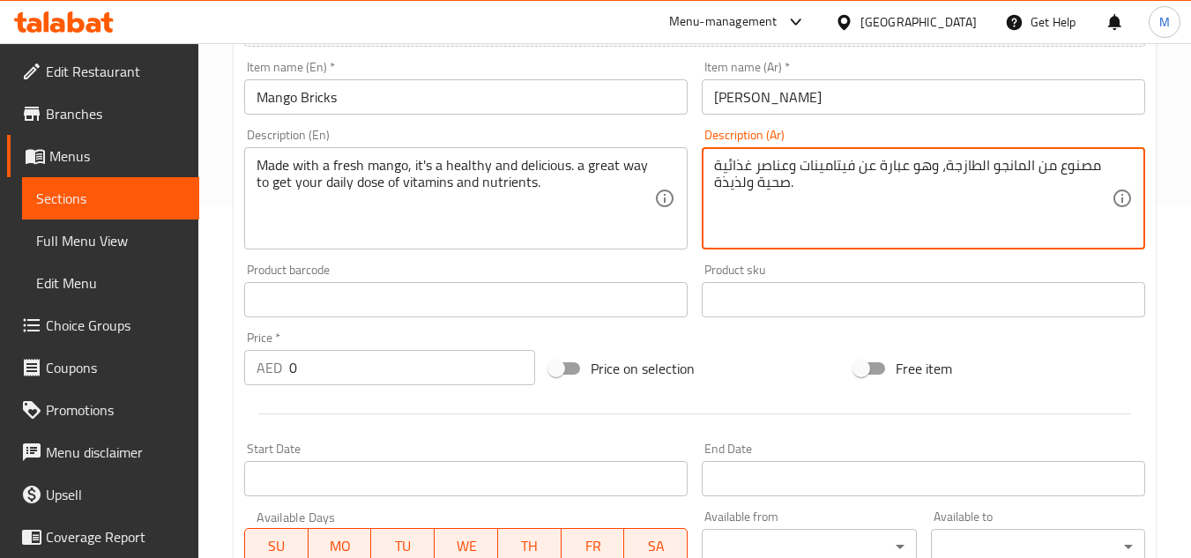
drag, startPoint x: 934, startPoint y: 166, endPoint x: 744, endPoint y: 165, distance: 190.4
click at [770, 193] on textarea "مصنوع من المانجو الطازجة، وهو عبارة عن فيتامينات وعناصر غذائية صحية ولذيذة." at bounding box center [913, 199] width 398 height 84
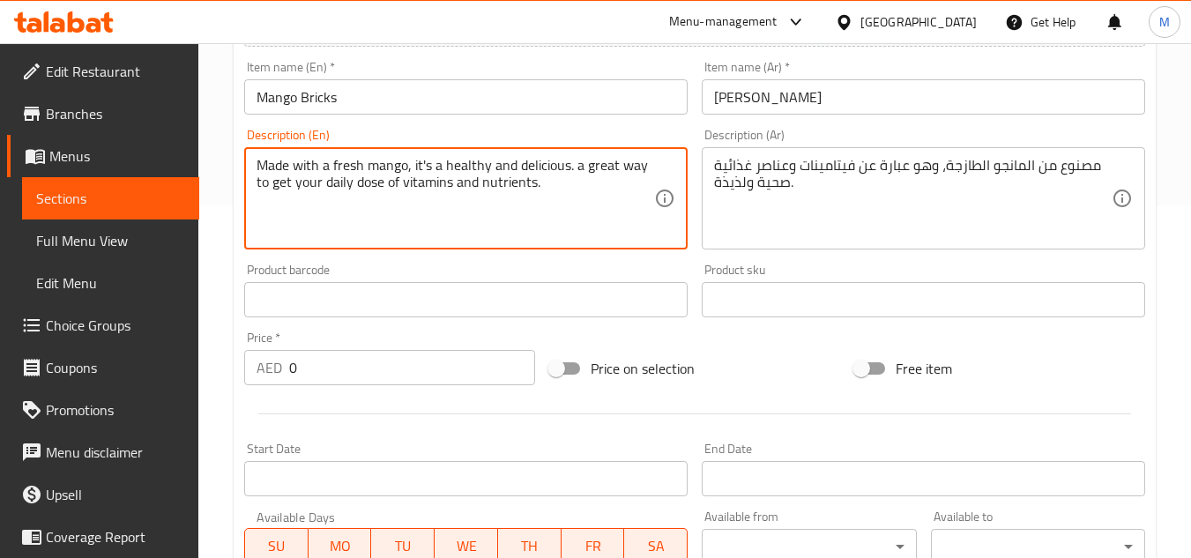
drag, startPoint x: 413, startPoint y: 161, endPoint x: 554, endPoint y: 194, distance: 144.8
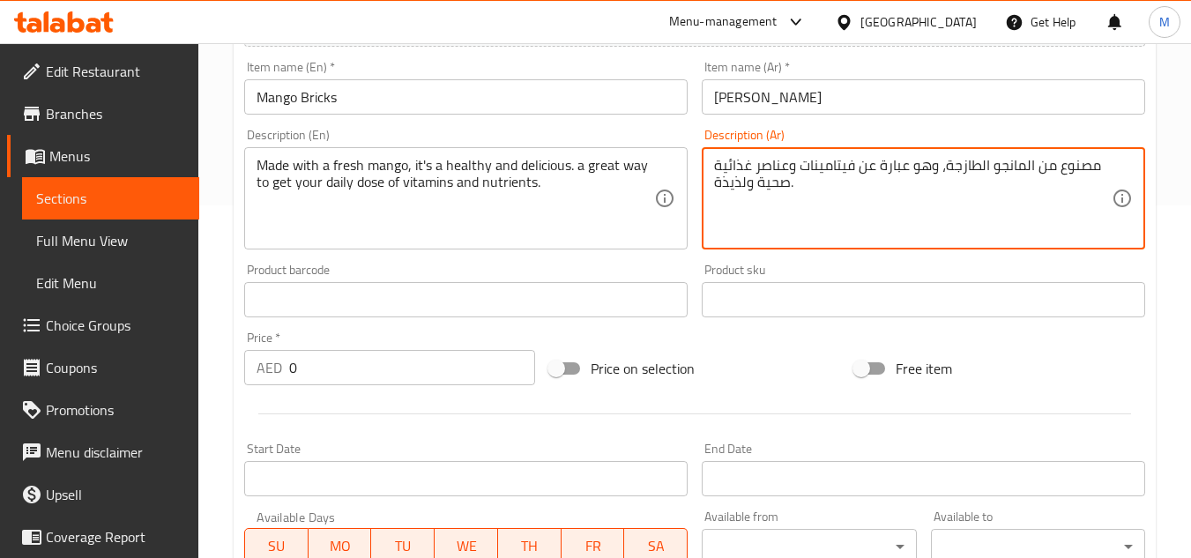
drag, startPoint x: 937, startPoint y: 165, endPoint x: 786, endPoint y: 218, distance: 159.7
paste textarea "إنه صحي ولذيذ. طريقة رائعة للحصول على جرعتك اليومية من الفيتامينات والعناصر الغ…"
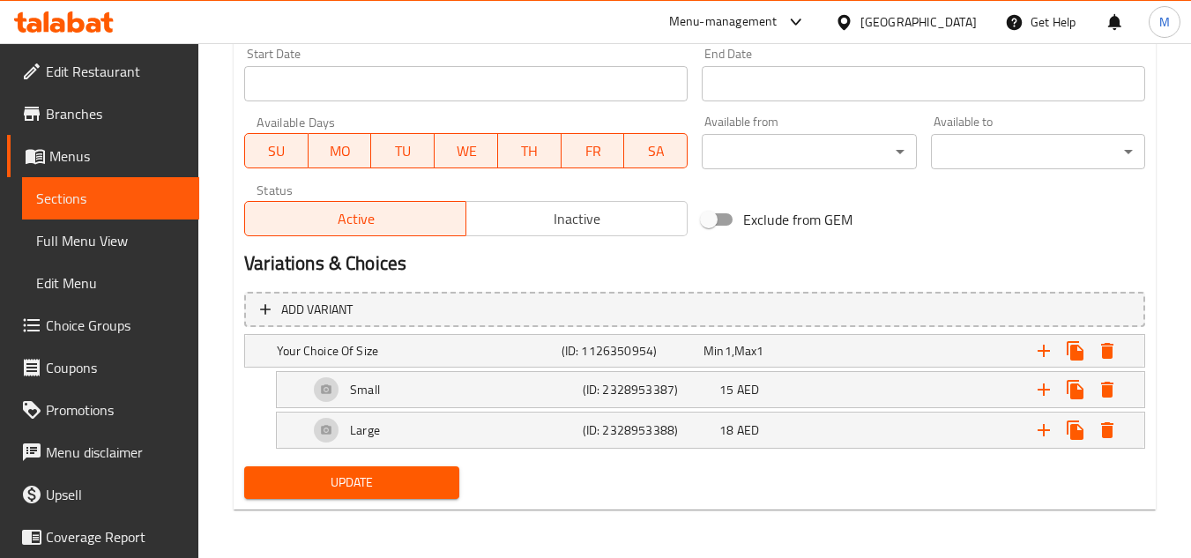
scroll to position [748, 0]
type textarea "مصنوع من المانجو الطازجة، إنه صحي ولذيذ. طريقة رائعة للحصول على جرعتك اليومية م…"
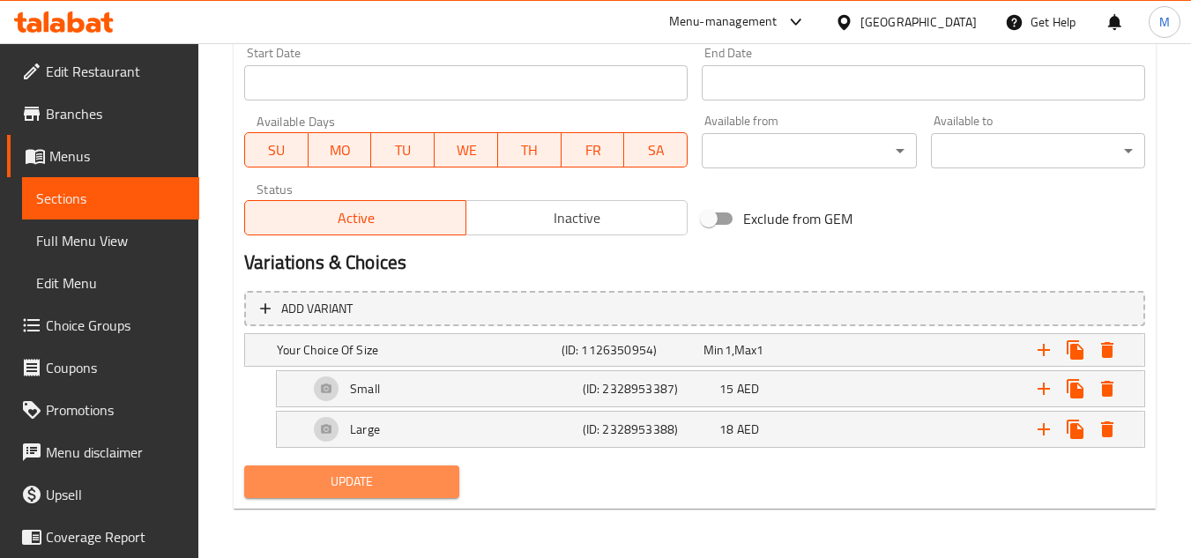
click at [404, 497] on button "Update" at bounding box center [351, 481] width 214 height 33
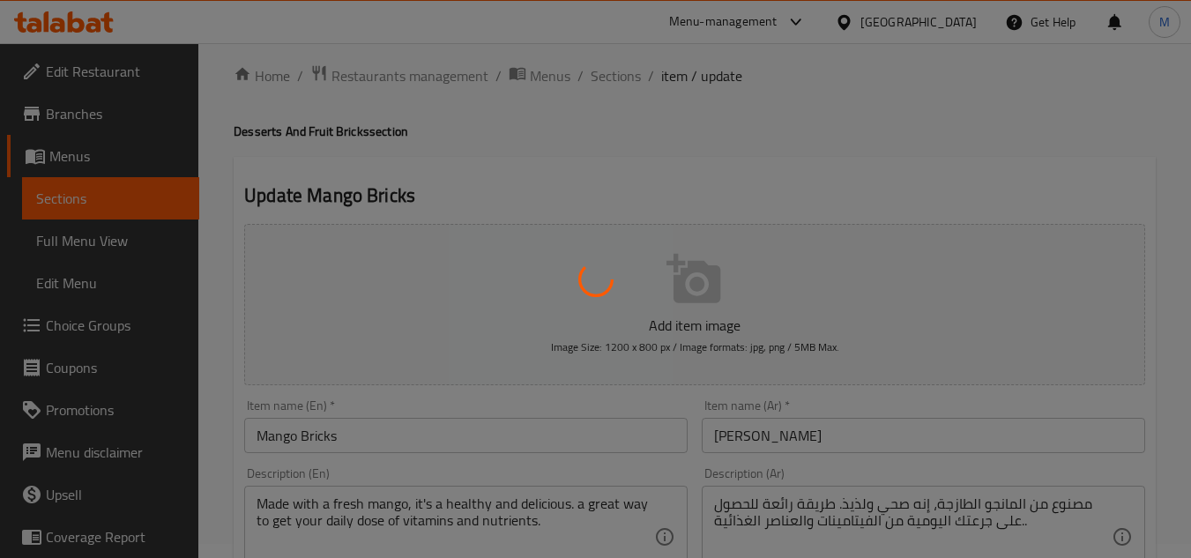
scroll to position [0, 0]
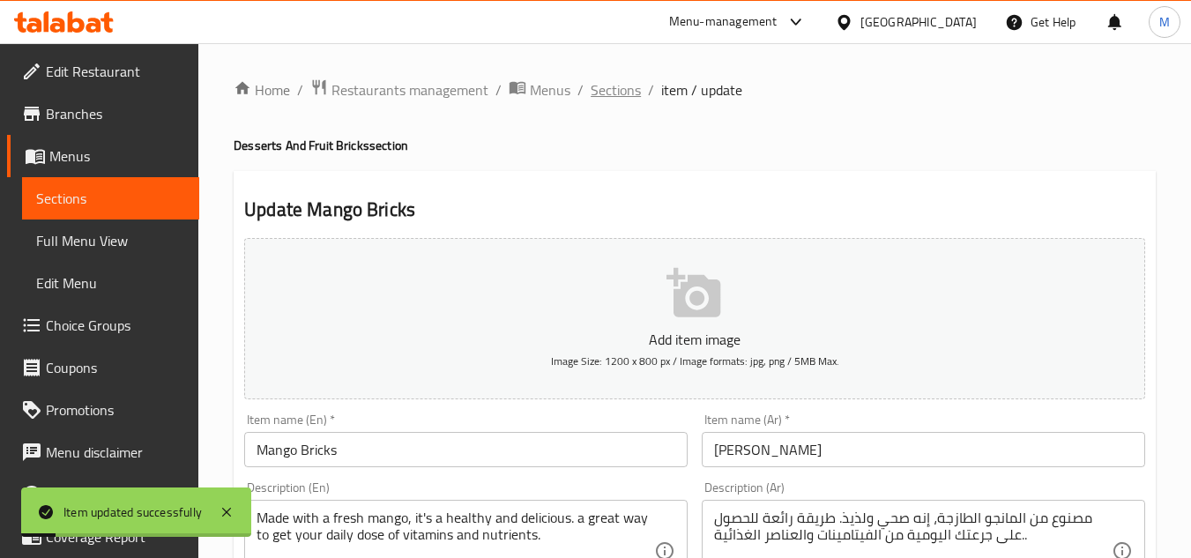
click at [612, 91] on span "Sections" at bounding box center [616, 89] width 50 height 21
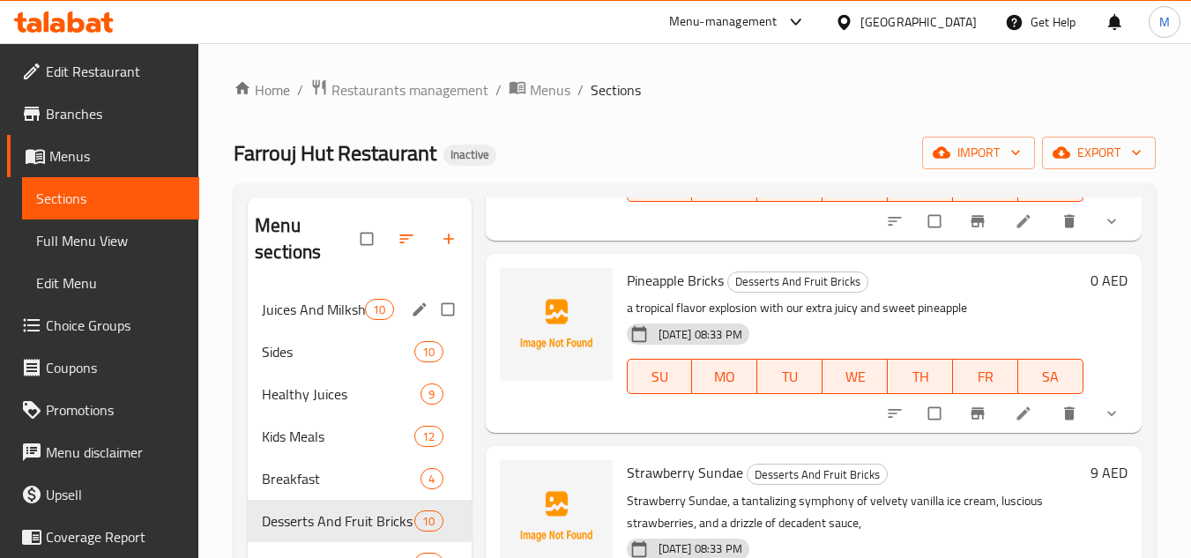
click at [357, 309] on span "Juices And Milkshakes" at bounding box center [313, 309] width 103 height 21
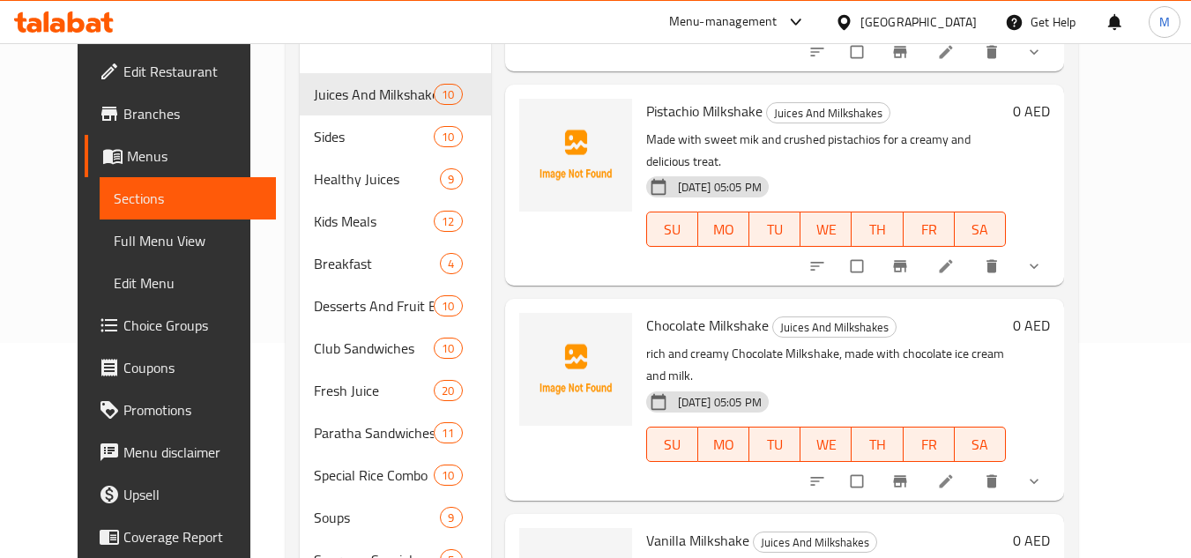
scroll to position [548, 0]
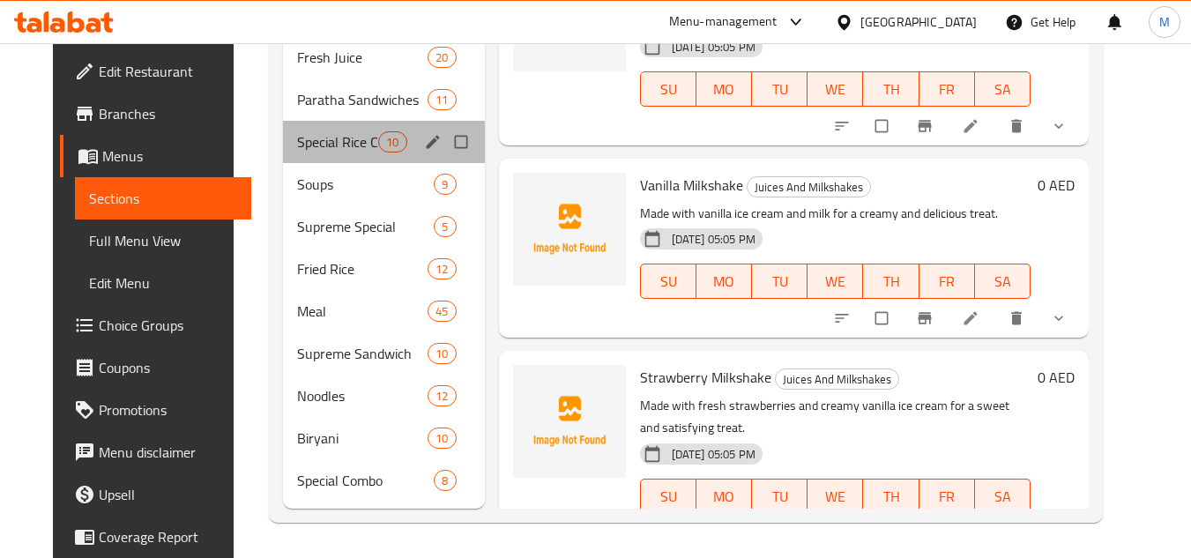
click at [308, 154] on div "Special Rice Combo 10" at bounding box center [384, 142] width 202 height 42
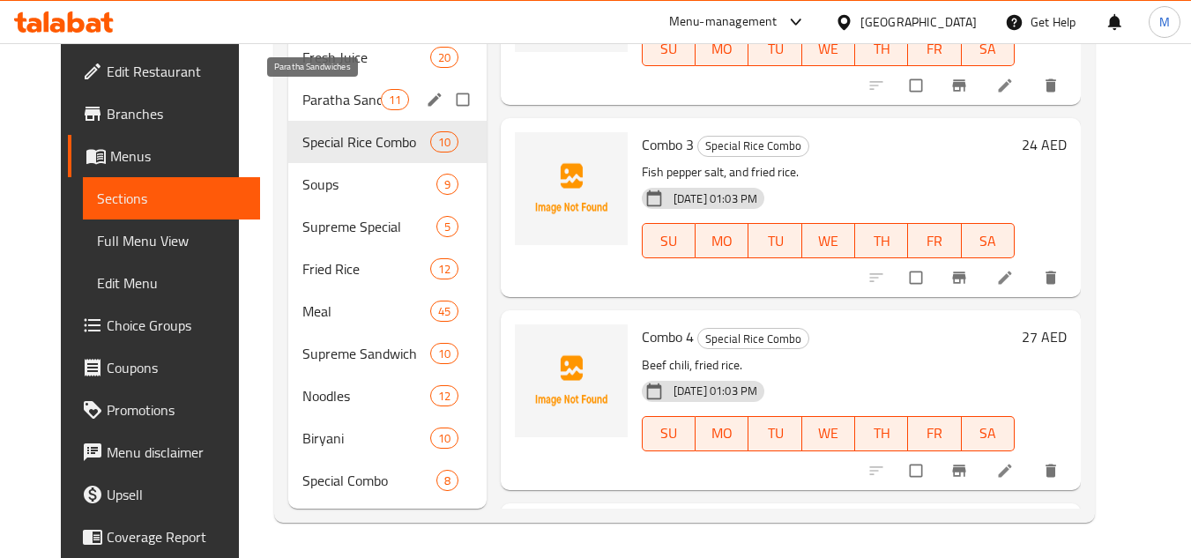
click at [327, 98] on span "Paratha Sandwiches" at bounding box center [341, 99] width 78 height 21
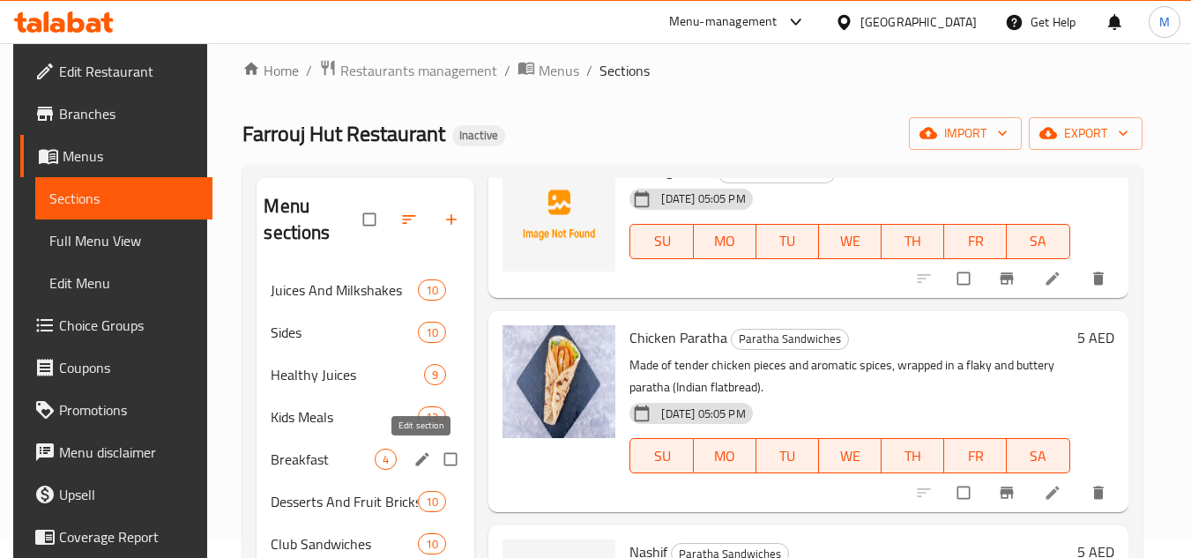
scroll to position [108, 0]
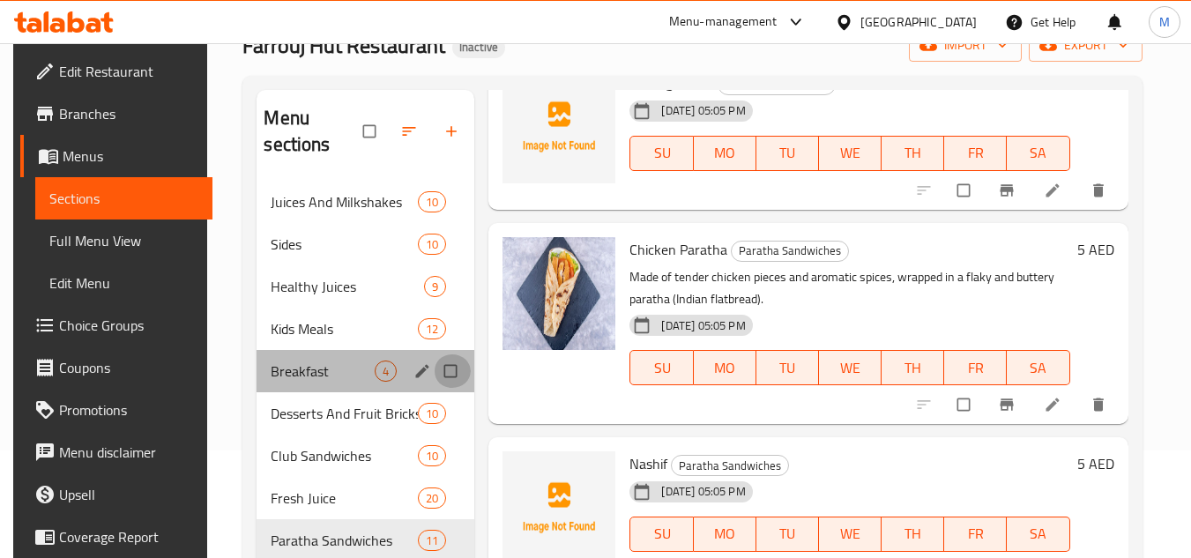
click at [448, 374] on input "Menu sections" at bounding box center [452, 370] width 37 height 33
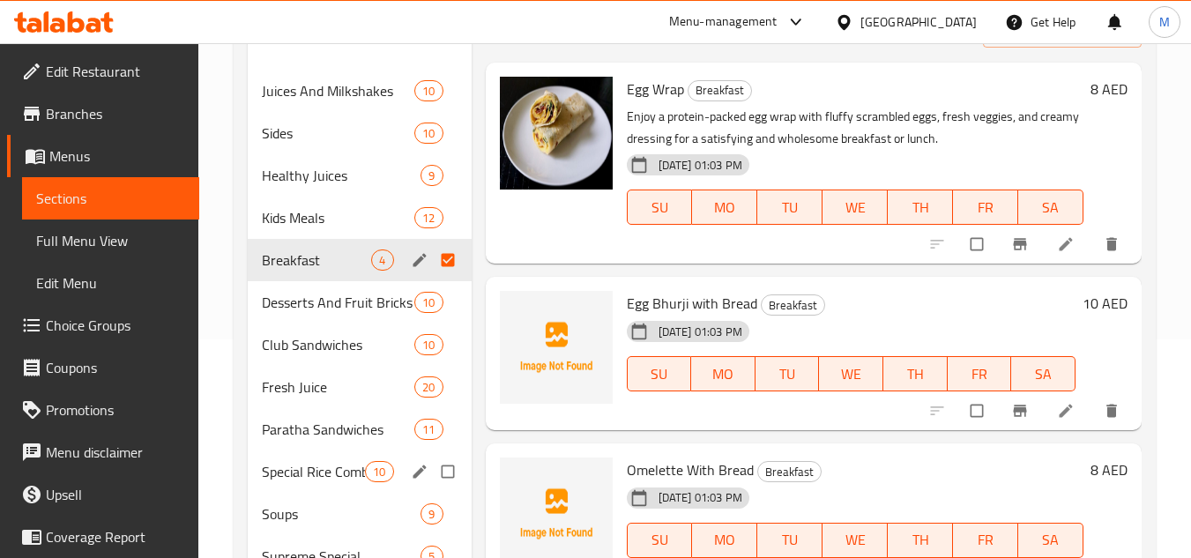
scroll to position [372, 0]
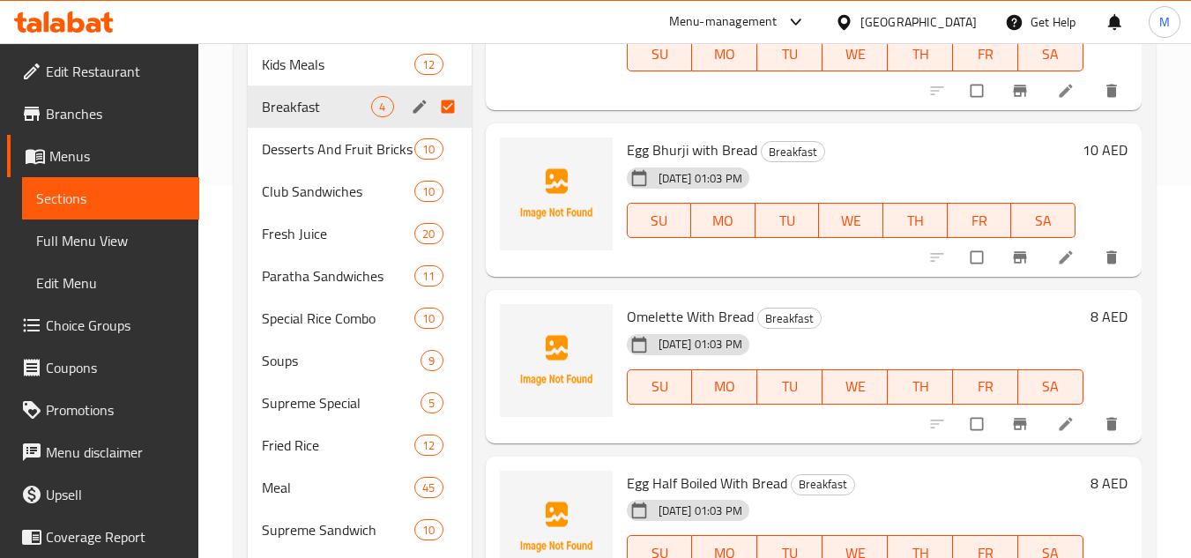
click at [446, 109] on input "Menu sections" at bounding box center [449, 106] width 37 height 33
checkbox input "false"
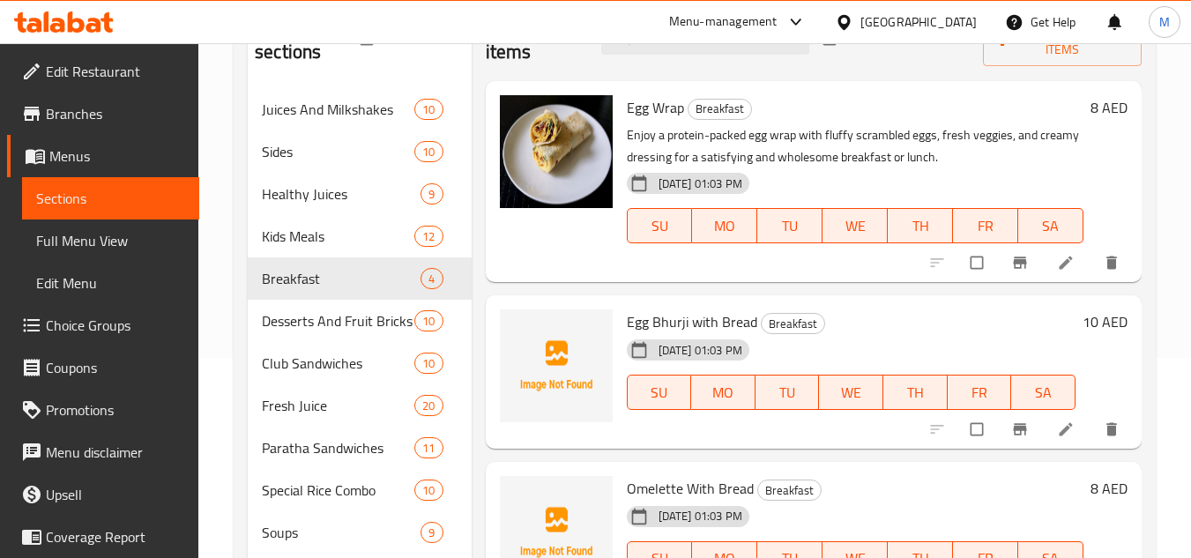
scroll to position [264, 0]
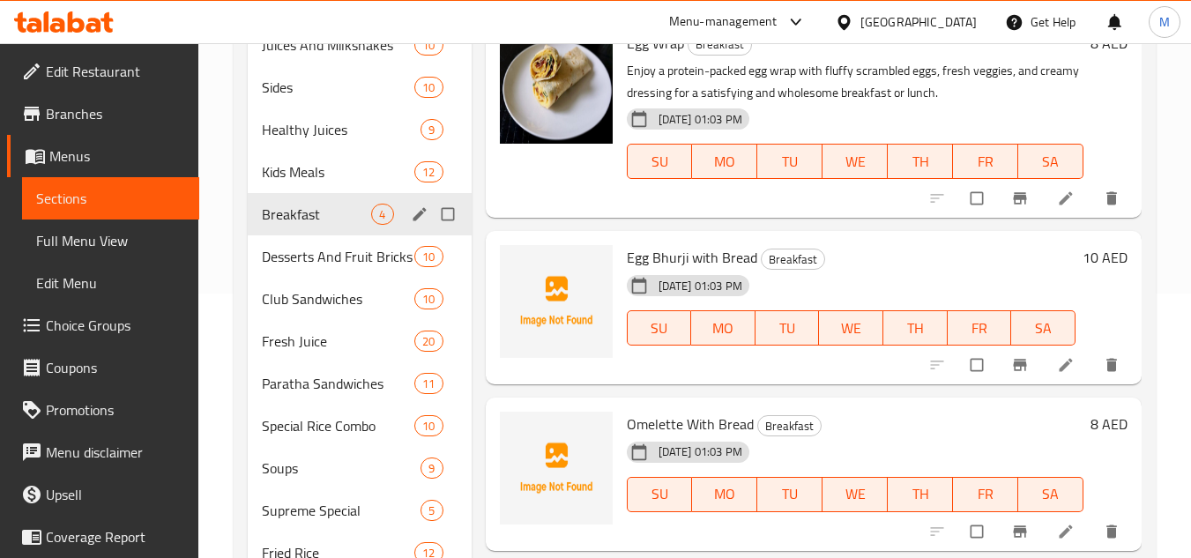
click at [450, 212] on input "Menu sections" at bounding box center [449, 213] width 37 height 33
checkbox input "true"
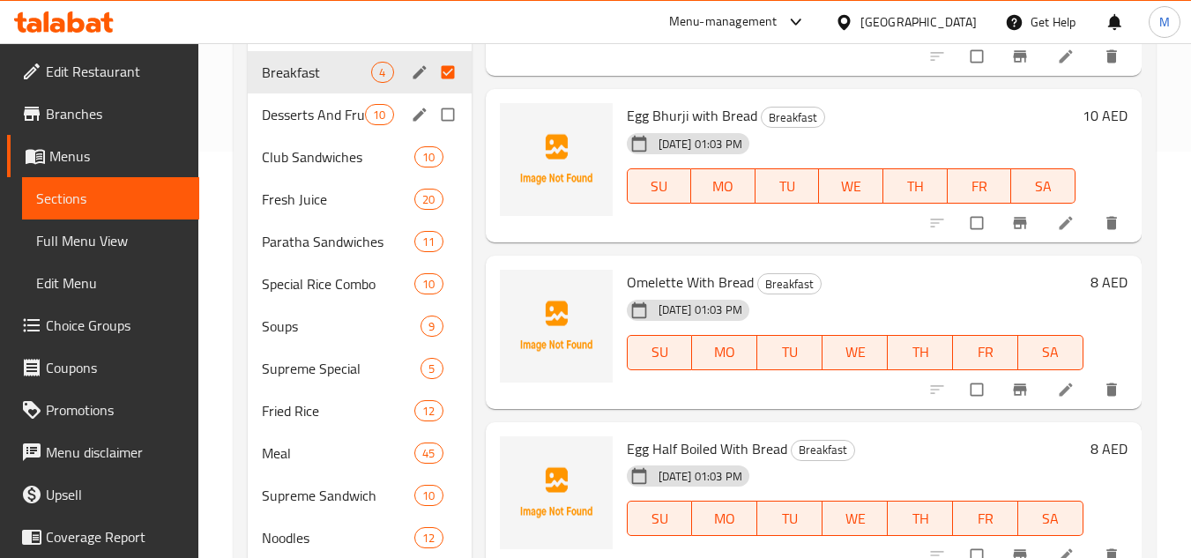
scroll to position [441, 0]
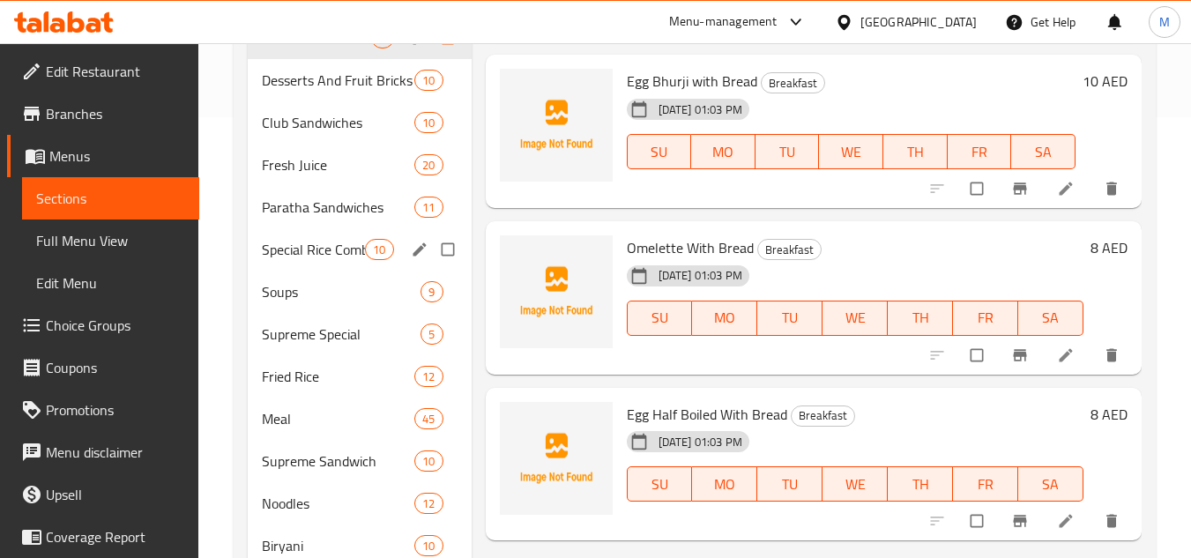
click at [448, 250] on input "Menu sections" at bounding box center [449, 249] width 37 height 33
checkbox input "true"
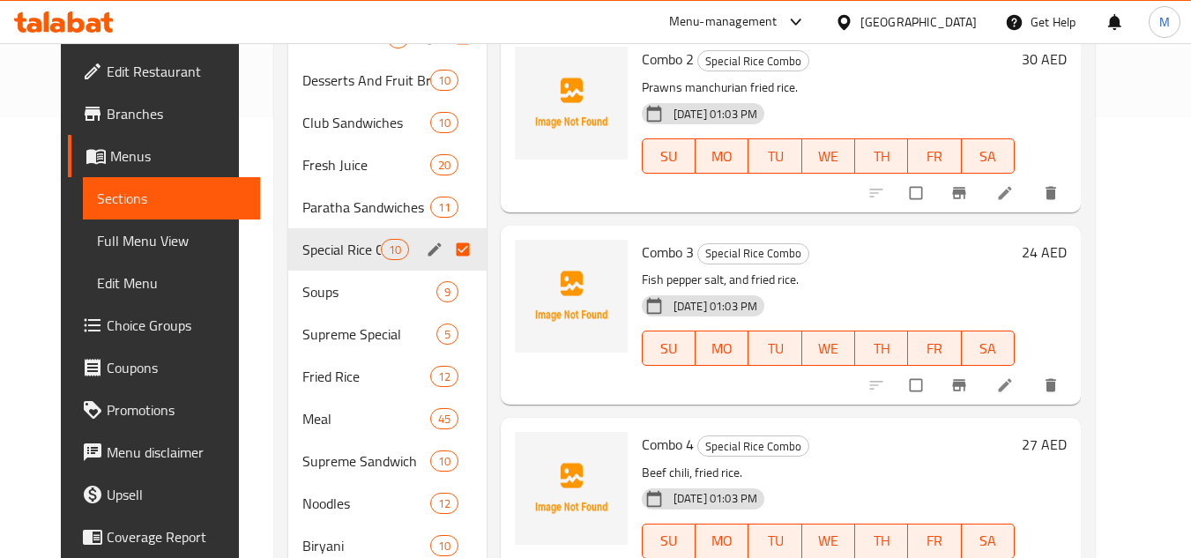
scroll to position [548, 0]
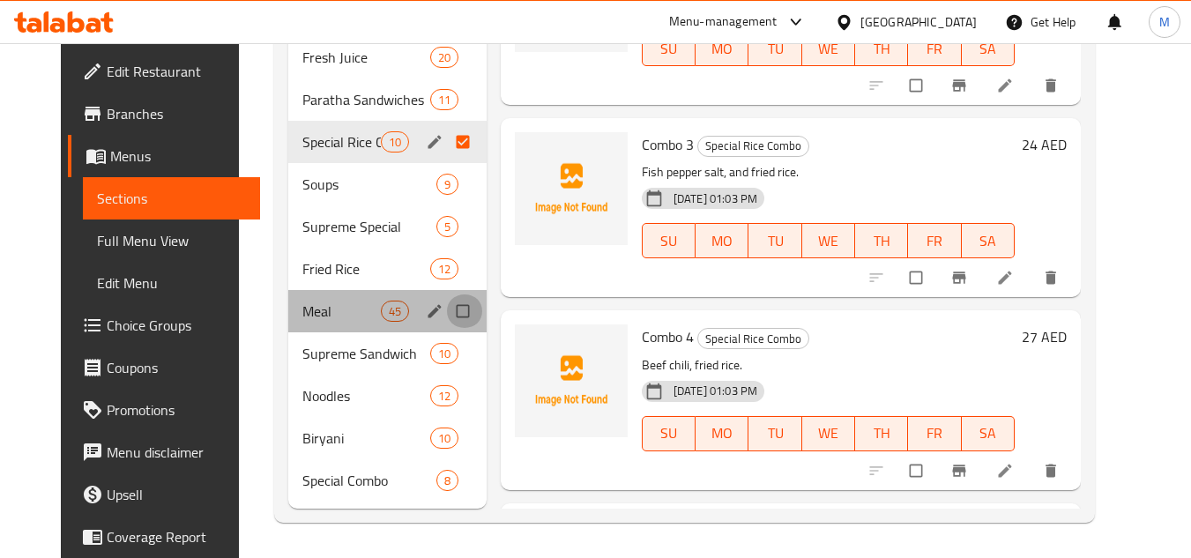
click at [452, 311] on input "Menu sections" at bounding box center [464, 310] width 37 height 33
checkbox input "true"
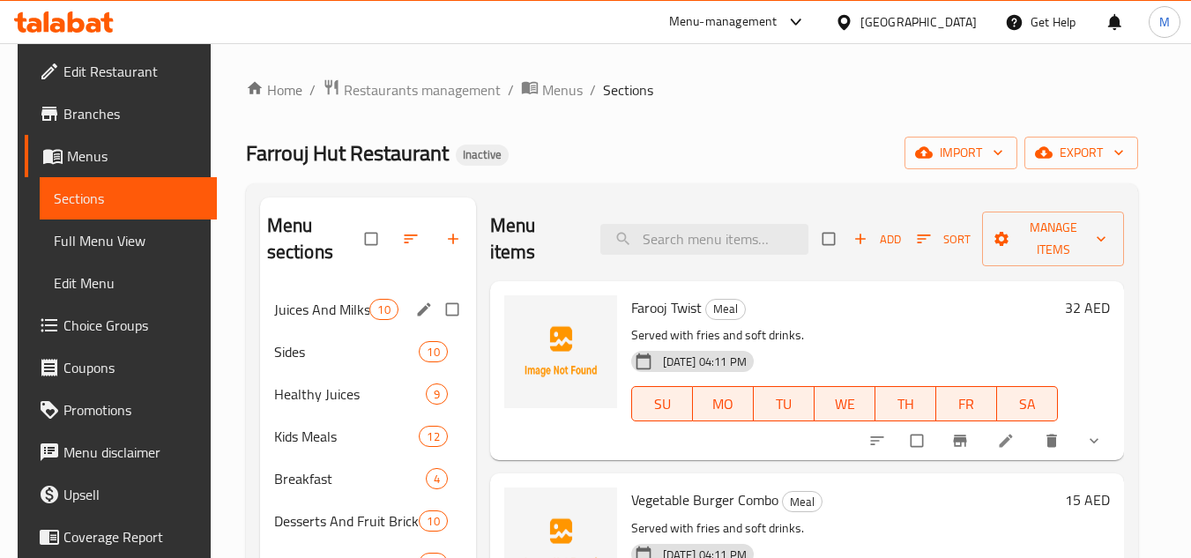
click at [325, 313] on span "Juices And Milkshakes" at bounding box center [322, 309] width 96 height 21
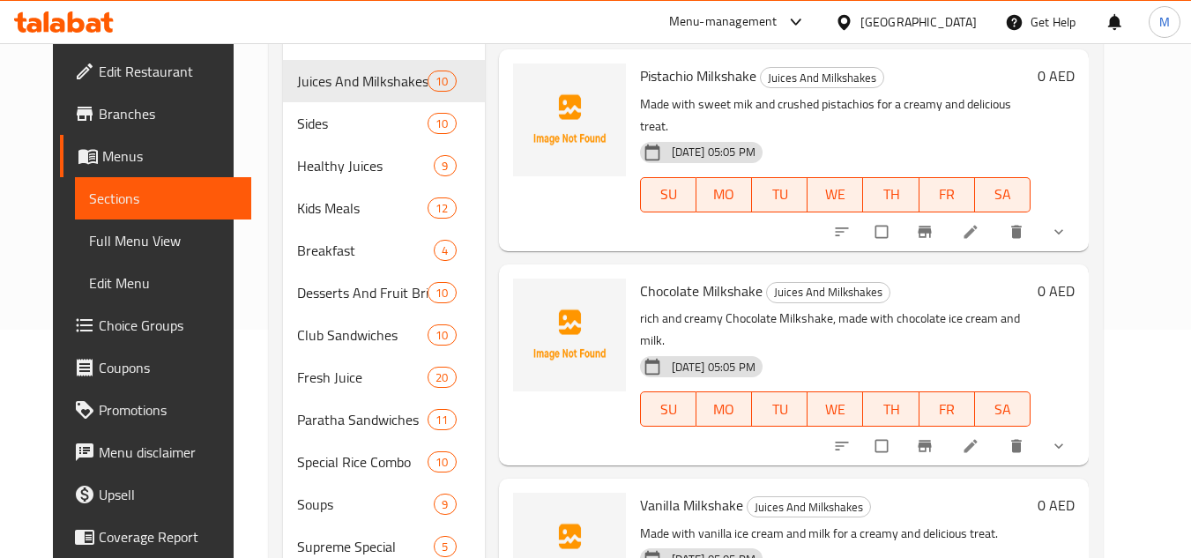
scroll to position [196, 0]
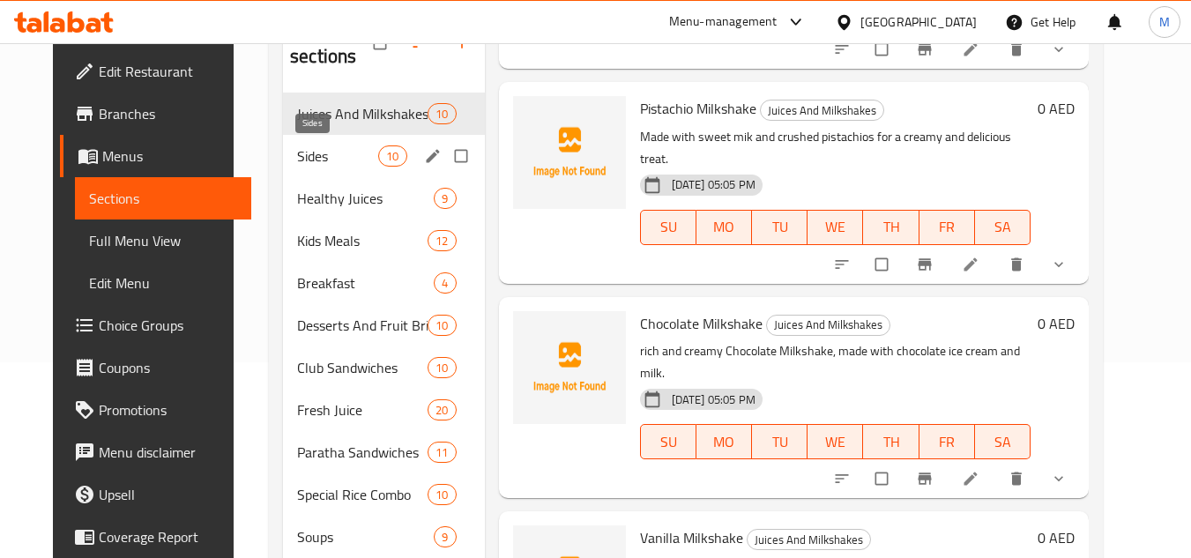
click at [297, 164] on span "Sides" at bounding box center [337, 155] width 81 height 21
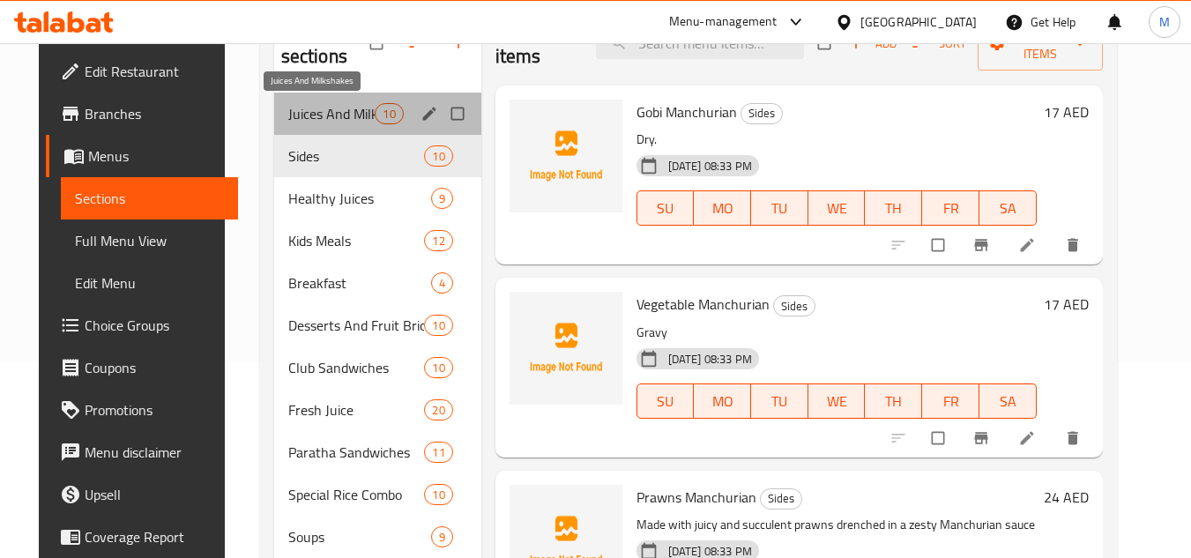
click at [300, 122] on span "Juices And Milkshakes" at bounding box center [331, 113] width 87 height 21
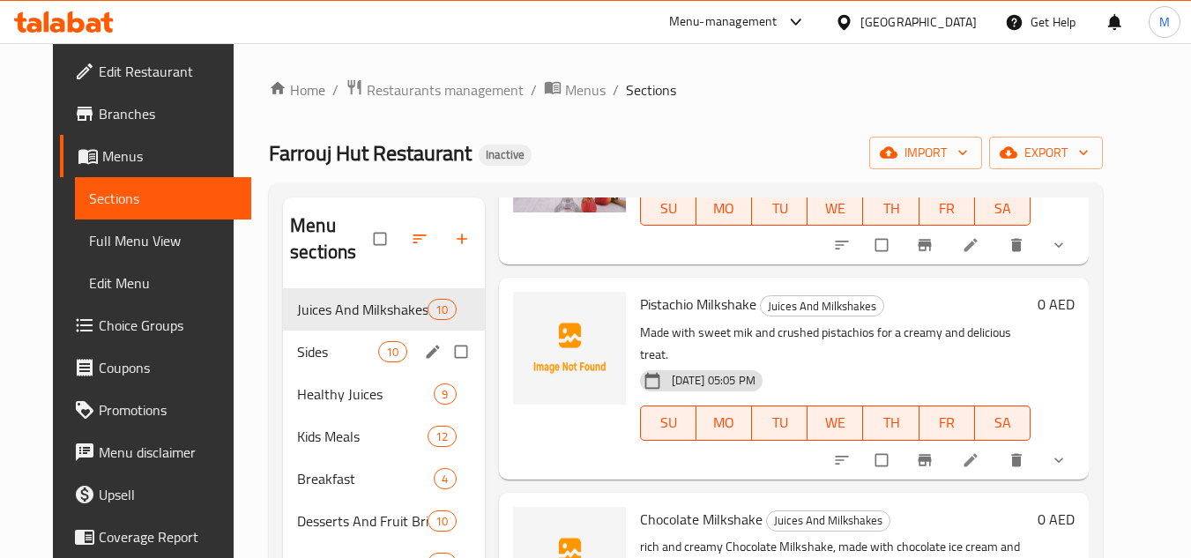
click at [337, 352] on span "Sides" at bounding box center [337, 351] width 81 height 21
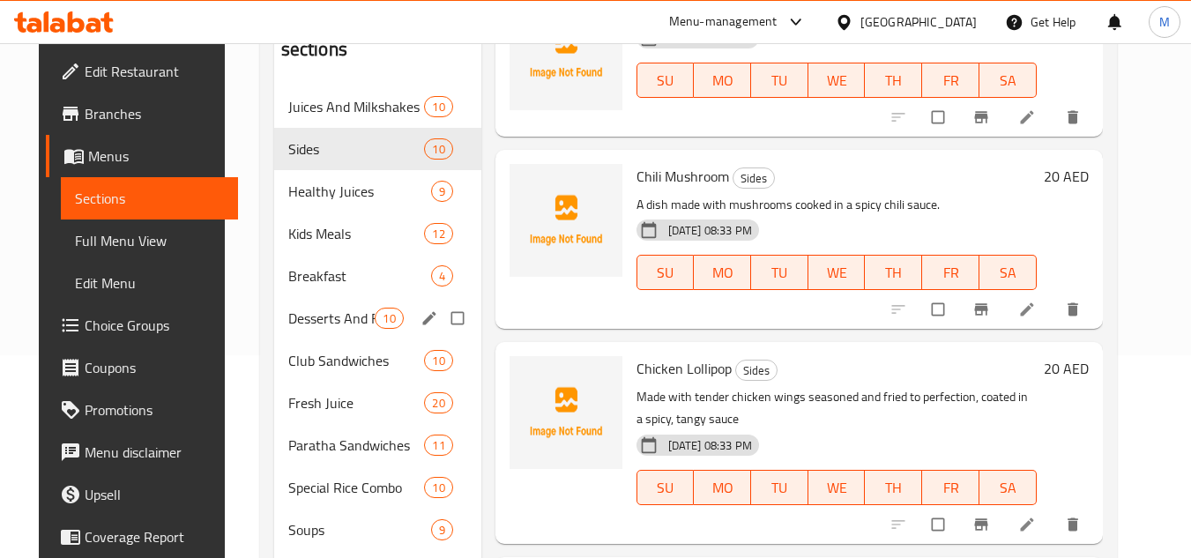
scroll to position [196, 0]
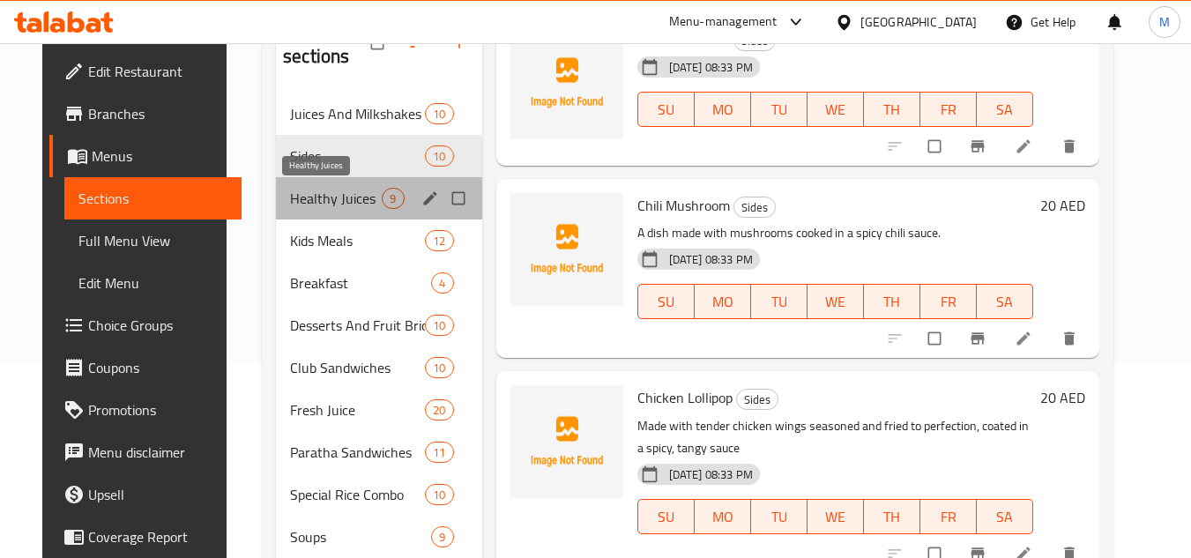
click at [346, 197] on span "Healthy Juices" at bounding box center [336, 198] width 92 height 21
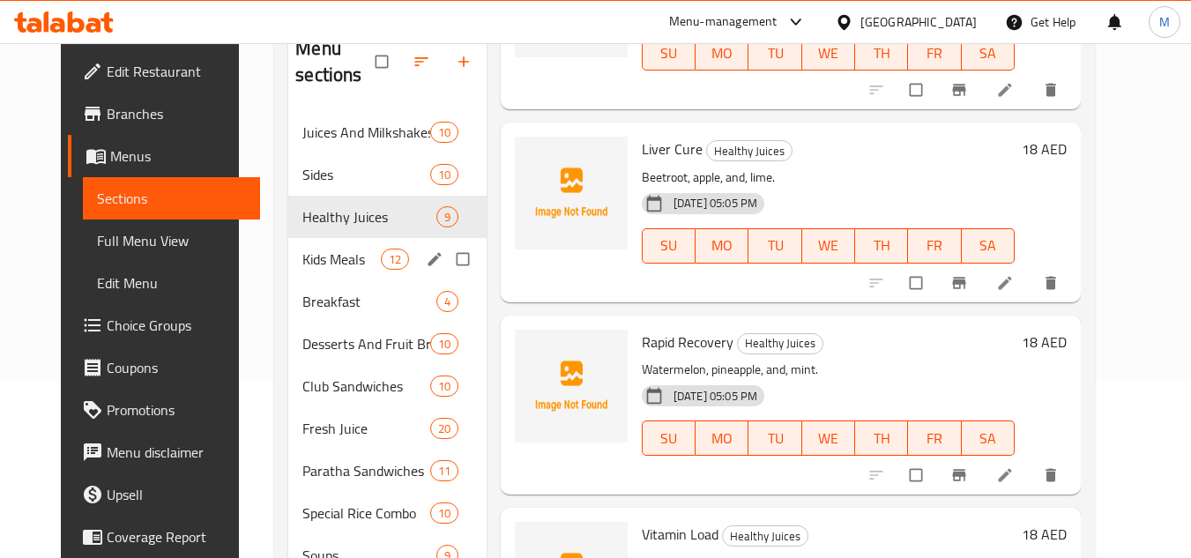
scroll to position [176, 0]
click at [340, 255] on span "Kids Meals" at bounding box center [341, 259] width 78 height 21
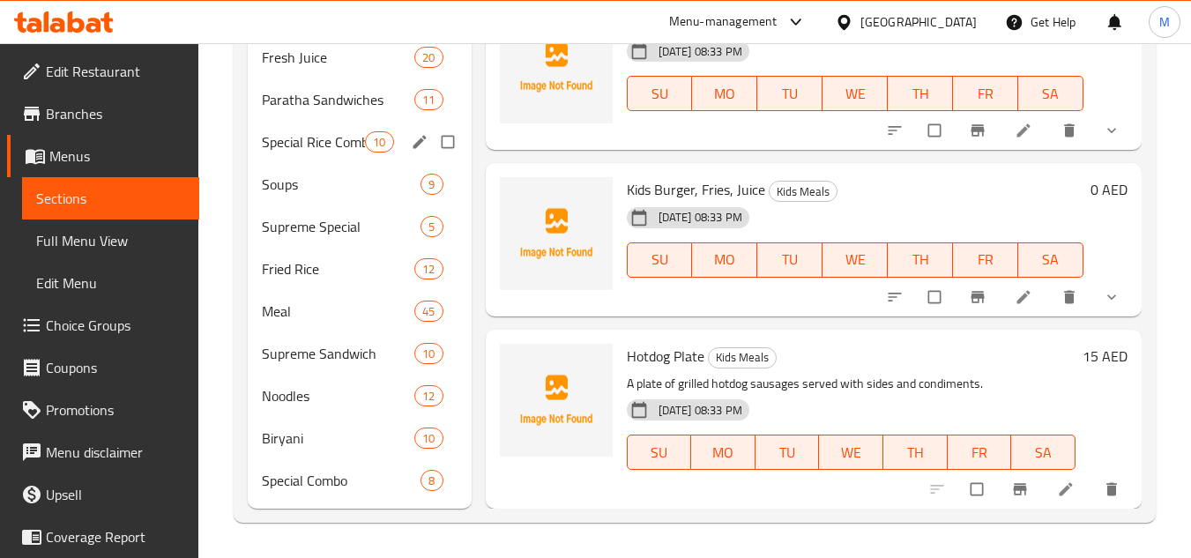
scroll to position [284, 0]
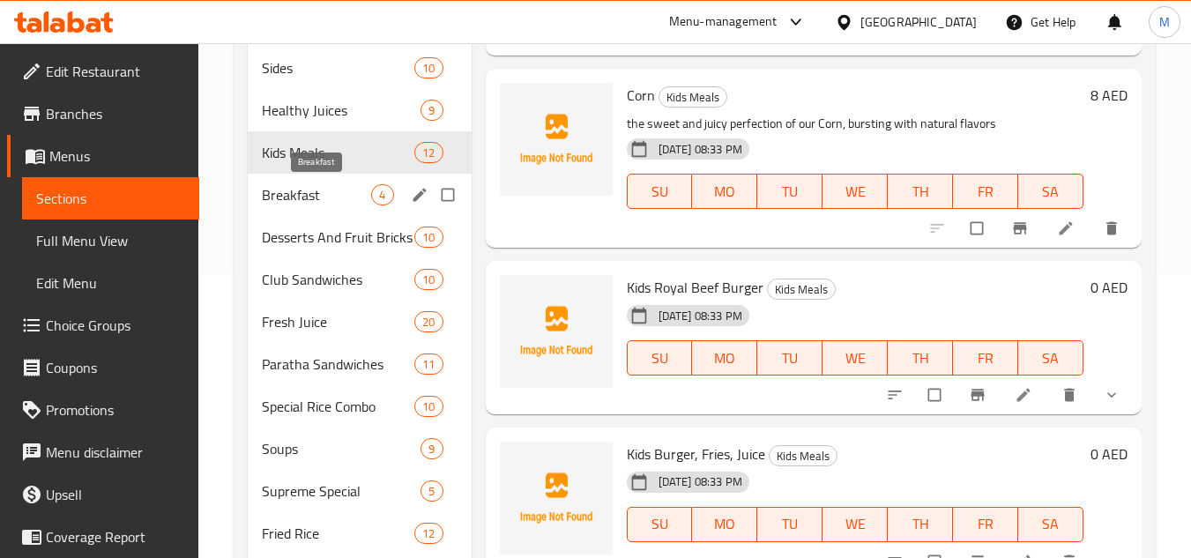
click at [331, 204] on span "Breakfast" at bounding box center [316, 194] width 109 height 21
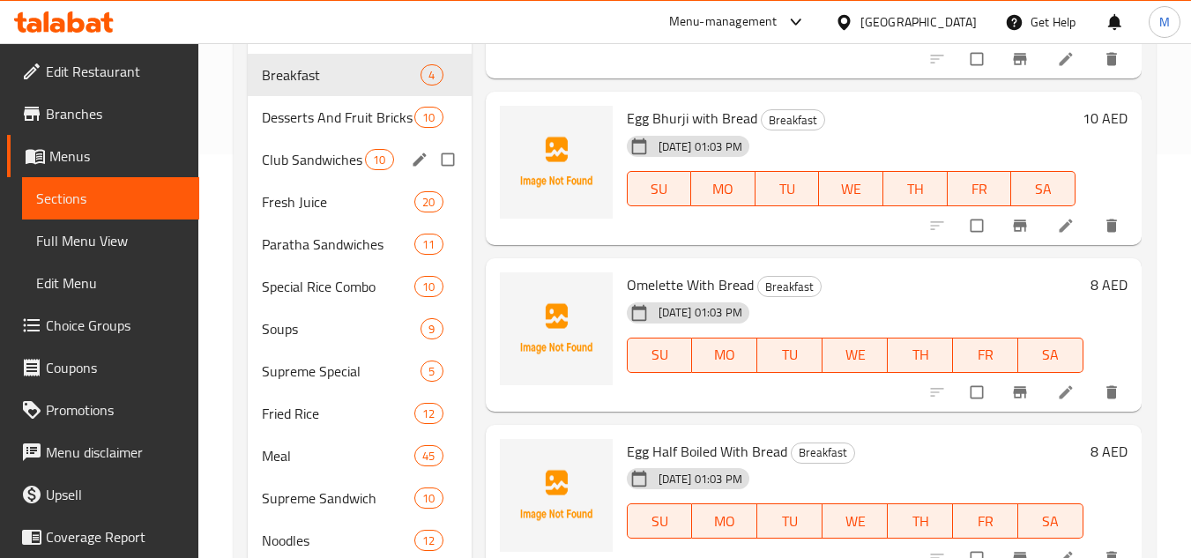
scroll to position [284, 0]
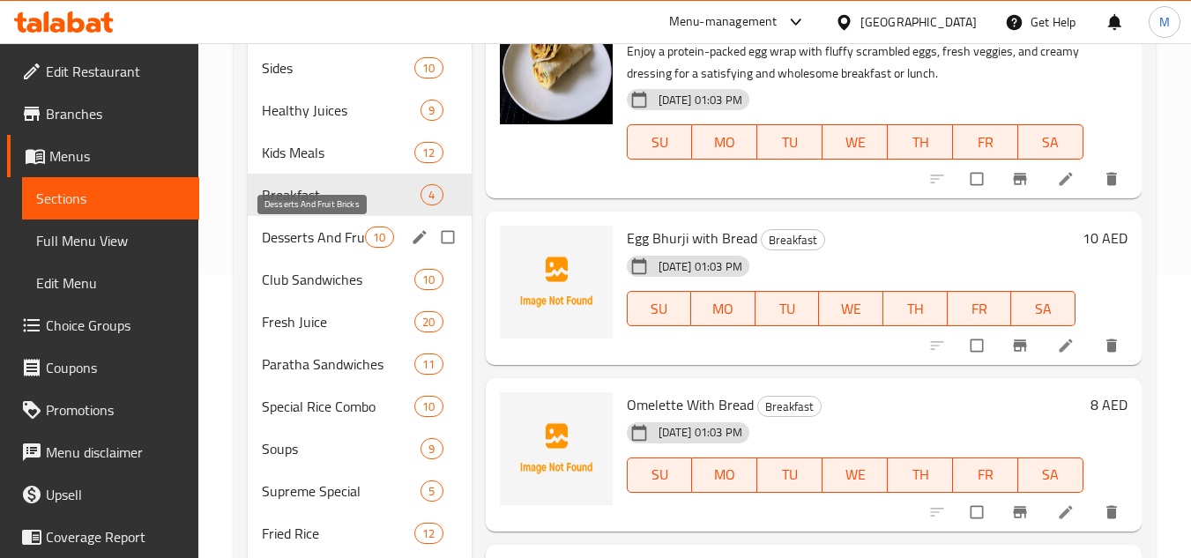
click at [314, 236] on span "Desserts And Fruit Bricks" at bounding box center [313, 237] width 103 height 21
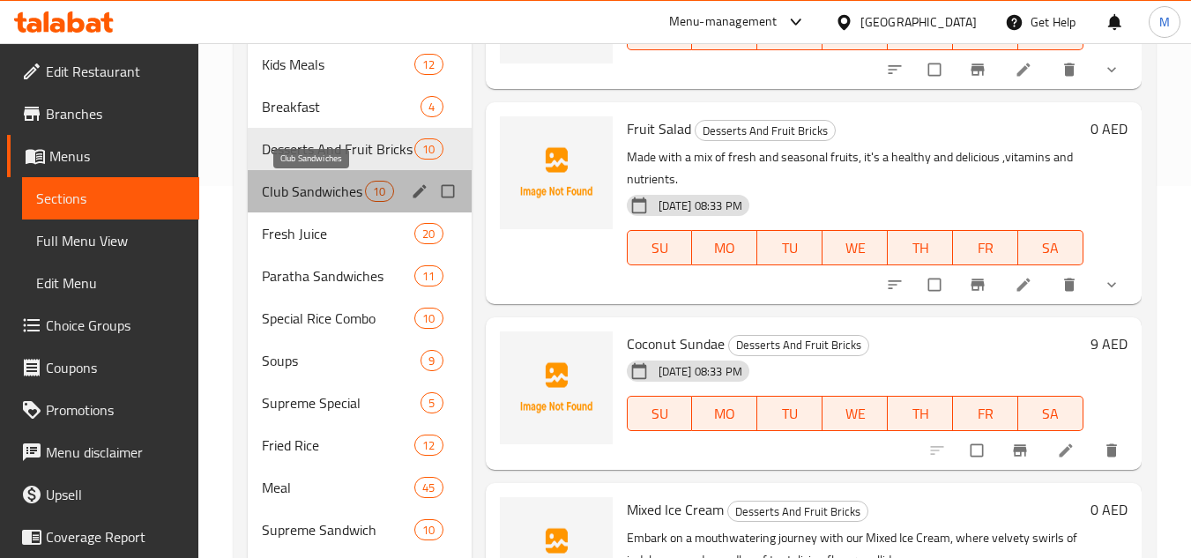
click at [322, 199] on span "Club Sandwiches" at bounding box center [313, 191] width 103 height 21
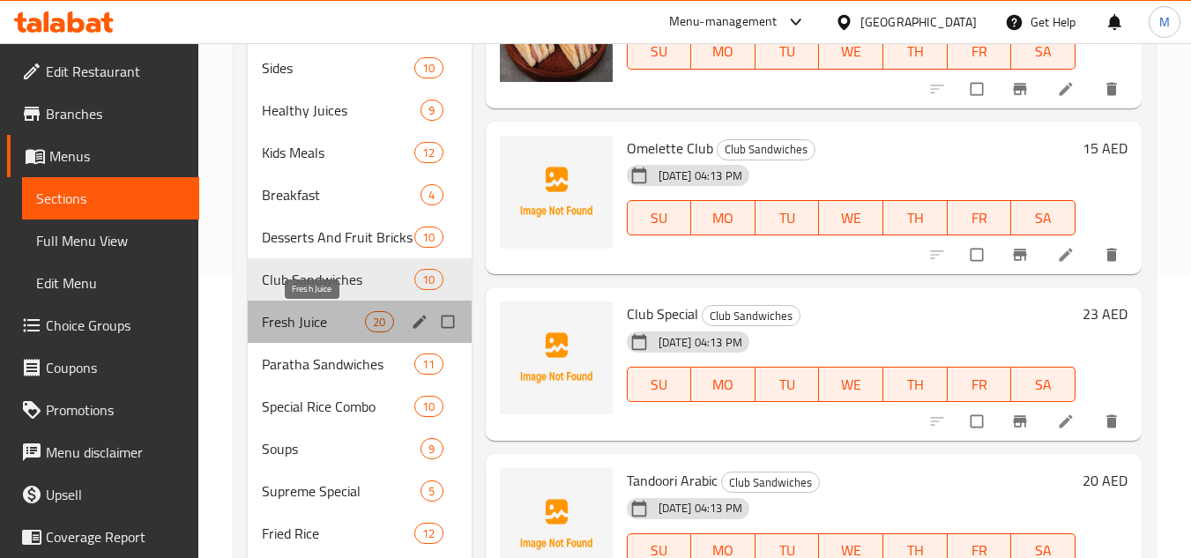
click at [353, 320] on span "Fresh Juice" at bounding box center [313, 321] width 103 height 21
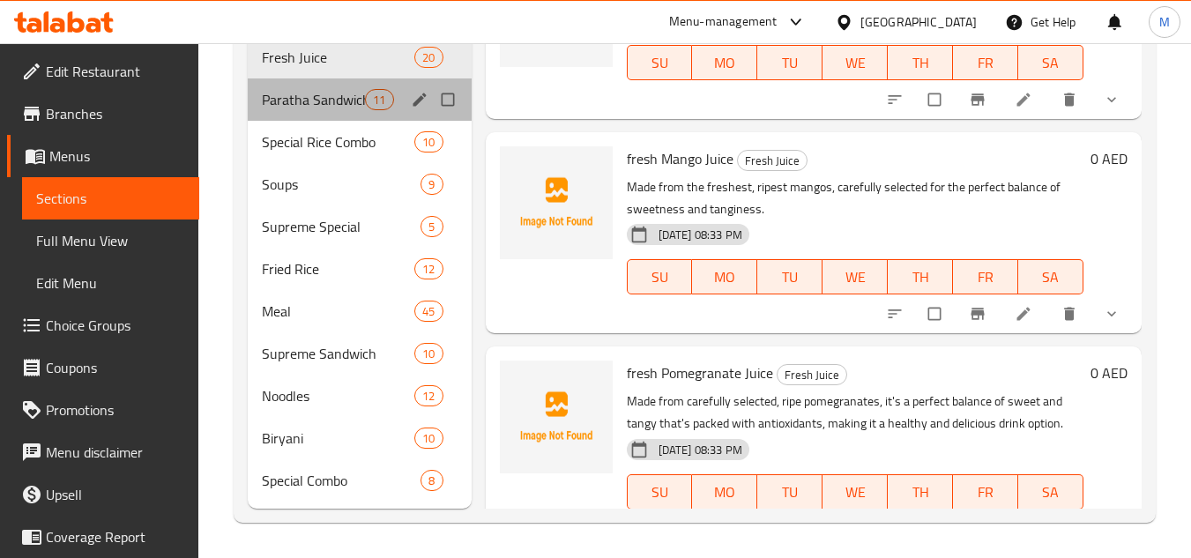
click at [361, 112] on div "Paratha Sandwiches 11" at bounding box center [359, 99] width 223 height 42
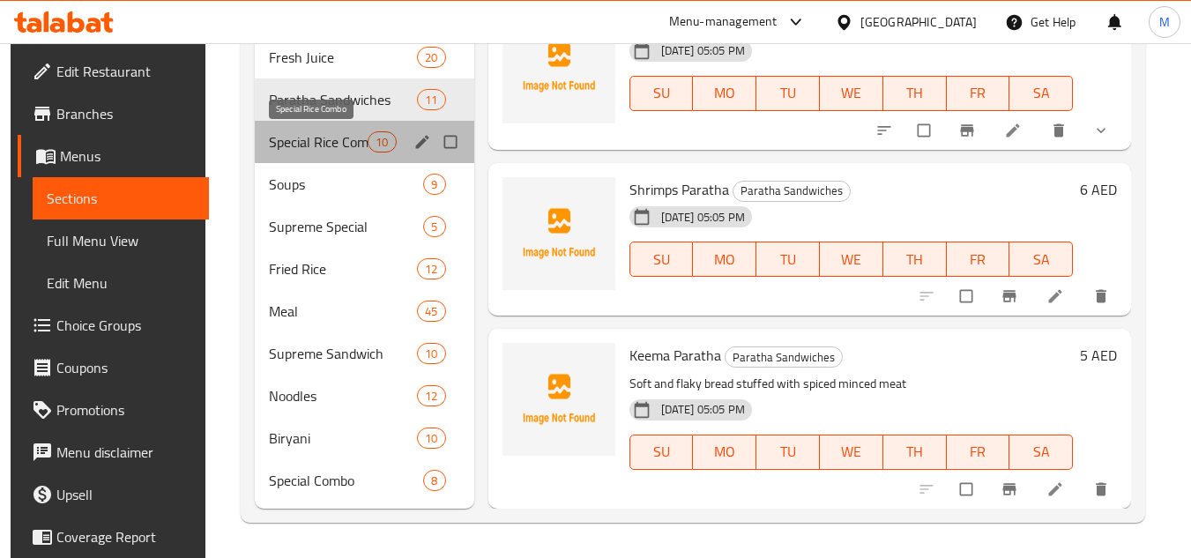
click at [331, 138] on span "Special Rice Combo" at bounding box center [318, 141] width 99 height 21
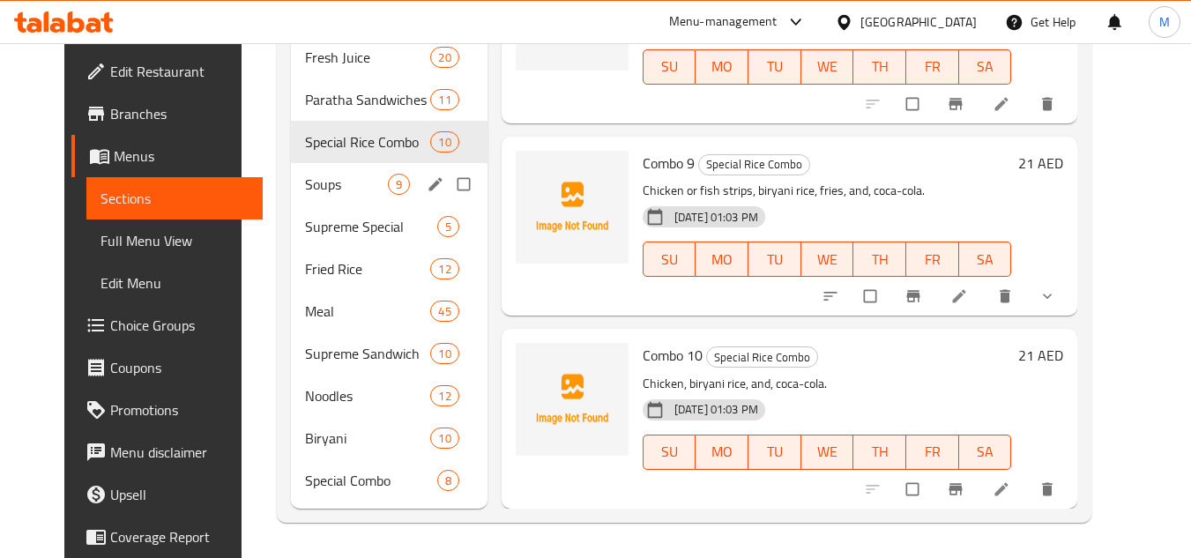
click at [291, 181] on div "Soups 9" at bounding box center [389, 184] width 197 height 42
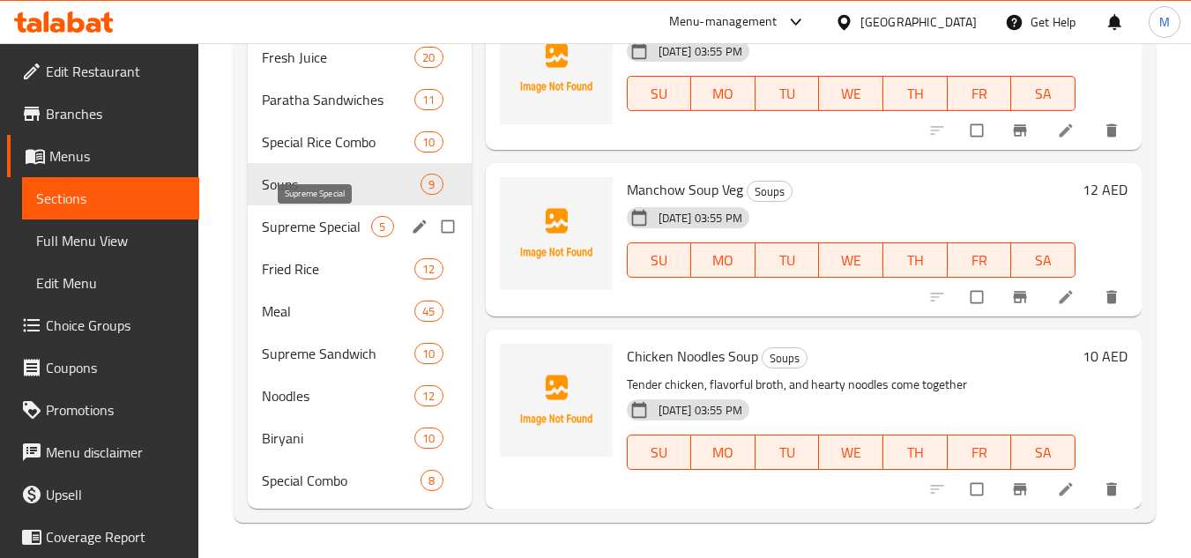
click at [342, 230] on span "Supreme Special" at bounding box center [316, 226] width 109 height 21
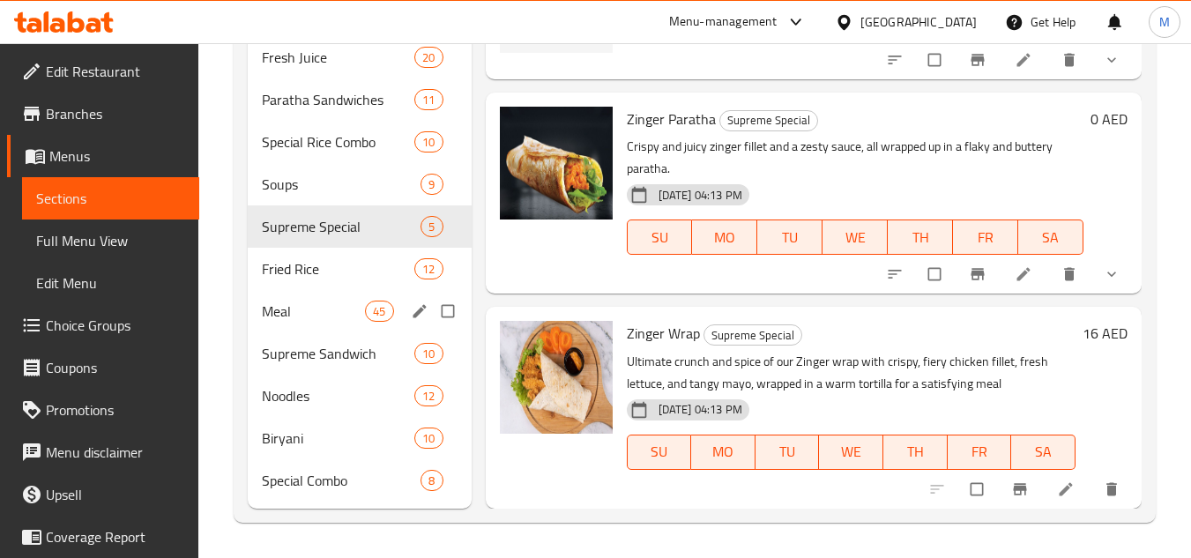
click at [352, 287] on div "Fried Rice 12" at bounding box center [359, 269] width 223 height 42
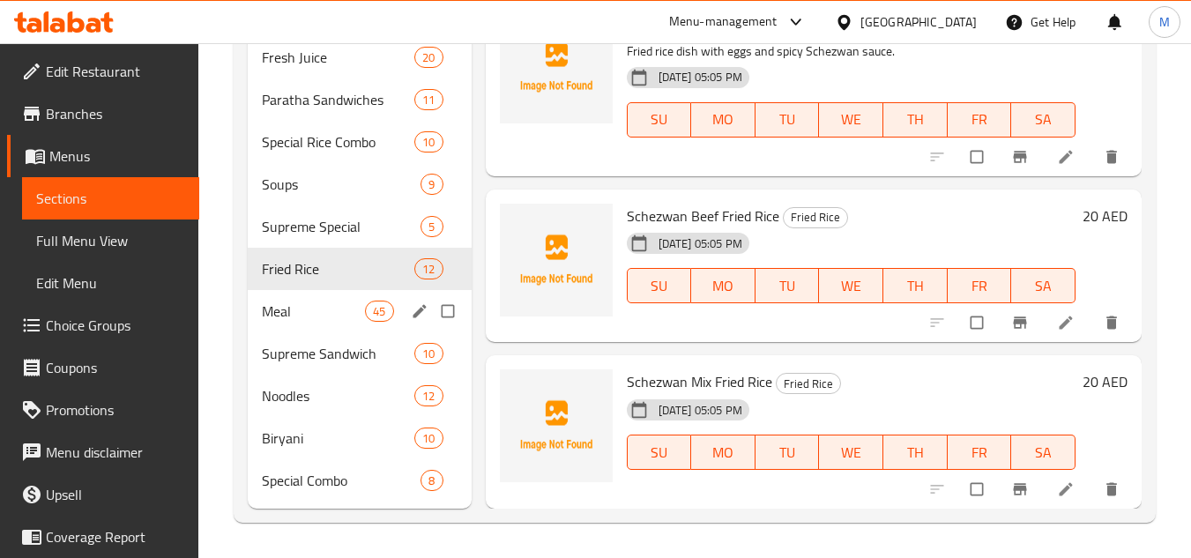
click at [363, 314] on span "Meal" at bounding box center [313, 311] width 103 height 21
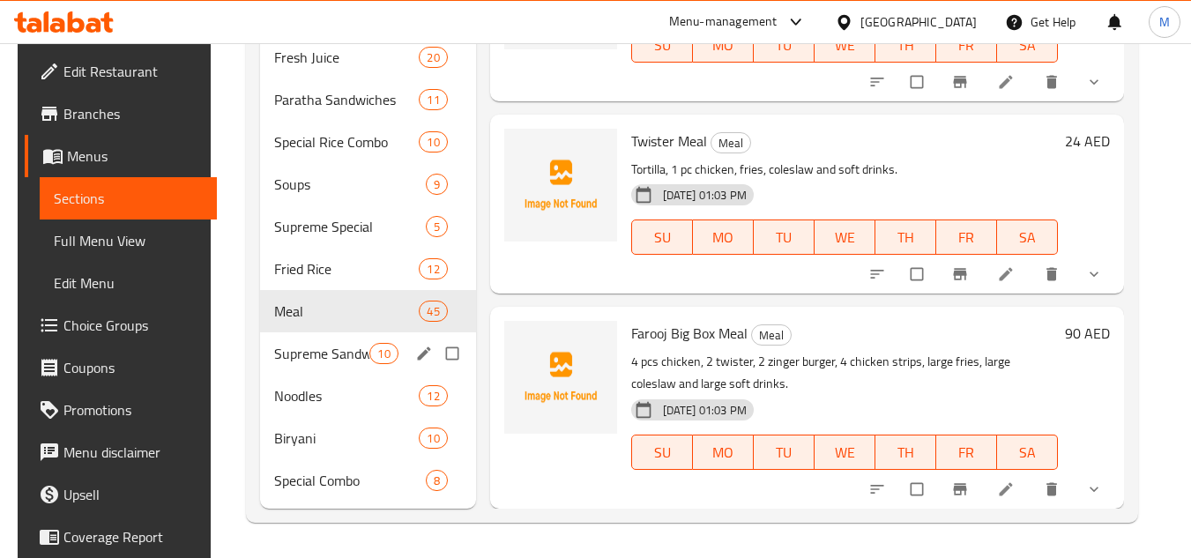
click at [325, 368] on div "Supreme Sandwich 10" at bounding box center [368, 353] width 216 height 42
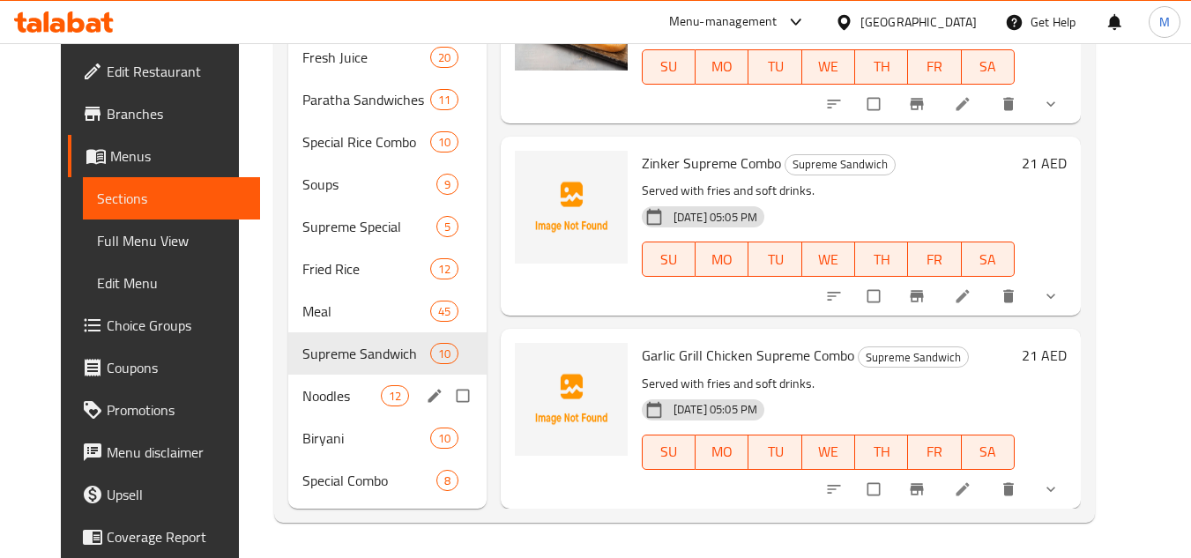
click at [302, 405] on span "Noodles" at bounding box center [341, 395] width 78 height 21
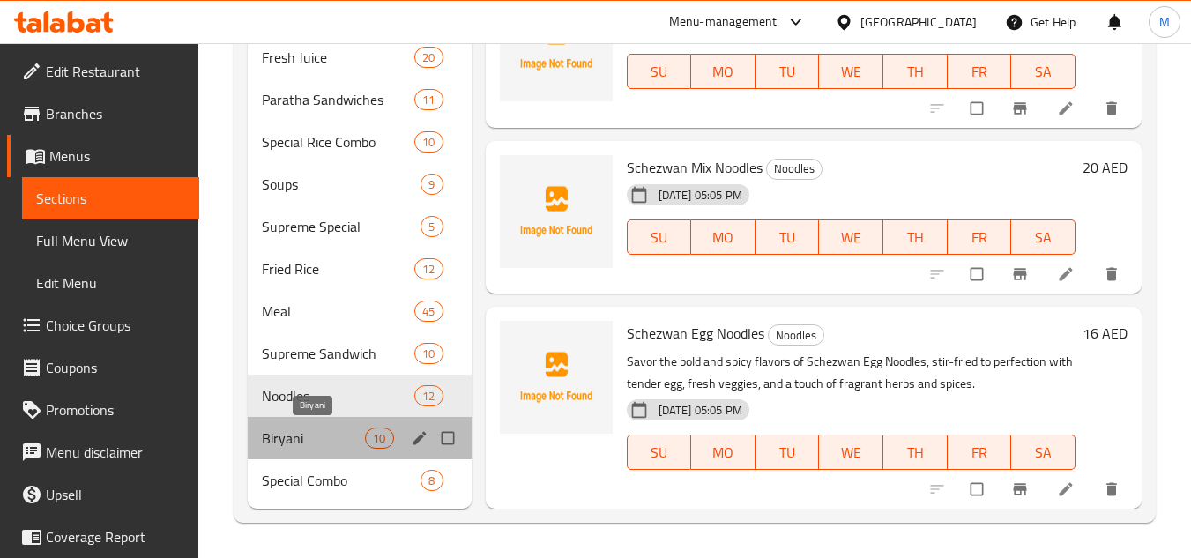
click at [294, 438] on span "Biryani" at bounding box center [313, 438] width 103 height 21
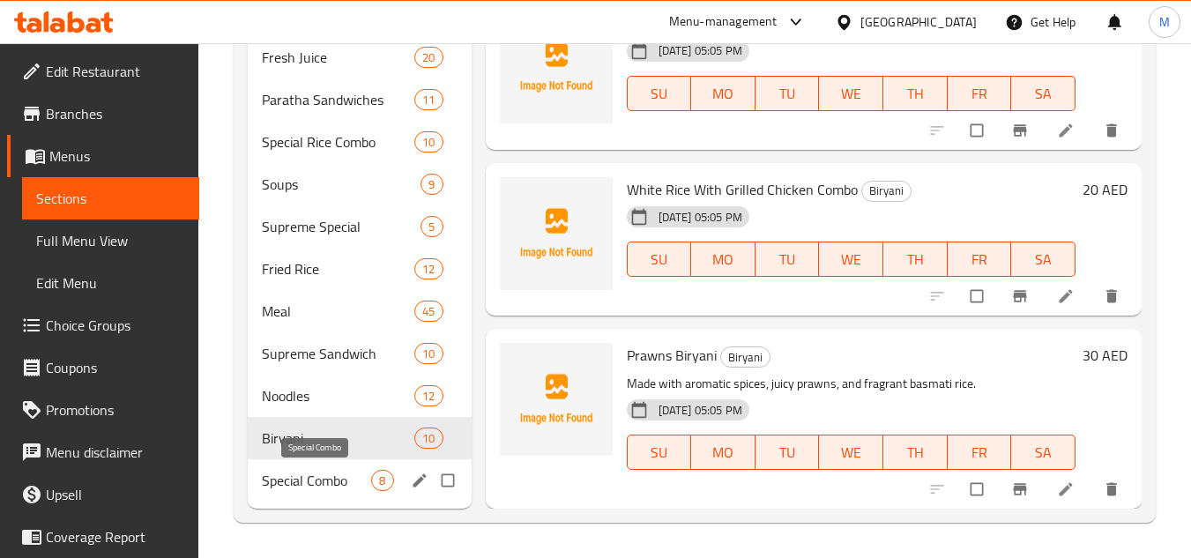
click at [285, 485] on span "Special Combo" at bounding box center [316, 480] width 109 height 21
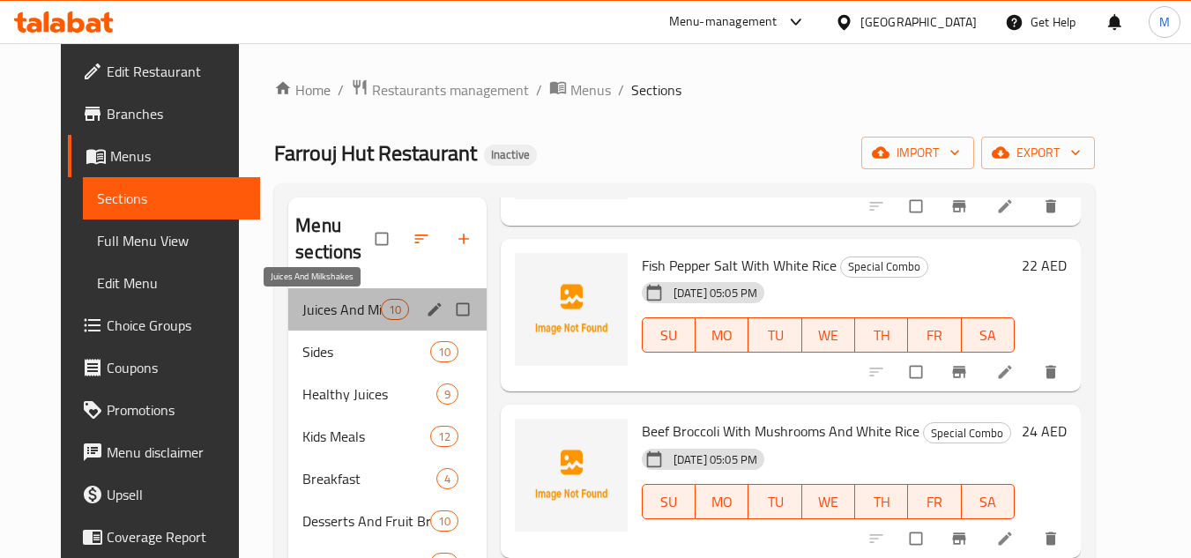
click at [332, 308] on span "Juices And Milkshakes" at bounding box center [341, 309] width 78 height 21
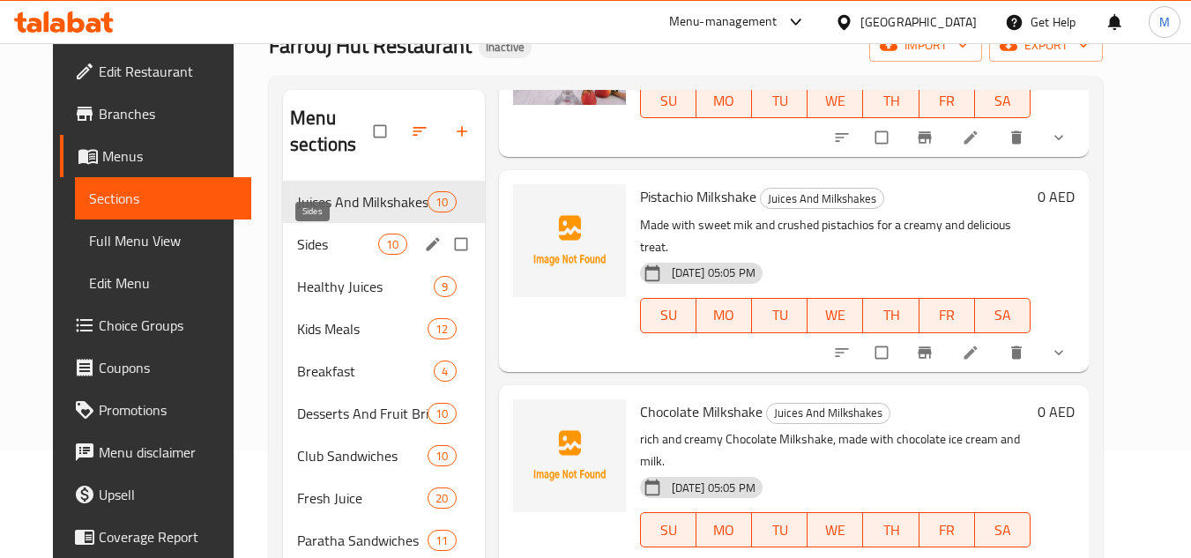
click at [332, 241] on span "Sides" at bounding box center [337, 244] width 81 height 21
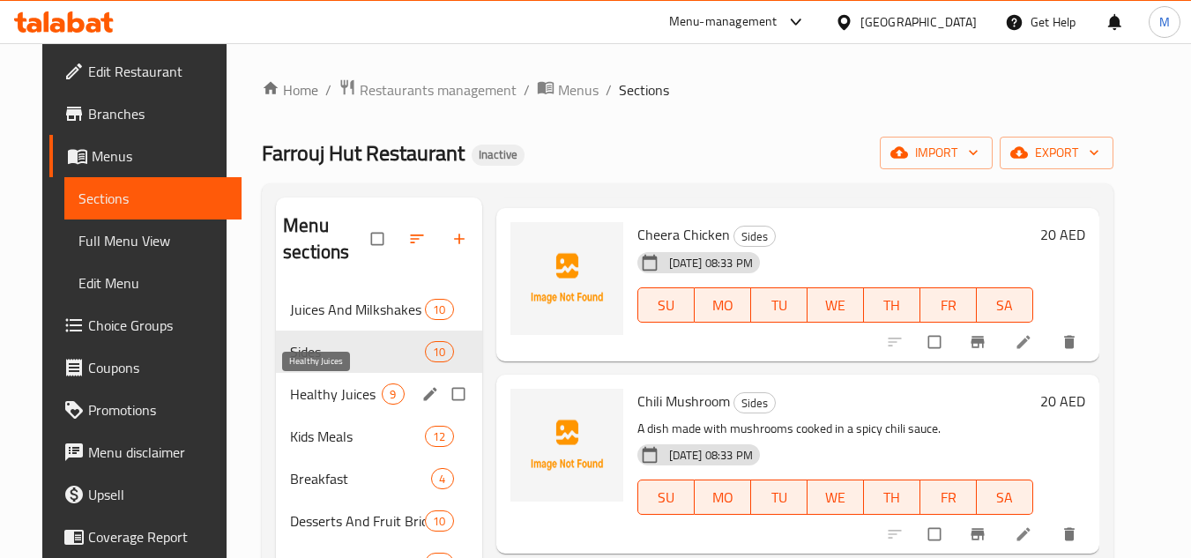
click at [318, 388] on span "Healthy Juices" at bounding box center [336, 393] width 92 height 21
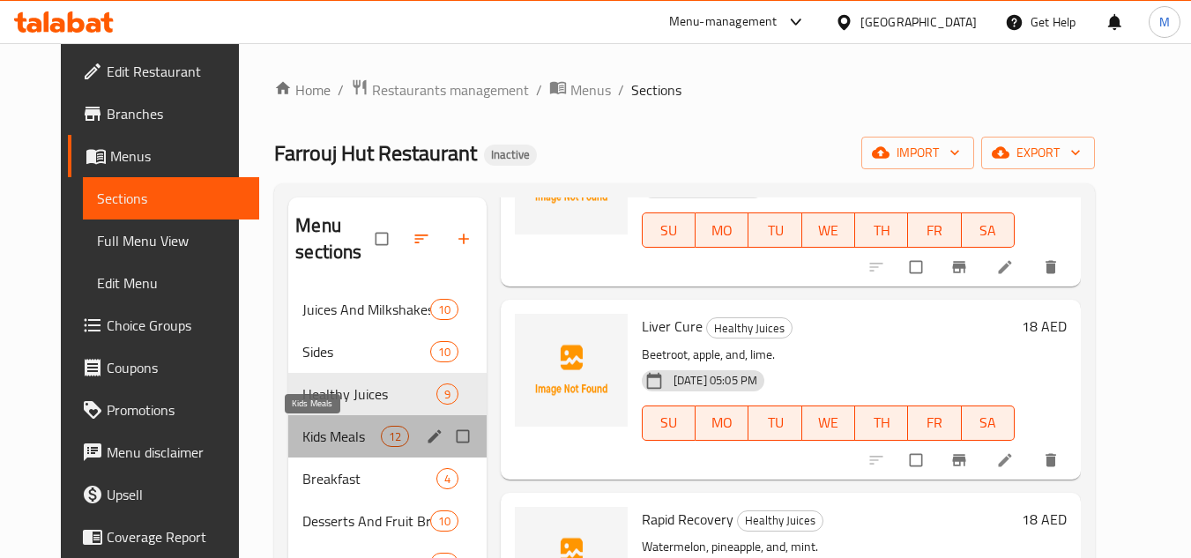
click at [313, 432] on span "Kids Meals" at bounding box center [341, 436] width 78 height 21
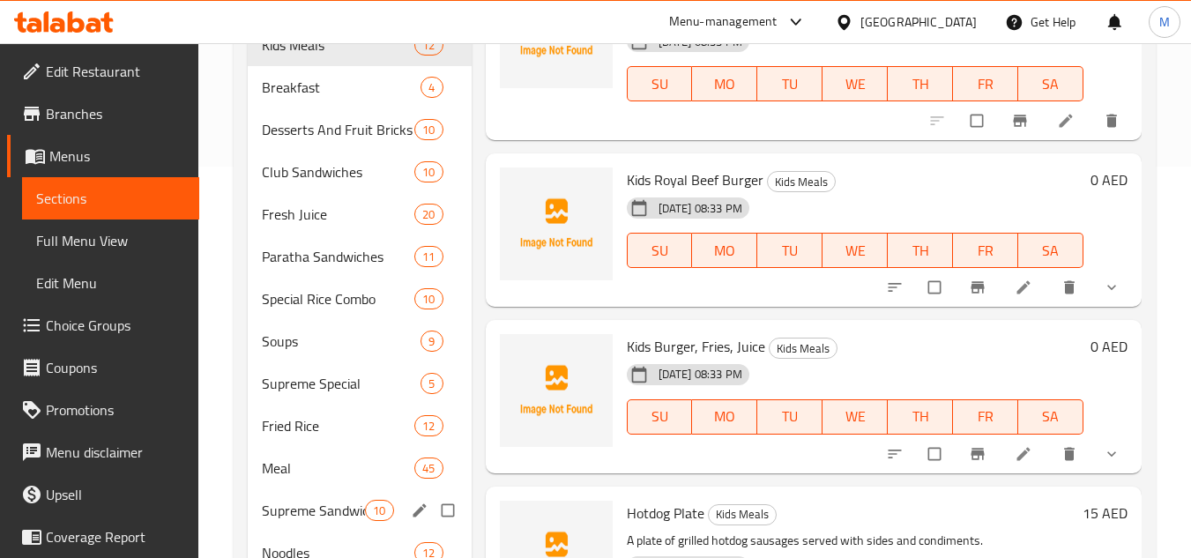
scroll to position [4, 0]
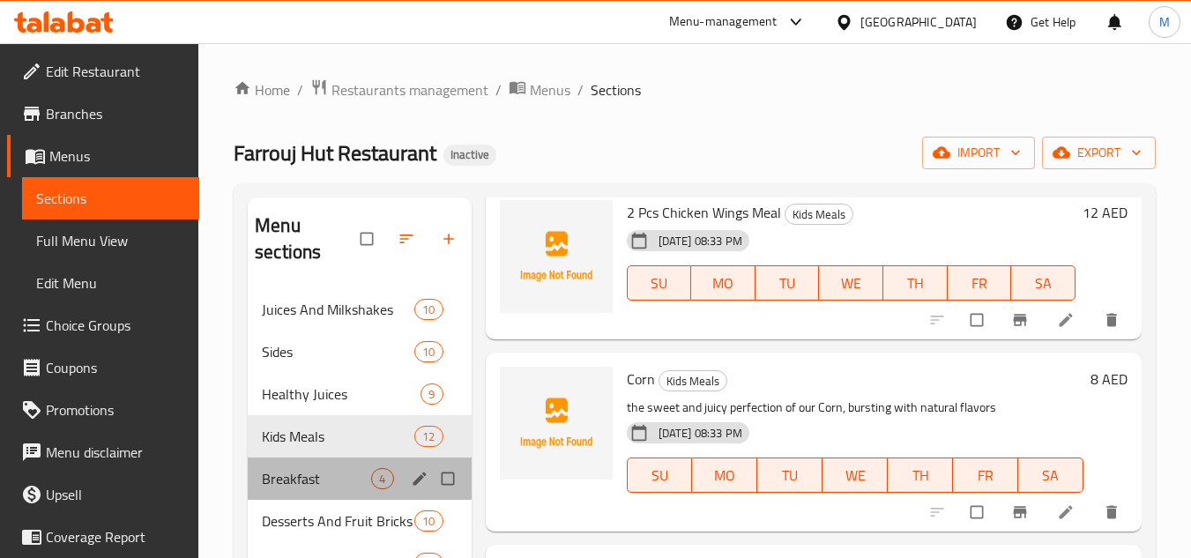
click at [323, 466] on div "Breakfast 4" at bounding box center [359, 479] width 223 height 42
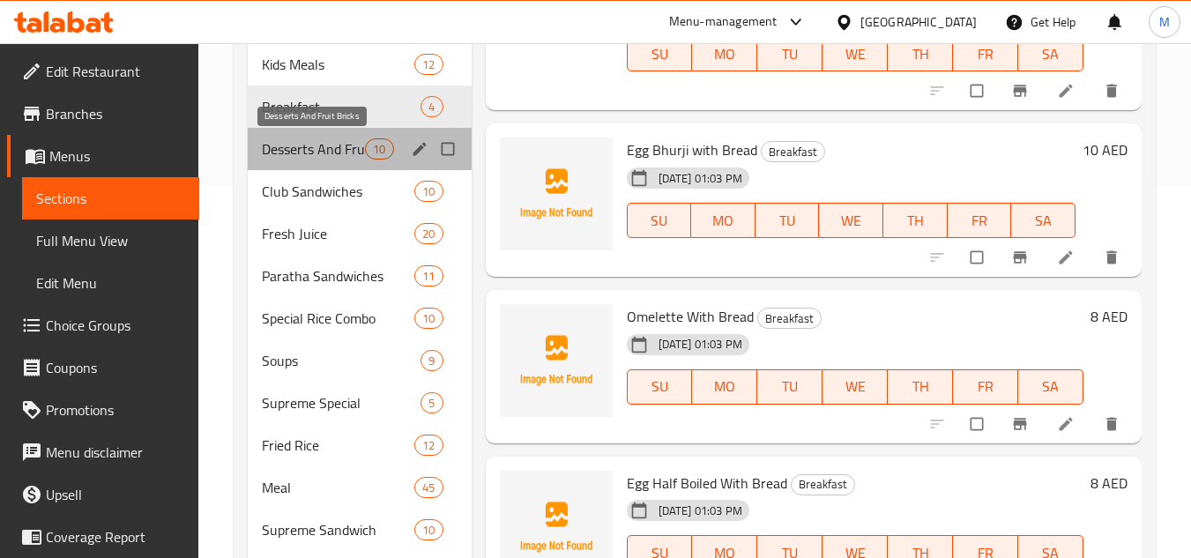
click at [336, 159] on span "Desserts And Fruit Bricks" at bounding box center [313, 148] width 103 height 21
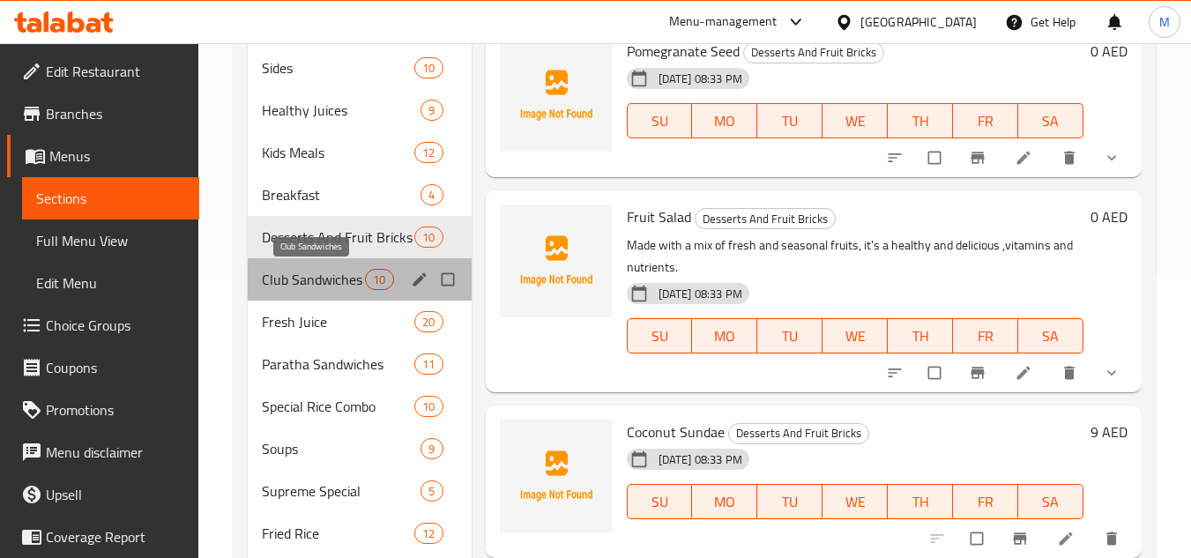
click at [319, 275] on span "Club Sandwiches" at bounding box center [313, 279] width 103 height 21
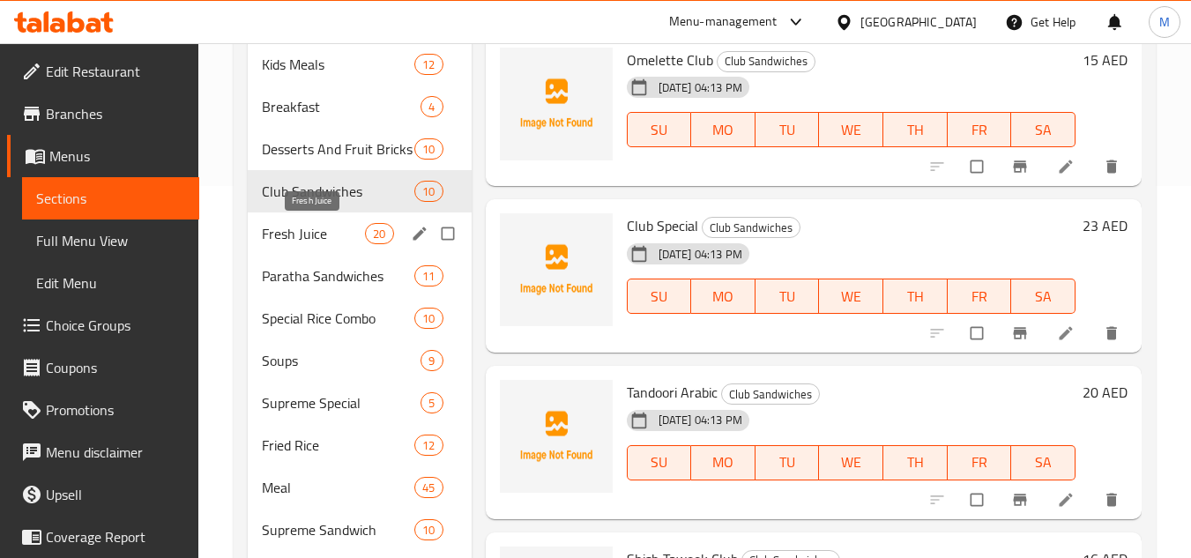
click at [329, 236] on span "Fresh Juice" at bounding box center [313, 233] width 103 height 21
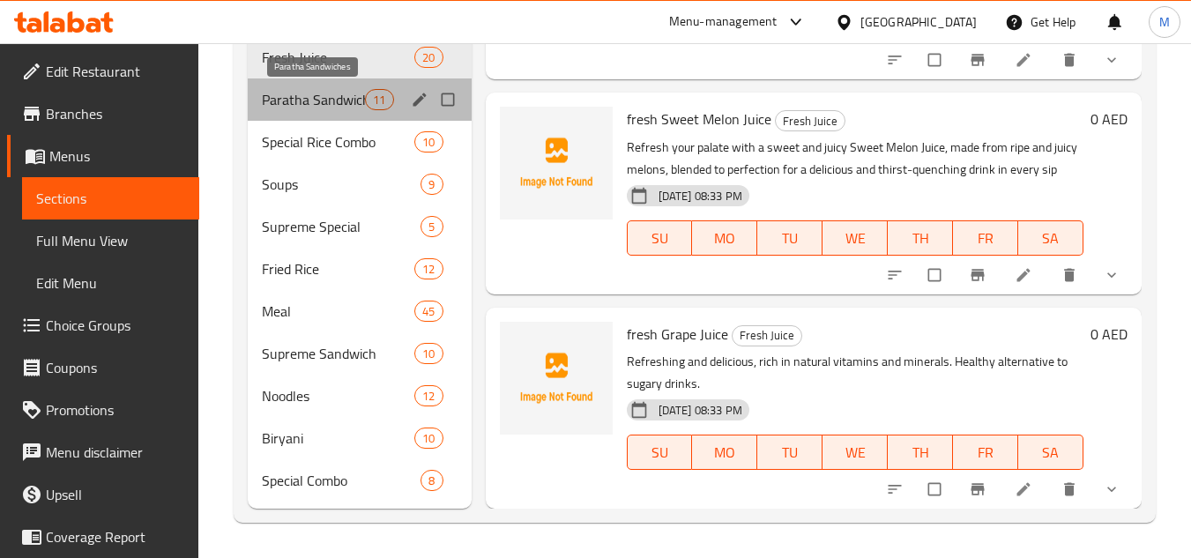
click at [341, 102] on span "Paratha Sandwiches" at bounding box center [313, 99] width 103 height 21
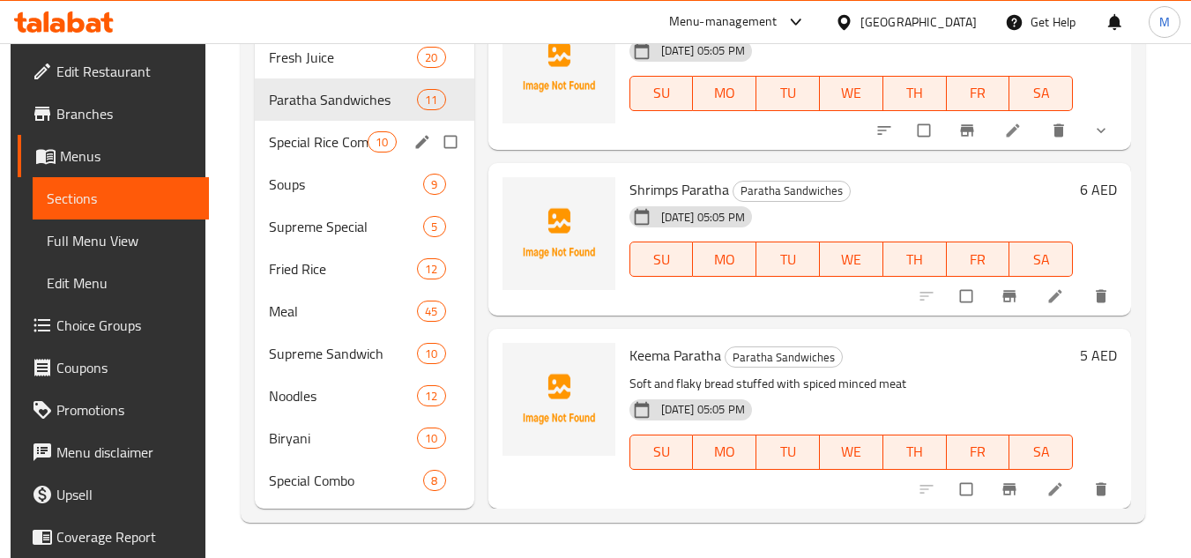
click at [339, 145] on span "Special Rice Combo" at bounding box center [318, 141] width 99 height 21
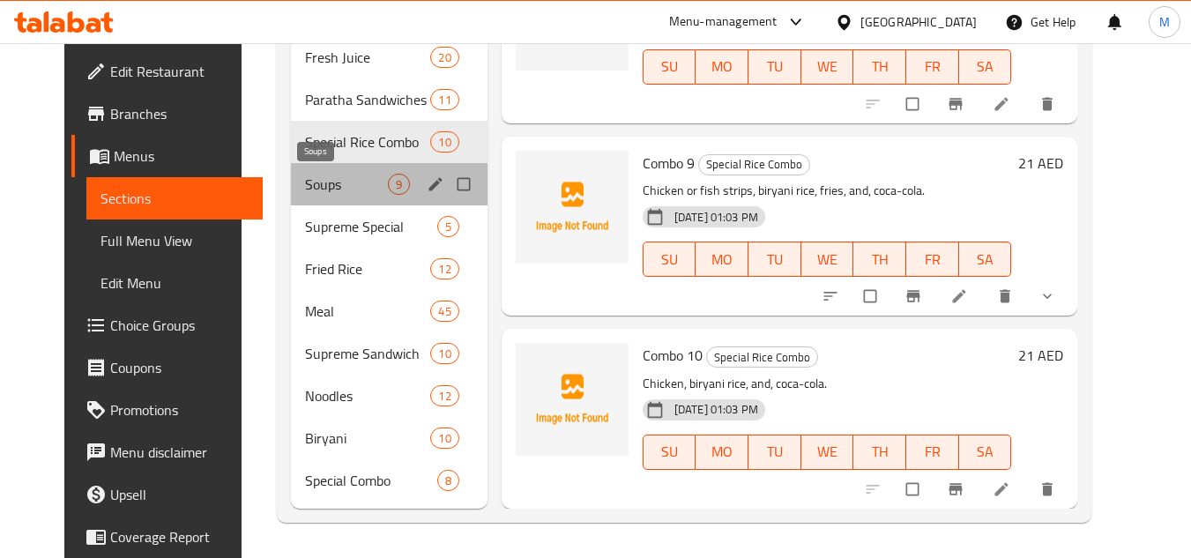
click at [320, 192] on span "Soups" at bounding box center [346, 184] width 83 height 21
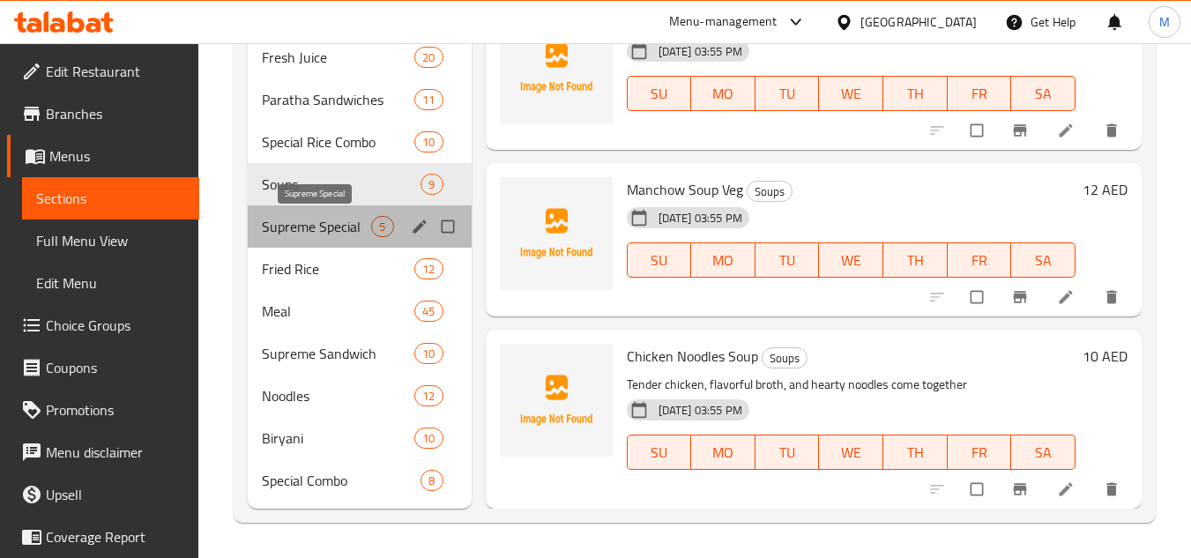
click at [339, 225] on span "Supreme Special" at bounding box center [316, 226] width 109 height 21
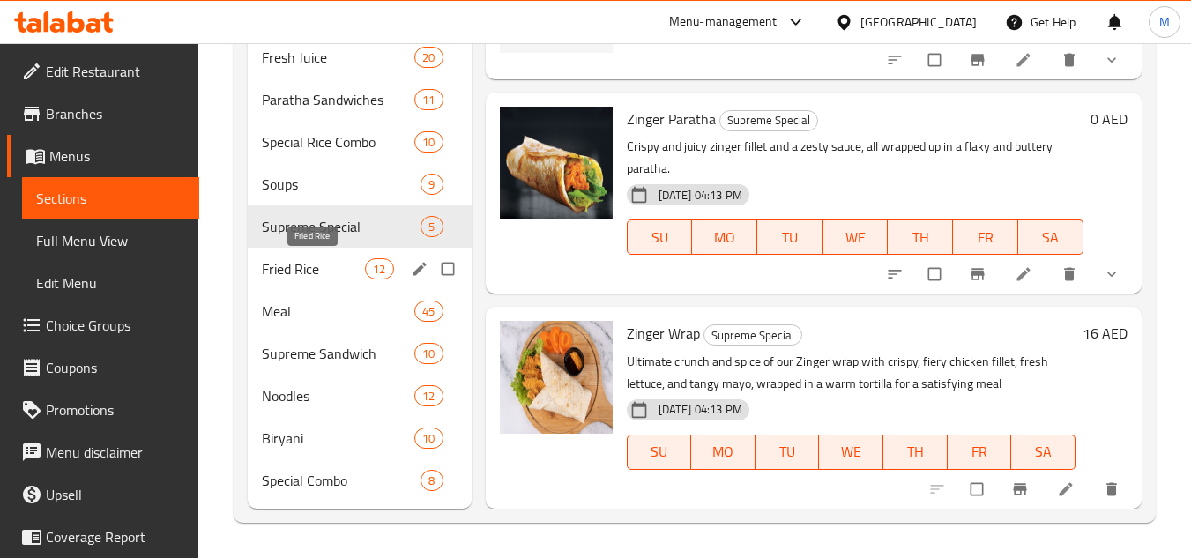
click at [361, 264] on span "Fried Rice" at bounding box center [313, 268] width 103 height 21
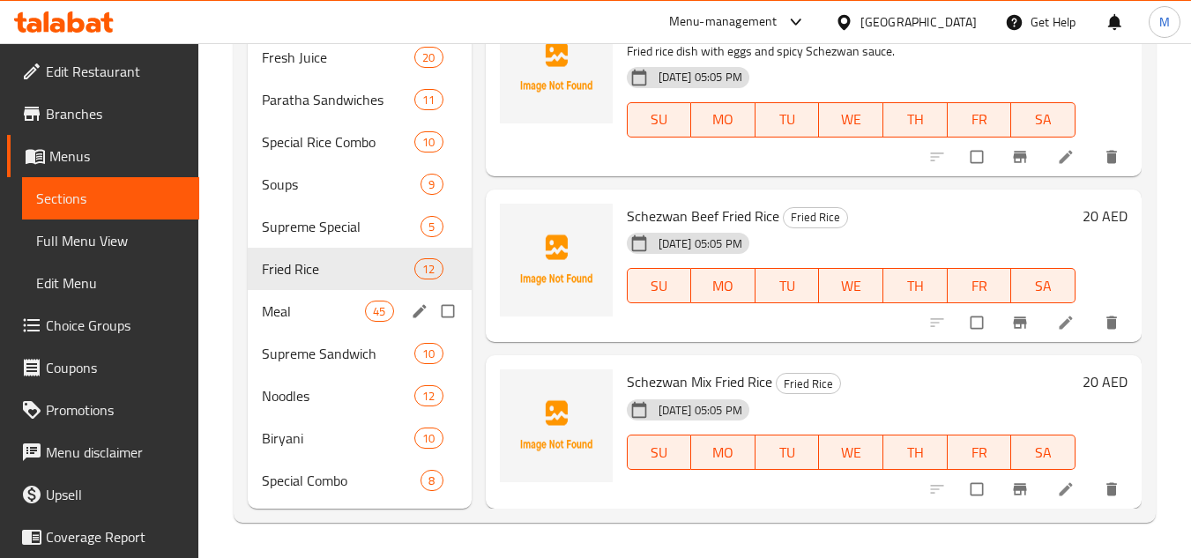
click at [322, 321] on span "Meal" at bounding box center [313, 311] width 103 height 21
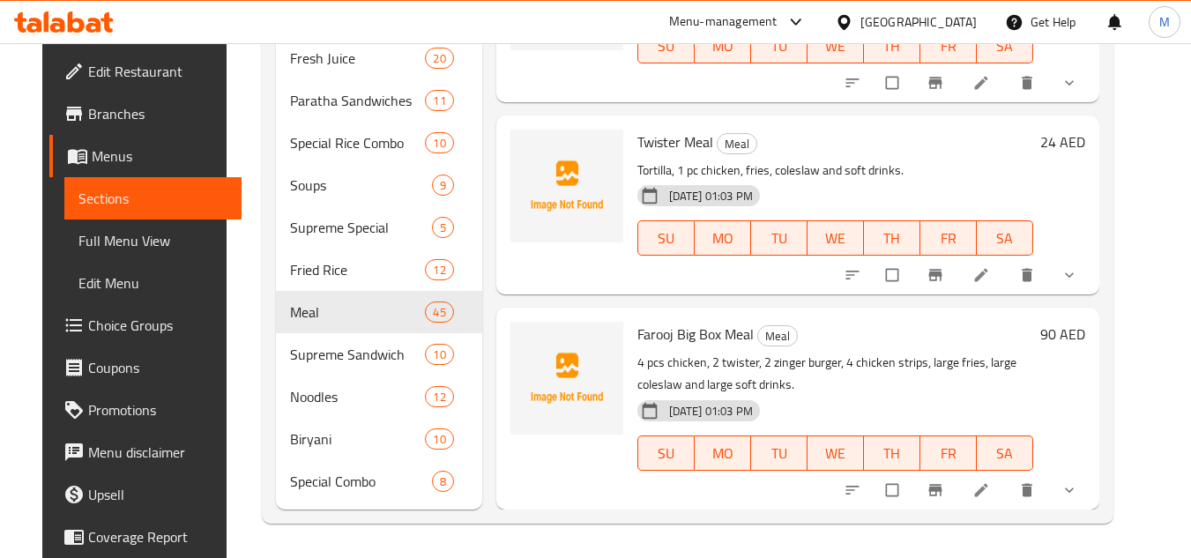
scroll to position [548, 0]
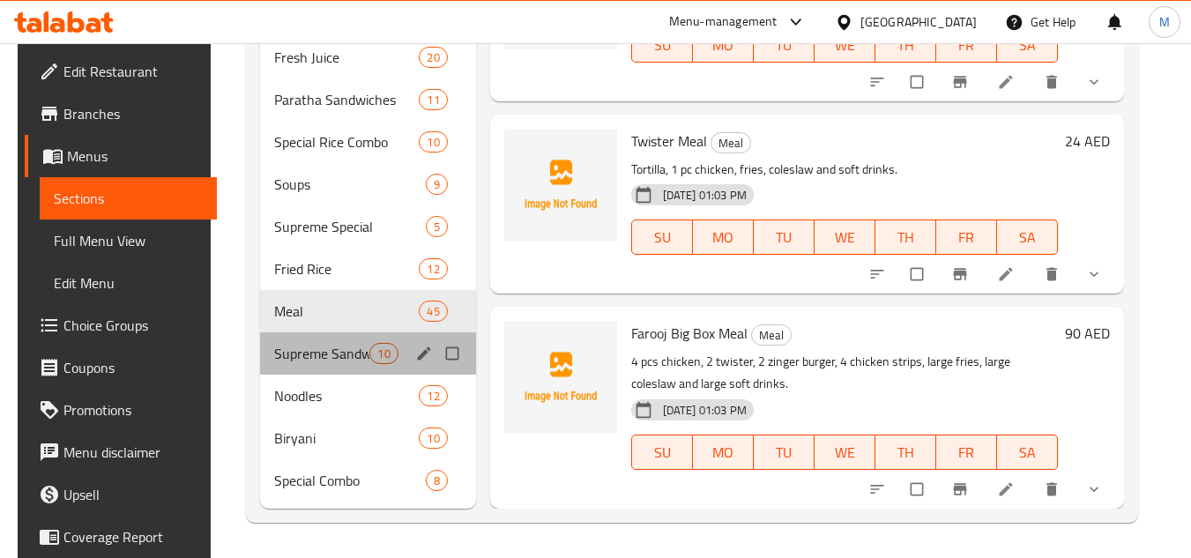
click at [325, 365] on div "Supreme Sandwich 10" at bounding box center [368, 353] width 216 height 42
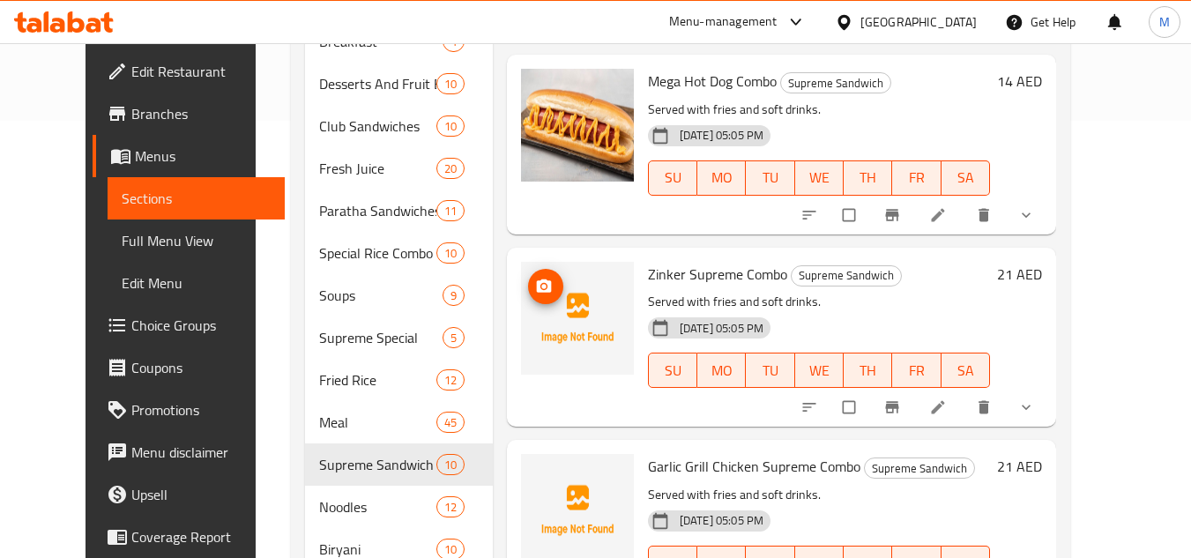
scroll to position [548, 0]
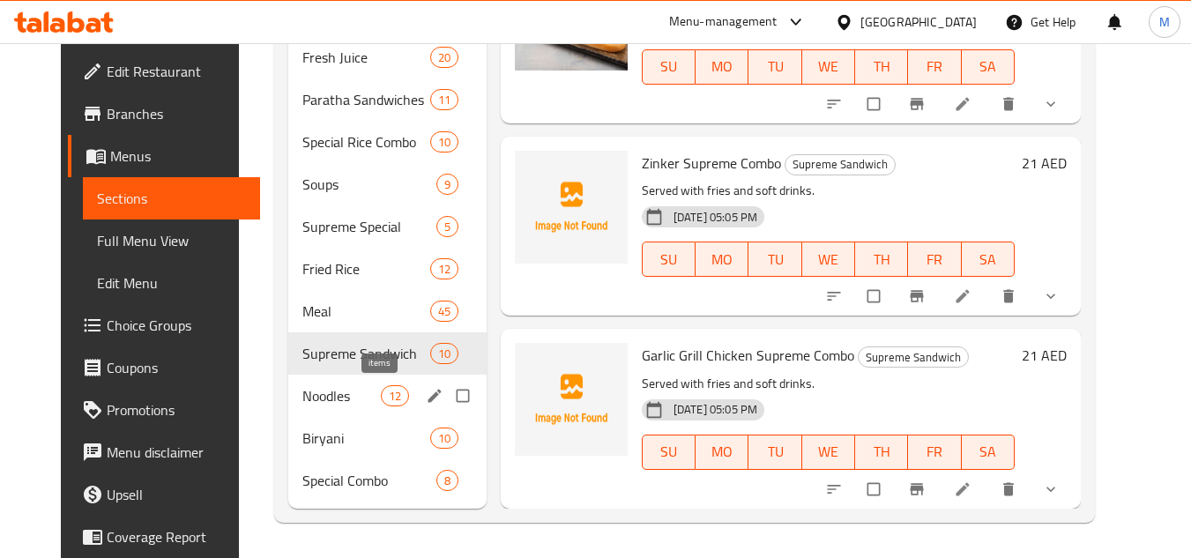
click at [382, 395] on span "12" at bounding box center [395, 396] width 26 height 17
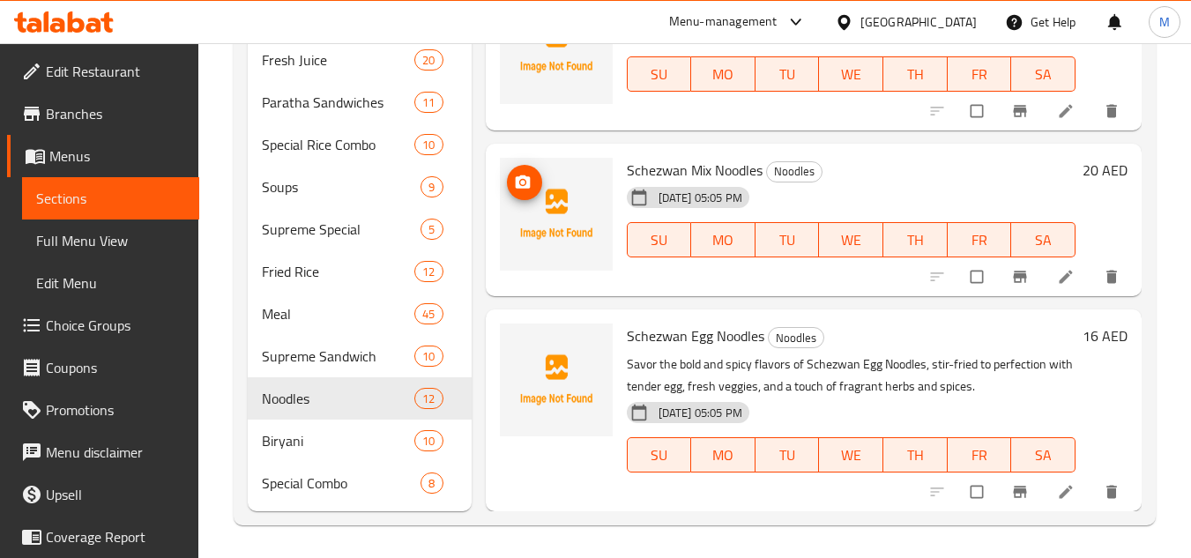
scroll to position [548, 0]
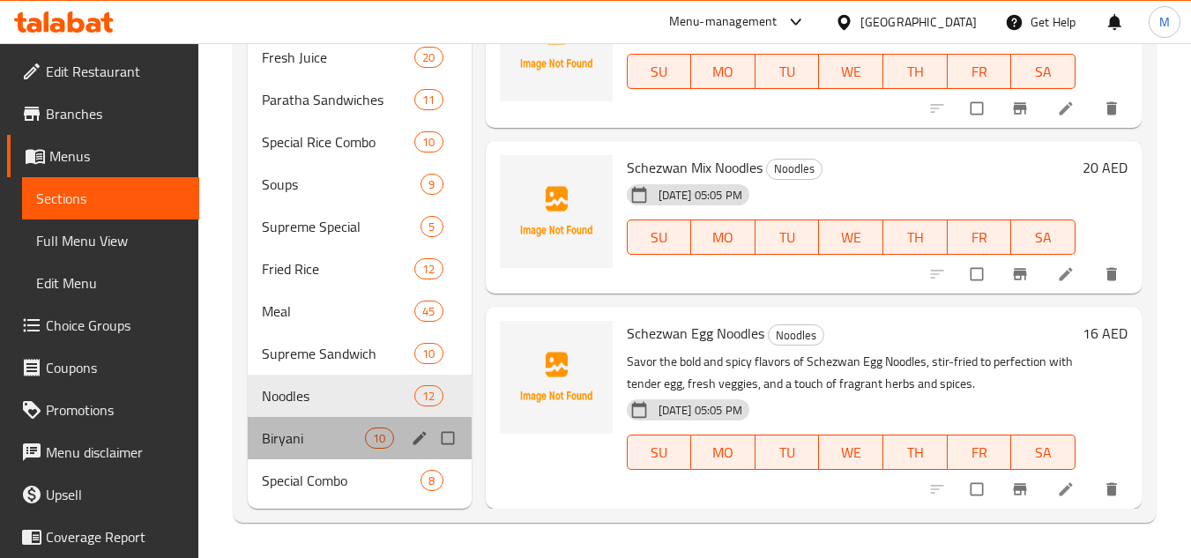
click at [334, 449] on div "Biryani 10" at bounding box center [359, 438] width 223 height 42
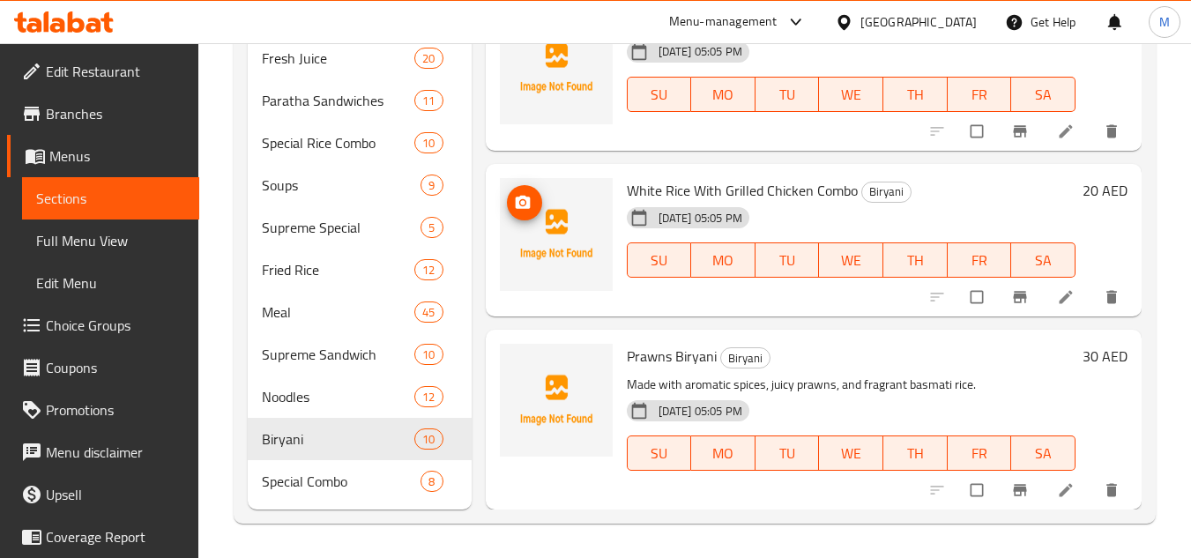
scroll to position [548, 0]
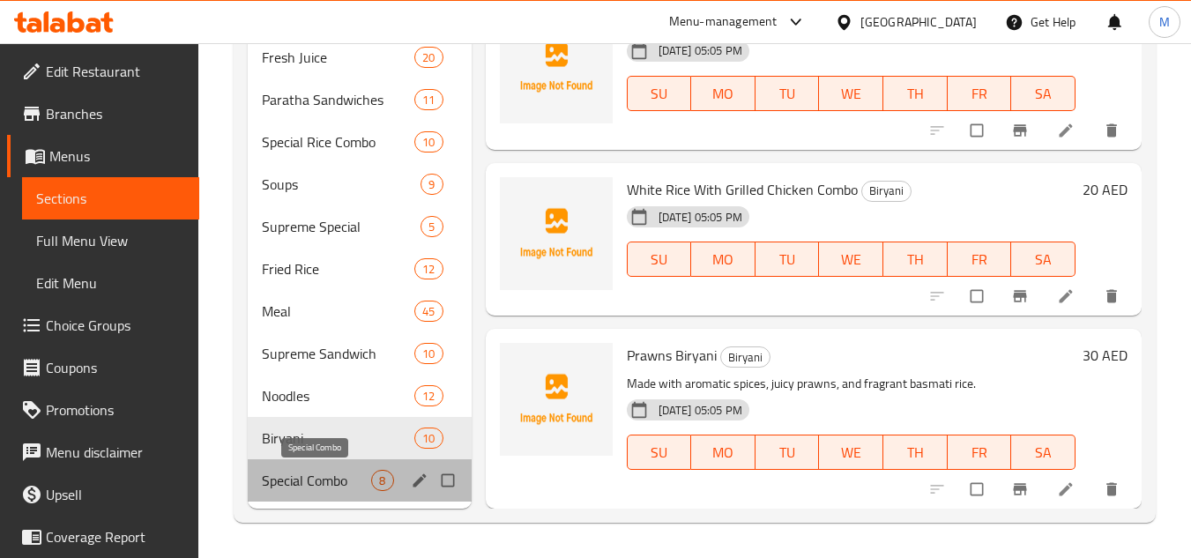
click at [304, 475] on span "Special Combo" at bounding box center [316, 480] width 109 height 21
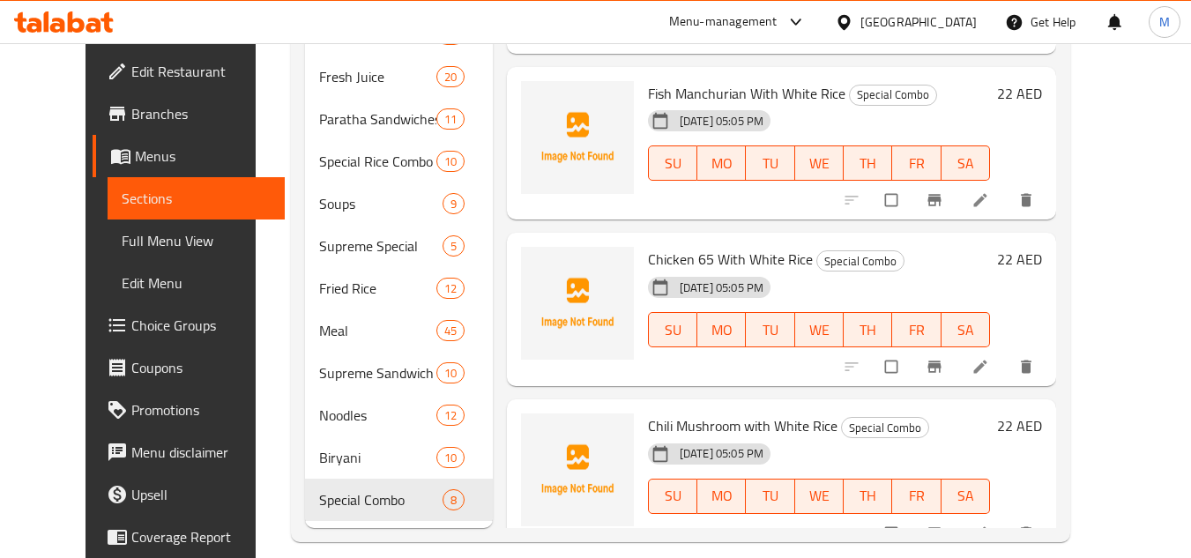
scroll to position [548, 0]
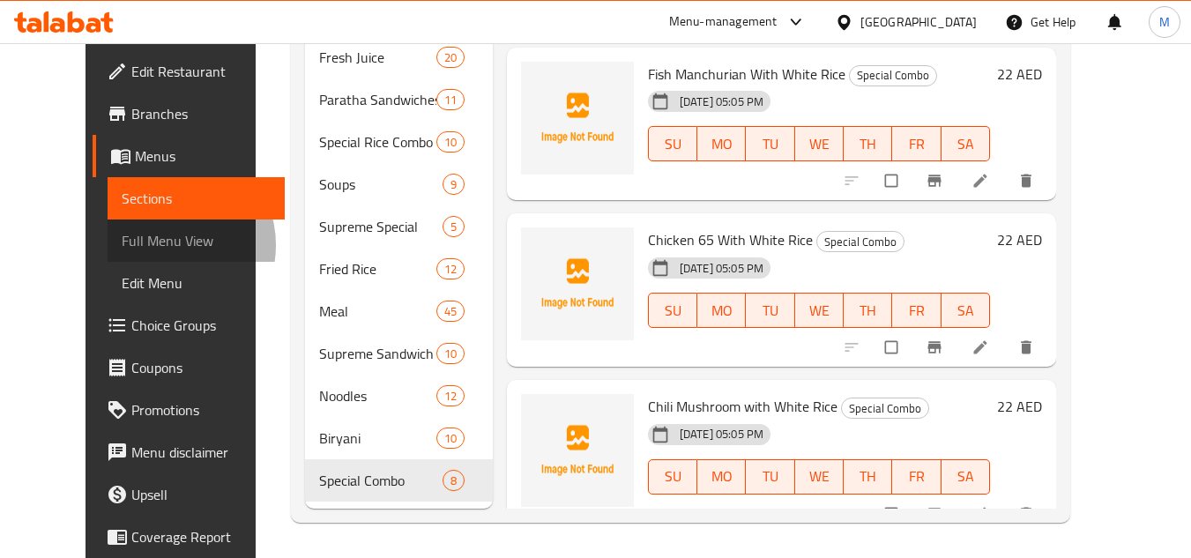
click at [122, 245] on span "Full Menu View" at bounding box center [196, 240] width 149 height 21
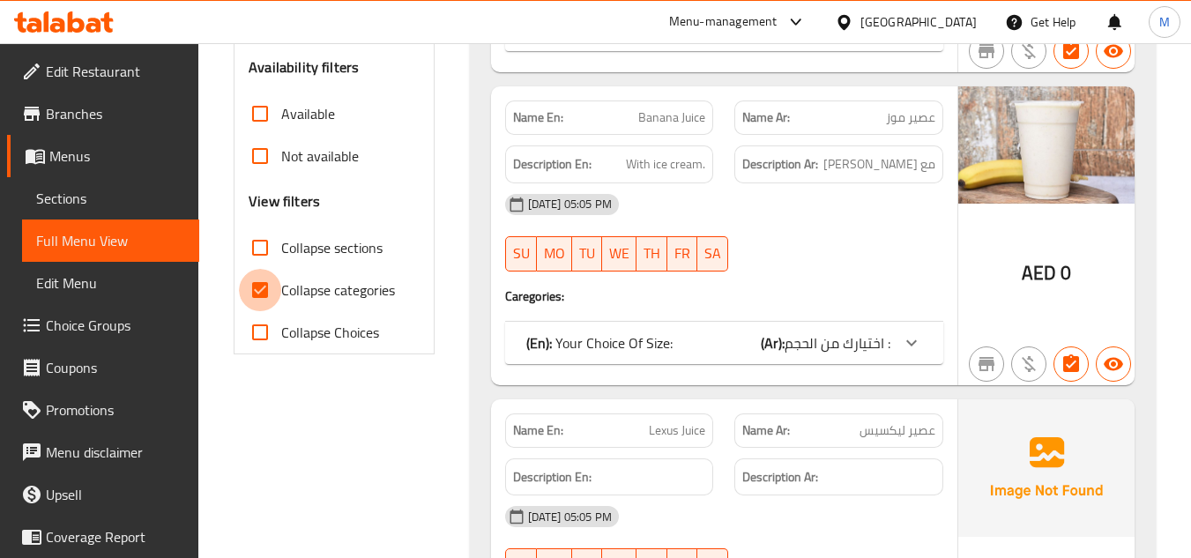
click at [264, 291] on input "Collapse categories" at bounding box center [260, 290] width 42 height 42
checkbox input "false"
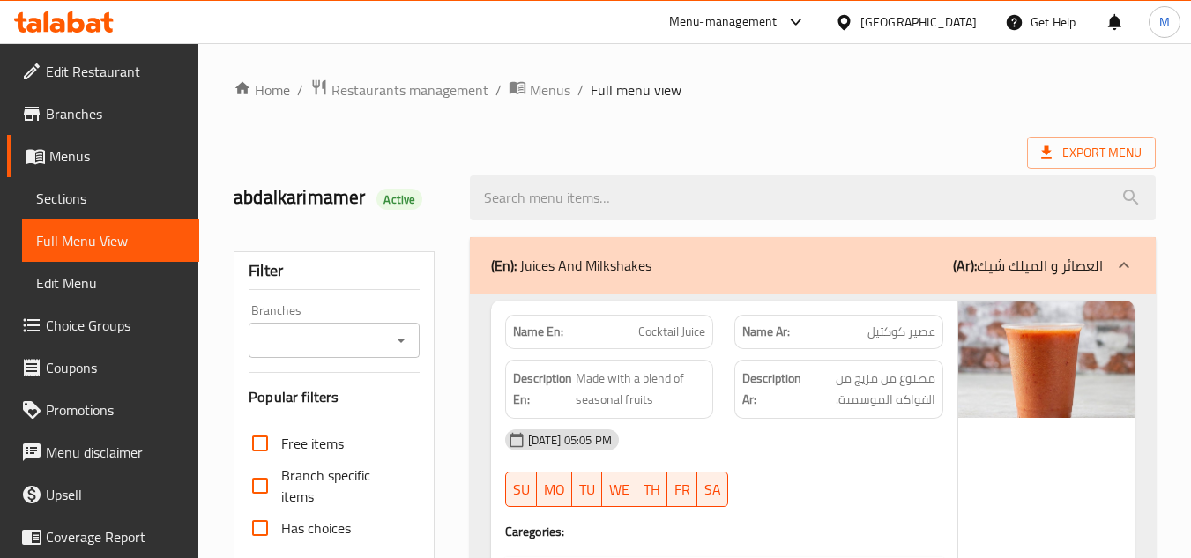
drag, startPoint x: 1046, startPoint y: 0, endPoint x: 602, endPoint y: 17, distance: 444.6
click at [602, 17] on div "Menu-management United Arab Emirates Get Help M" at bounding box center [595, 22] width 1191 height 42
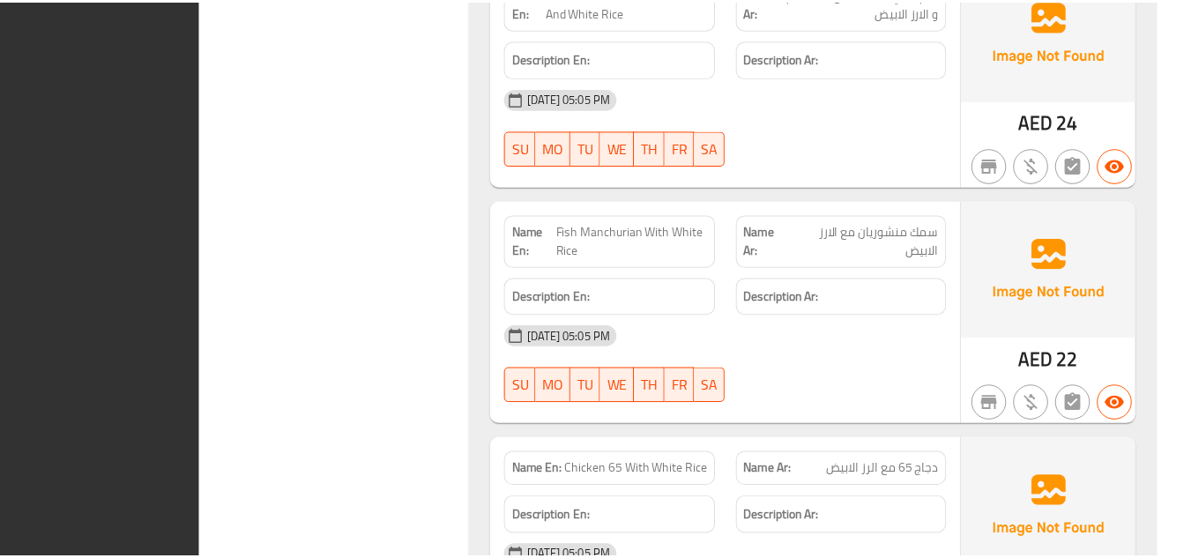
scroll to position [96891, 0]
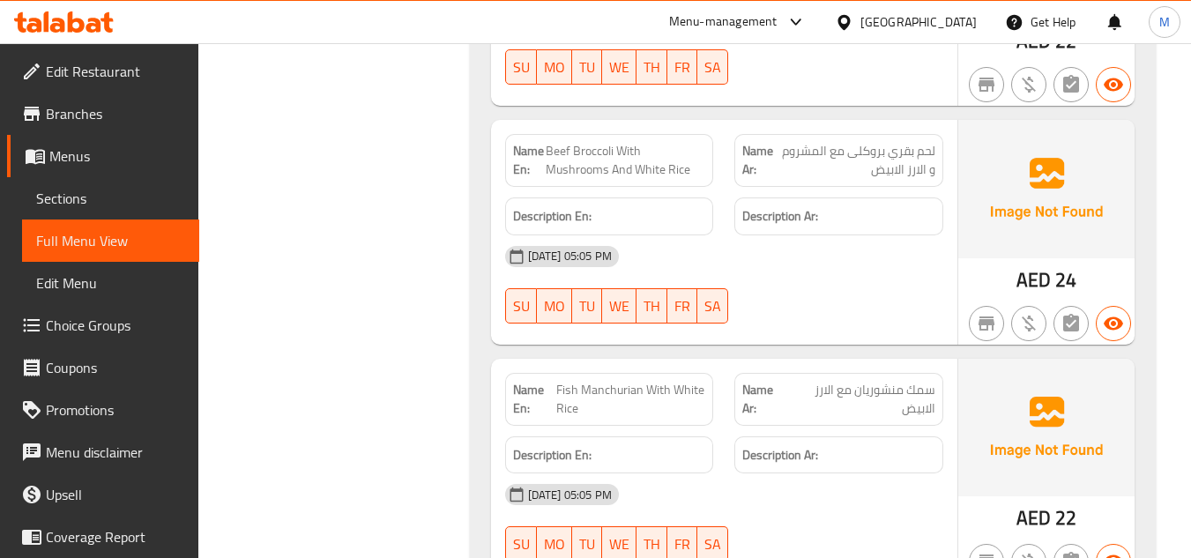
click at [77, 206] on span "Sections" at bounding box center [110, 198] width 149 height 21
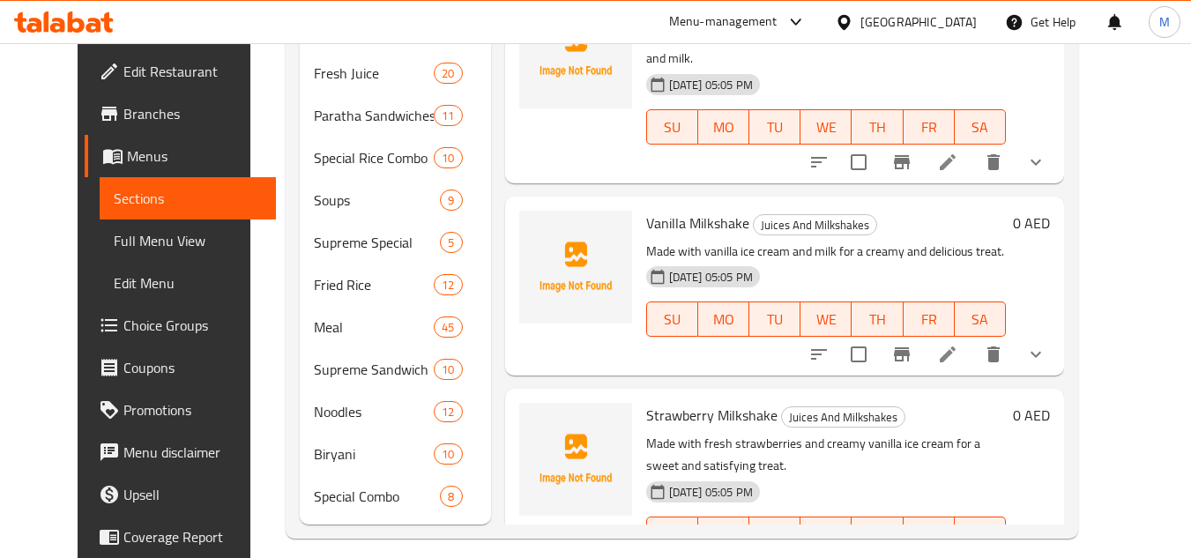
scroll to position [548, 0]
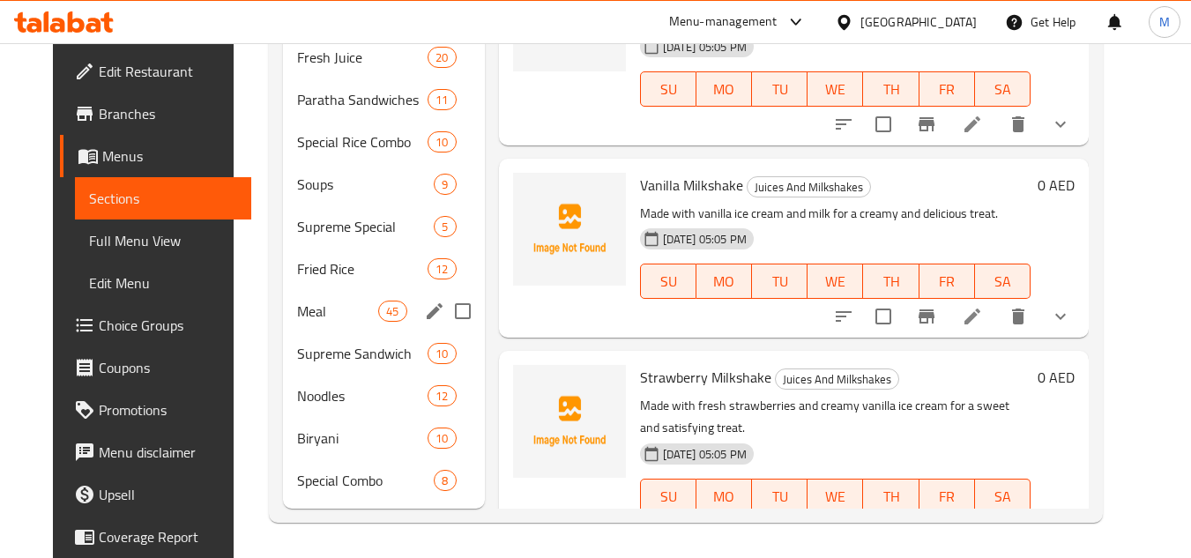
click at [348, 309] on span "Meal" at bounding box center [337, 311] width 81 height 21
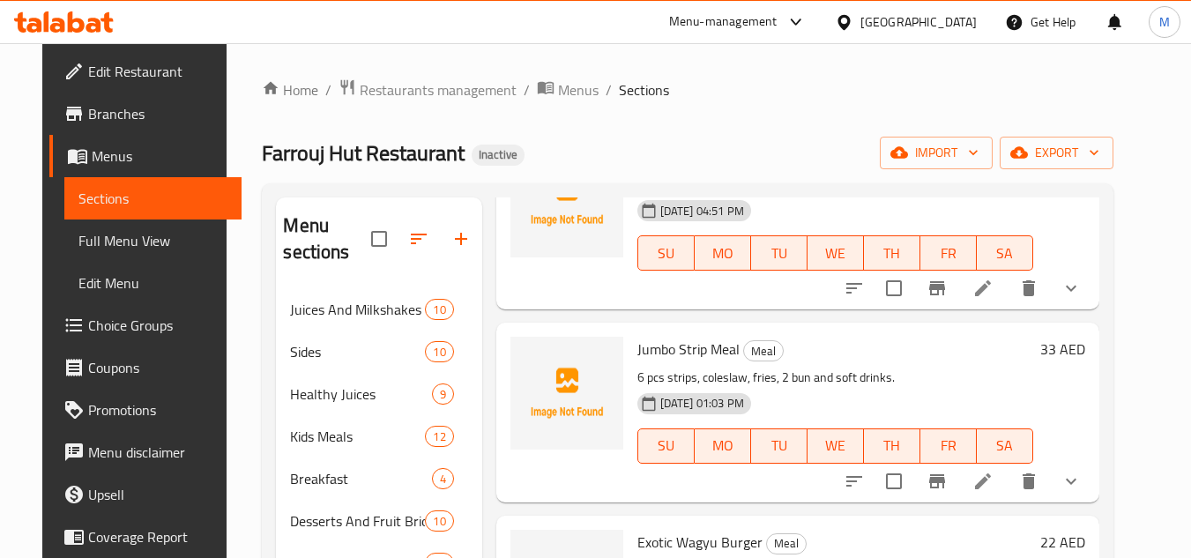
scroll to position [7140, 0]
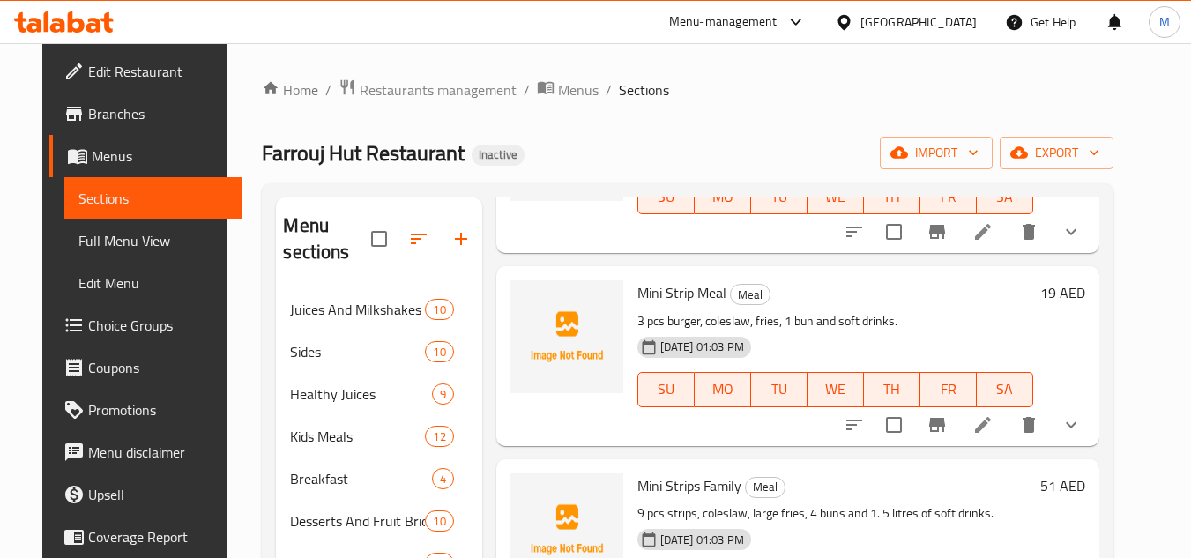
click at [938, 19] on div "United Arab Emirates" at bounding box center [918, 21] width 116 height 19
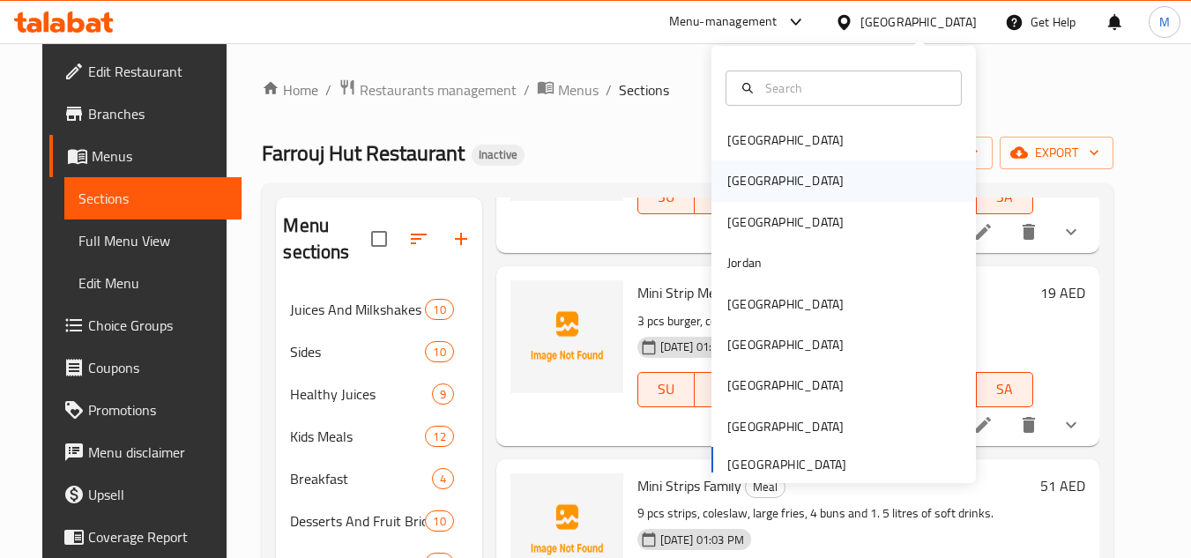
click at [727, 177] on div "[GEOGRAPHIC_DATA]" at bounding box center [785, 180] width 116 height 19
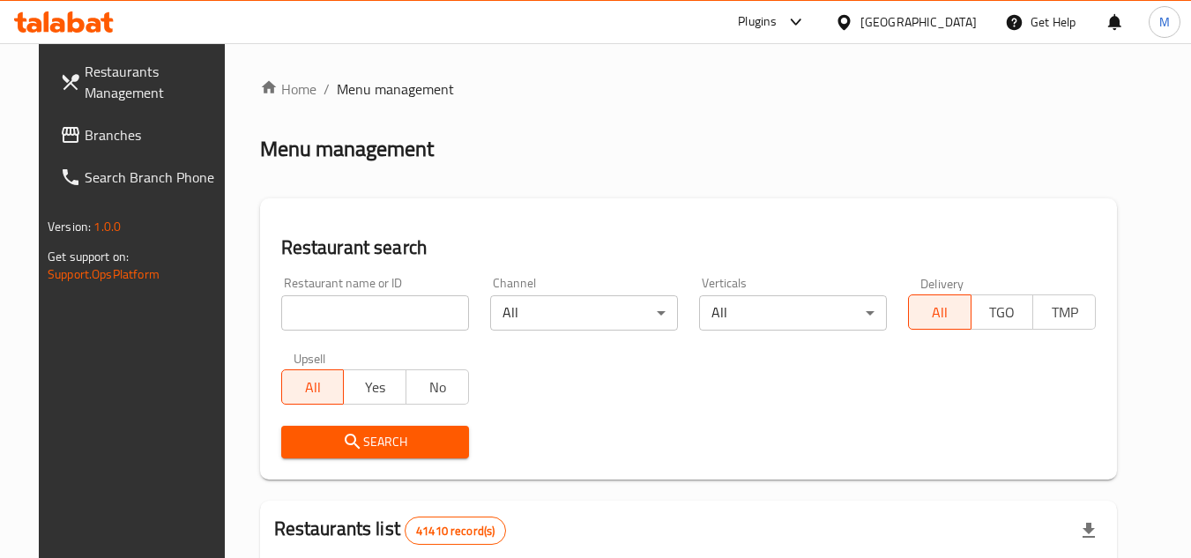
click at [141, 144] on span "Branches" at bounding box center [154, 134] width 139 height 21
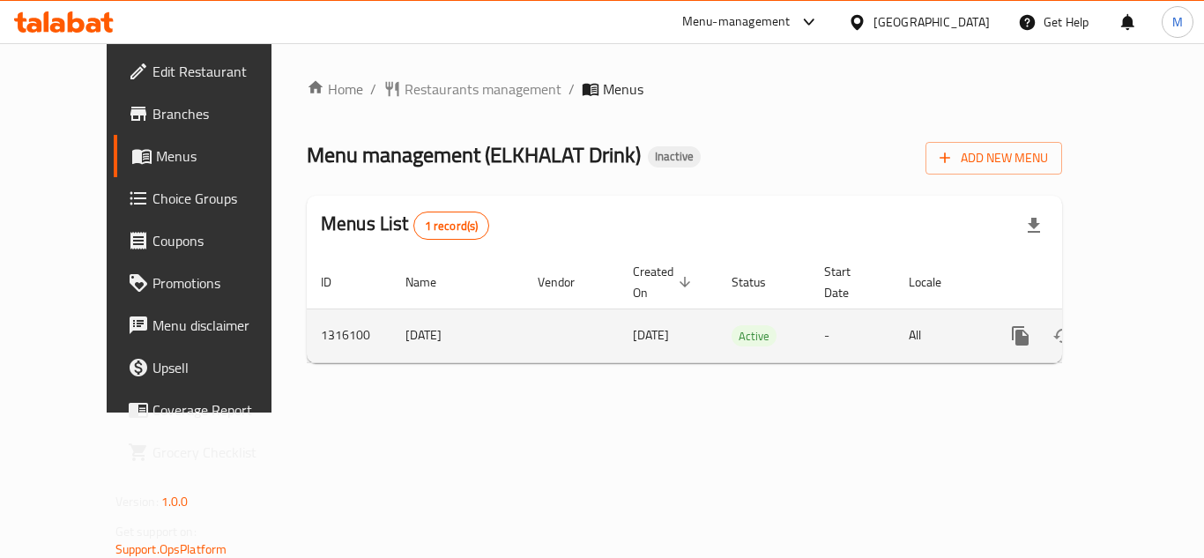
click at [1156, 313] on td "enhanced table" at bounding box center [1084, 336] width 197 height 54
click at [1138, 325] on icon "enhanced table" at bounding box center [1147, 335] width 21 height 21
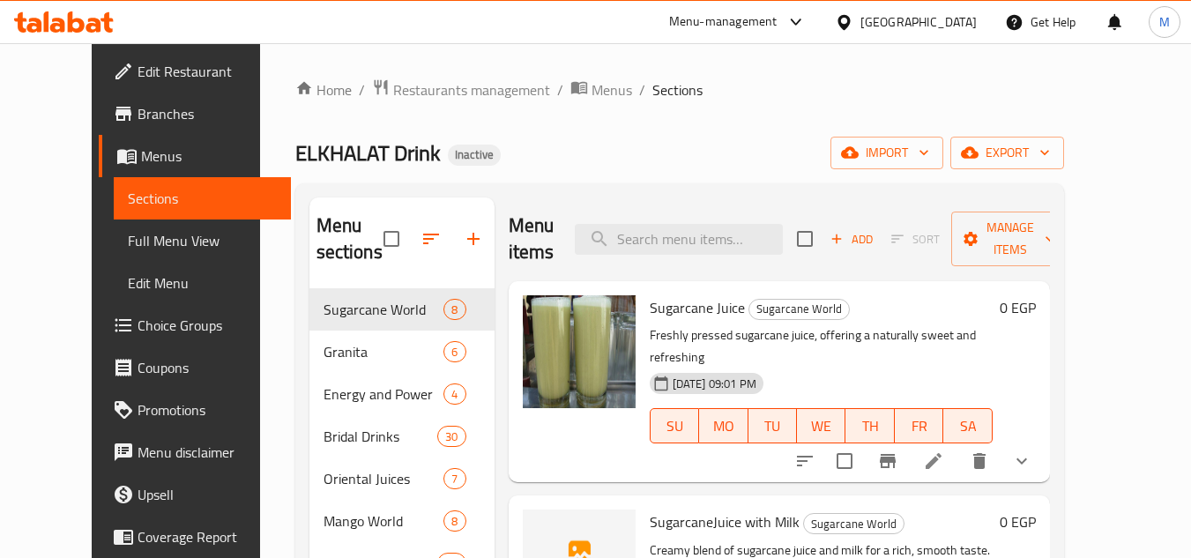
click at [719, 151] on div "ELKHALAT Drink Inactive import export" at bounding box center [679, 153] width 769 height 33
